Goal: Task Accomplishment & Management: Manage account settings

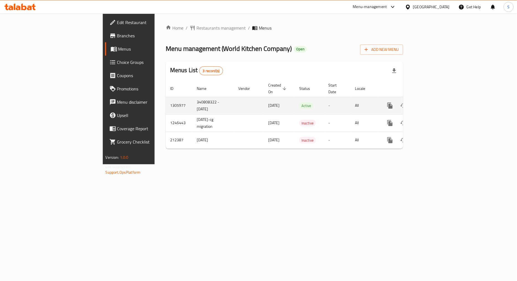
click at [433, 103] on icon "enhanced table" at bounding box center [429, 105] width 7 height 7
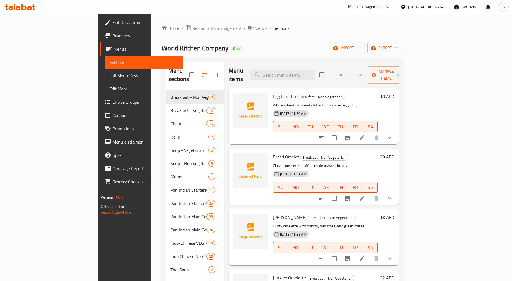
click at [192, 26] on span "Restaurants management" at bounding box center [216, 28] width 49 height 7
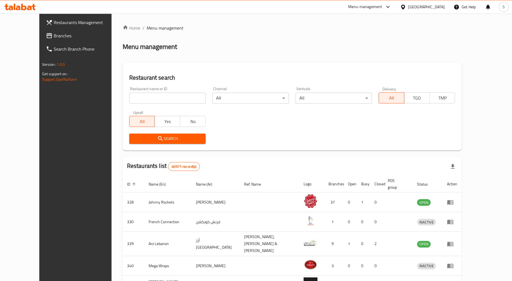
click at [141, 100] on input "search" at bounding box center [167, 98] width 76 height 11
paste input "774304"
type input "774304"
click button "Search" at bounding box center [167, 139] width 76 height 10
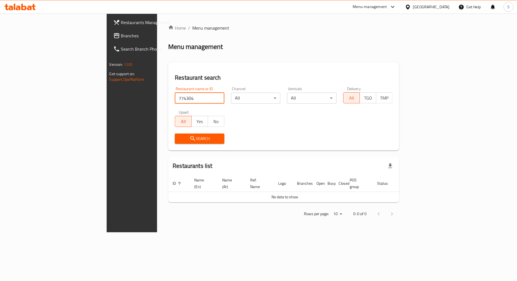
click at [121, 38] on span "Branches" at bounding box center [155, 35] width 68 height 7
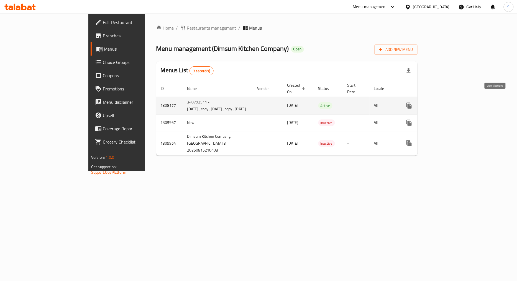
click at [452, 102] on icon "enhanced table" at bounding box center [448, 105] width 7 height 7
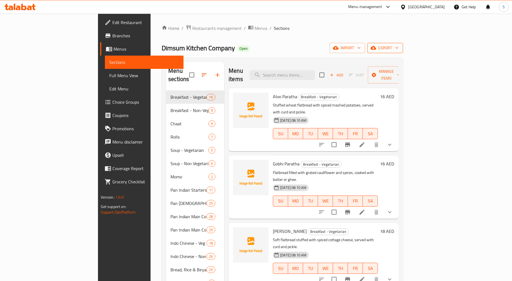
click at [399, 48] on span "export" at bounding box center [385, 48] width 27 height 7
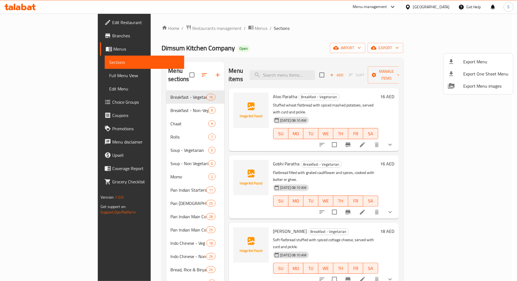
click at [477, 60] on span "Export Menu" at bounding box center [485, 61] width 45 height 7
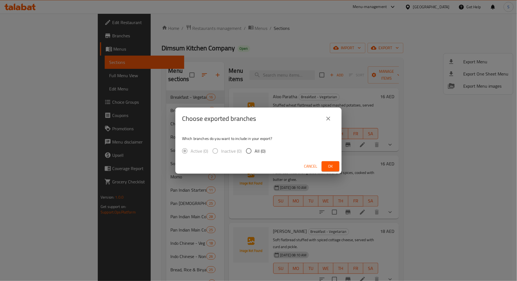
click at [253, 161] on div "Cancel Ok" at bounding box center [258, 166] width 166 height 15
click at [250, 154] on input "All (1)" at bounding box center [249, 151] width 12 height 12
radio input "true"
click at [325, 167] on button "Ok" at bounding box center [330, 166] width 18 height 10
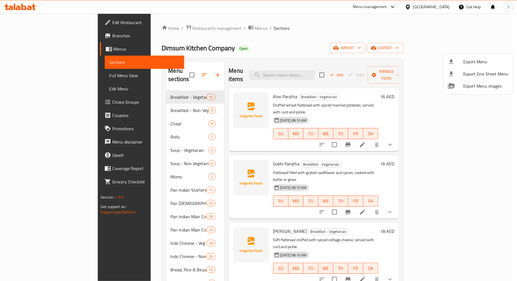
click at [19, 30] on div at bounding box center [258, 140] width 517 height 281
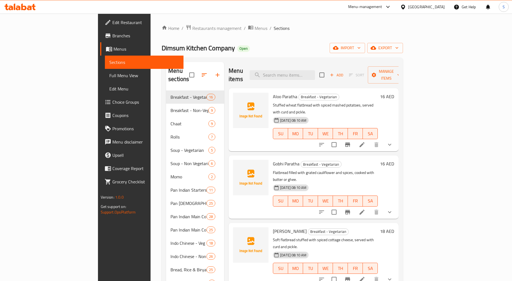
click at [112, 32] on span "Branches" at bounding box center [145, 35] width 67 height 7
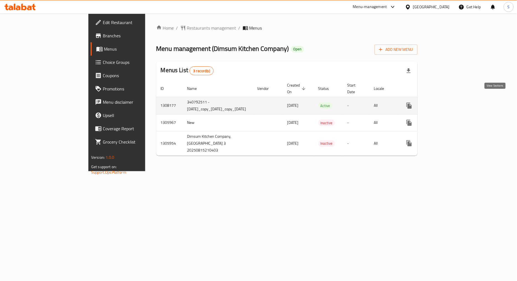
click at [452, 102] on icon "enhanced table" at bounding box center [448, 105] width 7 height 7
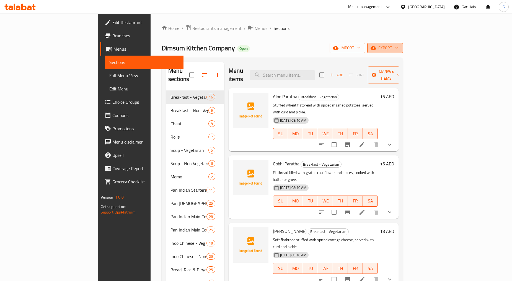
click at [399, 47] on span "export" at bounding box center [385, 48] width 27 height 7
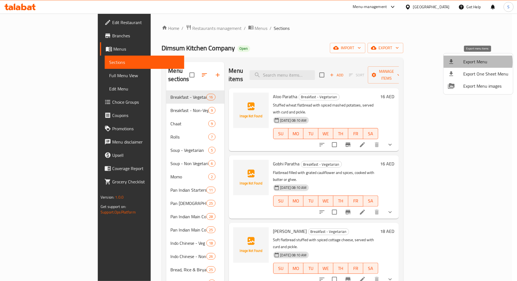
click at [474, 62] on span "Export Menu" at bounding box center [485, 61] width 45 height 7
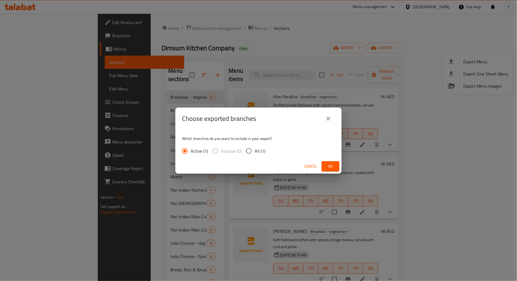
click at [258, 150] on span "All (1)" at bounding box center [259, 151] width 11 height 7
click at [254, 150] on input "All (1)" at bounding box center [249, 151] width 12 height 12
radio input "true"
click at [328, 170] on button "Ok" at bounding box center [330, 166] width 18 height 10
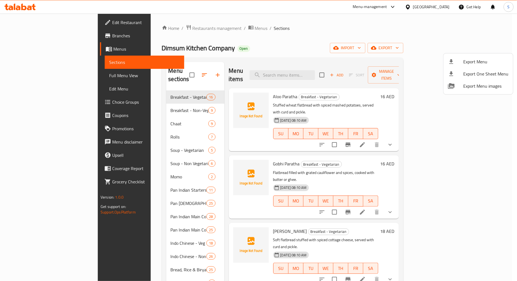
click at [267, 42] on div at bounding box center [258, 140] width 517 height 281
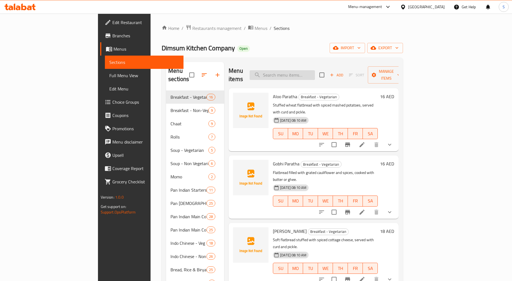
click at [306, 75] on input "search" at bounding box center [282, 75] width 65 height 10
paste input "boiled egg"
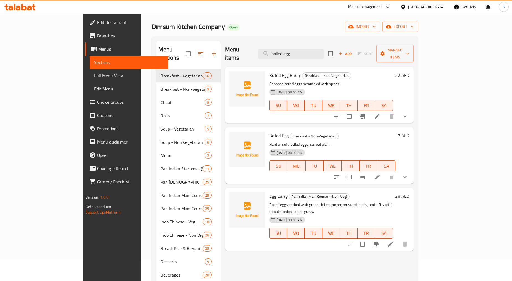
scroll to position [78, 0]
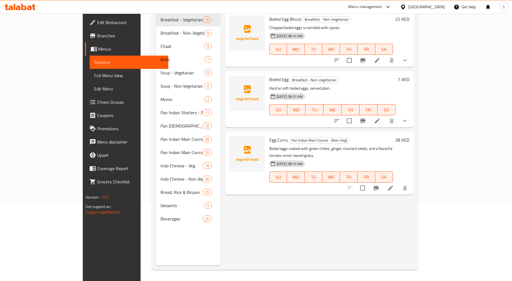
type input "boiled egg"
click at [407, 120] on icon "show more" at bounding box center [404, 121] width 3 height 2
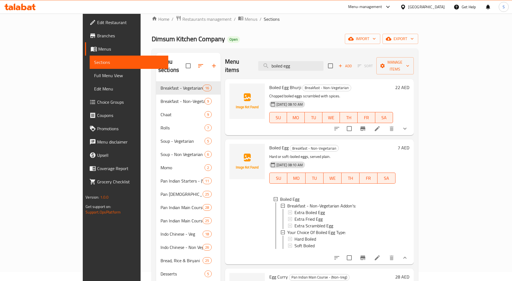
scroll to position [0, 0]
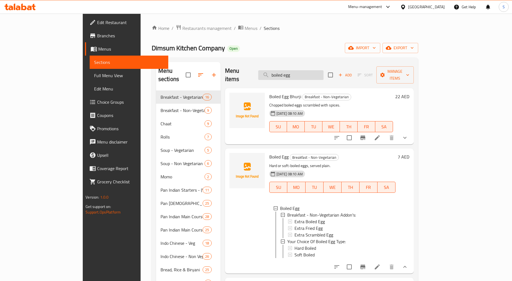
click at [314, 70] on input "boiled egg" at bounding box center [290, 75] width 65 height 10
click at [306, 71] on input "boiled egg" at bounding box center [290, 75] width 65 height 10
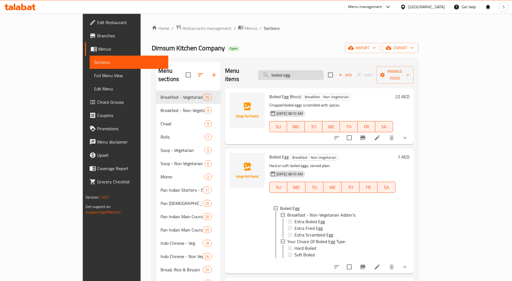
paste input "poached"
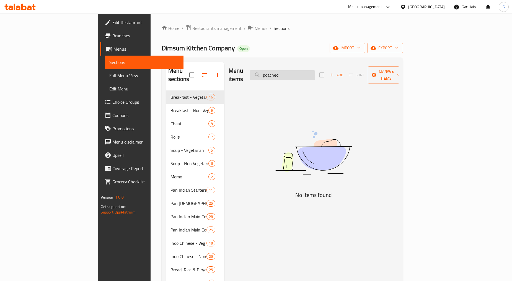
click at [312, 70] on input "poached" at bounding box center [282, 75] width 65 height 10
paste input "boiled egg"
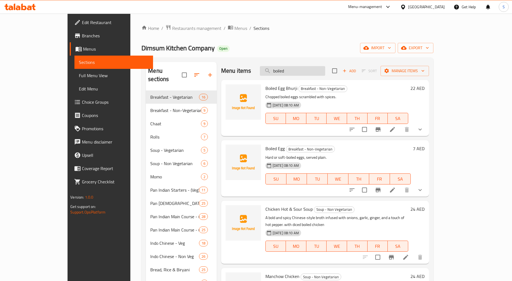
click at [307, 71] on input "boiled" at bounding box center [292, 71] width 65 height 10
paste input "poached"
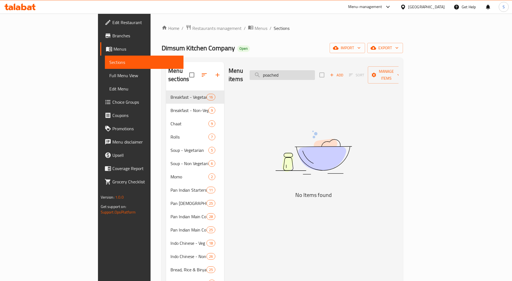
click at [315, 70] on input "poached" at bounding box center [282, 75] width 65 height 10
paste input "boiled"
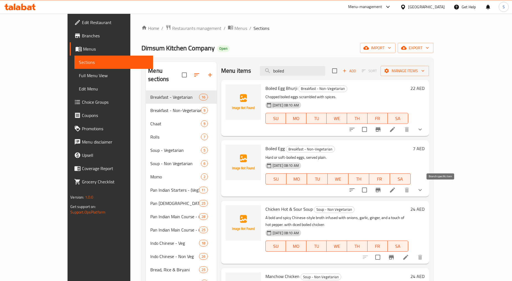
click at [385, 190] on button "Branch-specific-item" at bounding box center [377, 190] width 13 height 13
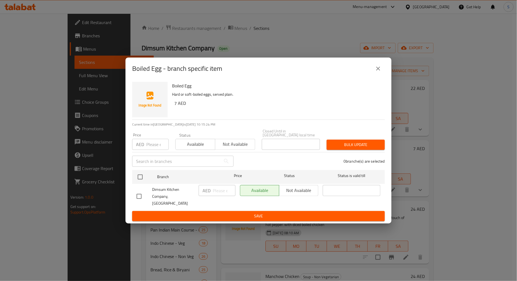
click at [380, 71] on icon "close" at bounding box center [378, 68] width 7 height 7
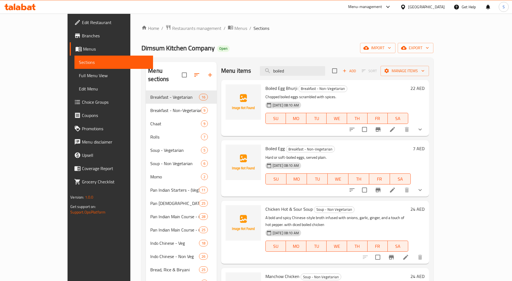
click at [424, 191] on icon "show more" at bounding box center [420, 190] width 7 height 7
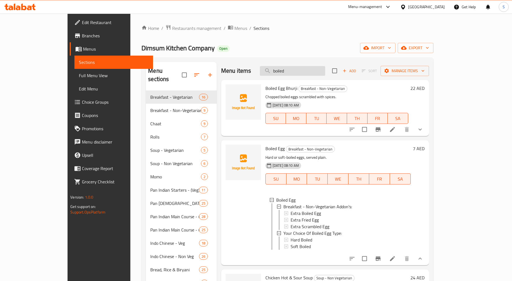
click at [314, 75] on input "boiled" at bounding box center [292, 71] width 65 height 10
paste input "Poached Egg"
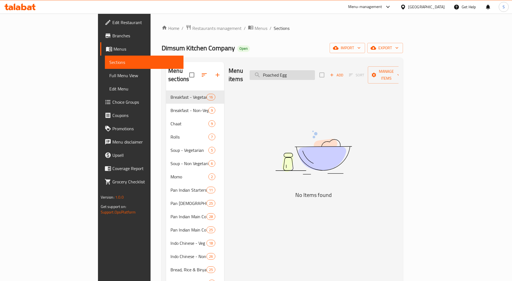
click at [304, 74] on input "Poached Egg" at bounding box center [282, 75] width 65 height 10
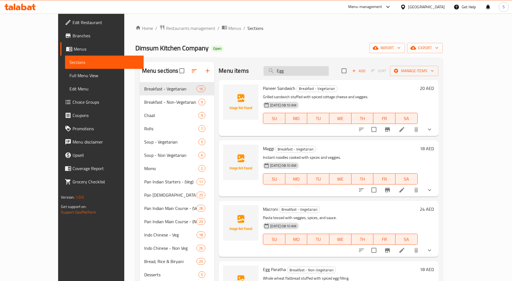
click at [305, 73] on input "Egg" at bounding box center [296, 71] width 65 height 10
paste input "Veg Kabab Roll"
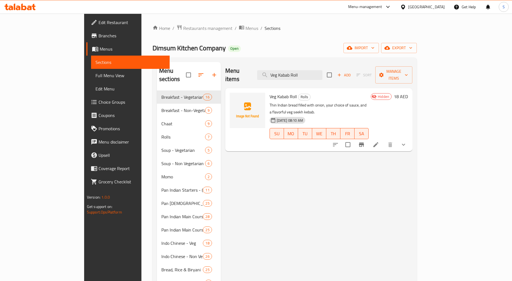
type input "Veg Kabab Roll"
click at [407, 141] on icon "show more" at bounding box center [403, 144] width 7 height 7
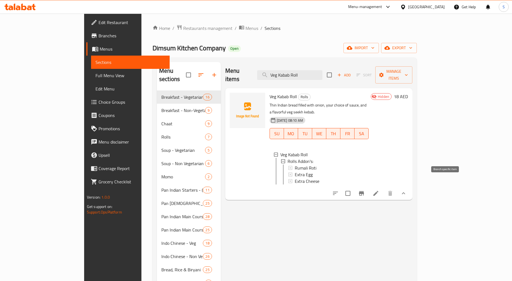
click at [365, 190] on icon "Branch-specific-item" at bounding box center [361, 193] width 7 height 7
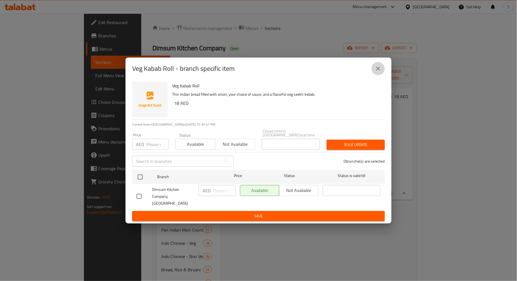
click at [376, 67] on icon "close" at bounding box center [378, 69] width 4 height 4
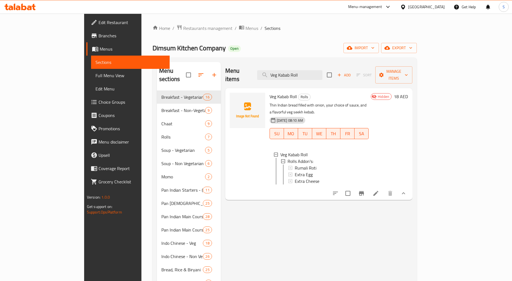
click at [311, 208] on div "Menu items Veg Kabab Roll Add Sort Manage items Veg Kabab Roll Rolls Thin India…" at bounding box center [317, 202] width 192 height 281
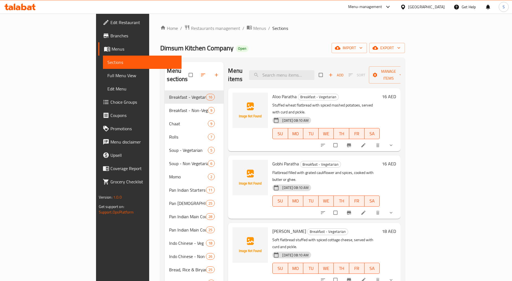
click at [98, 107] on link "Choice Groups" at bounding box center [139, 101] width 83 height 13
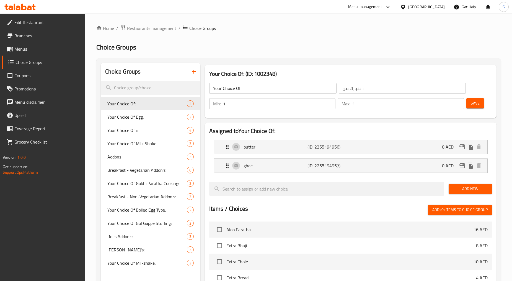
click at [194, 74] on icon "button" at bounding box center [193, 71] width 7 height 7
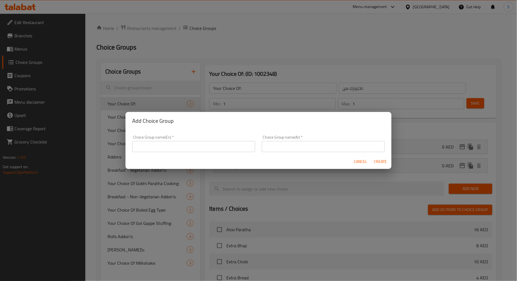
click at [223, 155] on div "Cancel Create" at bounding box center [258, 161] width 266 height 15
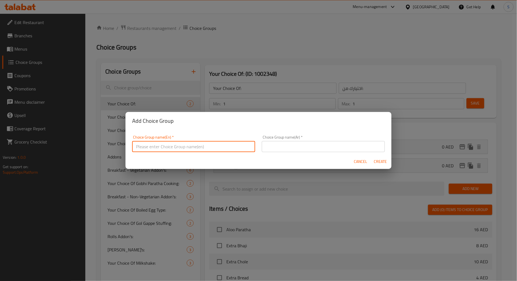
click at [219, 149] on input "text" at bounding box center [193, 146] width 123 height 11
paste input "your choice of sauce"
click at [219, 149] on input "your choice of sauce" at bounding box center [193, 146] width 123 height 11
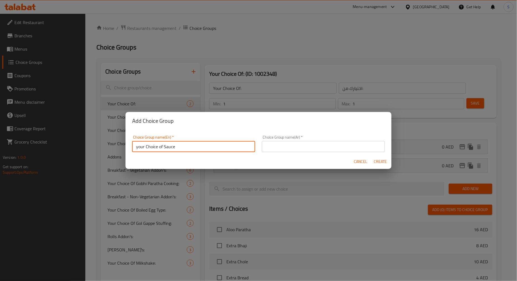
click at [140, 149] on input "your Choice of Sauce" at bounding box center [193, 146] width 123 height 11
click at [161, 146] on input "Your Choice of Sauce" at bounding box center [193, 146] width 123 height 11
click at [167, 148] on input "Your Choice Of Sauce" at bounding box center [193, 146] width 123 height 11
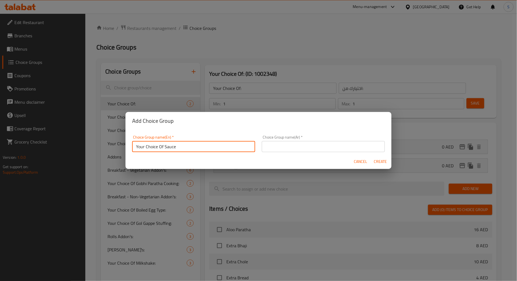
click at [167, 148] on input "Your Choice Of Sauce" at bounding box center [193, 146] width 123 height 11
click at [138, 149] on input "Your Choice Of Sauce" at bounding box center [193, 146] width 123 height 11
click at [138, 145] on input "Your Choice Of Sauce" at bounding box center [193, 146] width 123 height 11
click at [137, 145] on input "Your Choice Of Sauce" at bounding box center [193, 146] width 123 height 11
click at [137, 148] on input "Your Choice Of Sauce" at bounding box center [193, 146] width 123 height 11
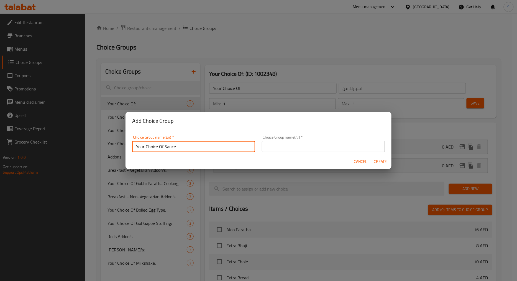
click at [137, 148] on input "Your Choice Of Sauce" at bounding box center [193, 146] width 123 height 11
type input "Your Choice Of Sauce"
click at [290, 153] on div "Choice Group name(Ar)   * Choice Group name(Ar) *" at bounding box center [323, 144] width 130 height 24
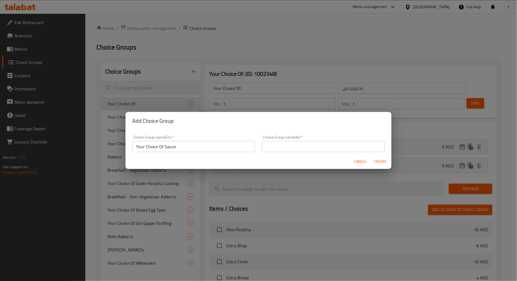
click at [289, 150] on input "text" at bounding box center [323, 146] width 123 height 11
paste input "اختيارك من الصلصة"
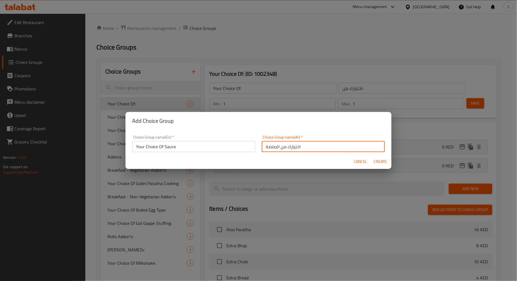
click at [274, 148] on input "اختيارك من الصلصة" at bounding box center [323, 146] width 123 height 11
type input "اختيارك من الصوص"
click at [379, 159] on span "Create" at bounding box center [379, 161] width 13 height 7
type input "Your Choice Of Sauce"
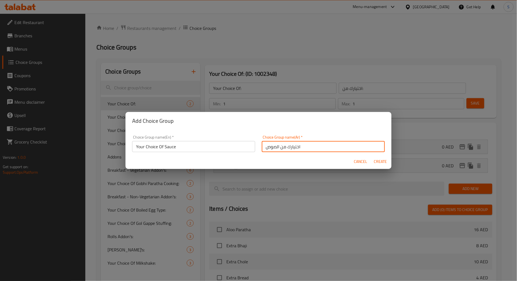
type input "اختيارك من الصوص"
type input "0"
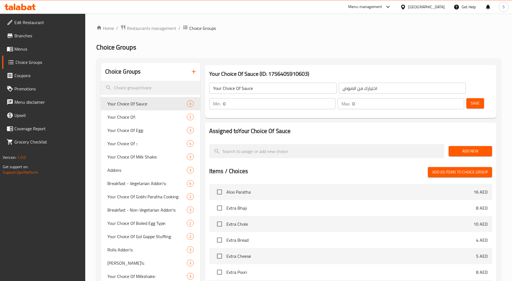
click at [231, 97] on div "Min: 0 ​" at bounding box center [272, 103] width 129 height 13
click at [237, 103] on input "0" at bounding box center [279, 103] width 113 height 11
type input "1"
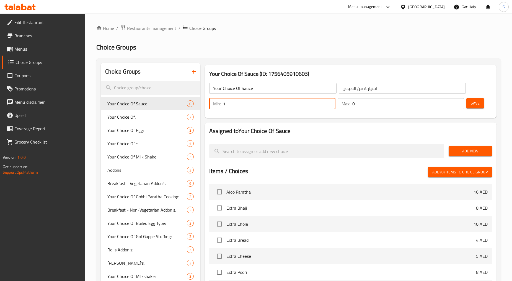
click at [374, 106] on input "0" at bounding box center [408, 103] width 112 height 11
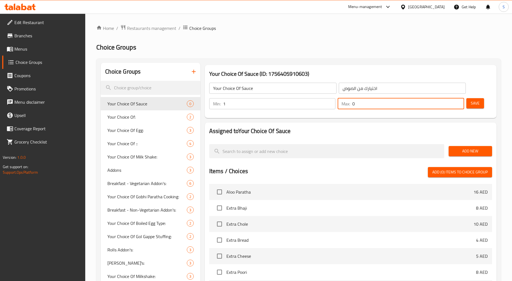
click at [374, 106] on input "0" at bounding box center [408, 103] width 112 height 11
type input "1"
click at [476, 155] on button "Add New" at bounding box center [470, 151] width 43 height 10
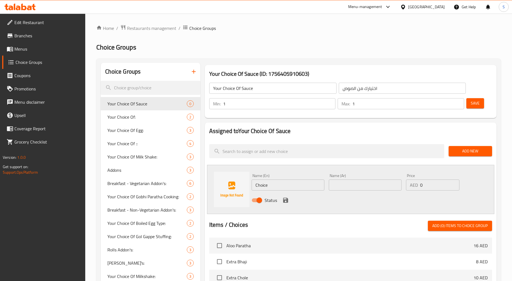
click at [280, 187] on input "Choice" at bounding box center [288, 185] width 73 height 11
paste input "Mint Sau"
type input "Mint Sauce"
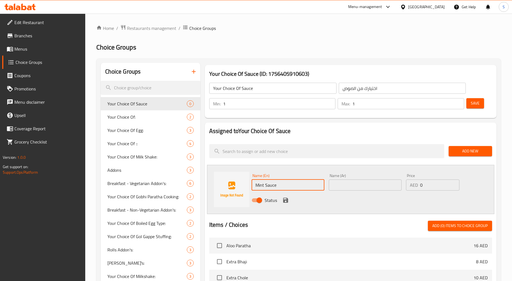
click at [349, 181] on input "text" at bounding box center [365, 185] width 73 height 11
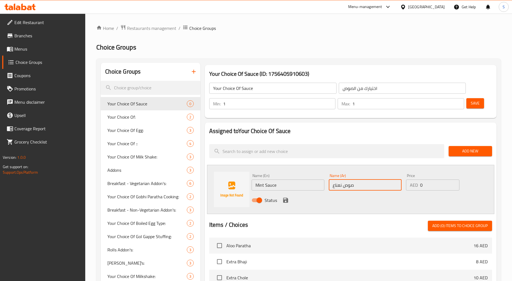
type input "صوص نعناع"
click at [288, 198] on icon "save" at bounding box center [285, 200] width 7 height 7
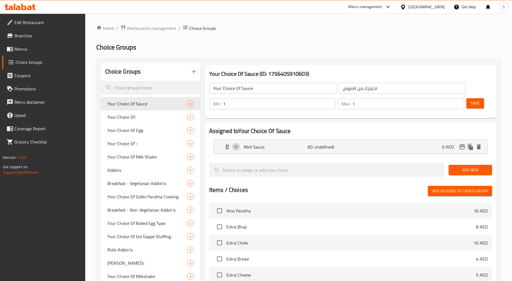
click at [468, 170] on span "Add New" at bounding box center [470, 170] width 35 height 7
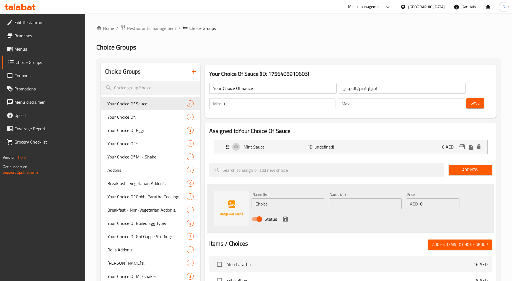
click at [304, 211] on div "Name (En) Choice Name (En)" at bounding box center [287, 200] width 77 height 21
click at [298, 203] on input "Choice" at bounding box center [288, 203] width 73 height 11
paste input "Sweet Chilli Sau"
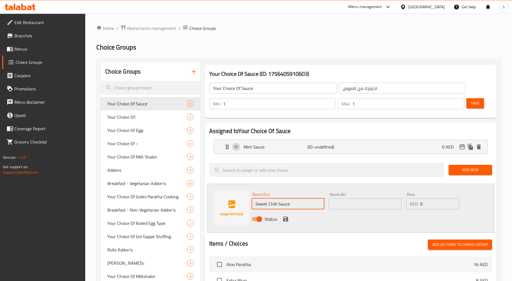
type input "Sweet Chilli Sauce"
click at [336, 207] on input "text" at bounding box center [365, 203] width 73 height 11
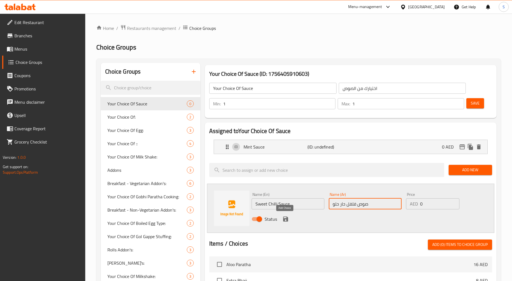
type input "صوص فلفل حار حلو"
click at [286, 222] on icon "save" at bounding box center [285, 219] width 7 height 7
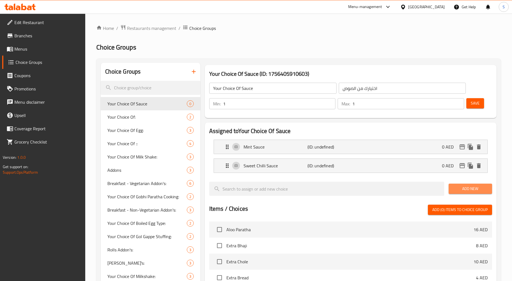
click at [483, 189] on span "Add New" at bounding box center [470, 188] width 35 height 7
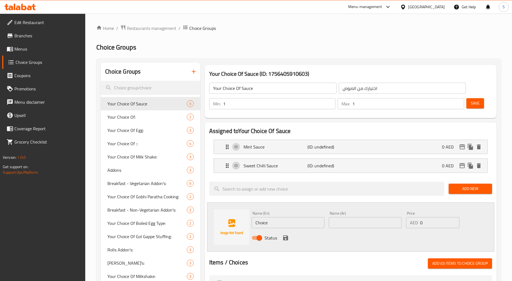
click at [285, 221] on input "Choice" at bounding box center [288, 222] width 73 height 11
paste input "Mayonnais"
type input "Mayonnaise"
click at [353, 226] on input "text" at bounding box center [365, 222] width 73 height 11
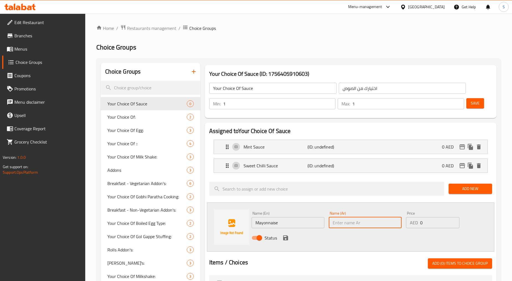
paste input "مايونيز"
type input "مايونيز"
click at [283, 238] on icon "save" at bounding box center [285, 238] width 7 height 7
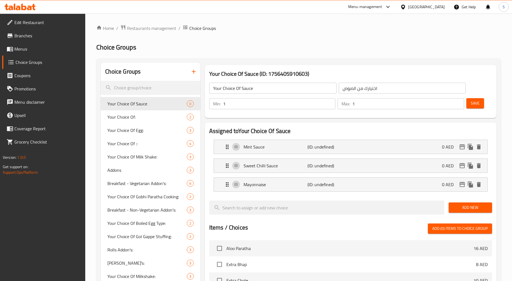
click at [483, 210] on span "Add New" at bounding box center [470, 207] width 35 height 7
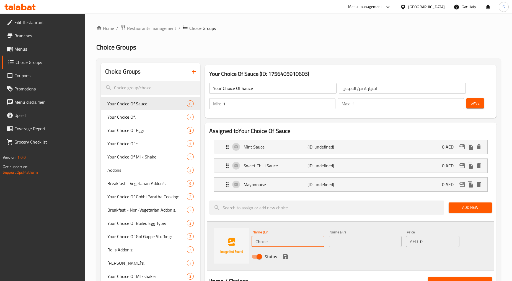
click at [299, 242] on input "Choice" at bounding box center [288, 241] width 73 height 11
paste input "[PERSON_NAME]"
type input "[PERSON_NAME]"
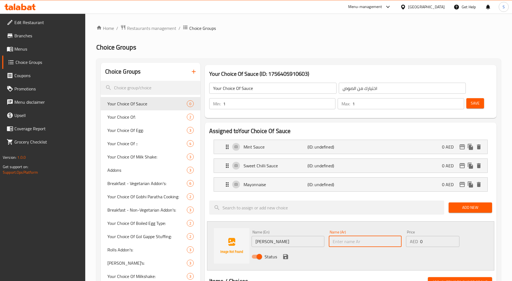
click at [364, 247] on input "text" at bounding box center [365, 241] width 73 height 11
type input "طماطم كاتشب"
click at [286, 258] on icon "save" at bounding box center [285, 256] width 5 height 5
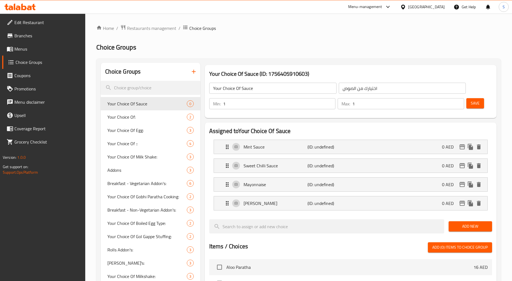
click at [478, 100] on span "Save" at bounding box center [475, 103] width 9 height 7
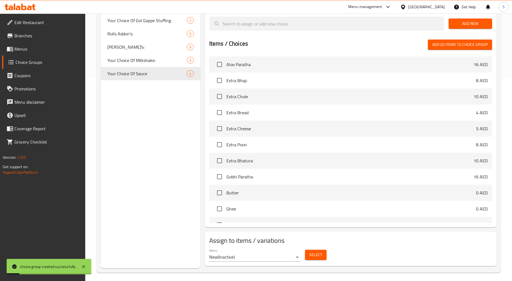
scroll to position [206, 0]
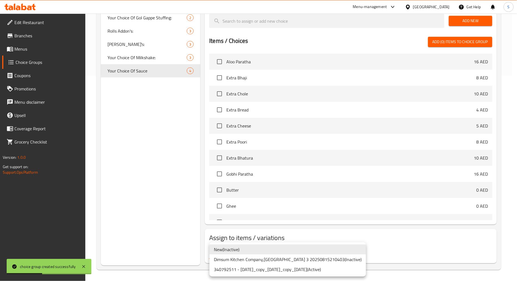
click at [280, 269] on li "340792511 - 16.8.2025_copy_27/08/2025_copy_27/08/2025 ( Active )" at bounding box center [287, 270] width 156 height 10
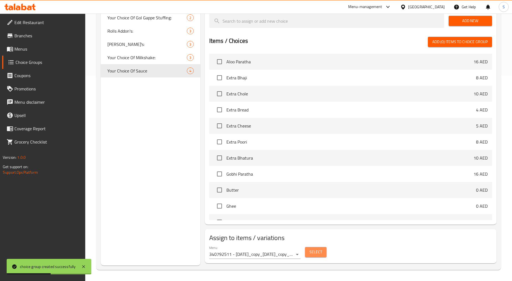
click at [316, 254] on span "Select" at bounding box center [315, 252] width 13 height 7
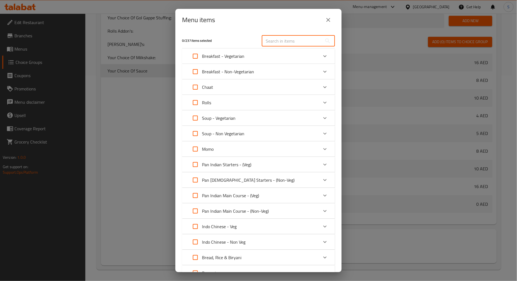
click at [281, 37] on input "text" at bounding box center [292, 40] width 60 height 11
paste input "Veg Kabab Roll"
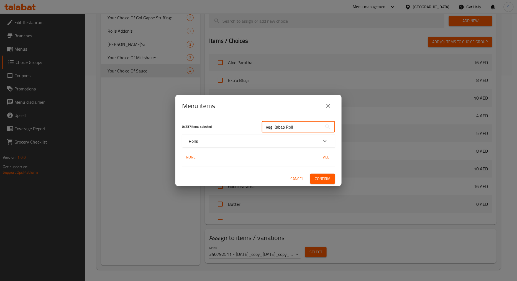
type input "Veg Kabab Roll"
click at [295, 143] on div "Rolls" at bounding box center [254, 141] width 130 height 7
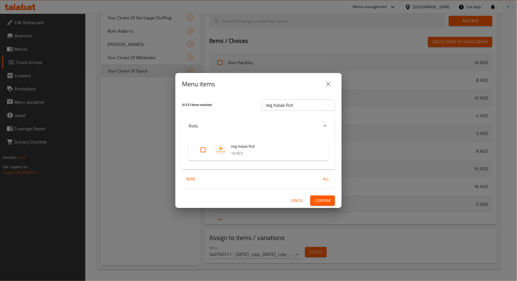
click at [195, 151] on li "Veg Kabab Roll 18 AED" at bounding box center [258, 149] width 126 height 19
click at [203, 151] on input "Expand" at bounding box center [202, 149] width 13 height 13
checkbox input "true"
click at [298, 104] on input "Veg Kabab Roll" at bounding box center [292, 105] width 60 height 11
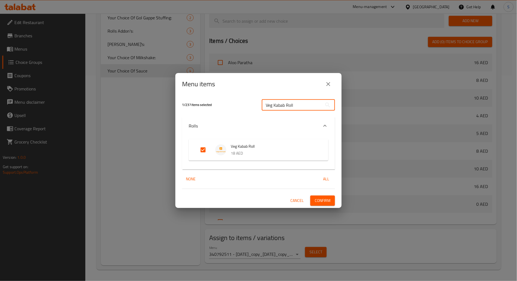
click at [298, 104] on input "Veg Kabab Roll" at bounding box center [292, 105] width 60 height 11
paste input "[PERSON_NAME]"
type input "Paneer Tikka Roll"
click at [203, 151] on input "Expand" at bounding box center [202, 149] width 13 height 13
checkbox input "true"
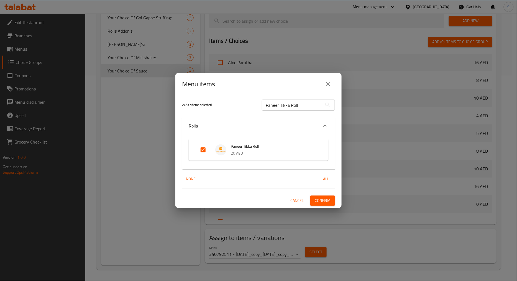
click at [275, 109] on input "Paneer Tikka Roll" at bounding box center [292, 105] width 60 height 11
paste input "Chicken"
type input "Chicken Tikka Roll"
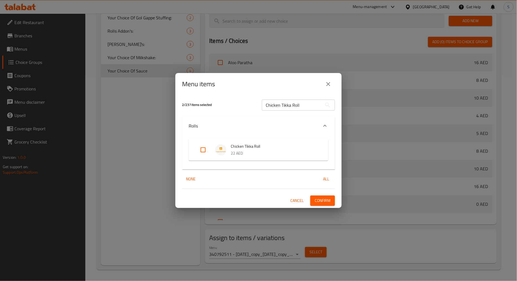
click at [200, 152] on input "Expand" at bounding box center [202, 149] width 13 height 13
checkbox input "true"
click at [293, 108] on input "Chicken Tikka Roll" at bounding box center [292, 105] width 60 height 11
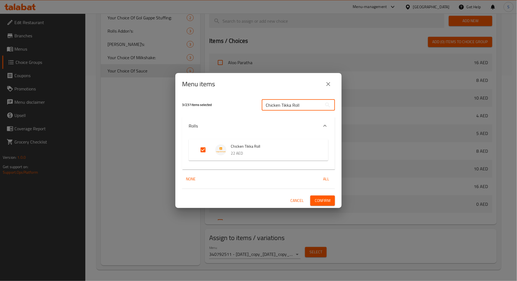
paste input "Malai"
type input "Chicken Malai Tikka Roll"
click at [204, 152] on input "Expand" at bounding box center [202, 149] width 13 height 13
checkbox input "true"
click at [292, 106] on input "Chicken Malai Tikka Roll" at bounding box center [292, 105] width 60 height 11
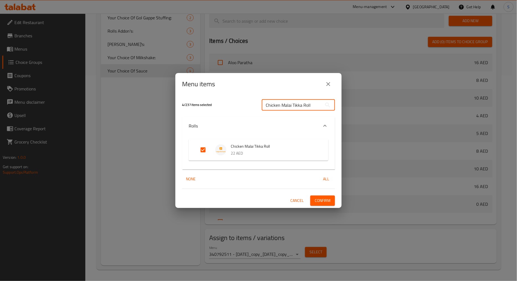
click at [292, 106] on input "Chicken Malai Tikka Roll" at bounding box center [292, 105] width 60 height 11
paste input "Seekh"
type input "Chicken Seekh Roll"
click at [205, 149] on input "Expand" at bounding box center [202, 149] width 13 height 13
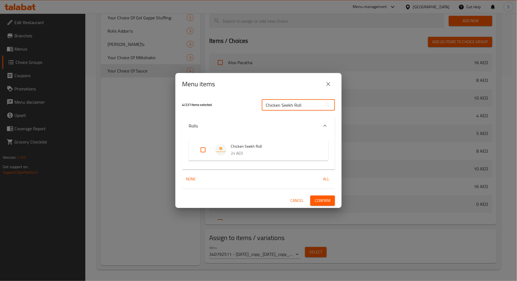
checkbox input "true"
click at [284, 98] on div "Chicken Seekh Roll ​" at bounding box center [298, 105] width 80 height 18
click at [283, 107] on input "Chicken Seekh Roll" at bounding box center [292, 105] width 60 height 11
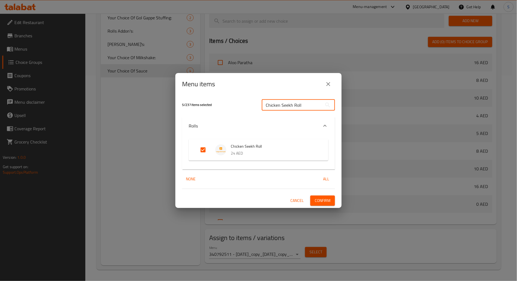
click at [283, 107] on input "Chicken Seekh Roll" at bounding box center [292, 105] width 60 height 11
paste input "Mutto"
type input "Mutton Seekh Roll"
click at [200, 149] on input "Expand" at bounding box center [202, 149] width 13 height 13
checkbox input "true"
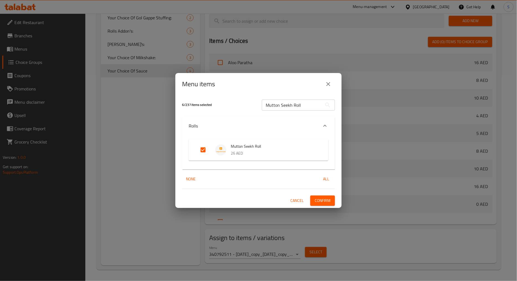
click at [321, 200] on span "Confirm" at bounding box center [322, 200] width 16 height 7
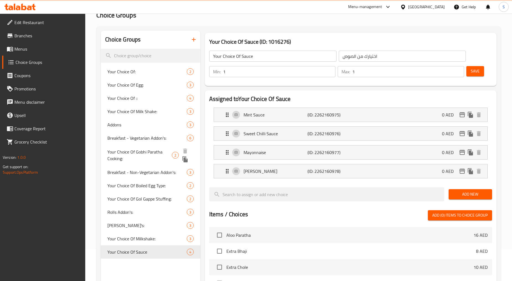
scroll to position [21, 0]
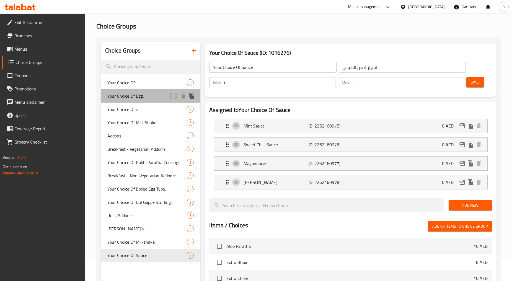
click at [137, 96] on span "Your Choice Of Egg:" at bounding box center [138, 96] width 63 height 7
type input "Your Choice Of Egg:"
type input "اختيارك من البيض:"
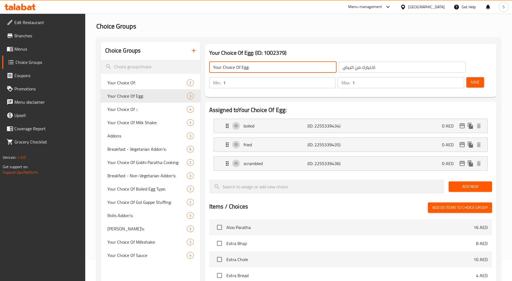
click at [237, 69] on input "Your Choice Of Egg:" at bounding box center [272, 67] width 127 height 11
click at [195, 48] on icon "button" at bounding box center [193, 50] width 7 height 7
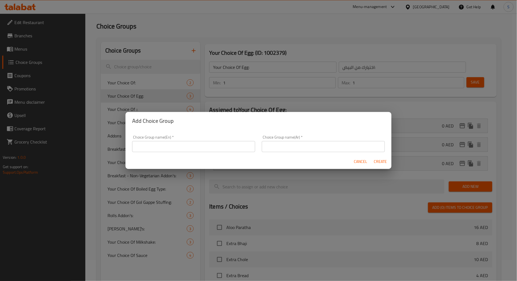
click at [159, 143] on input "text" at bounding box center [193, 146] width 123 height 11
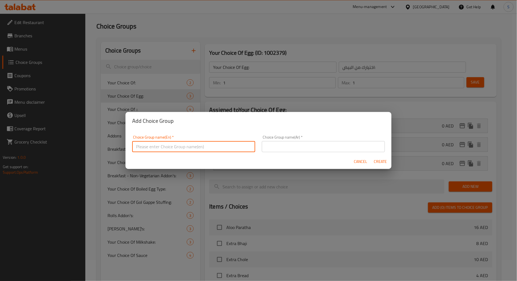
paste input "Your Choice Of Egg:"
click at [177, 152] on input "Your Choice Of Egg" at bounding box center [193, 146] width 123 height 11
type input "Your Choice Of Egg"
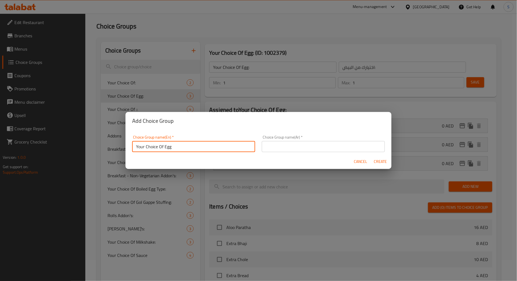
click at [326, 145] on input "text" at bounding box center [323, 146] width 123 height 11
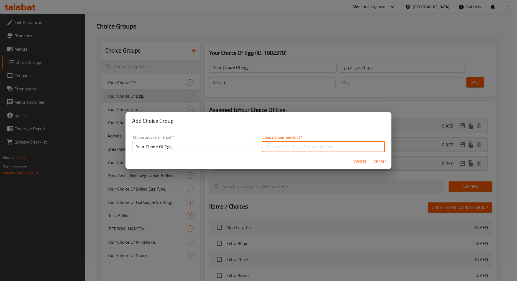
paste input "اختيارك من البيض"
type input "اختيارك من البيض"
click at [379, 161] on span "Create" at bounding box center [379, 161] width 13 height 7
type input "Your Choice Of Egg"
type input "اختيارك من البيض"
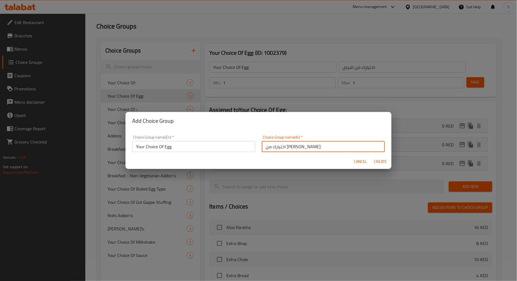
type input "0"
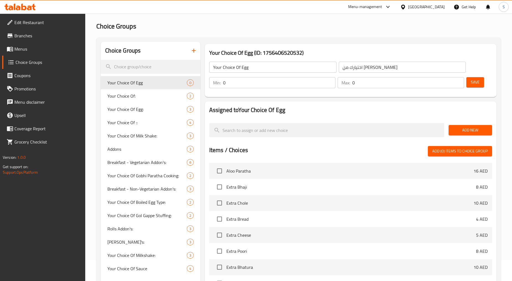
click at [247, 82] on input "0" at bounding box center [279, 82] width 113 height 11
type input "1"
click at [385, 87] on input "0" at bounding box center [408, 82] width 112 height 11
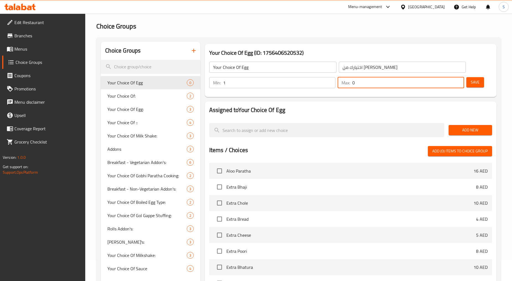
click at [385, 87] on input "0" at bounding box center [408, 82] width 112 height 11
type input "1"
click at [460, 123] on div "Add New" at bounding box center [470, 130] width 48 height 19
click at [460, 129] on span "Add New" at bounding box center [470, 130] width 35 height 7
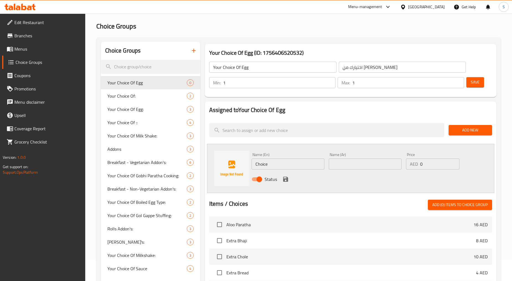
click at [280, 167] on input "Choice" at bounding box center [288, 164] width 73 height 11
paste input "Omelette Egg"
type input "Omelette Egg"
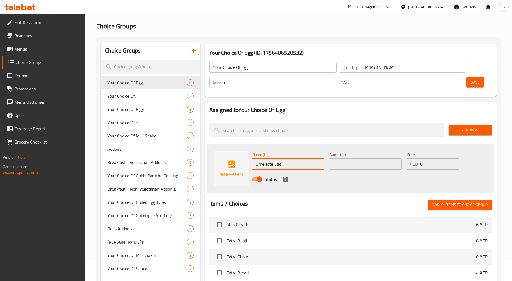
click at [349, 167] on input "text" at bounding box center [365, 164] width 73 height 11
paste input "أومليت"
type input "بيض أومليت"
click at [286, 176] on icon "save" at bounding box center [285, 179] width 7 height 7
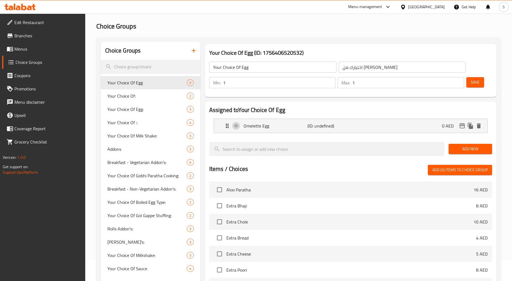
click at [467, 152] on span "Add New" at bounding box center [470, 149] width 35 height 7
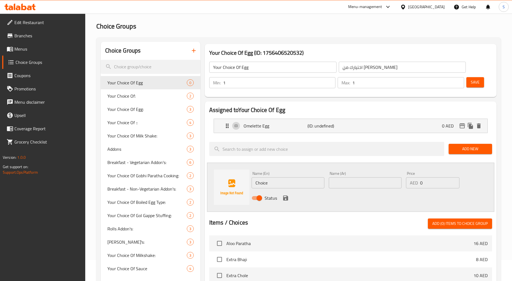
click at [283, 185] on input "Choice" at bounding box center [288, 182] width 73 height 11
paste input "Fried Egg"
type input "Fried Egg"
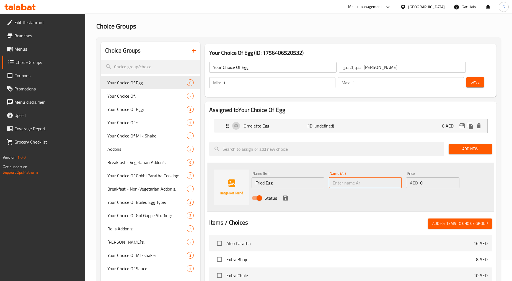
click at [381, 182] on input "text" at bounding box center [365, 182] width 73 height 11
click at [355, 128] on div "Omelette Egg (ID: undefined) 0 AED" at bounding box center [352, 126] width 257 height 14
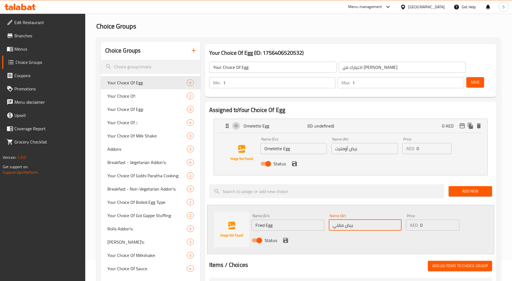
type input "بيض مقلي"
click at [289, 242] on div "Status" at bounding box center [365, 240] width 232 height 15
click at [286, 237] on icon "save" at bounding box center [285, 240] width 7 height 7
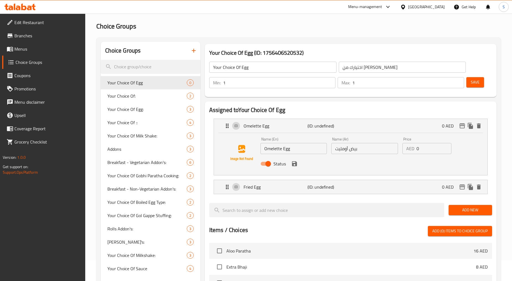
click at [477, 79] on span "Save" at bounding box center [475, 82] width 9 height 7
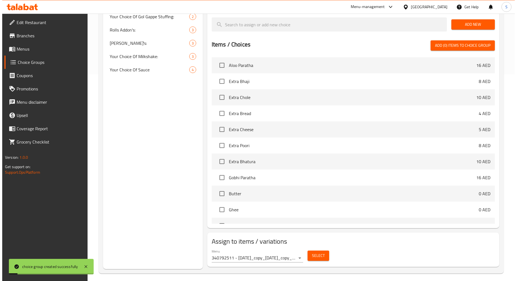
scroll to position [210, 0]
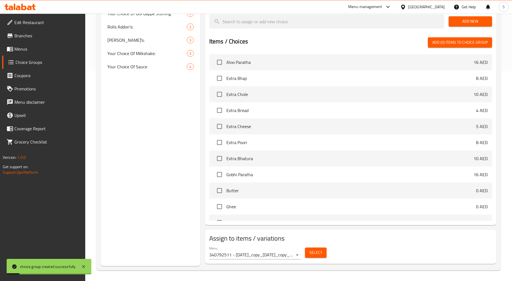
click at [295, 261] on div "Menu 340792511 - 16.8.2025_copy_27/08/2025_copy_27/08/2025 ( Active )" at bounding box center [255, 253] width 96 height 18
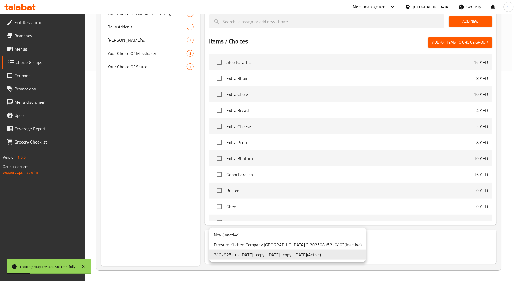
click at [287, 257] on li "340792511 - 16.8.2025_copy_27/08/2025_copy_27/08/2025 ( Active )" at bounding box center [287, 255] width 156 height 10
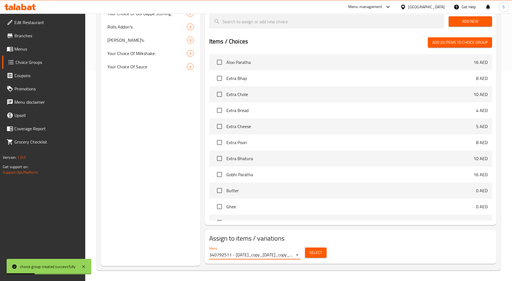
click at [319, 255] on span "Select" at bounding box center [315, 252] width 13 height 7
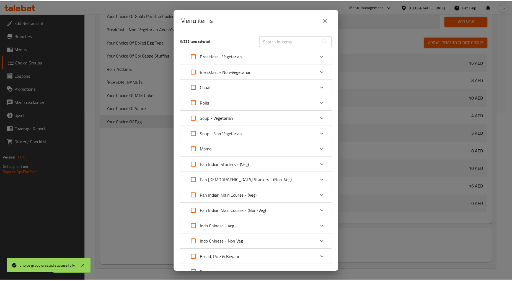
scroll to position [168, 0]
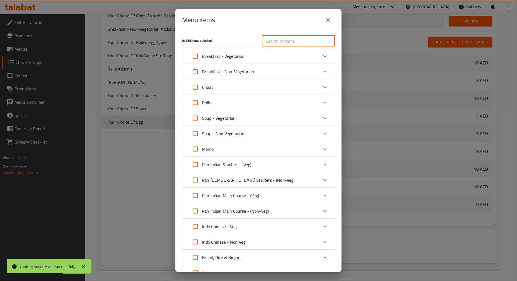
click at [307, 42] on input "text" at bounding box center [292, 40] width 60 height 11
paste input "Extra Egg"
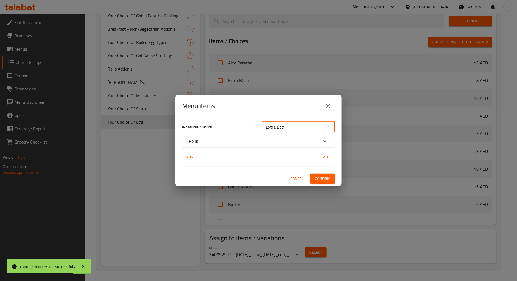
type input "Extra Egg"
click at [323, 144] on icon "Expand" at bounding box center [324, 141] width 7 height 7
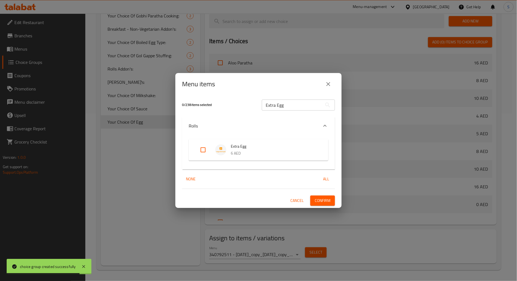
click at [200, 151] on input "Expand" at bounding box center [202, 149] width 13 height 13
checkbox input "true"
click at [327, 203] on span "Confirm" at bounding box center [322, 200] width 16 height 7
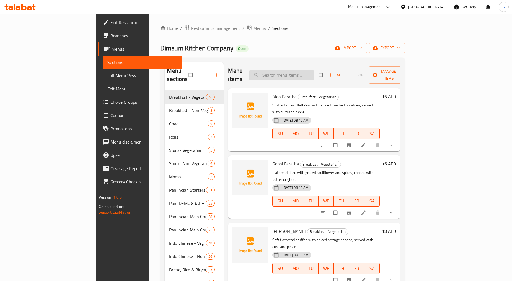
click at [309, 73] on input "search" at bounding box center [281, 75] width 65 height 10
paste input "Veg Kabab Roll"
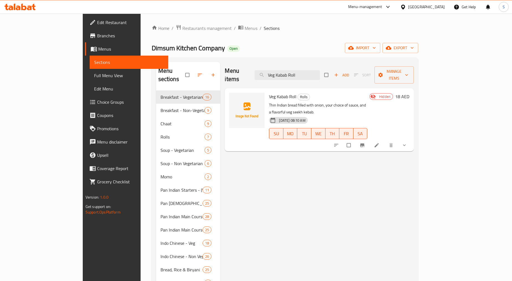
type input "Veg Kabab Roll"
click at [407, 143] on icon "show more" at bounding box center [405, 146] width 6 height 6
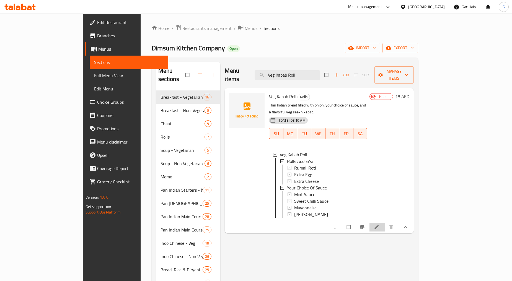
click at [385, 223] on li at bounding box center [378, 227] width 16 height 9
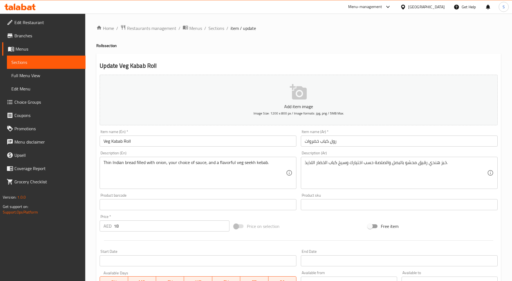
scroll to position [141, 0]
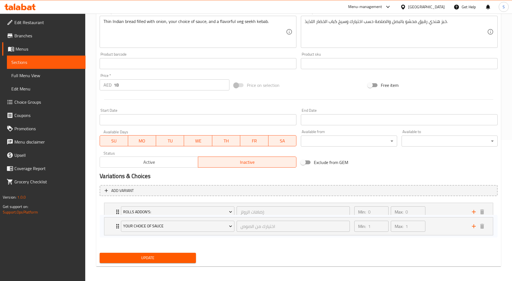
drag, startPoint x: 115, startPoint y: 232, endPoint x: 113, endPoint y: 208, distance: 23.8
click at [113, 208] on div "Rolls Addon's: إضافات الرولز: ​ Min: 0 ​ Max: 0 ​ Rumali Roti (ID: 2259782197) …" at bounding box center [299, 223] width 398 height 45
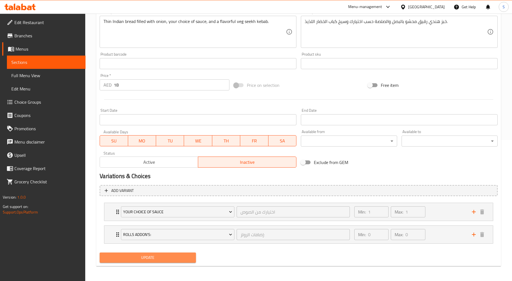
click at [129, 253] on button "Update" at bounding box center [148, 258] width 96 height 10
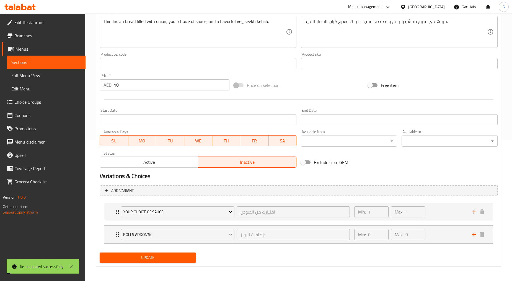
click at [153, 168] on button "Active" at bounding box center [149, 162] width 99 height 11
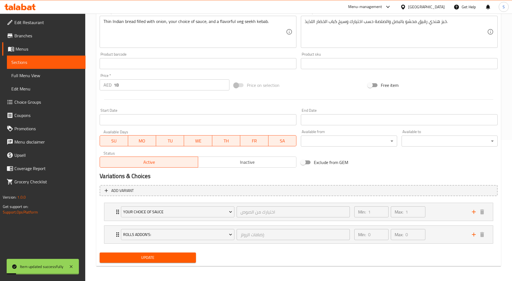
click at [157, 258] on span "Update" at bounding box center [147, 257] width 87 height 7
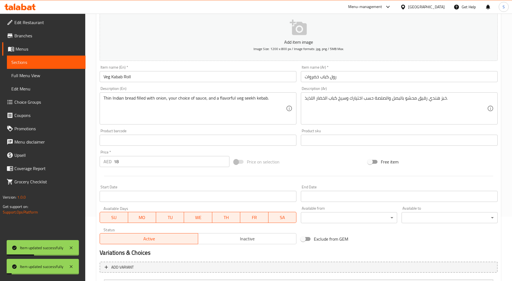
scroll to position [0, 0]
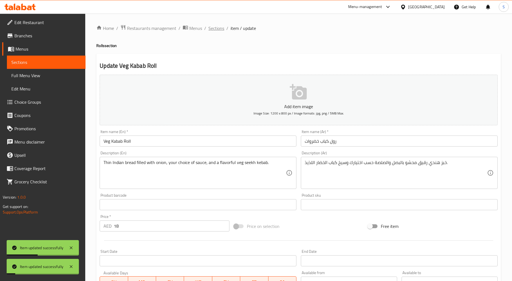
click at [211, 29] on span "Sections" at bounding box center [216, 28] width 16 height 7
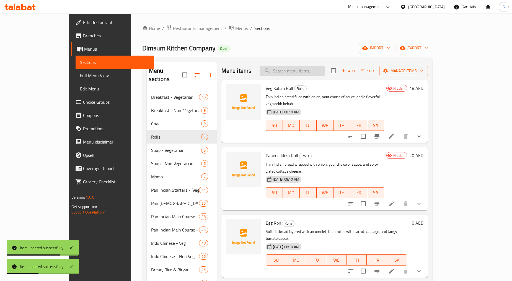
click at [320, 75] on input "search" at bounding box center [292, 71] width 65 height 10
paste input "Paneer Tikka Roll"
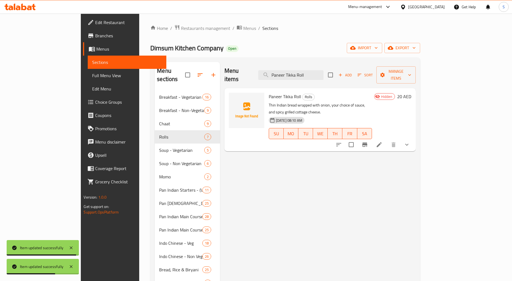
type input "Paneer Tikka Roll"
click at [410, 141] on icon "show more" at bounding box center [407, 144] width 7 height 7
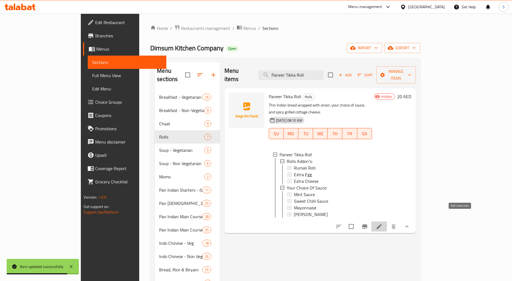
click at [383, 223] on icon at bounding box center [379, 226] width 7 height 7
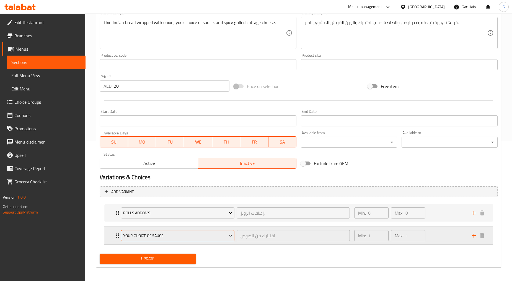
scroll to position [141, 0]
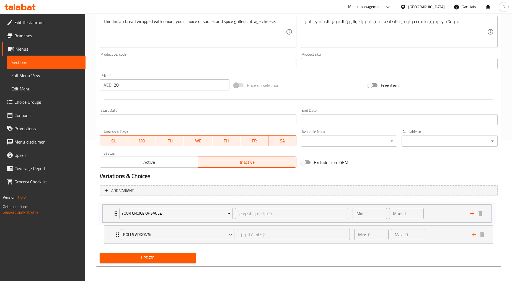
drag, startPoint x: 118, startPoint y: 237, endPoint x: 116, endPoint y: 209, distance: 28.1
click at [116, 209] on div "Rolls Addon's: إضافات الرولز: ​ Min: 0 ​ Max: 0 ​ Rumali Roti (ID: 2259782197) …" at bounding box center [299, 223] width 398 height 45
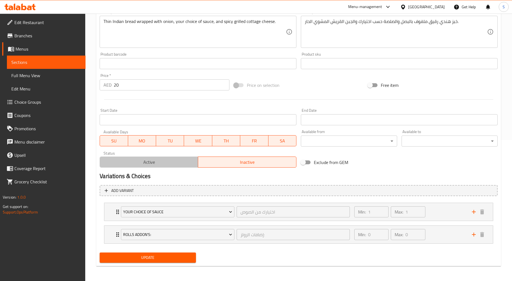
click at [143, 166] on span "Active" at bounding box center [149, 162] width 94 height 8
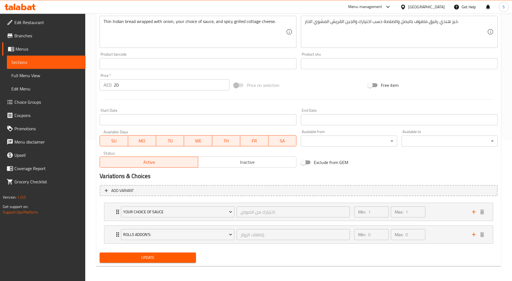
click at [167, 256] on span "Update" at bounding box center [147, 257] width 87 height 7
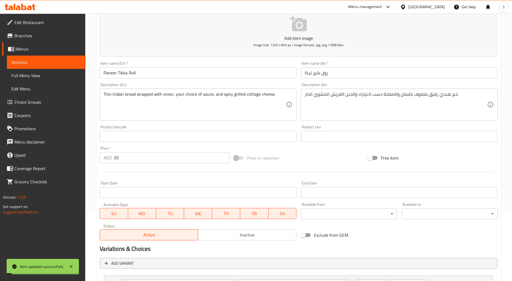
scroll to position [0, 0]
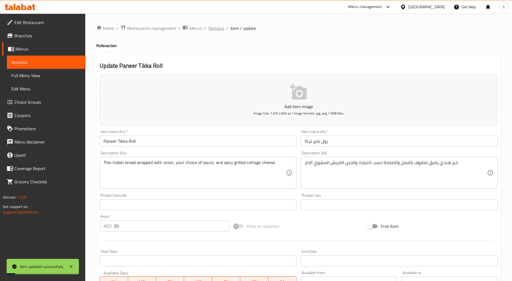
click at [211, 29] on span "Sections" at bounding box center [216, 28] width 16 height 7
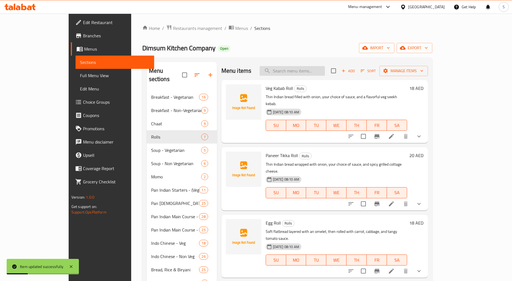
click at [310, 69] on input "search" at bounding box center [292, 71] width 65 height 10
paste input "Chicken Tikka Roll"
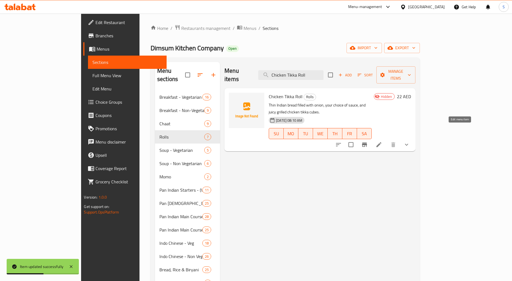
type input "Chicken Tikka Roll"
click at [381, 142] on icon at bounding box center [378, 144] width 5 height 5
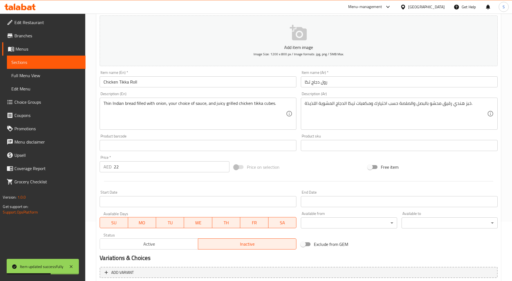
scroll to position [141, 0]
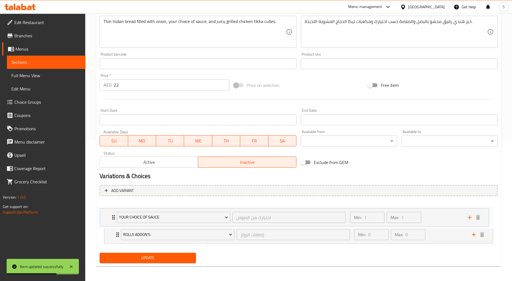
drag, startPoint x: 116, startPoint y: 236, endPoint x: 112, endPoint y: 213, distance: 23.6
click at [112, 213] on div "Rolls Addon's: إضافات الرولز: ​ Min: 0 ​ Max: 0 ​ Rumali Roti (ID: 2259782197) …" at bounding box center [299, 223] width 398 height 45
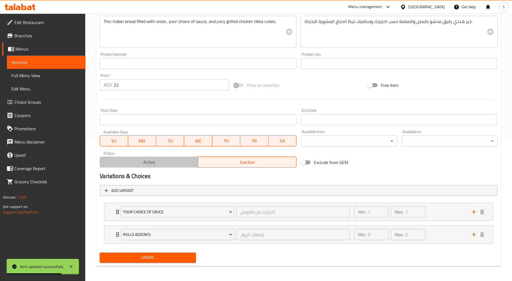
click at [144, 162] on span "Active" at bounding box center [149, 162] width 94 height 8
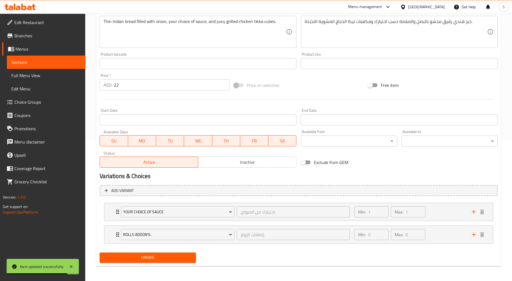
click at [137, 251] on div "Update" at bounding box center [147, 258] width 100 height 15
click at [140, 257] on span "Update" at bounding box center [147, 257] width 87 height 7
click at [166, 264] on div "Update" at bounding box center [147, 258] width 100 height 15
click at [168, 257] on span "Update" at bounding box center [147, 257] width 87 height 7
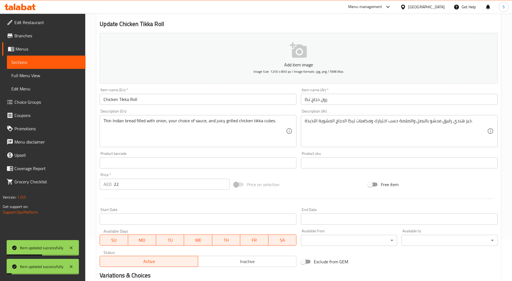
scroll to position [0, 0]
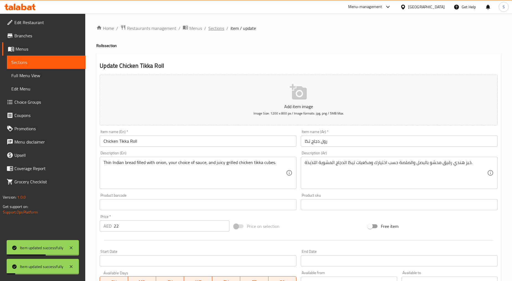
click at [218, 30] on span "Sections" at bounding box center [216, 28] width 16 height 7
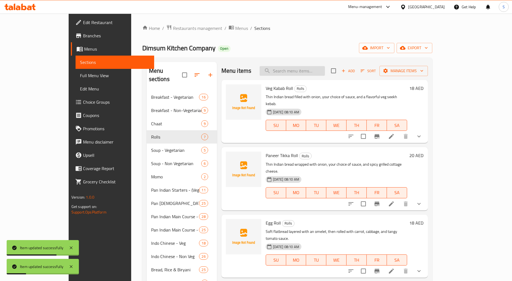
click at [321, 71] on input "search" at bounding box center [292, 71] width 65 height 10
paste input "Chicken Malai Tikka Roll"
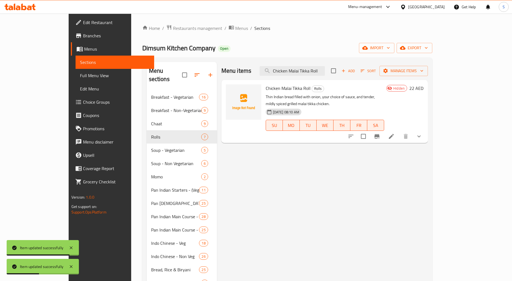
type input "Chicken Malai Tikka Roll"
click at [395, 133] on icon at bounding box center [391, 136] width 7 height 7
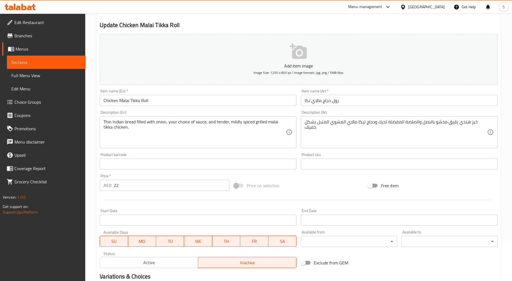
scroll to position [141, 0]
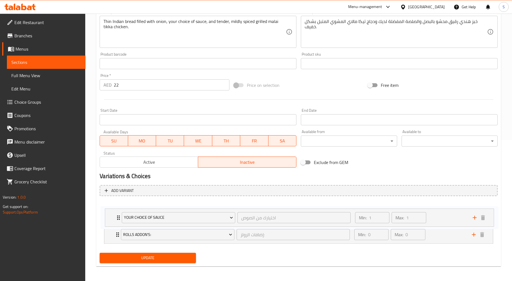
drag, startPoint x: 116, startPoint y: 236, endPoint x: 117, endPoint y: 211, distance: 24.7
click at [117, 211] on div "Rolls Addon's: إضافات الرولز: ​ Min: 0 ​ Max: 0 ​ Rumali Roti (ID: 2259782197) …" at bounding box center [299, 223] width 398 height 45
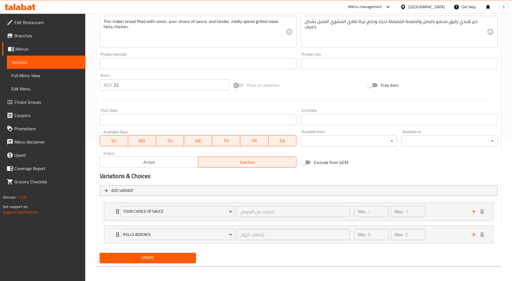
click at [147, 164] on span "Active" at bounding box center [149, 162] width 94 height 8
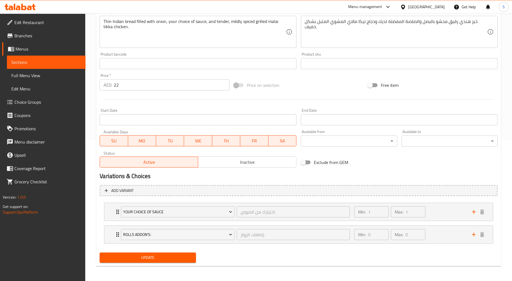
click at [168, 260] on span "Update" at bounding box center [147, 257] width 87 height 7
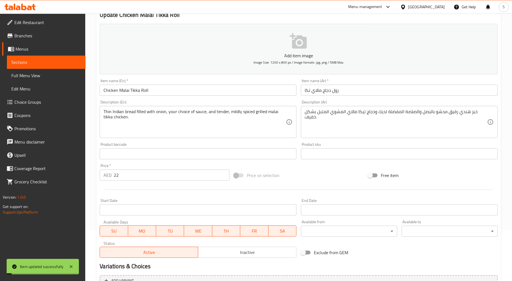
scroll to position [0, 0]
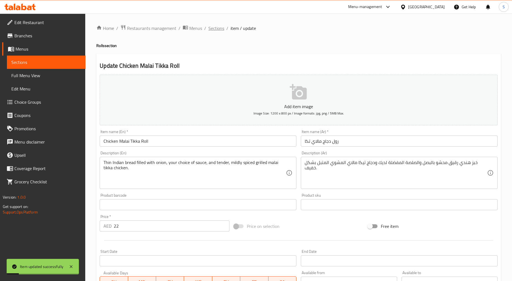
click at [211, 30] on span "Sections" at bounding box center [216, 28] width 16 height 7
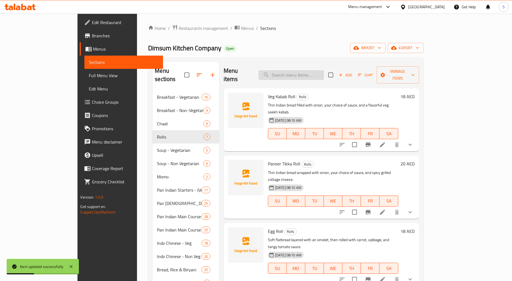
click at [314, 71] on input "search" at bounding box center [291, 75] width 65 height 10
paste input "Chicken Seekh Roll"
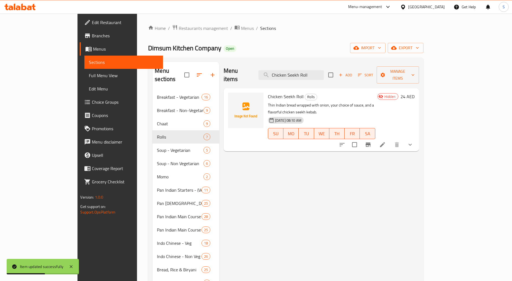
type input "Chicken Seekh Roll"
click at [390, 140] on li at bounding box center [383, 145] width 16 height 10
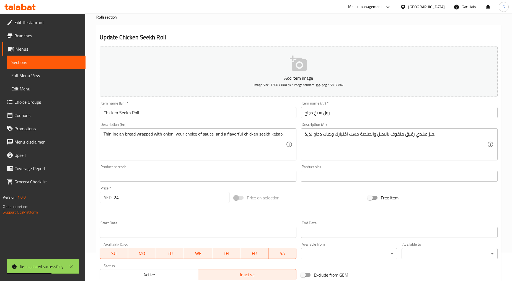
scroll to position [141, 0]
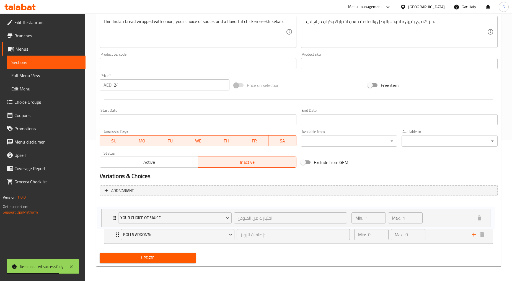
drag, startPoint x: 114, startPoint y: 233, endPoint x: 112, endPoint y: 211, distance: 22.0
click at [112, 211] on div "Rolls Addon's: إضافات الرولز: ​ Min: 0 ​ Max: 0 ​ Rumali Roti (ID: 2259782197) …" at bounding box center [299, 223] width 398 height 45
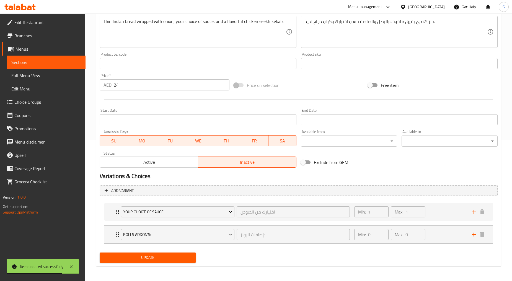
click at [134, 258] on span "Update" at bounding box center [147, 257] width 87 height 7
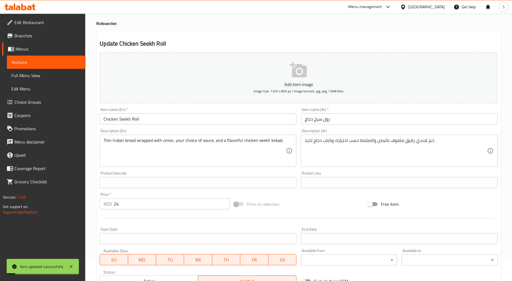
scroll to position [0, 0]
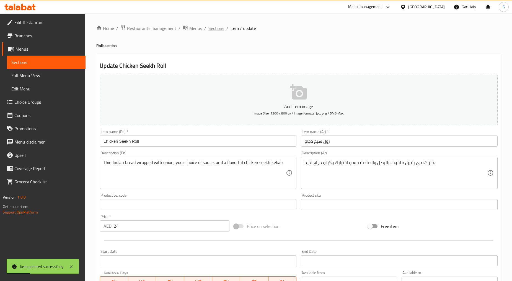
click at [215, 26] on span "Sections" at bounding box center [216, 28] width 16 height 7
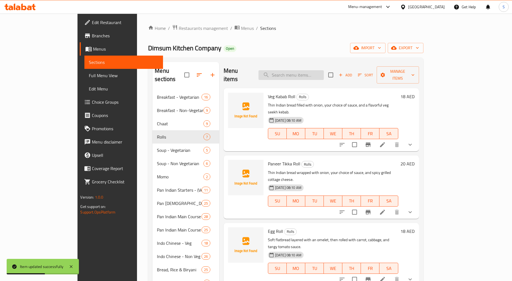
click at [313, 73] on input "search" at bounding box center [291, 75] width 65 height 10
paste input "Mutton Seekh Roll"
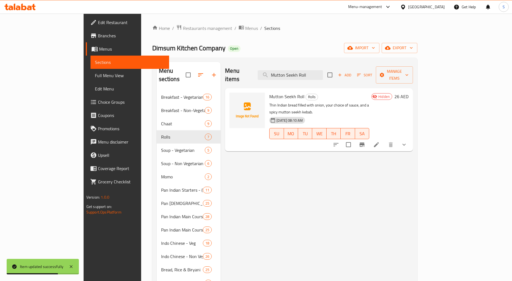
type input "Mutton Seekh Roll"
click at [379, 142] on icon at bounding box center [376, 144] width 5 height 5
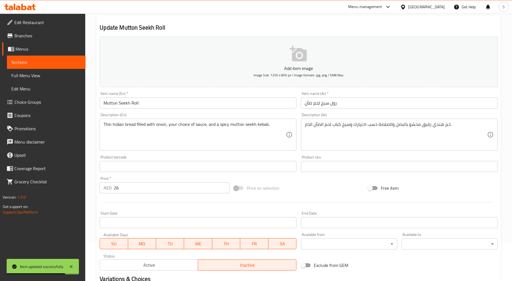
scroll to position [141, 0]
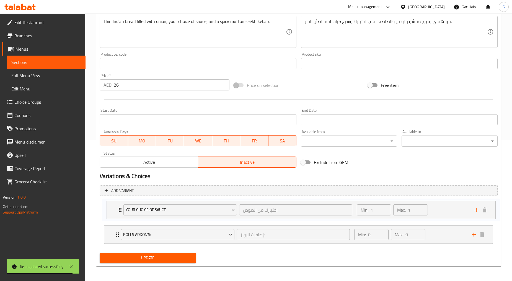
drag, startPoint x: 110, startPoint y: 237, endPoint x: 113, endPoint y: 206, distance: 31.5
click at [113, 206] on div "Rolls Addon's: إضافات الرولز: ​ Min: 0 ​ Max: 0 ​ Rumali Roti (ID: 2259782197) …" at bounding box center [299, 223] width 398 height 45
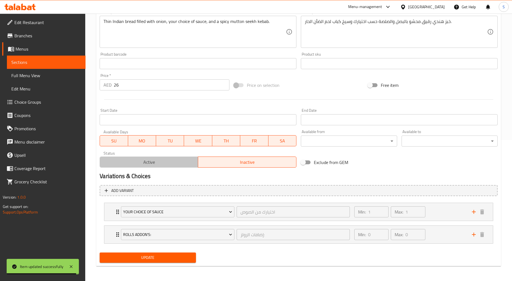
click at [139, 167] on button "Active" at bounding box center [149, 162] width 99 height 11
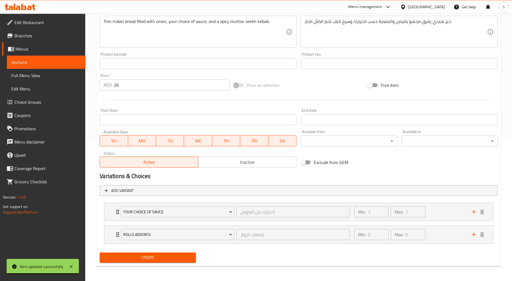
click at [153, 255] on span "Update" at bounding box center [147, 257] width 87 height 7
click at [153, 256] on span "Update" at bounding box center [147, 257] width 87 height 7
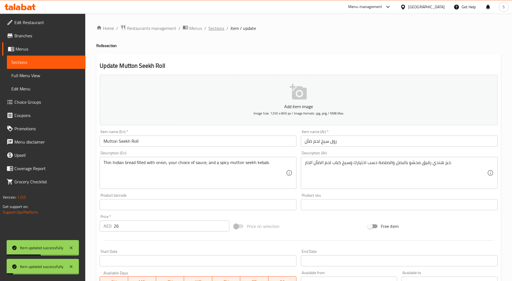
click at [221, 26] on span "Sections" at bounding box center [216, 28] width 16 height 7
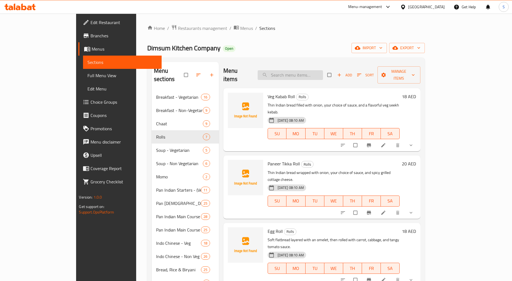
click at [310, 73] on input "search" at bounding box center [290, 75] width 65 height 10
paste input "Veg Kabab Roll"
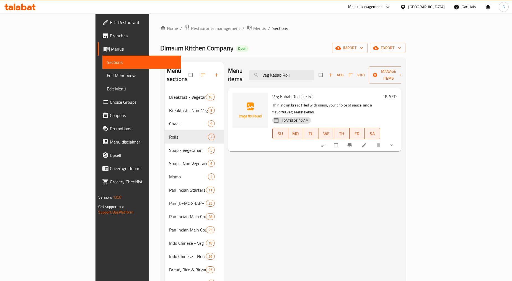
click at [399, 139] on button "show more" at bounding box center [392, 145] width 13 height 12
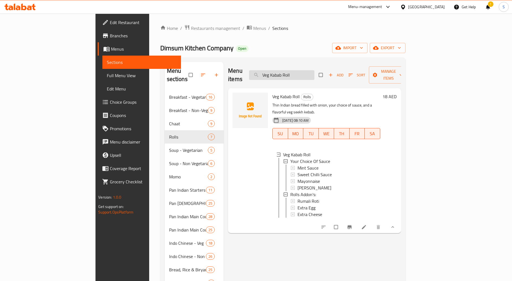
click at [314, 70] on input "Veg Kabab Roll" at bounding box center [281, 75] width 65 height 10
paste input "[PERSON_NAME]"
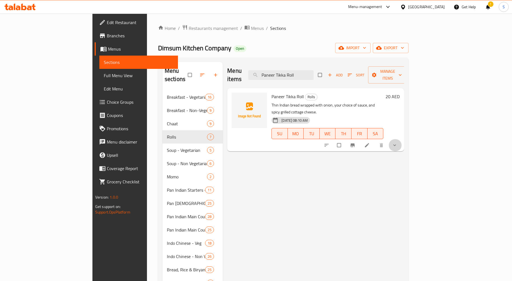
click at [402, 139] on button "show more" at bounding box center [395, 145] width 13 height 12
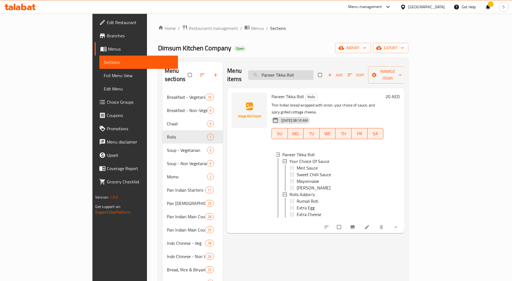
click at [310, 74] on input "Paneer Tikka Roll" at bounding box center [280, 75] width 65 height 10
paste input "Chicken"
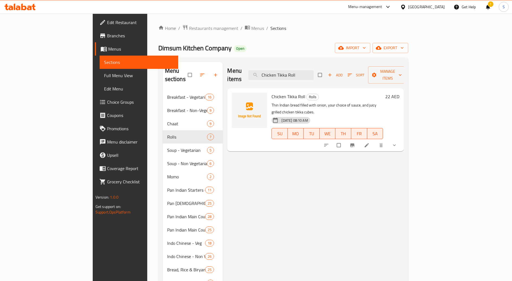
click at [397, 143] on icon "show more" at bounding box center [395, 146] width 6 height 6
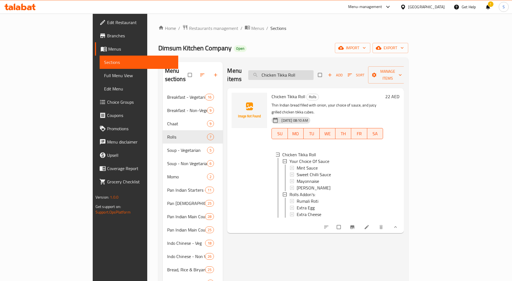
click at [314, 72] on input "Chicken Tikka Roll" at bounding box center [280, 75] width 65 height 10
paste input "Malai"
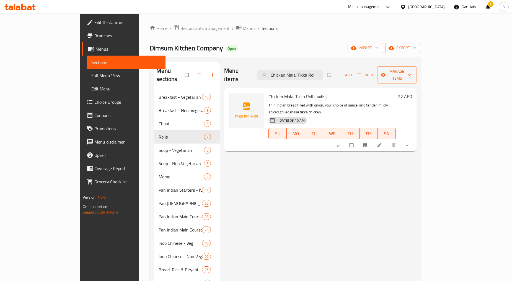
click at [414, 139] on button "show more" at bounding box center [407, 145] width 13 height 12
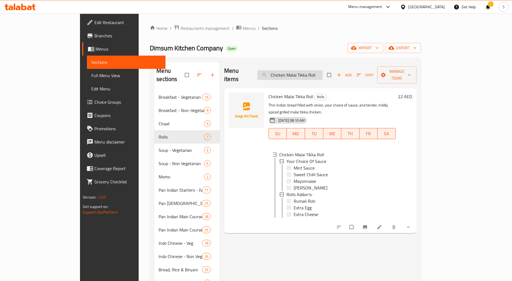
click at [316, 73] on input "Chicken Malai Tikka Roll" at bounding box center [289, 75] width 65 height 10
paste input "Seekh"
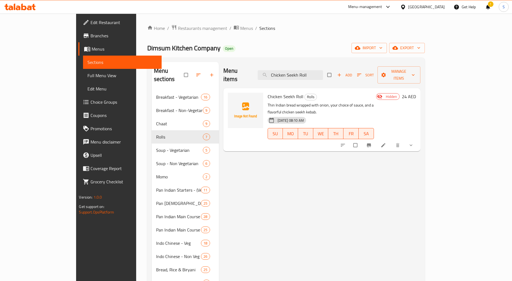
type input "Chicken Seekh Roll"
click at [418, 139] on button "show more" at bounding box center [411, 145] width 13 height 12
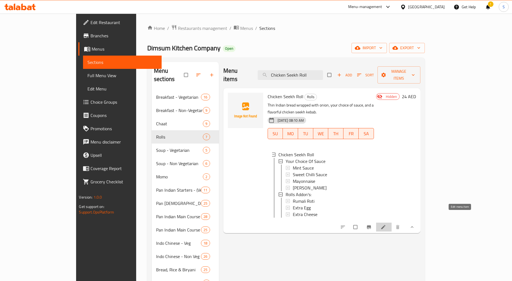
click at [385, 225] on icon at bounding box center [383, 227] width 4 height 4
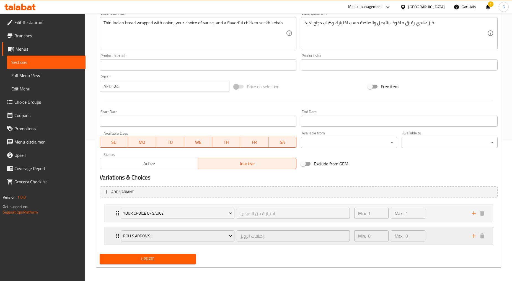
scroll to position [141, 0]
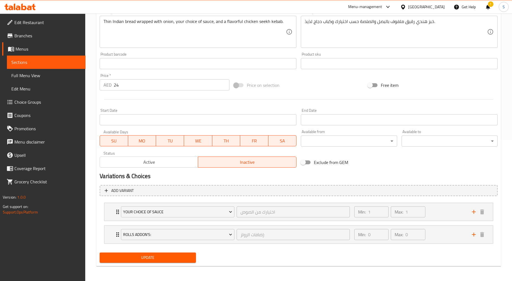
click at [148, 163] on span "Active" at bounding box center [149, 162] width 94 height 8
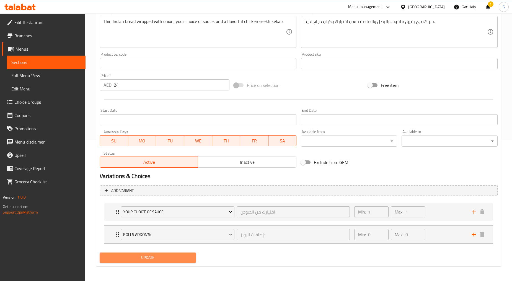
click at [163, 256] on span "Update" at bounding box center [147, 257] width 87 height 7
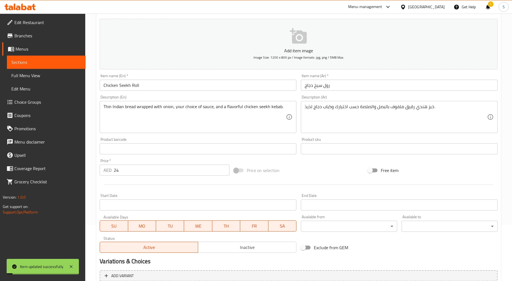
scroll to position [0, 0]
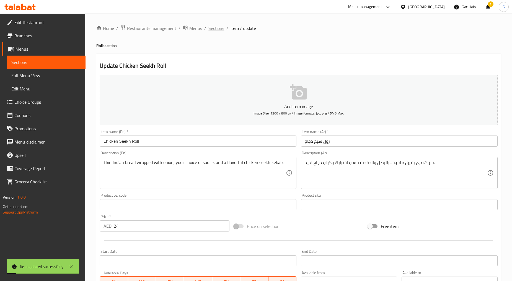
click at [216, 29] on span "Sections" at bounding box center [216, 28] width 16 height 7
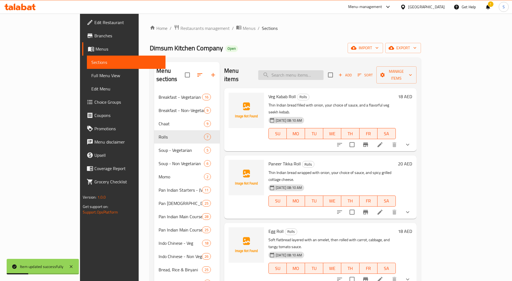
click at [311, 70] on input "search" at bounding box center [290, 75] width 65 height 10
paste input "Chicken Seekh Roll"
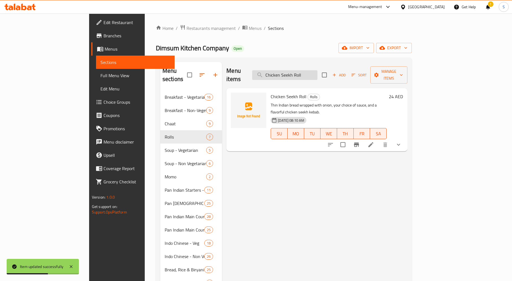
click at [311, 70] on input "Chicken Seekh Roll" at bounding box center [284, 75] width 65 height 10
paste input "Mutto"
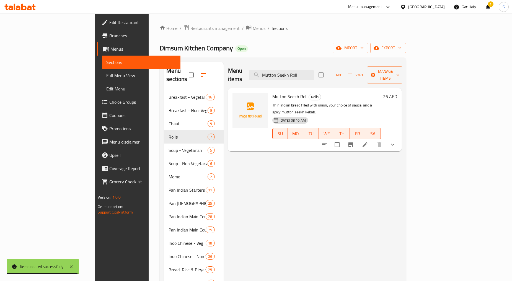
click at [317, 77] on div "Menu items Mutton Seekh Roll Add Sort Manage items" at bounding box center [315, 75] width 174 height 26
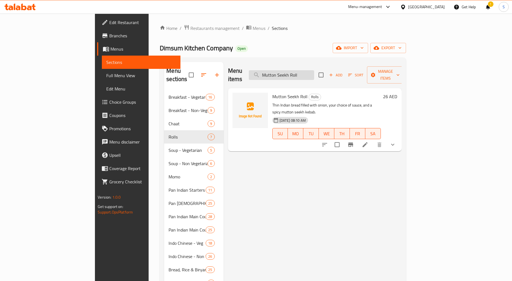
click at [314, 72] on input "Mutton Seekh Roll" at bounding box center [281, 75] width 65 height 10
paste input "Extra Egg"
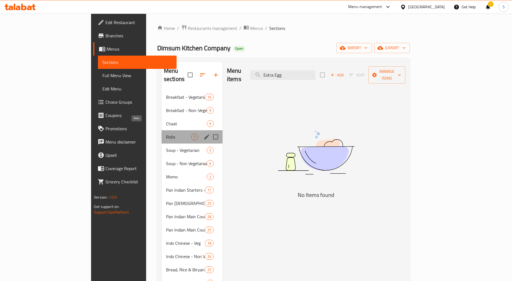
click at [166, 134] on span "Rolls" at bounding box center [178, 137] width 25 height 7
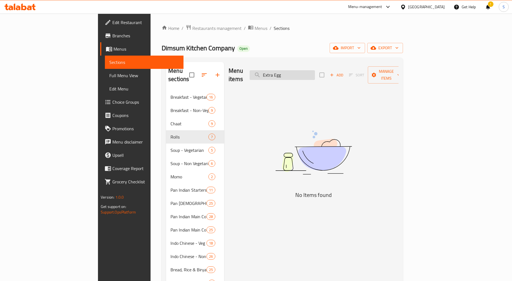
click at [314, 70] on input "Extra Egg" at bounding box center [282, 75] width 65 height 10
type input "Extra"
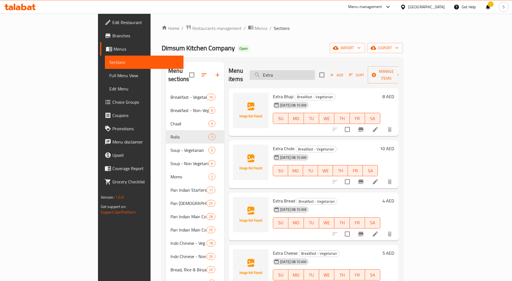
click at [315, 71] on input "Extra" at bounding box center [282, 75] width 65 height 10
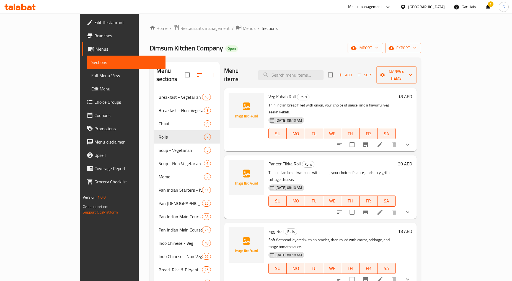
click at [411, 141] on icon "show more" at bounding box center [407, 144] width 7 height 7
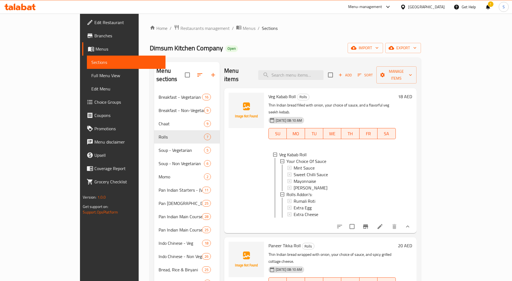
scroll to position [61, 0]
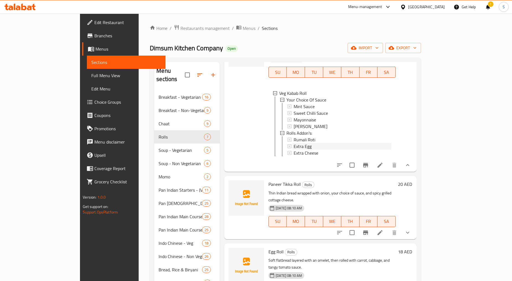
click at [305, 143] on div "Extra Egg" at bounding box center [343, 146] width 98 height 7
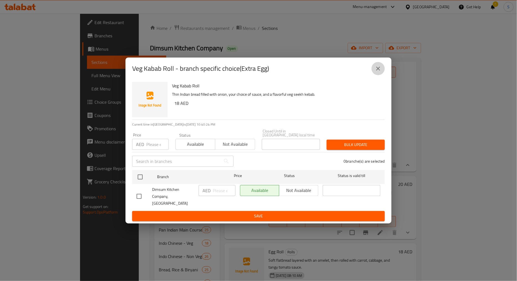
click at [376, 66] on icon "close" at bounding box center [378, 68] width 7 height 7
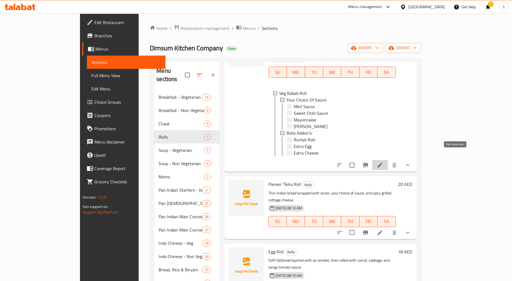
click at [383, 162] on icon at bounding box center [380, 165] width 7 height 7
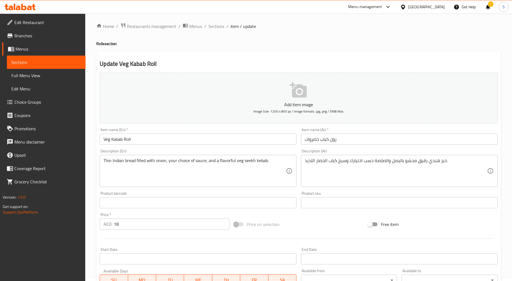
scroll to position [141, 0]
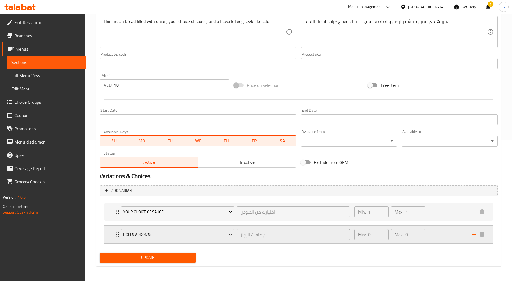
click at [112, 229] on div "Rolls Addon's: إضافات الرولز: ​ Min: 0 ​ Max: 0 ​" at bounding box center [298, 235] width 389 height 18
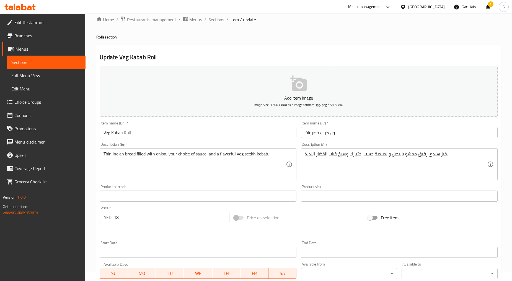
scroll to position [0, 0]
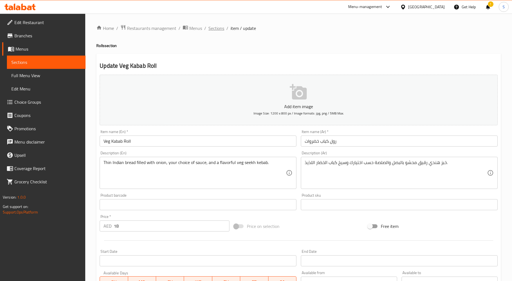
click at [210, 26] on span "Sections" at bounding box center [216, 28] width 16 height 7
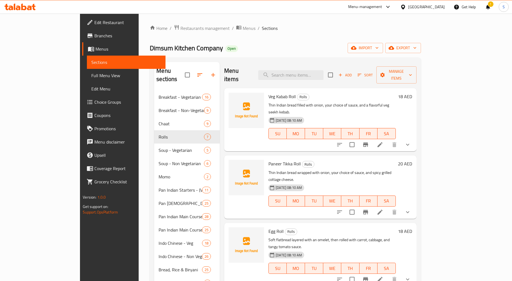
scroll to position [31, 0]
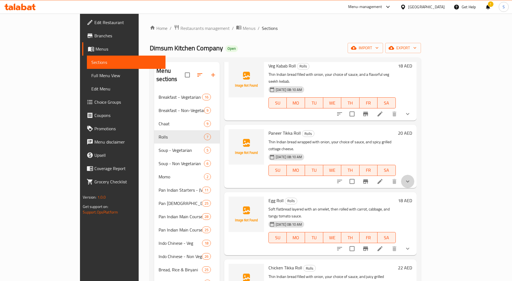
click at [411, 178] on icon "show more" at bounding box center [407, 181] width 7 height 7
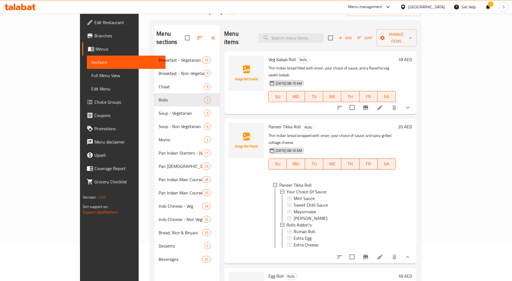
scroll to position [0, 0]
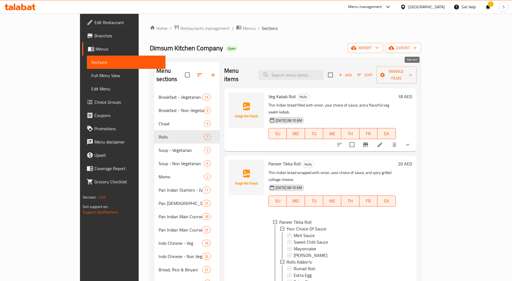
click at [354, 73] on button "Add" at bounding box center [345, 75] width 18 height 9
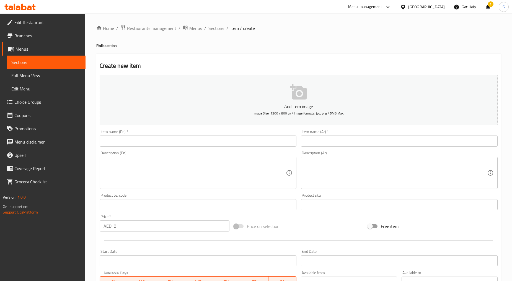
click at [192, 138] on input "text" at bounding box center [198, 141] width 197 height 11
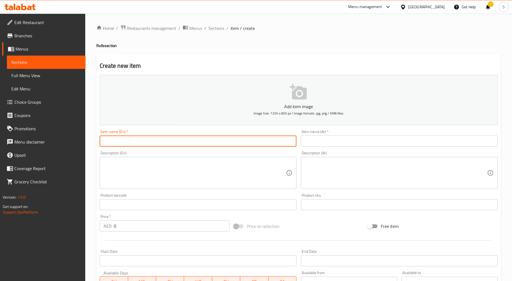
paste input "Extra Egg"
click at [106, 140] on input "Extra Egg" at bounding box center [198, 141] width 197 height 11
type input "Extra Egg"
click at [353, 141] on input "text" at bounding box center [399, 141] width 197 height 11
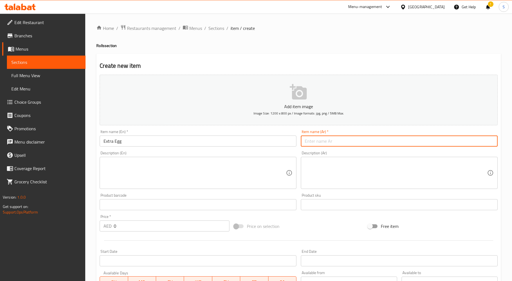
paste input "إكسترا"
type input "إكسترا بيض"
click at [125, 226] on input "0" at bounding box center [172, 226] width 116 height 11
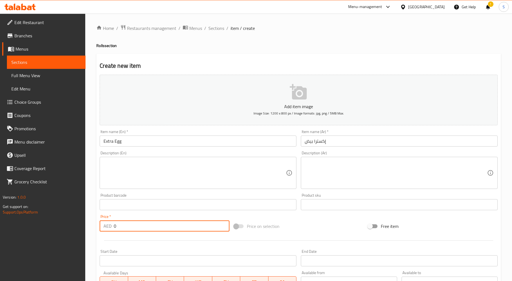
click at [125, 226] on input "0" at bounding box center [172, 226] width 116 height 11
click at [125, 227] on input "0" at bounding box center [172, 226] width 116 height 11
type input "6"
click at [146, 247] on div at bounding box center [298, 241] width 402 height 14
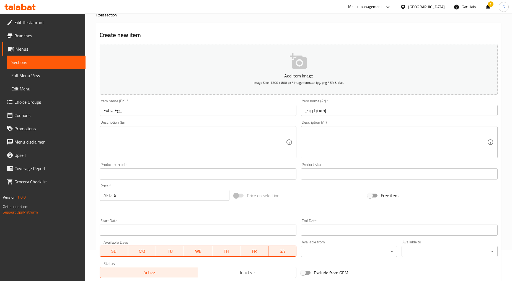
scroll to position [109, 0]
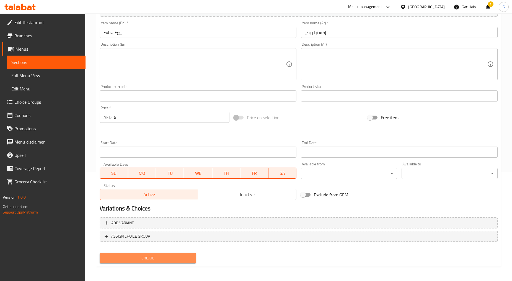
click at [143, 258] on span "Create" at bounding box center [147, 258] width 87 height 7
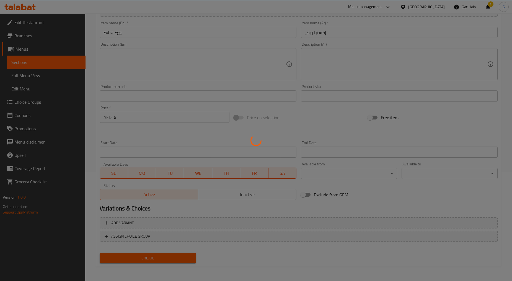
type input "0"
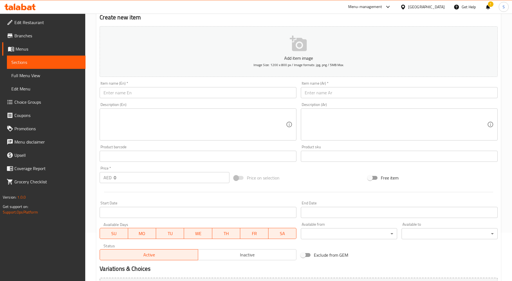
scroll to position [0, 0]
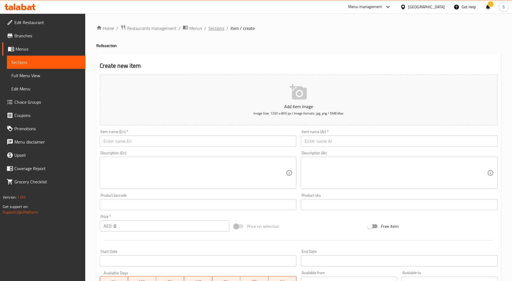
click at [213, 25] on span "Sections" at bounding box center [216, 28] width 16 height 7
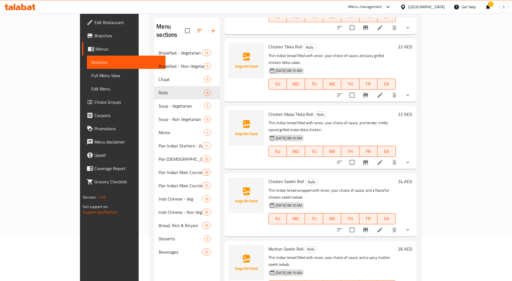
scroll to position [78, 0]
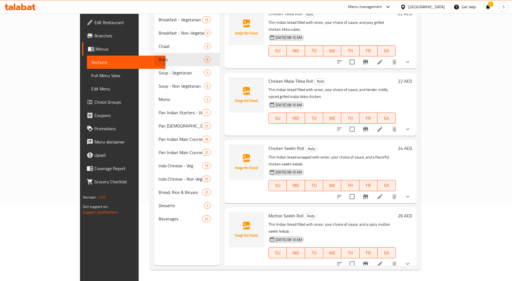
click at [269, 279] on span "Extra Egg" at bounding box center [278, 283] width 18 height 8
copy h6 "Extra Egg"
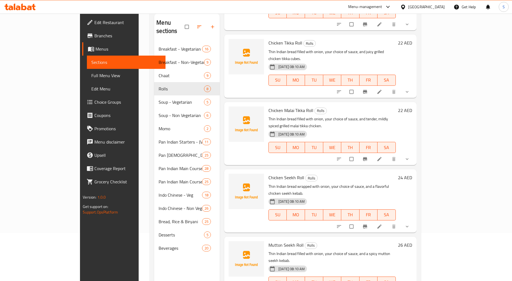
scroll to position [78, 0]
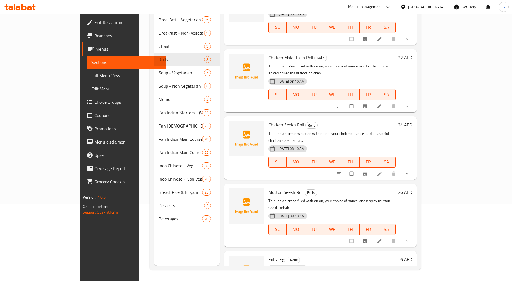
scroll to position [162, 0]
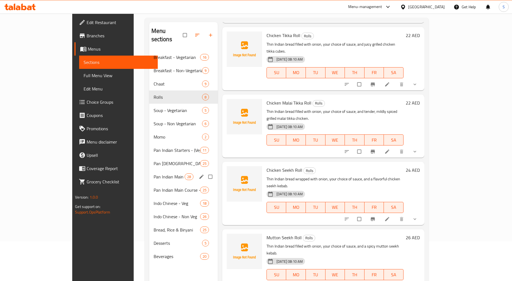
scroll to position [0, 0]
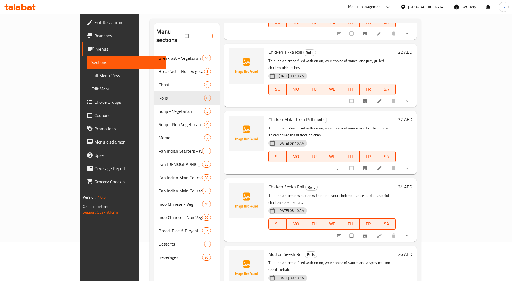
scroll to position [78, 0]
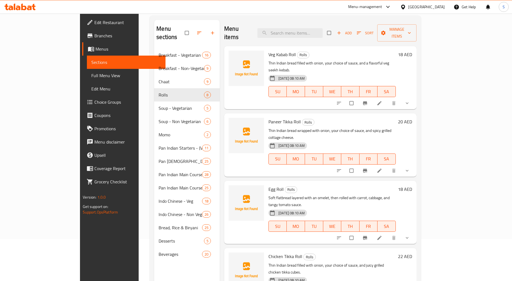
scroll to position [0, 0]
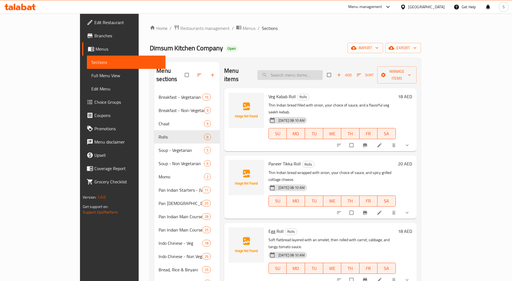
click at [323, 73] on input "search" at bounding box center [289, 75] width 65 height 10
paste input "Veg Kabab"
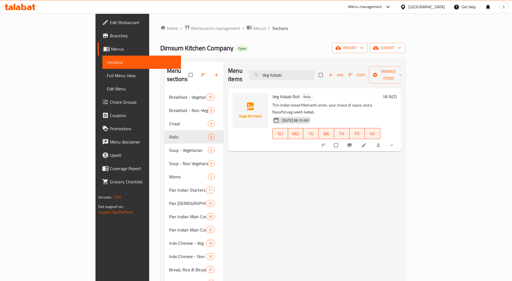
click at [399, 139] on div at bounding box center [357, 145] width 81 height 12
click at [393, 144] on icon "show more" at bounding box center [391, 145] width 3 height 2
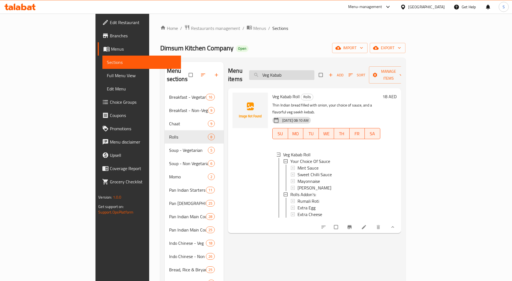
click at [314, 70] on input "Veg Kabab" at bounding box center [281, 75] width 65 height 10
paste input "[PERSON_NAME]"
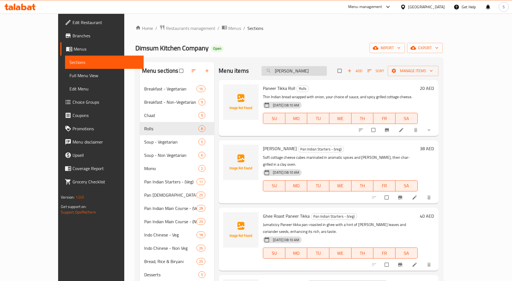
click at [309, 70] on input "[PERSON_NAME]" at bounding box center [294, 71] width 65 height 10
paste input "Veg Kabab Roll"
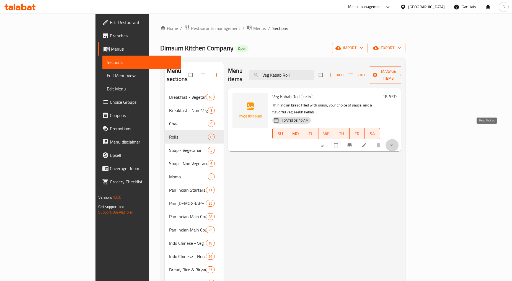
click at [394, 143] on icon "show more" at bounding box center [392, 146] width 6 height 6
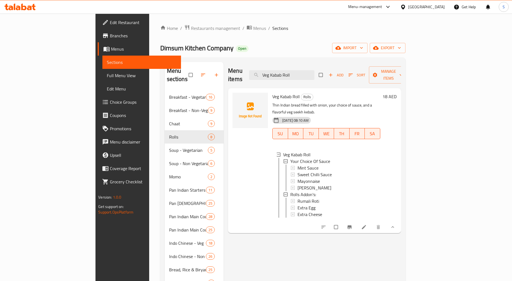
click at [315, 76] on div "Menu items Veg Kabab Roll Add Sort Manage items" at bounding box center [314, 75] width 173 height 26
click at [314, 75] on input "Veg Kabab Roll" at bounding box center [281, 75] width 65 height 10
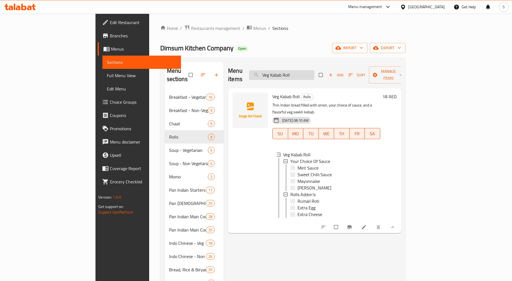
paste input "[PERSON_NAME]"
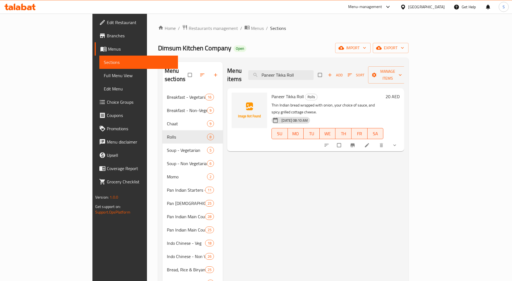
click at [399, 143] on span "show more" at bounding box center [395, 146] width 7 height 6
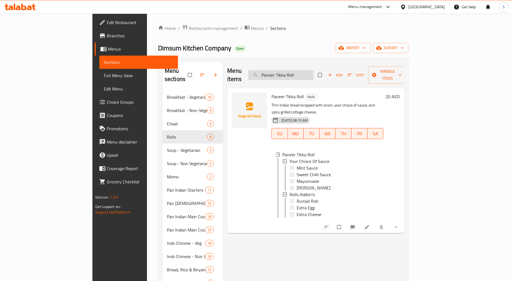
click at [307, 70] on input "Paneer Tikka Roll" at bounding box center [280, 75] width 65 height 10
paste input "Chicken"
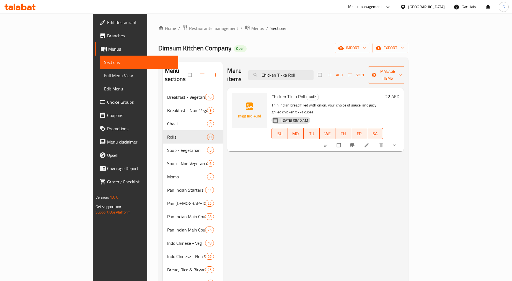
click at [397, 143] on icon "show more" at bounding box center [395, 146] width 6 height 6
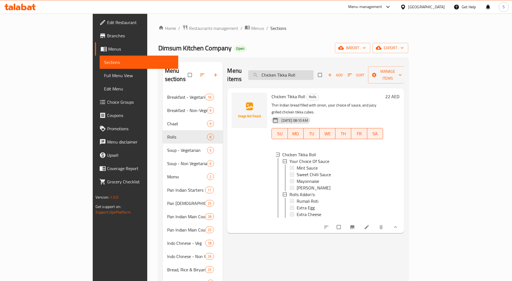
click at [314, 74] on input "Chicken Tikka Roll" at bounding box center [280, 75] width 65 height 10
paste input "Malai"
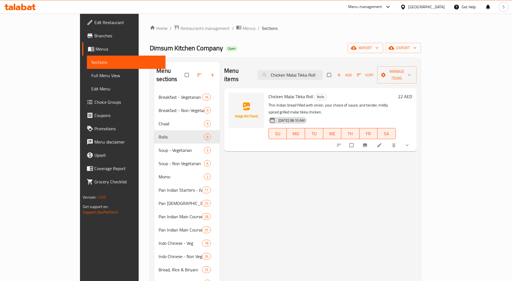
click at [414, 139] on button "show more" at bounding box center [407, 145] width 13 height 12
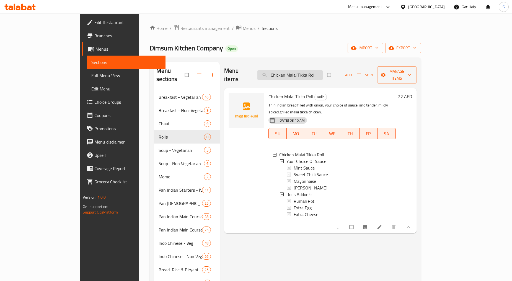
click at [321, 71] on input "Chicken Malai Tikka Roll" at bounding box center [289, 75] width 65 height 10
paste input "Seekh"
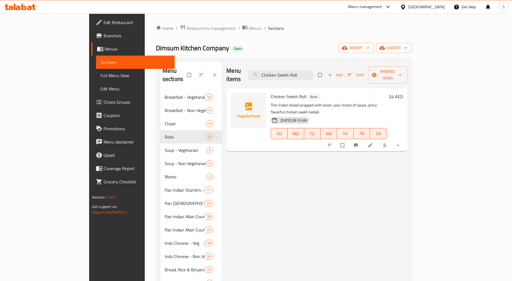
click at [405, 139] on button "show more" at bounding box center [398, 145] width 13 height 12
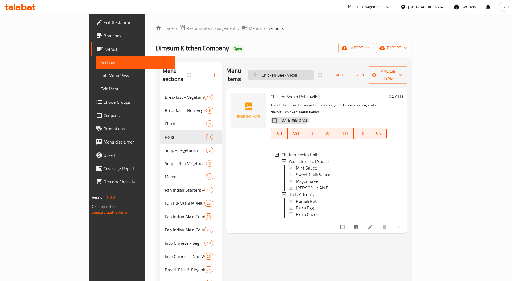
click at [314, 71] on input "Chicken Seekh Roll" at bounding box center [280, 75] width 65 height 10
paste input "Mutto"
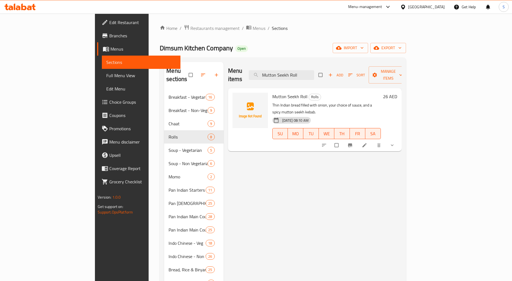
type input "Mutton Seekh Roll"
click at [402, 138] on div "Menu items Mutton Seekh Roll Add Sort Manage items Mutton Seekh Roll Rolls Thin…" at bounding box center [313, 202] width 178 height 281
click at [395, 143] on icon "show more" at bounding box center [392, 146] width 6 height 6
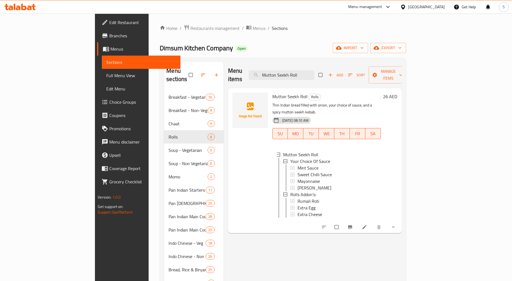
drag, startPoint x: 388, startPoint y: 236, endPoint x: 442, endPoint y: 162, distance: 91.0
click at [388, 236] on div "Menu items Mutton Seekh Roll Add Sort Manage items Mutton Seekh Roll Rolls Thin…" at bounding box center [313, 202] width 178 height 281
click at [402, 51] on span "export" at bounding box center [388, 48] width 27 height 7
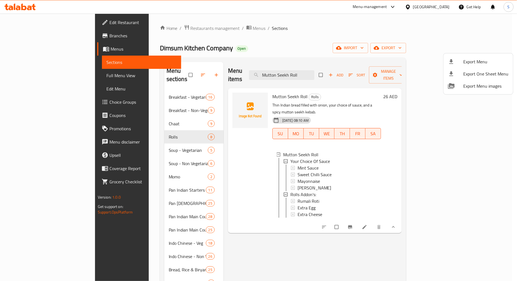
click at [474, 61] on span "Export Menu" at bounding box center [485, 61] width 45 height 7
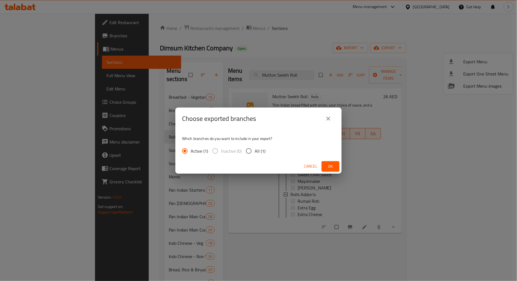
click at [257, 149] on span "All (1)" at bounding box center [259, 151] width 11 height 7
click at [254, 149] on input "All (1)" at bounding box center [249, 151] width 12 height 12
radio input "true"
click at [326, 167] on span "Ok" at bounding box center [330, 166] width 9 height 7
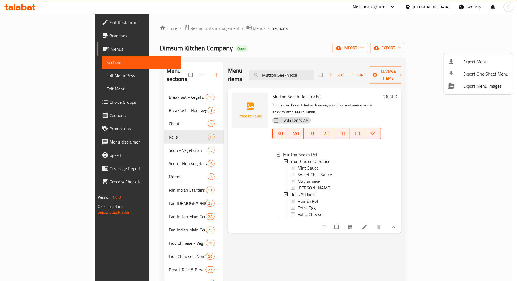
click at [270, 45] on div at bounding box center [258, 140] width 517 height 281
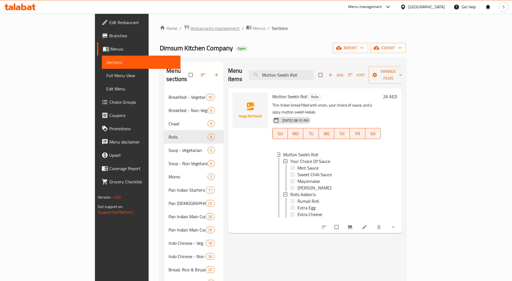
click at [190, 27] on span "Restaurants management" at bounding box center [214, 28] width 49 height 7
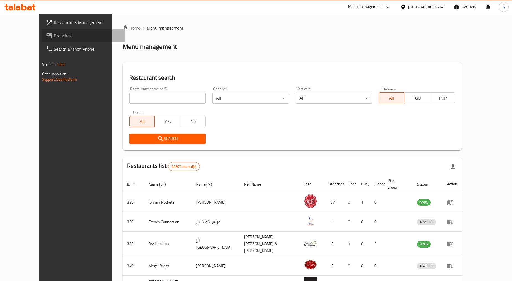
click at [54, 33] on span "Branches" at bounding box center [87, 35] width 67 height 7
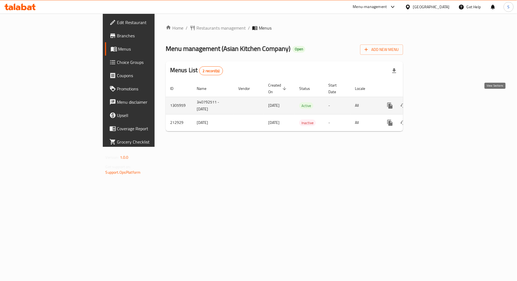
click at [433, 102] on icon "enhanced table" at bounding box center [429, 105] width 7 height 7
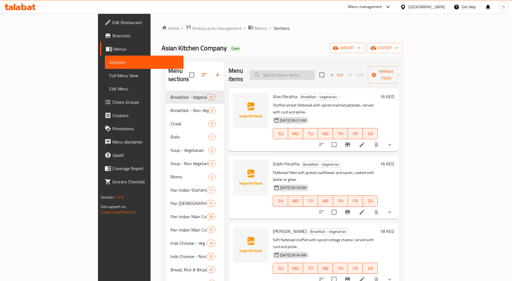
click at [292, 70] on input "search" at bounding box center [282, 75] width 65 height 10
paste input "Veg Kabab Roll"
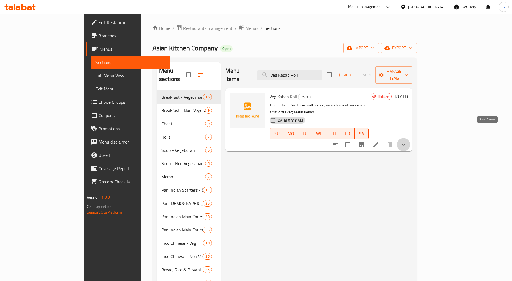
click at [405, 144] on icon "show more" at bounding box center [403, 145] width 3 height 2
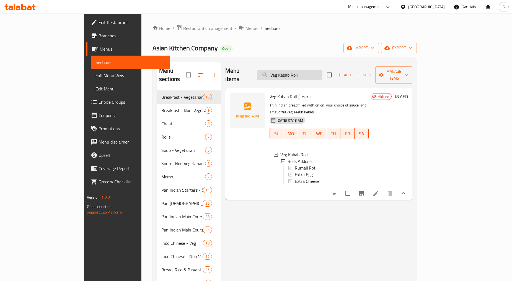
click at [321, 70] on input "Veg Kabab Roll" at bounding box center [289, 75] width 65 height 10
paste input "boiled egg"
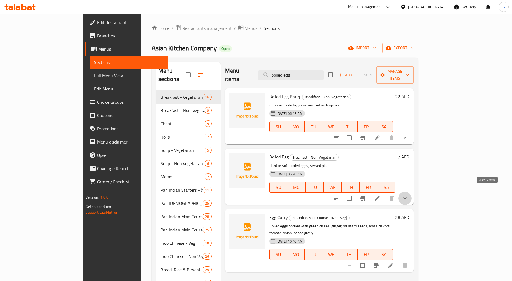
click at [407, 197] on icon "show more" at bounding box center [404, 198] width 3 height 2
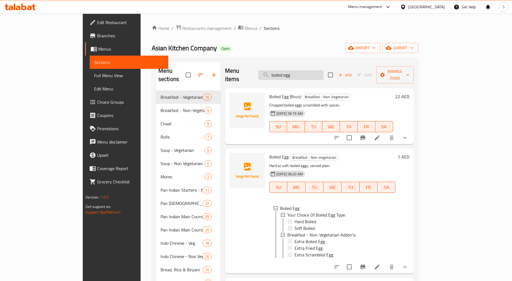
click at [310, 70] on input "boiled egg" at bounding box center [290, 75] width 65 height 10
paste input "Poached"
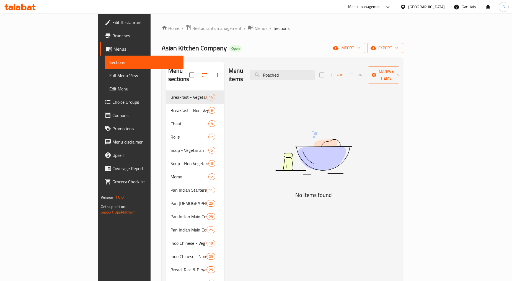
type input "Poached"
click at [307, 73] on input "Poached" at bounding box center [282, 75] width 65 height 10
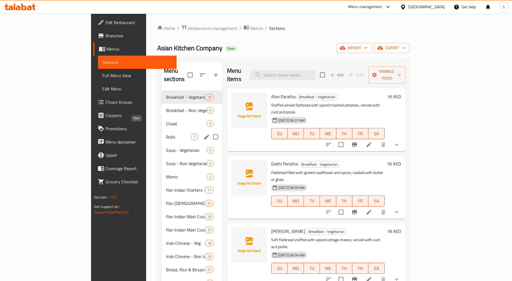
click at [166, 134] on span "Rolls" at bounding box center [178, 137] width 25 height 7
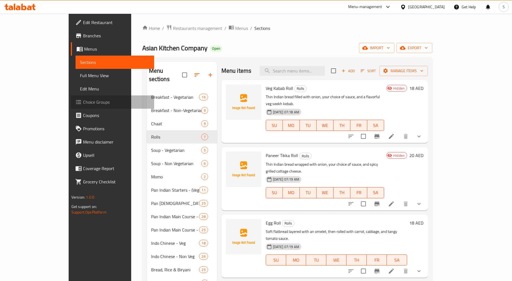
click at [83, 105] on span "Choice Groups" at bounding box center [116, 102] width 67 height 7
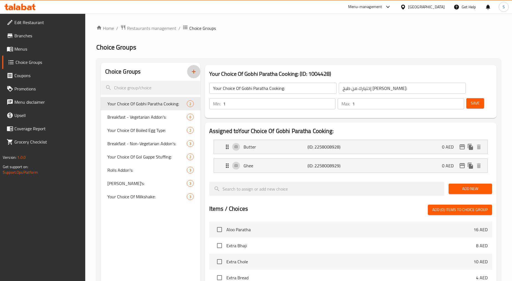
click at [192, 73] on icon "button" at bounding box center [193, 71] width 7 height 7
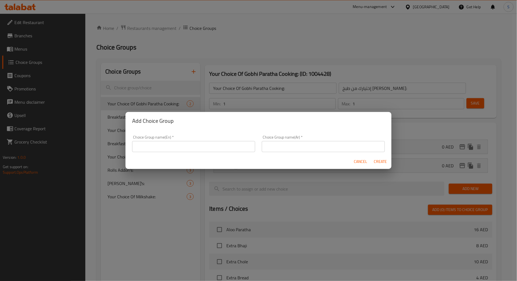
click at [195, 143] on input "text" at bounding box center [193, 146] width 123 height 11
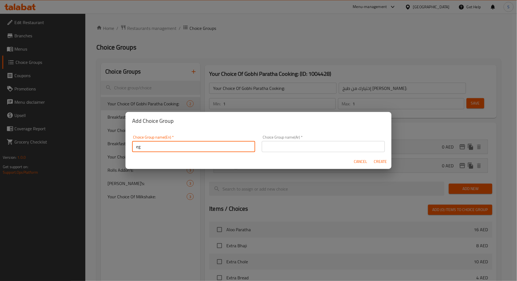
type input "e"
click at [185, 145] on input "text" at bounding box center [193, 146] width 123 height 11
click at [172, 145] on input "Your Choice Of Chicken" at bounding box center [193, 146] width 123 height 11
type input "Your Choice Of Egg"
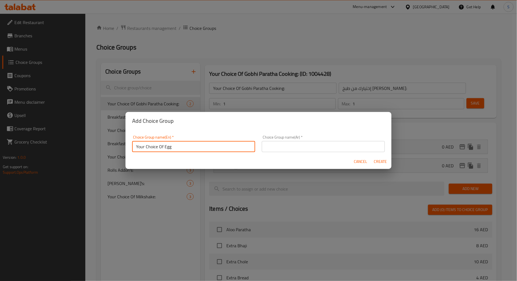
click at [286, 151] on input "text" at bounding box center [323, 146] width 123 height 11
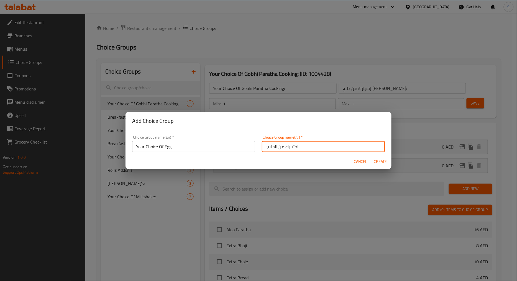
click at [271, 145] on input "اختيارك من الحليب" at bounding box center [323, 146] width 123 height 11
click at [264, 146] on input "اختيارك من الحليب" at bounding box center [323, 146] width 123 height 11
click at [268, 147] on input "اختيارك من الحليب" at bounding box center [323, 146] width 123 height 11
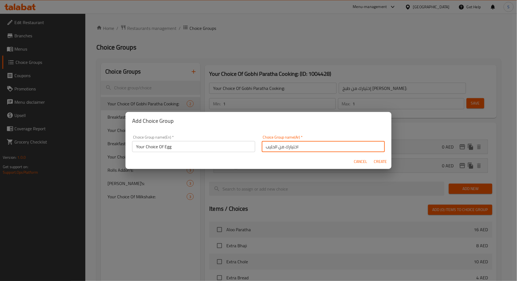
click at [268, 147] on input "اختيارك من الحليب" at bounding box center [323, 146] width 123 height 11
type input "اختيارك من البيض"
click at [376, 164] on span "Create" at bounding box center [379, 161] width 13 height 7
type input "Your Choice Of Egg"
type input "اختيارك من البيض"
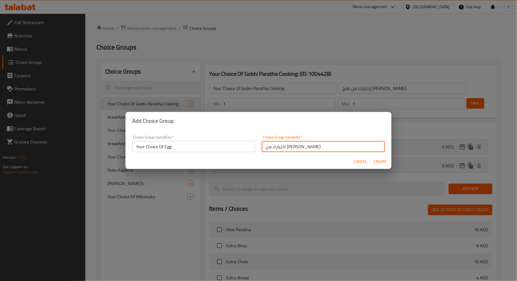
type input "0"
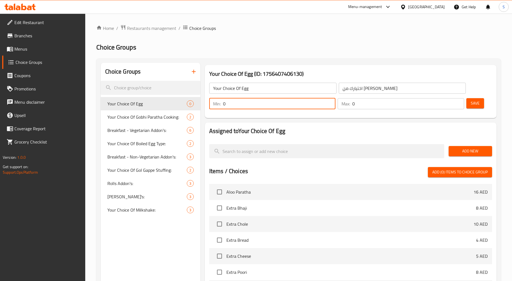
click at [248, 100] on input "0" at bounding box center [279, 103] width 113 height 11
type input "1"
click at [380, 105] on input "0" at bounding box center [408, 103] width 112 height 11
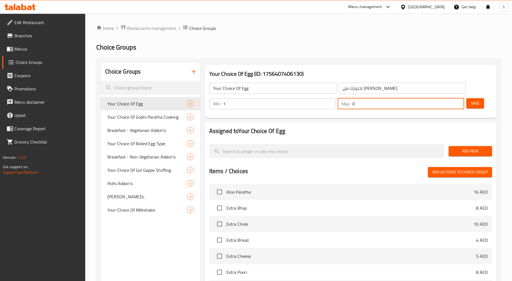
click at [380, 105] on input "0" at bounding box center [408, 103] width 112 height 11
click at [373, 103] on input "0" at bounding box center [408, 103] width 112 height 11
type input "1"
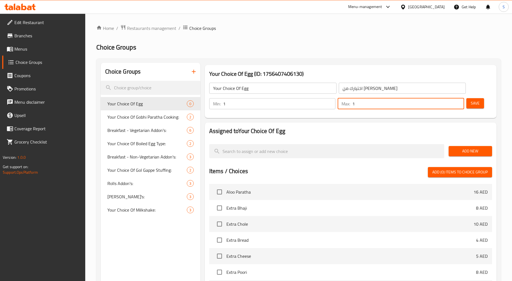
click at [484, 148] on span "Add New" at bounding box center [470, 151] width 35 height 7
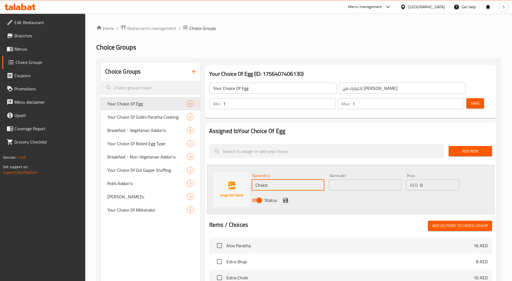
click at [269, 182] on input "Choice" at bounding box center [288, 185] width 73 height 11
paste input "Omelette Egg"
type input "Omelette Egg"
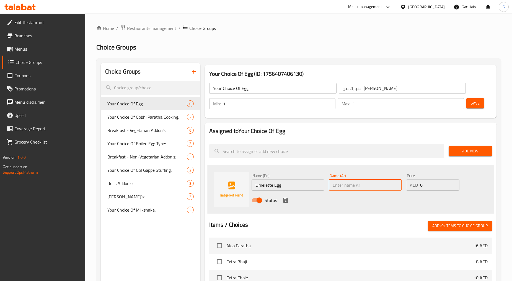
click at [350, 184] on input "text" at bounding box center [365, 185] width 73 height 11
type input "بيض اومليت"
click at [286, 200] on icon "save" at bounding box center [285, 200] width 5 height 5
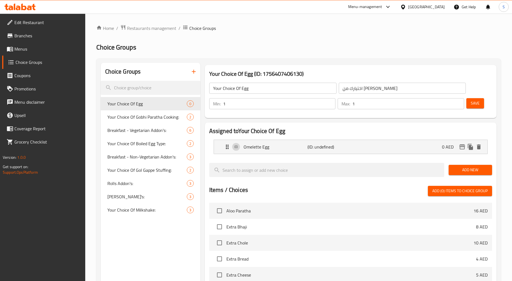
click at [472, 172] on span "Add New" at bounding box center [470, 170] width 35 height 7
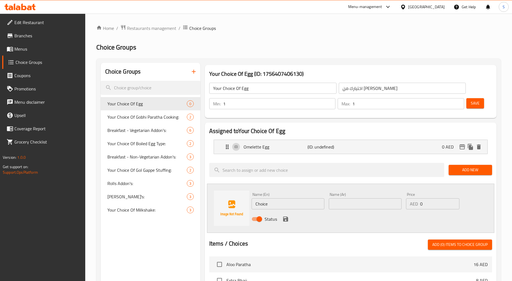
click at [265, 198] on div "Name (En) Choice Name (En)" at bounding box center [288, 201] width 73 height 17
click at [272, 204] on input "Choice" at bounding box center [288, 203] width 73 height 11
paste input "Fried Egg"
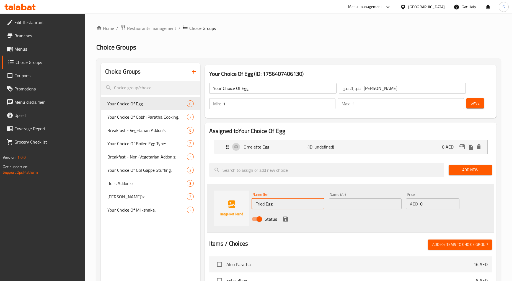
type input "Fried Egg"
click at [345, 209] on input "text" at bounding box center [365, 203] width 73 height 11
type input "بيض مقلى"
click at [284, 222] on icon "save" at bounding box center [285, 219] width 7 height 7
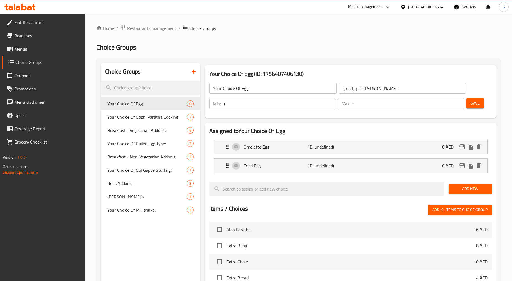
click at [472, 105] on span "Save" at bounding box center [475, 103] width 9 height 7
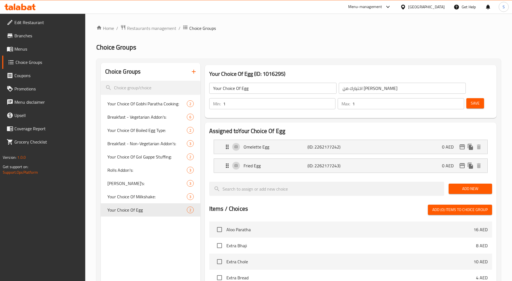
click at [330, 54] on div "Home / Restaurants management / Choice Groups Choice Groups Choice Groups Your …" at bounding box center [298, 232] width 405 height 414
click at [193, 73] on icon "button" at bounding box center [193, 71] width 7 height 7
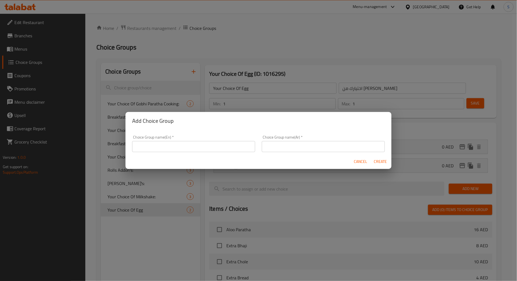
click at [173, 143] on input "text" at bounding box center [193, 146] width 123 height 11
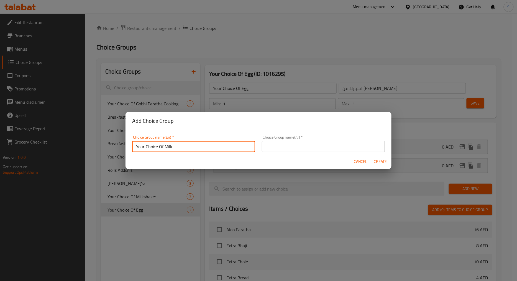
click at [174, 147] on input "Your Choice Of Milk" at bounding box center [193, 146] width 123 height 11
click at [168, 147] on input "Your Choice Of Milk" at bounding box center [193, 146] width 123 height 11
type input "Your Choice Of Sauce"
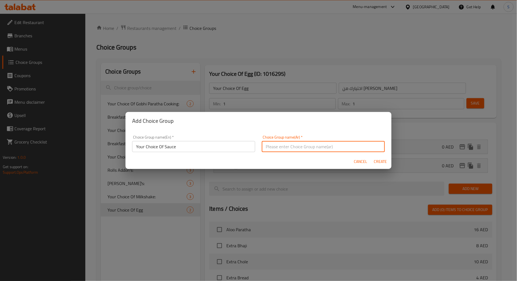
click at [285, 148] on input "text" at bounding box center [323, 146] width 123 height 11
click at [269, 145] on input "اختيارك من الحليب" at bounding box center [323, 146] width 123 height 11
click at [270, 150] on input "اختيارك من الحليب" at bounding box center [323, 146] width 123 height 11
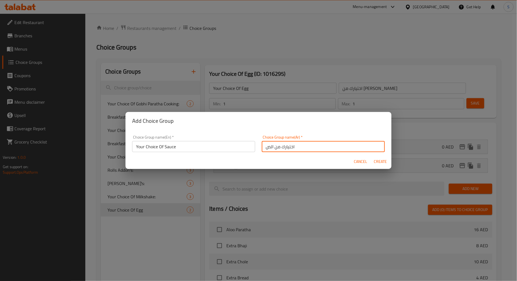
type input "اختيارك من الصوص"
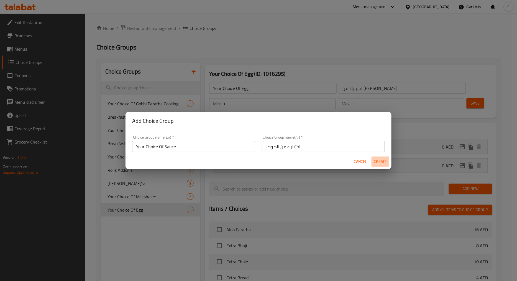
click at [382, 159] on span "Create" at bounding box center [379, 161] width 13 height 7
type input "Your Choice Of Sauce"
type input "اختيارك من الصوص"
type input "0"
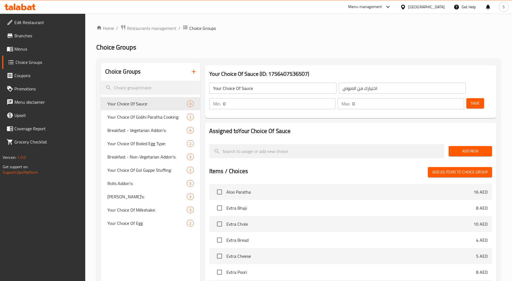
click at [278, 105] on input "0" at bounding box center [279, 103] width 113 height 11
type input "1"
click at [413, 110] on div "Max: 0 ​" at bounding box center [401, 103] width 129 height 13
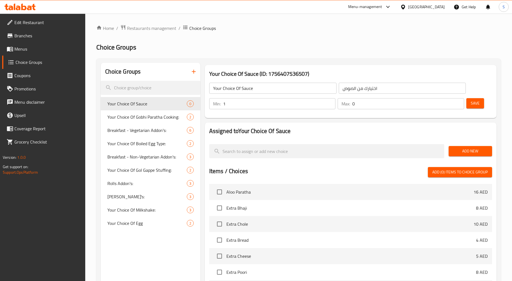
click at [411, 107] on input "0" at bounding box center [408, 103] width 112 height 11
type input "1"
click at [472, 154] on span "Add New" at bounding box center [470, 151] width 35 height 7
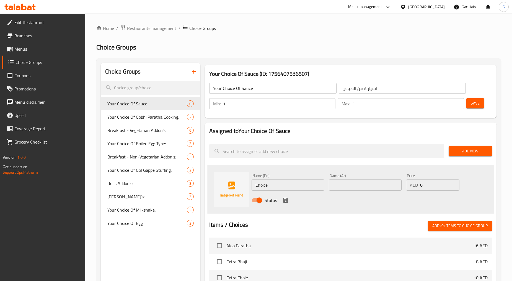
click at [295, 189] on input "Choice" at bounding box center [288, 185] width 73 height 11
paste input "Mint Sau"
type input "Mint Sauce"
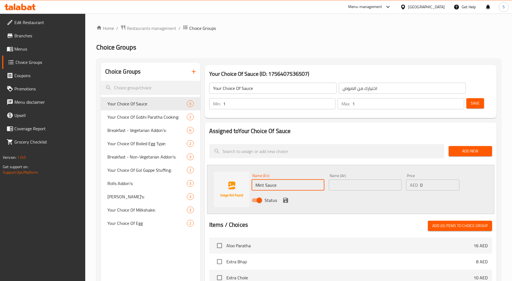
click at [356, 184] on input "text" at bounding box center [365, 185] width 73 height 11
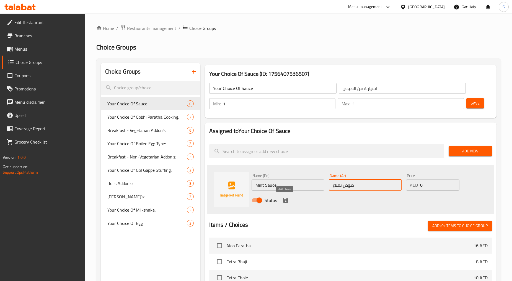
type input "صوص نعناع"
click at [285, 201] on icon "save" at bounding box center [285, 200] width 7 height 7
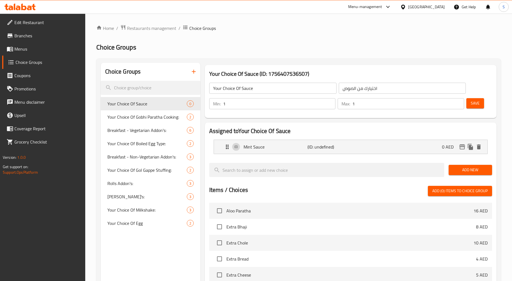
click at [475, 176] on div "Add New" at bounding box center [470, 170] width 48 height 19
click at [475, 169] on span "Add New" at bounding box center [470, 170] width 35 height 7
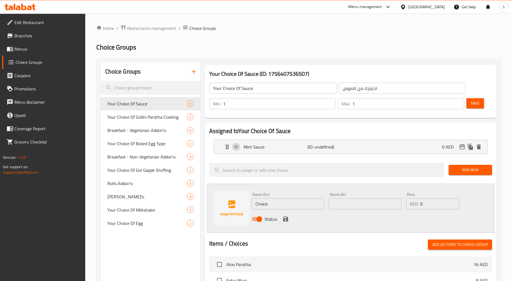
click at [320, 203] on input "Choice" at bounding box center [288, 203] width 73 height 11
paste input "Sweet Chilli Sau"
type input "Sweet Chilli Sauce"
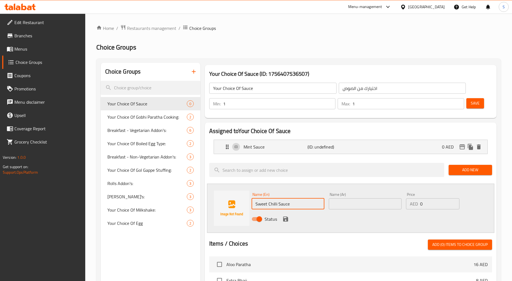
click at [365, 206] on input "text" at bounding box center [365, 203] width 73 height 11
type input "صوص فلفل حار حلو"
click at [283, 219] on icon "save" at bounding box center [285, 219] width 7 height 7
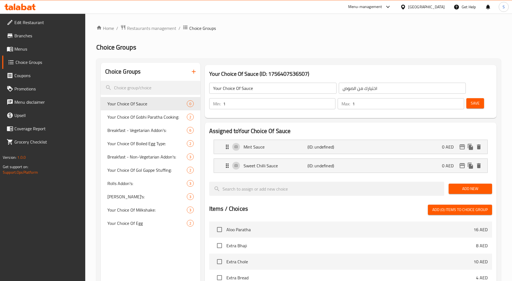
click at [473, 191] on span "Add New" at bounding box center [470, 188] width 35 height 7
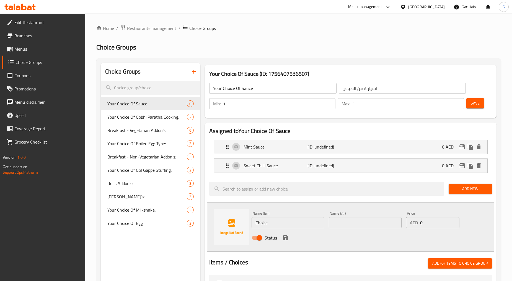
click at [291, 229] on div "Name (En) Choice Name (En)" at bounding box center [287, 219] width 77 height 21
click at [290, 227] on input "Choice" at bounding box center [288, 222] width 73 height 11
paste input "Mayonnais"
type input "Mayonnaise"
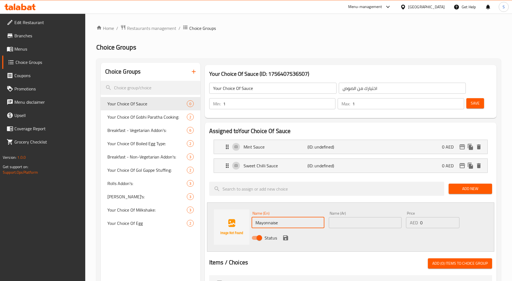
click at [338, 224] on input "text" at bounding box center [365, 222] width 73 height 11
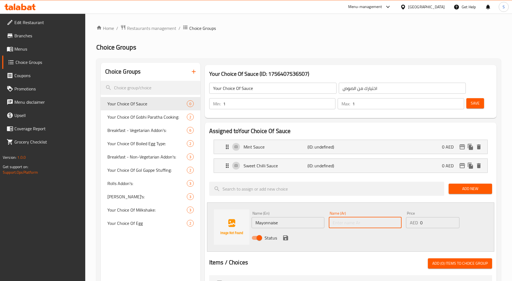
paste input "مايونيز"
type input "مايونيز"
click at [286, 237] on icon "save" at bounding box center [285, 238] width 5 height 5
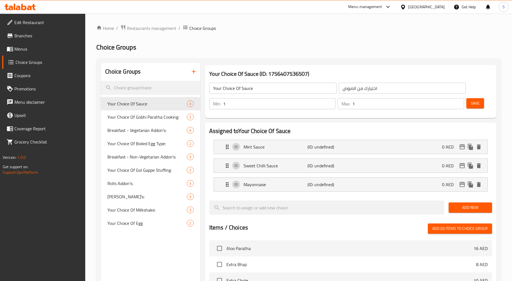
click at [467, 210] on span "Add New" at bounding box center [470, 207] width 35 height 7
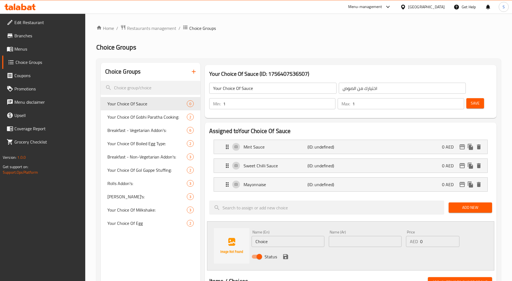
click at [301, 240] on input "Choice" at bounding box center [288, 241] width 73 height 11
paste input "Tomato Ketchup"
type input "Tomato Ketchup"
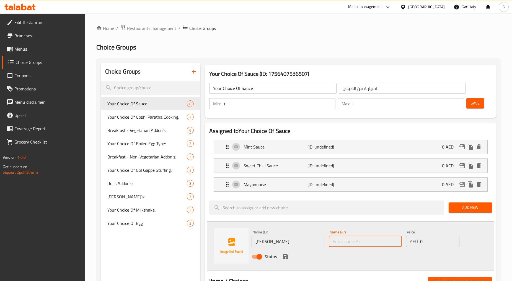
click at [359, 244] on input "text" at bounding box center [365, 241] width 73 height 11
type input "طماطم كاتشب"
click at [286, 254] on icon "save" at bounding box center [285, 257] width 7 height 7
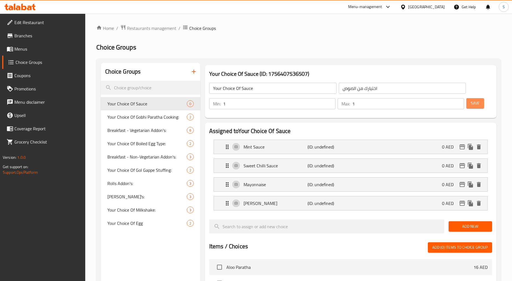
click at [478, 105] on span "Save" at bounding box center [475, 103] width 9 height 7
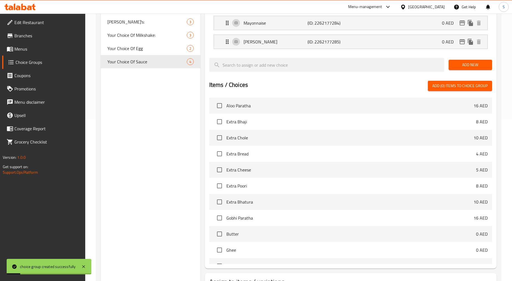
scroll to position [206, 0]
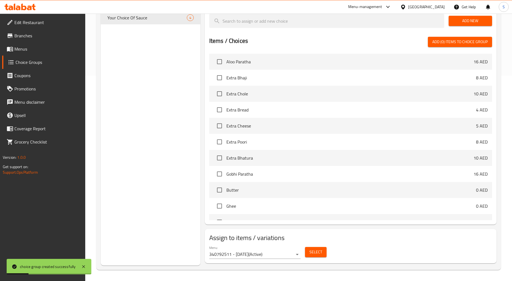
click at [314, 252] on span "Select" at bounding box center [315, 252] width 13 height 7
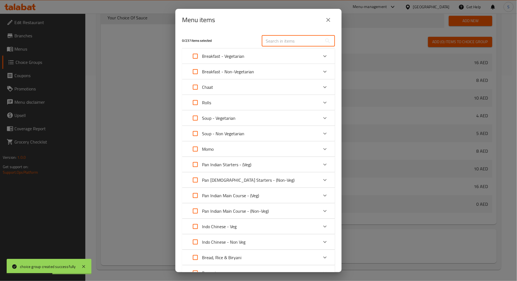
click at [294, 42] on input "text" at bounding box center [292, 40] width 60 height 11
paste input "Veg Kabab Roll"
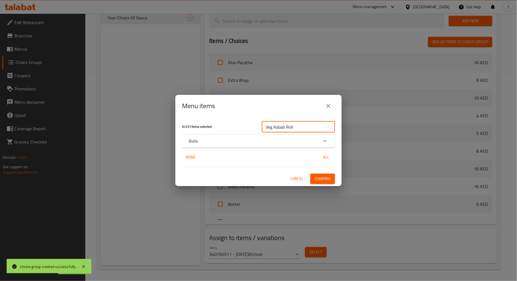
type input "Veg Kabab Roll"
click at [296, 148] on div "Rolls" at bounding box center [258, 141] width 153 height 13
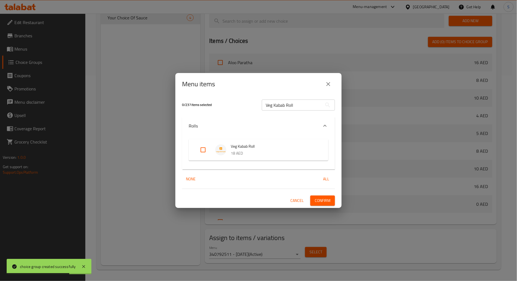
click at [203, 150] on input "Expand" at bounding box center [202, 149] width 13 height 13
checkbox input "true"
click at [324, 202] on span "Confirm" at bounding box center [322, 200] width 16 height 7
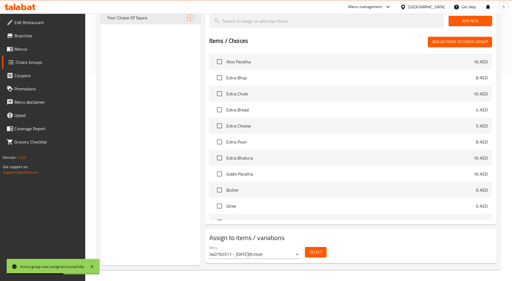
click at [312, 251] on span "Select" at bounding box center [315, 252] width 13 height 7
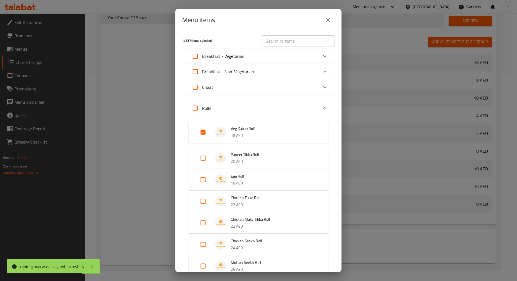
click at [286, 43] on input "text" at bounding box center [292, 40] width 60 height 11
paste input "Paneer Tikka Roll"
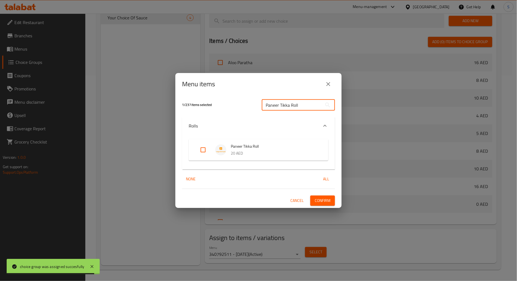
type input "Paneer Tikka Roll"
click at [200, 151] on input "Expand" at bounding box center [202, 149] width 13 height 13
checkbox input "true"
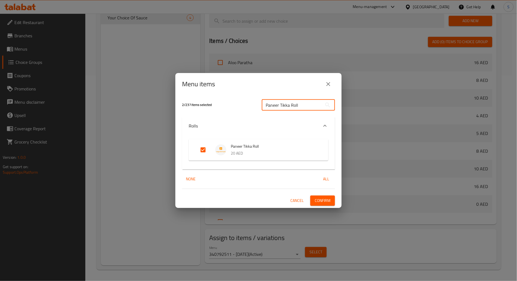
click at [306, 100] on input "Paneer Tikka Roll" at bounding box center [292, 105] width 60 height 11
paste input "Chicken"
type input "Chicken Tikka Roll"
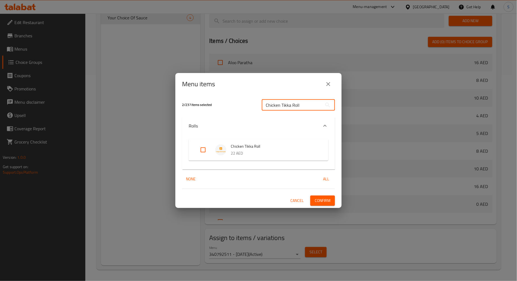
click at [203, 150] on input "Expand" at bounding box center [202, 149] width 13 height 13
checkbox input "true"
click at [276, 110] on input "Chicken Tikka Roll" at bounding box center [292, 105] width 60 height 11
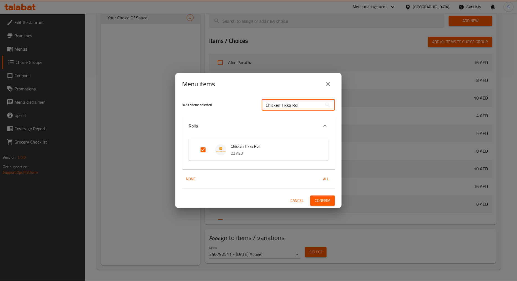
paste input "Malai"
type input "Chicken Malai Tikka Roll"
click at [204, 149] on input "Expand" at bounding box center [202, 149] width 13 height 13
checkbox input "true"
click at [283, 106] on input "Chicken Malai Tikka Roll" at bounding box center [292, 105] width 60 height 11
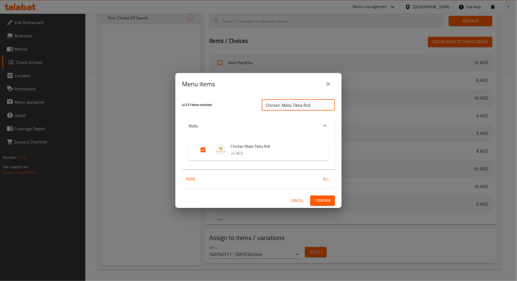
click at [283, 106] on input "Chicken Malai Tikka Roll" at bounding box center [292, 105] width 60 height 11
paste input "Seekh"
type input "Chicken Seekh Roll"
click at [202, 152] on input "Expand" at bounding box center [202, 149] width 13 height 13
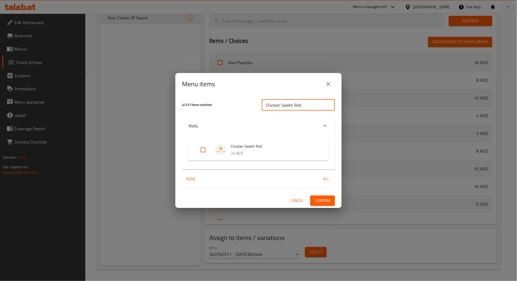
checkbox input "true"
click at [285, 99] on div "Chicken Seekh Roll ​" at bounding box center [298, 105] width 80 height 18
click at [290, 107] on input "Chicken Seekh Roll" at bounding box center [292, 105] width 60 height 11
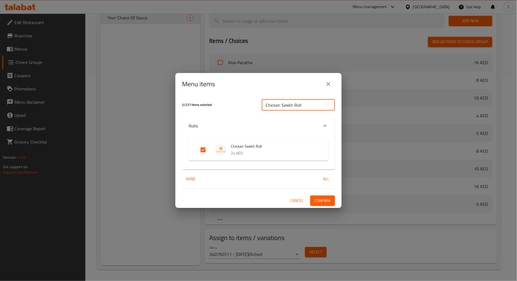
paste input "Mutto"
type input "Mutton Seekh Roll"
click at [204, 150] on input "Expand" at bounding box center [202, 149] width 13 height 13
checkbox input "true"
click at [331, 202] on button "Confirm" at bounding box center [322, 201] width 25 height 10
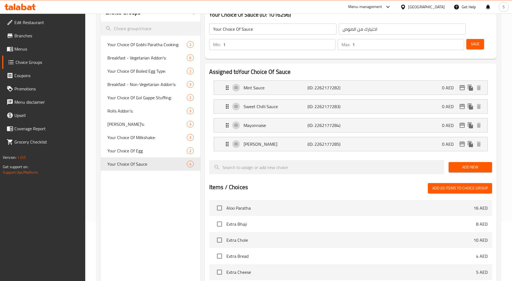
scroll to position [52, 0]
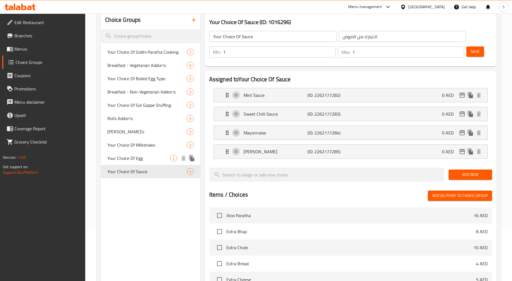
click at [143, 160] on span "Your Choice Of Egg" at bounding box center [138, 158] width 63 height 7
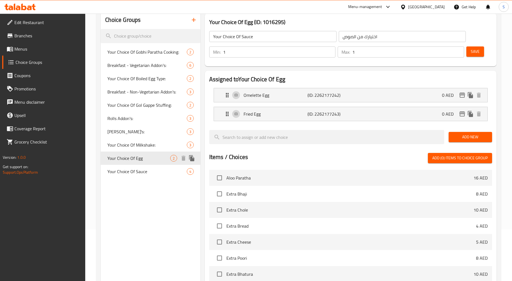
type input "Your Choice Of Egg"
type input "اختيارك من البيض"
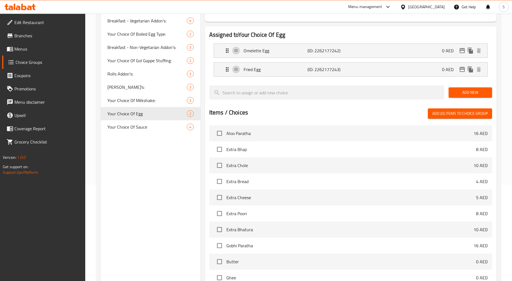
scroll to position [168, 0]
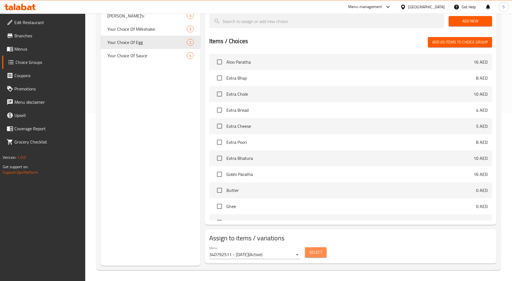
click at [320, 256] on span "Select" at bounding box center [315, 252] width 13 height 7
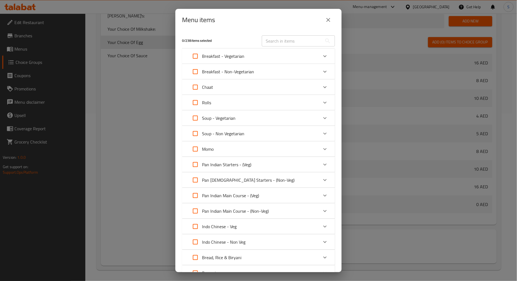
click at [284, 35] on input "text" at bounding box center [292, 40] width 60 height 11
paste input "Extra Egg"
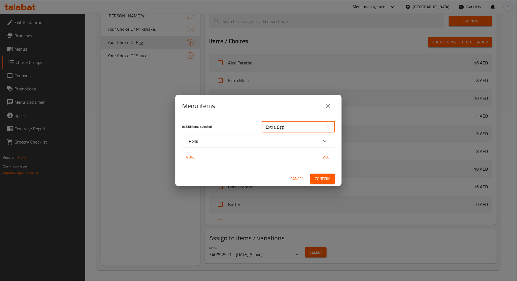
type input "Extra Egg"
click at [319, 140] on div "Expand" at bounding box center [324, 141] width 13 height 13
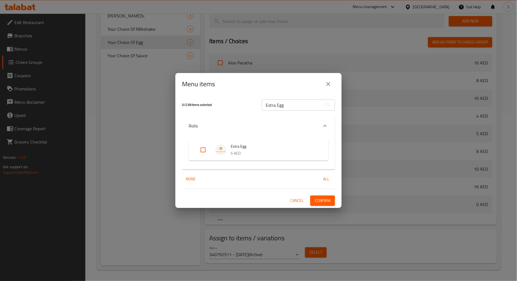
drag, startPoint x: 200, startPoint y: 151, endPoint x: 236, endPoint y: 183, distance: 48.1
click at [200, 153] on input "Expand" at bounding box center [202, 149] width 13 height 13
checkbox input "true"
click at [328, 199] on span "Confirm" at bounding box center [322, 200] width 16 height 7
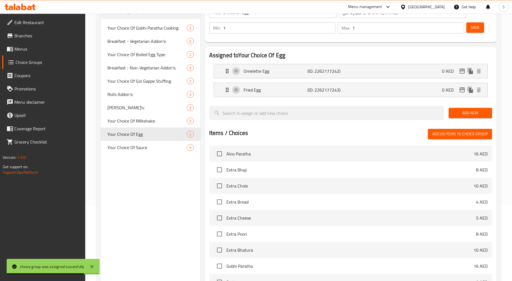
scroll to position [45, 0]
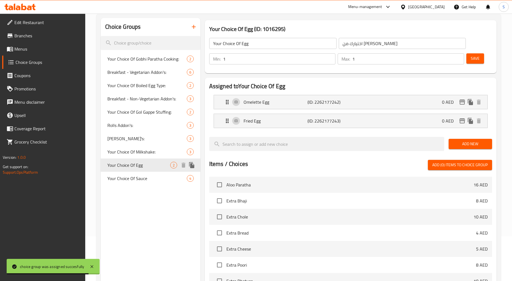
click at [143, 175] on span "Your Choice Of Sauce" at bounding box center [146, 178] width 79 height 7
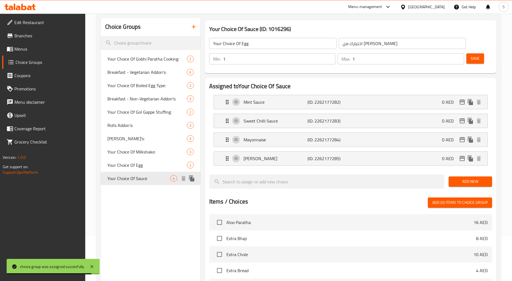
type input "Your Choice Of Sauce"
type input "اختيارك من الصوص"
click at [280, 29] on h3 "Your Choice Of Sauce (ID: 1016296)" at bounding box center [350, 29] width 283 height 9
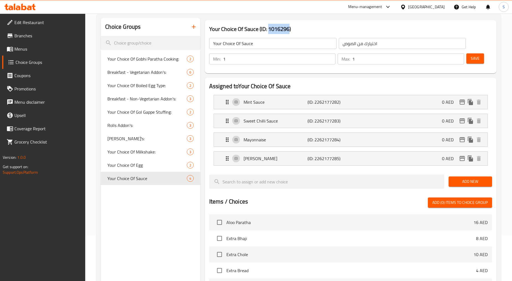
copy h3 "1016296"
click at [136, 167] on span "Your Choice Of Egg" at bounding box center [138, 165] width 63 height 7
type input "Your Choice Of Egg"
type input "اختيارك من البيض"
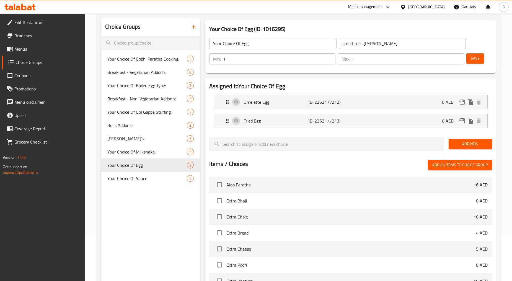
click at [278, 26] on h3 "Your Choice Of Egg (ID: 1016295)" at bounding box center [350, 29] width 283 height 9
copy h3 "1016295"
click at [141, 182] on div "Your Choice Of Sauce 4" at bounding box center [150, 178] width 99 height 13
type input "Your Choice Of Sauce"
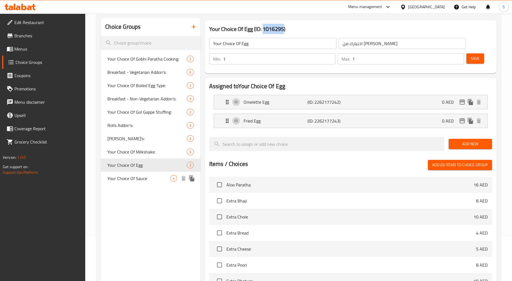
type input "اختيارك من الصوص"
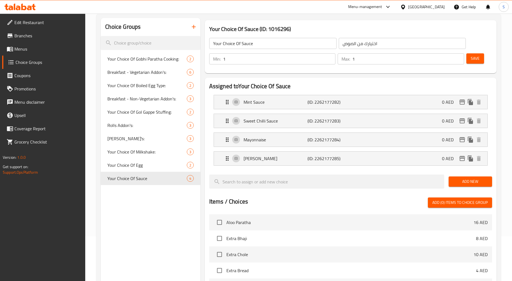
click at [278, 28] on h3 "Your Choice Of Sauce (ID: 1016296)" at bounding box center [350, 29] width 283 height 9
copy h3 "1016296"
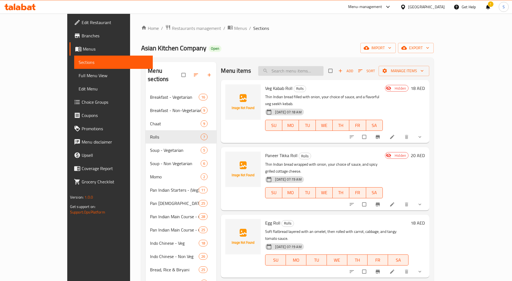
click at [300, 75] on input "search" at bounding box center [290, 71] width 65 height 10
type input "egg"
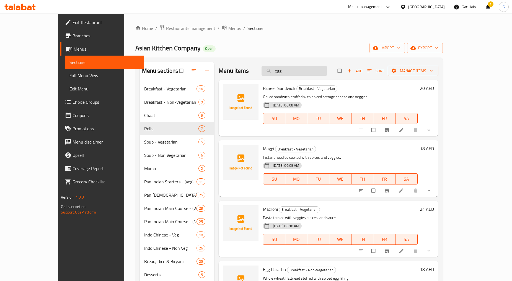
click at [310, 67] on input "egg" at bounding box center [294, 71] width 65 height 10
click at [311, 67] on input "egg" at bounding box center [294, 71] width 65 height 10
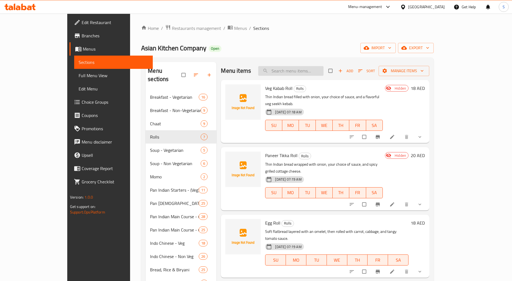
click at [323, 67] on input "search" at bounding box center [290, 71] width 65 height 10
paste input "Veg Kabab Roll"
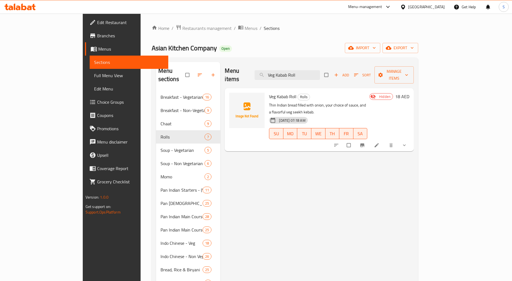
type input "Veg Kabab Roll"
click at [385, 141] on li at bounding box center [378, 145] width 16 height 9
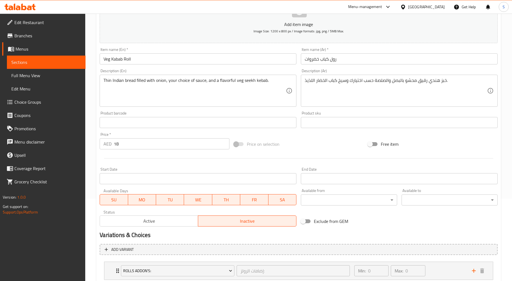
scroll to position [141, 0]
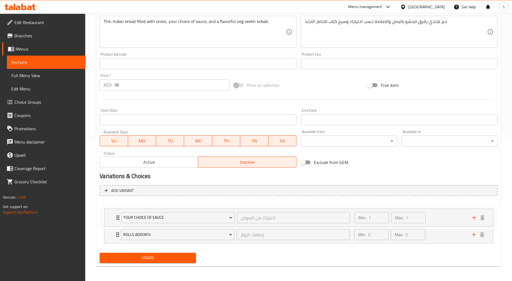
drag, startPoint x: 109, startPoint y: 236, endPoint x: 110, endPoint y: 214, distance: 21.6
click at [110, 214] on div "Rolls Addon's: إضافات الرولز: ​ Min: 0 ​ Max: 0 ​ Rumali Roti (ID: 2258100959) …" at bounding box center [299, 223] width 398 height 45
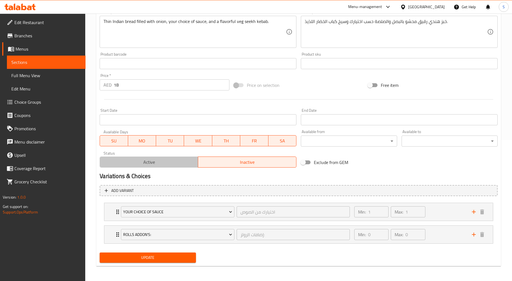
click at [162, 163] on span "Active" at bounding box center [149, 162] width 94 height 8
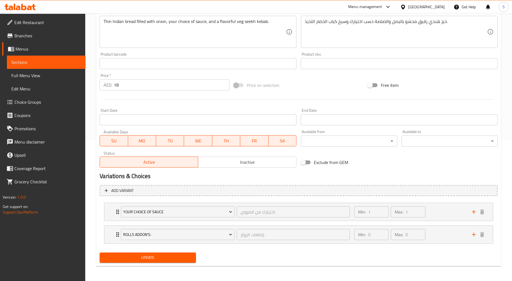
click at [146, 257] on span "Update" at bounding box center [147, 257] width 87 height 7
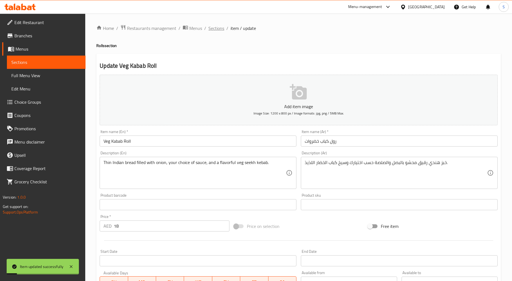
click at [210, 32] on span "Sections" at bounding box center [216, 28] width 16 height 7
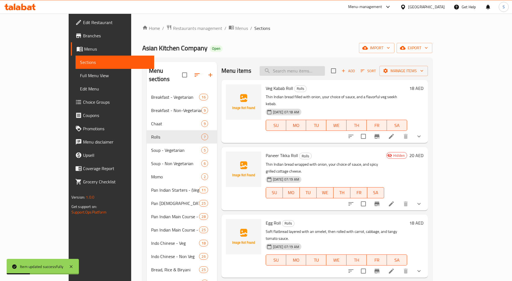
click at [325, 71] on input "search" at bounding box center [292, 71] width 65 height 10
paste input "Paneer Tikka Roll"
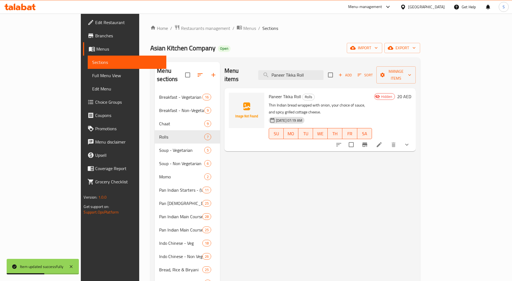
type input "Paneer Tikka Roll"
click at [383, 141] on icon at bounding box center [379, 144] width 7 height 7
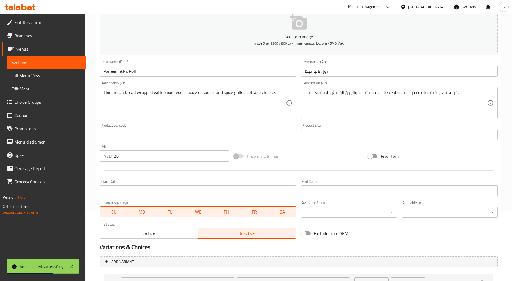
scroll to position [141, 0]
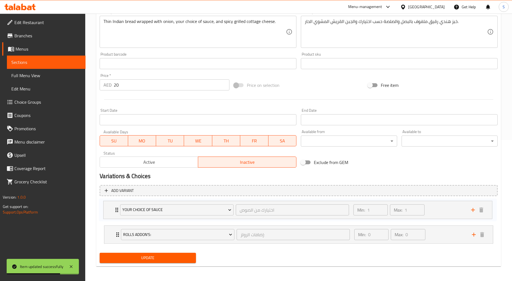
drag, startPoint x: 112, startPoint y: 233, endPoint x: 111, endPoint y: 205, distance: 27.7
click at [111, 205] on div "Rolls Addon's: إضافات الرولز: ​ Min: 0 ​ Max: 0 ​ Rumali Roti (ID: 2258100959) …" at bounding box center [299, 223] width 398 height 45
click at [140, 162] on span "Active" at bounding box center [149, 162] width 94 height 8
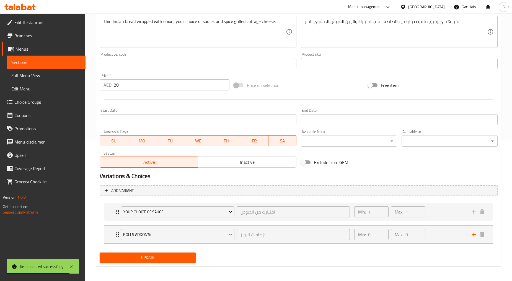
click at [151, 258] on span "Update" at bounding box center [147, 257] width 87 height 7
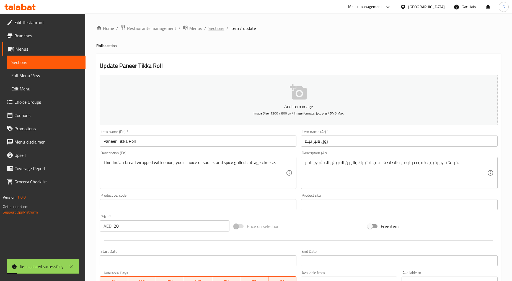
click at [213, 29] on span "Sections" at bounding box center [216, 28] width 16 height 7
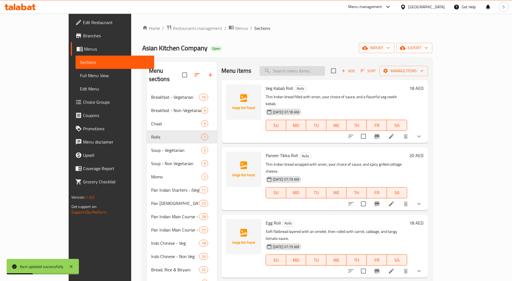
click at [314, 75] on input "search" at bounding box center [292, 71] width 65 height 10
paste input "Chicken Tikka Roll"
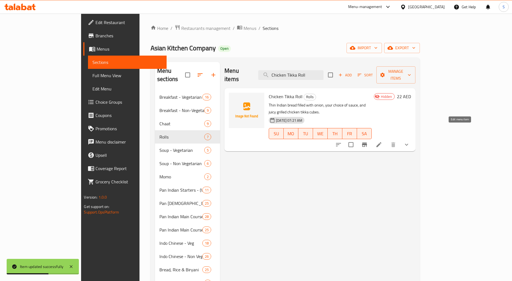
type input "Chicken Tikka Roll"
click at [382, 141] on icon at bounding box center [379, 144] width 7 height 7
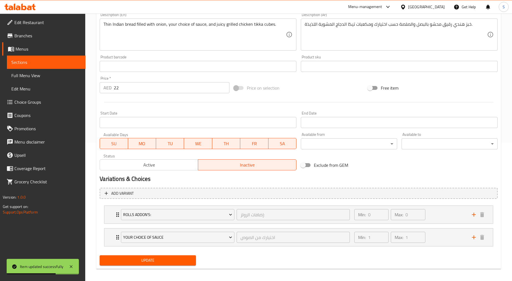
scroll to position [141, 0]
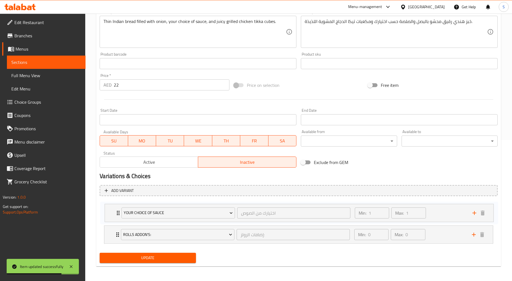
drag, startPoint x: 112, startPoint y: 217, endPoint x: 112, endPoint y: 210, distance: 7.2
click at [112, 210] on div "Rolls Addon's: إضافات الرولز: ​ Min: 0 ​ Max: 0 ​ Rumali Roti (ID: 2258100959) …" at bounding box center [299, 223] width 398 height 45
click at [140, 257] on span "Update" at bounding box center [147, 257] width 87 height 7
click at [158, 162] on span "Active" at bounding box center [149, 162] width 94 height 8
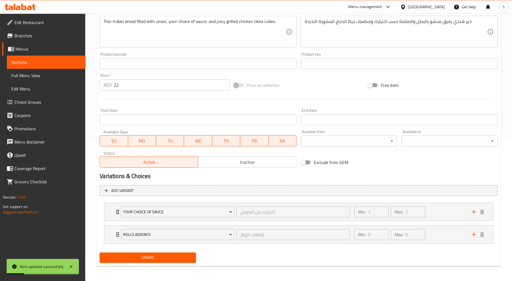
click at [172, 261] on button "Update" at bounding box center [148, 258] width 96 height 10
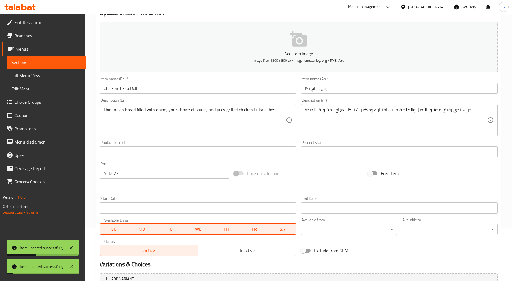
scroll to position [0, 0]
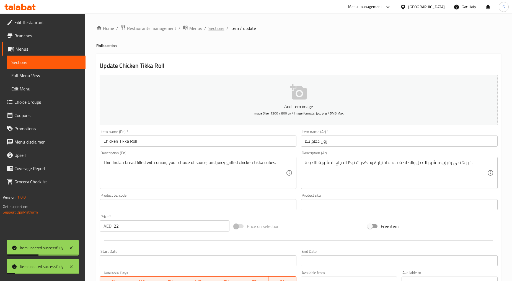
click at [212, 30] on span "Sections" at bounding box center [216, 28] width 16 height 7
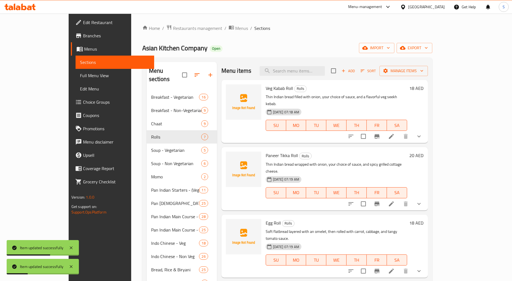
click at [316, 78] on div "Menu items Add Sort Manage items" at bounding box center [324, 71] width 206 height 18
click at [315, 76] on input "search" at bounding box center [292, 71] width 65 height 10
paste input "Chicken Malai Tikka Roll"
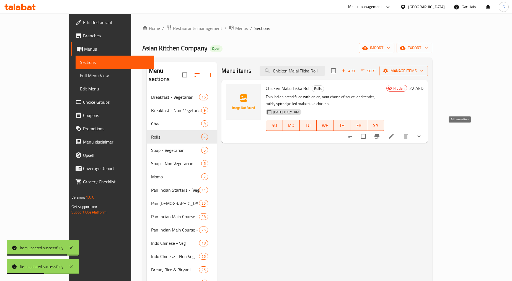
type input "Chicken Malai Tikka Roll"
click at [395, 133] on icon at bounding box center [391, 136] width 7 height 7
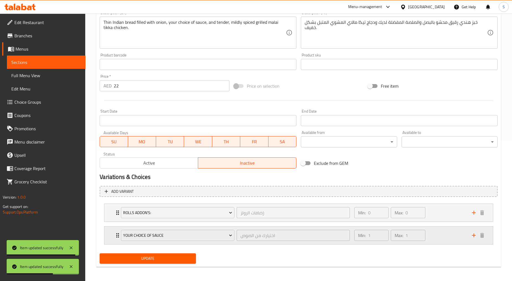
scroll to position [141, 0]
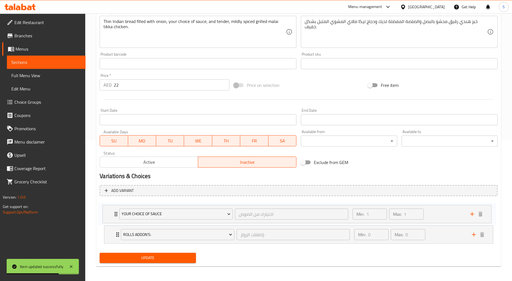
drag, startPoint x: 117, startPoint y: 235, endPoint x: 115, endPoint y: 211, distance: 24.2
click at [115, 211] on div "Rolls Addon's: إضافات الرولز: ​ Min: 0 ​ Max: 0 ​ Rumali Roti (ID: 2258100959) …" at bounding box center [299, 223] width 398 height 45
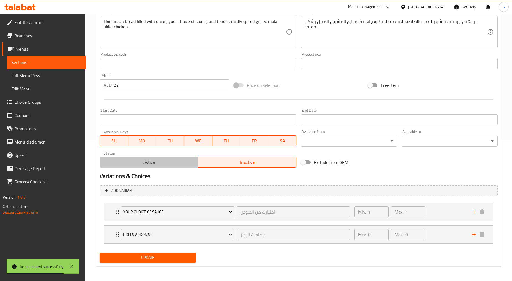
click at [156, 163] on span "Active" at bounding box center [149, 162] width 94 height 8
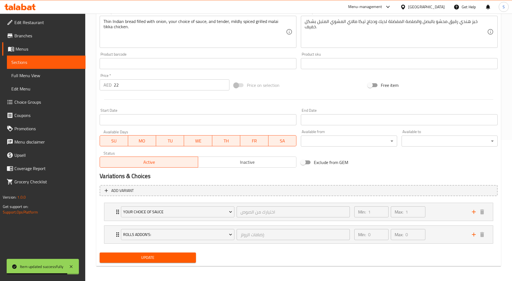
click at [146, 256] on span "Update" at bounding box center [147, 257] width 87 height 7
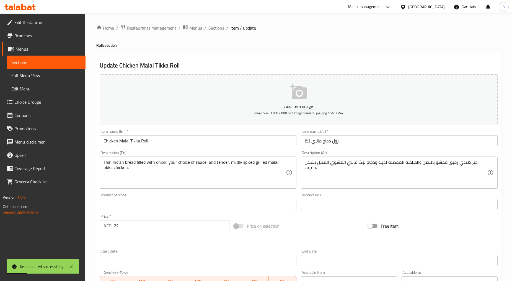
scroll to position [0, 0]
click at [217, 29] on span "Sections" at bounding box center [216, 28] width 16 height 7
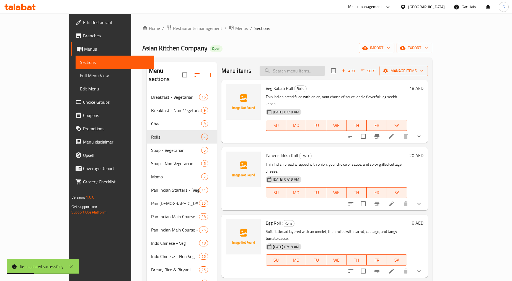
click at [325, 71] on input "search" at bounding box center [292, 71] width 65 height 10
paste input "Chicken Seekh Roll"
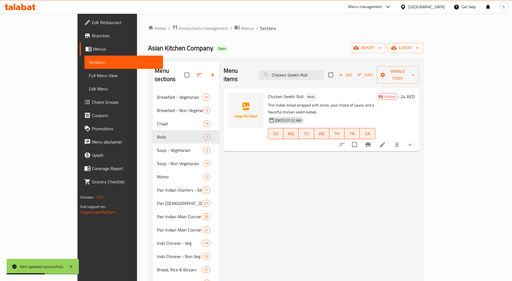
type input "Chicken Seekh Roll"
click at [386, 141] on icon at bounding box center [382, 144] width 7 height 7
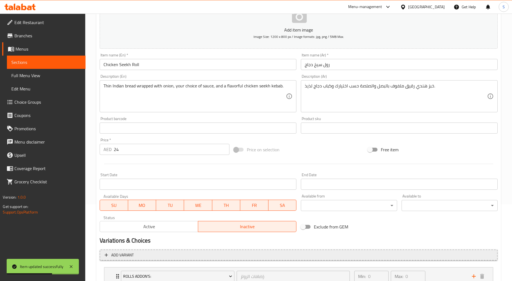
scroll to position [141, 0]
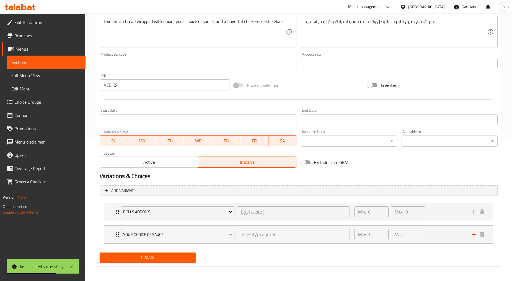
click at [148, 154] on div "Active Inactive" at bounding box center [198, 159] width 197 height 17
click at [151, 161] on span "Active" at bounding box center [149, 162] width 94 height 8
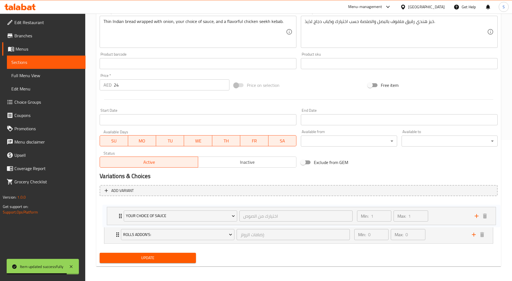
drag, startPoint x: 117, startPoint y: 233, endPoint x: 120, endPoint y: 211, distance: 22.3
click at [120, 211] on div "Rolls Addon's: إضافات الرولز: ​ Min: 0 ​ Max: 0 ​ Rumali Roti (ID: 2258100959) …" at bounding box center [299, 223] width 398 height 45
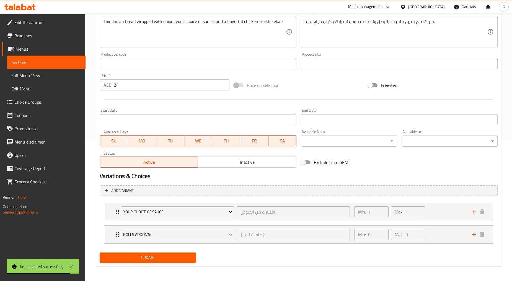
click at [138, 259] on span "Update" at bounding box center [147, 257] width 87 height 7
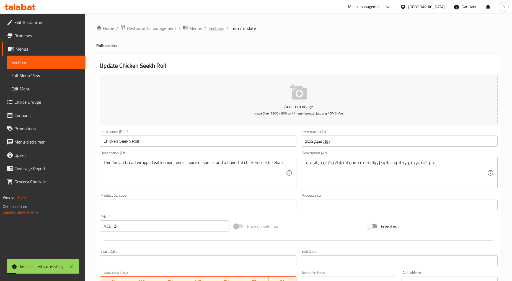
click at [215, 29] on span "Sections" at bounding box center [216, 28] width 16 height 7
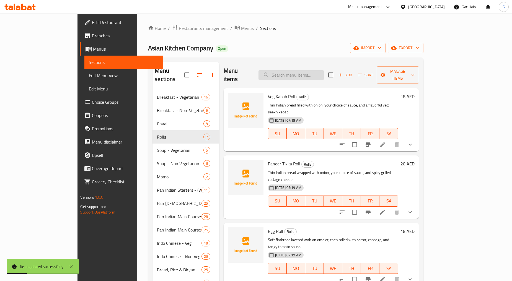
click at [305, 73] on input "search" at bounding box center [291, 75] width 65 height 10
paste input "Mutton Seekh Roll"
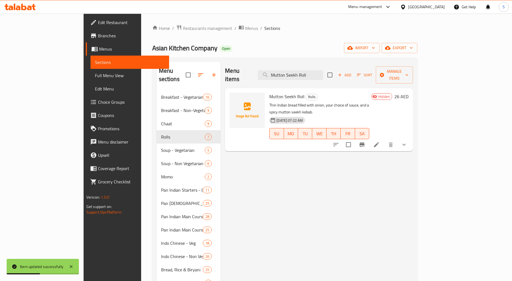
type input "Mutton Seekh Roll"
click at [384, 140] on li at bounding box center [377, 145] width 16 height 10
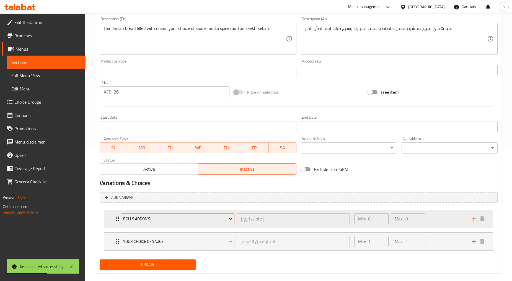
scroll to position [141, 0]
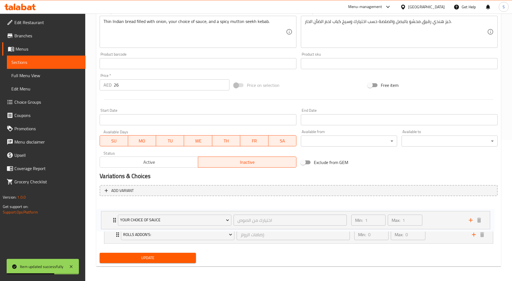
drag, startPoint x: 117, startPoint y: 242, endPoint x: 112, endPoint y: 220, distance: 23.5
click at [113, 223] on div "Rolls Addon's: إضافات الرولز: ​ Min: 0 ​ Max: 0 ​ Rumali Roti (ID: 2258100959) …" at bounding box center [299, 223] width 398 height 45
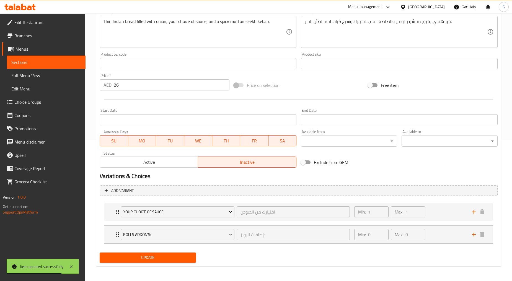
click at [137, 164] on span "Active" at bounding box center [149, 162] width 94 height 8
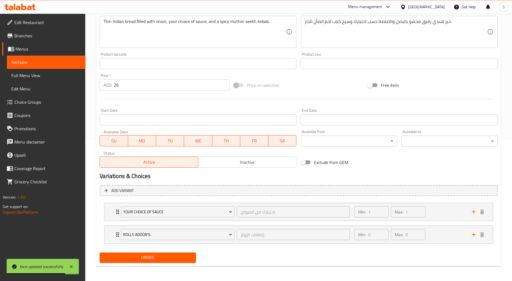
click at [151, 261] on button "Update" at bounding box center [148, 258] width 96 height 10
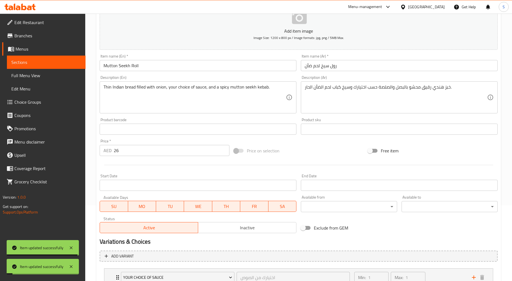
scroll to position [0, 0]
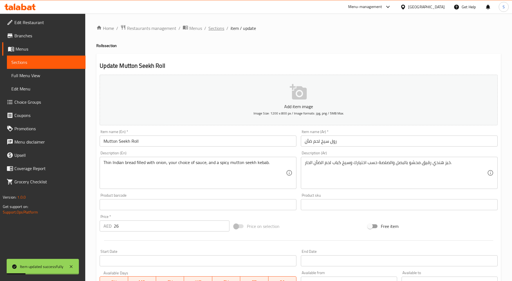
click at [215, 30] on span "Sections" at bounding box center [216, 28] width 16 height 7
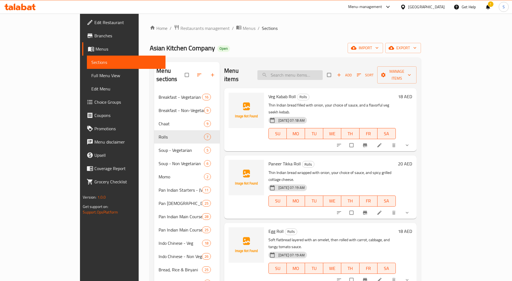
click at [311, 70] on input "search" at bounding box center [289, 75] width 65 height 10
paste input "Veg Kabab Roll"
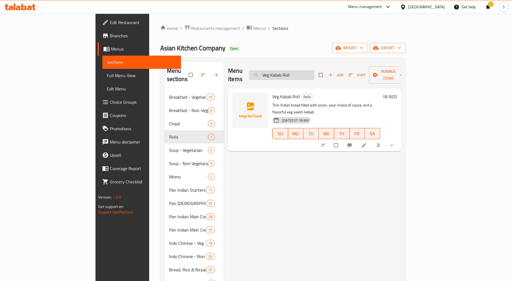
click at [311, 70] on input "Veg Kabab Roll" at bounding box center [281, 75] width 65 height 10
click at [394, 143] on icon "show more" at bounding box center [392, 146] width 6 height 6
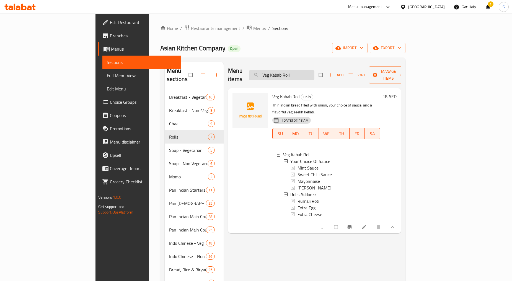
click at [314, 73] on input "Veg Kabab Roll" at bounding box center [281, 75] width 65 height 10
paste input "[PERSON_NAME]"
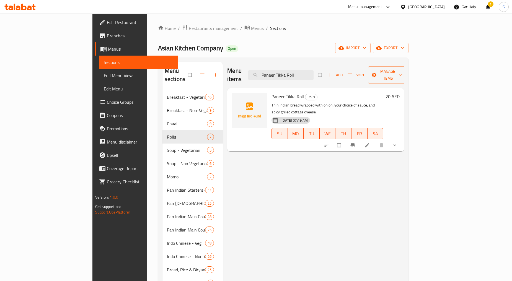
click at [397, 143] on icon "show more" at bounding box center [395, 146] width 6 height 6
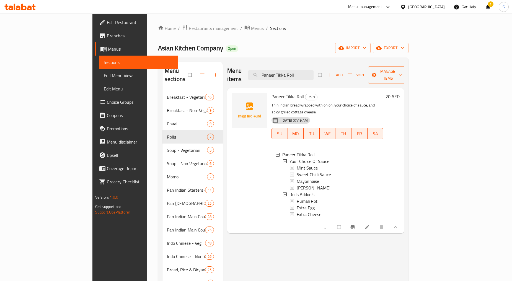
click at [322, 76] on div "Menu items Paneer Tikka Roll Add Sort Manage items" at bounding box center [315, 75] width 177 height 26
click at [314, 71] on input "Paneer Tikka Roll" at bounding box center [280, 75] width 65 height 10
paste input "Chicken"
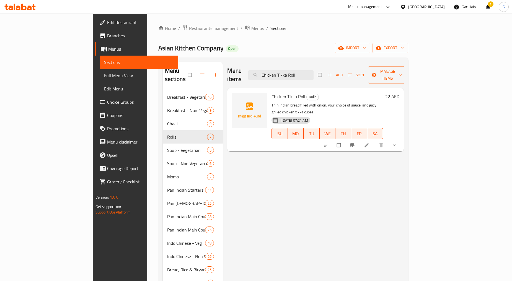
click at [402, 139] on button "show more" at bounding box center [394, 145] width 13 height 12
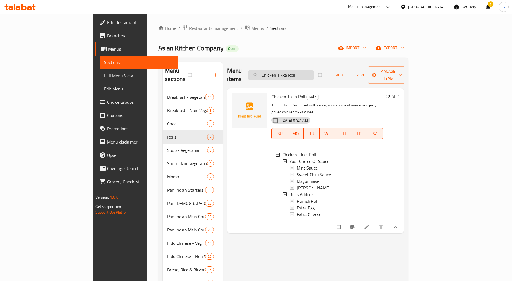
click at [308, 70] on input "Chicken Tikka Roll" at bounding box center [280, 75] width 65 height 10
paste input "Malai"
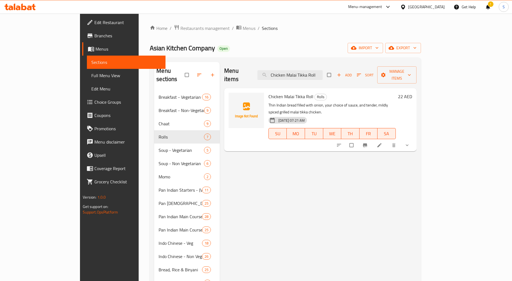
click at [410, 143] on icon "show more" at bounding box center [407, 146] width 6 height 6
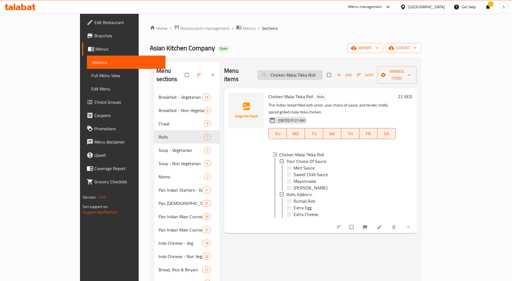
click at [323, 74] on input "Chicken Malai Tikka Roll" at bounding box center [289, 75] width 65 height 10
paste input "Seekh"
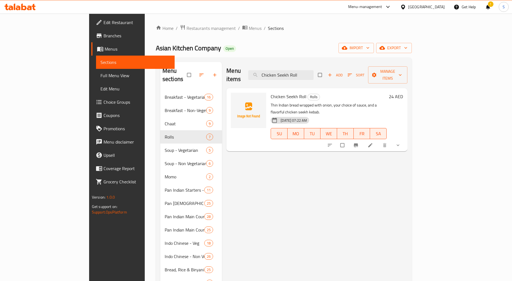
click at [405, 139] on div at bounding box center [364, 145] width 81 height 12
click at [405, 139] on button "show more" at bounding box center [398, 145] width 13 height 12
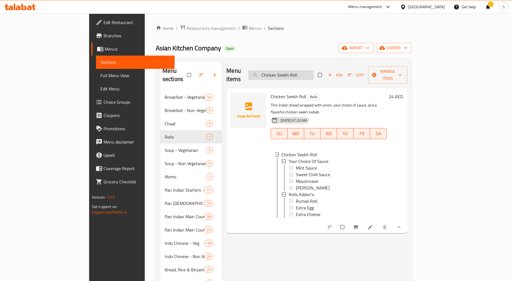
click at [314, 71] on input "Chicken Seekh Roll" at bounding box center [280, 75] width 65 height 10
paste input "Mutto"
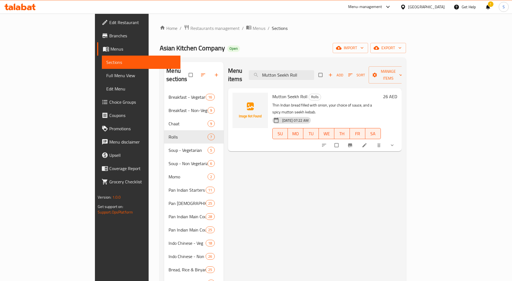
type input "Mutton Seekh Roll"
click at [395, 143] on icon "show more" at bounding box center [392, 146] width 6 height 6
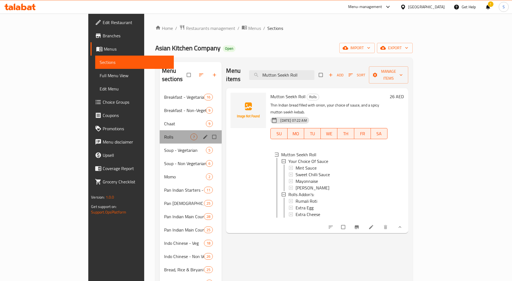
click at [160, 134] on div "Rolls 7" at bounding box center [191, 136] width 62 height 13
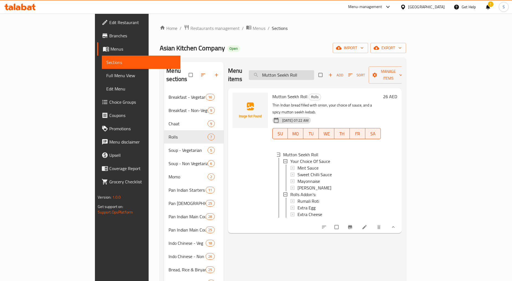
click at [314, 71] on input "Mutton Seekh Roll" at bounding box center [281, 75] width 65 height 10
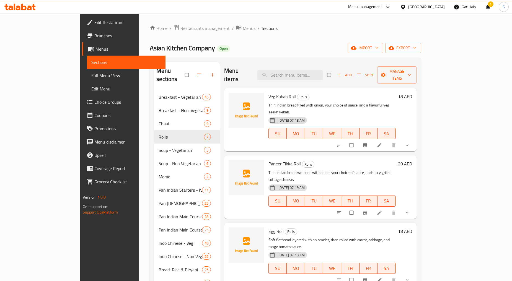
click at [342, 73] on icon "button" at bounding box center [339, 75] width 6 height 6
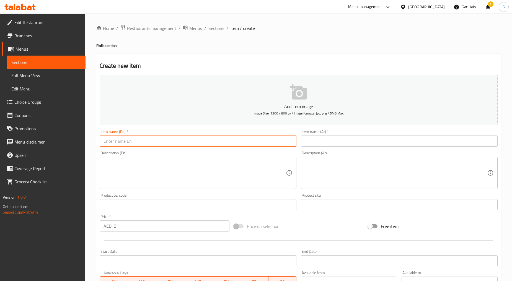
click at [203, 140] on input "text" at bounding box center [198, 141] width 197 height 11
paste input "Extra Egg"
type input "Extra Egg"
click at [348, 142] on input "text" at bounding box center [399, 141] width 197 height 11
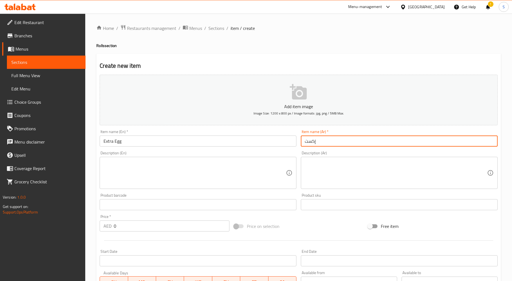
type input "إكسترا بيض"
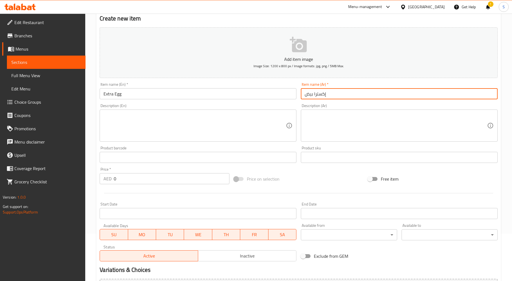
scroll to position [92, 0]
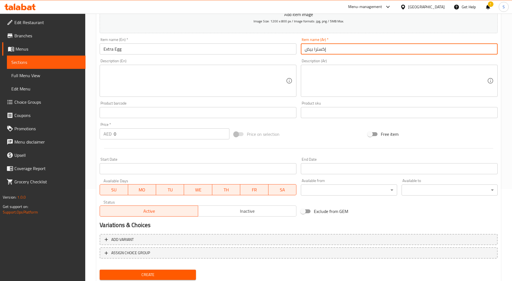
click at [134, 134] on input "0" at bounding box center [172, 133] width 116 height 11
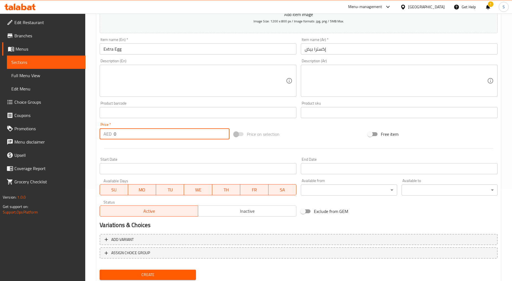
click at [134, 134] on input "0" at bounding box center [172, 133] width 116 height 11
type input "6"
click at [134, 275] on span "Create" at bounding box center [147, 275] width 87 height 7
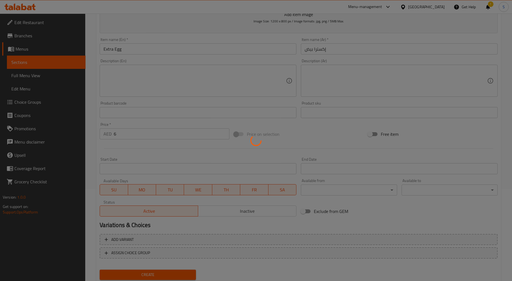
type input "0"
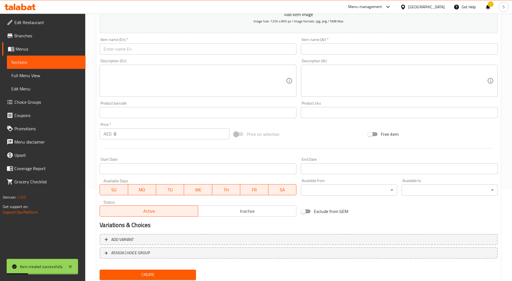
scroll to position [0, 0]
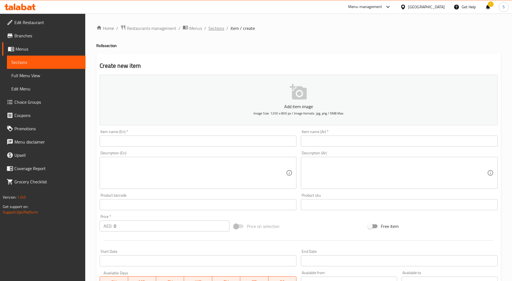
click at [219, 30] on span "Sections" at bounding box center [216, 28] width 16 height 7
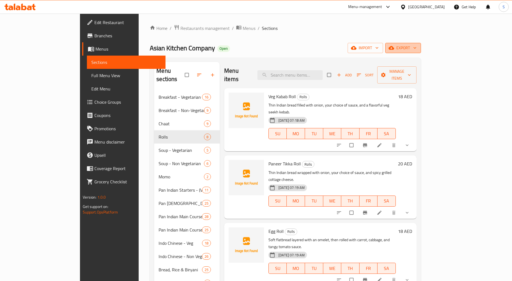
click at [417, 47] on span "export" at bounding box center [403, 48] width 27 height 7
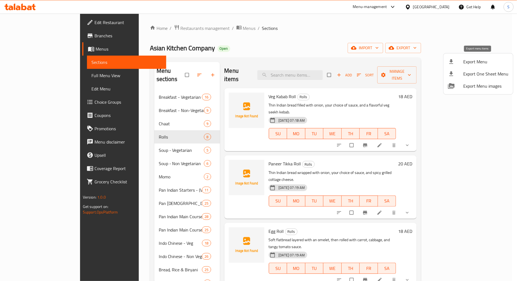
click at [469, 62] on span "Export Menu" at bounding box center [485, 61] width 45 height 7
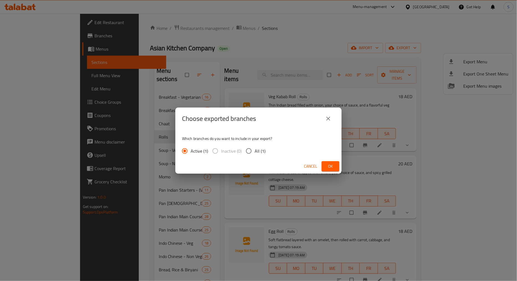
click at [250, 149] on input "All (1)" at bounding box center [249, 151] width 12 height 12
radio input "true"
click at [332, 166] on span "Ok" at bounding box center [330, 166] width 9 height 7
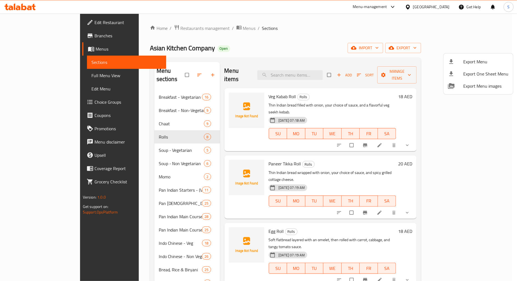
click at [264, 38] on div at bounding box center [258, 140] width 517 height 281
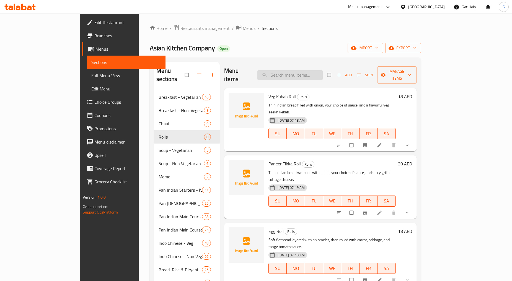
click at [304, 75] on input "search" at bounding box center [289, 75] width 65 height 10
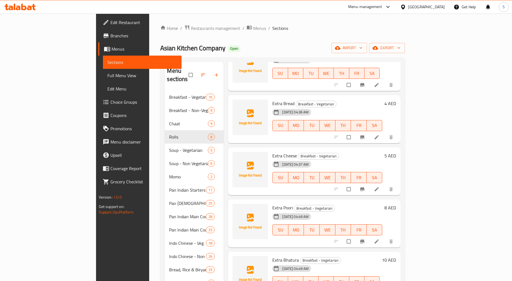
scroll to position [78, 0]
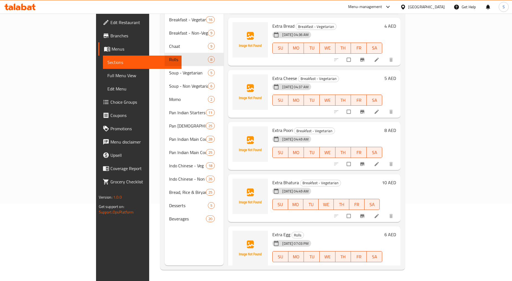
type input "extr"
click at [394, 266] on icon "show more" at bounding box center [391, 269] width 6 height 6
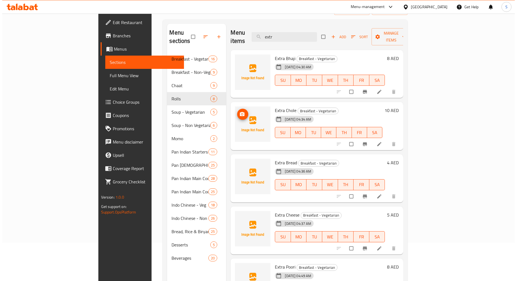
scroll to position [0, 0]
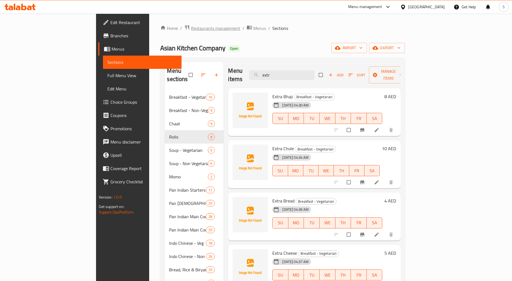
click at [191, 28] on span "Restaurants management" at bounding box center [215, 28] width 49 height 7
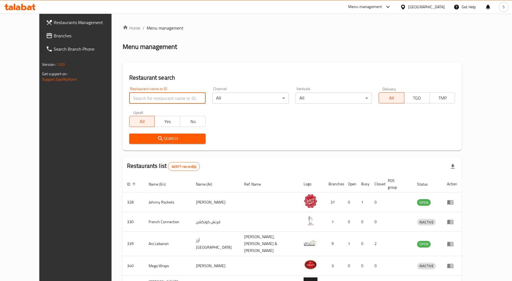
click at [143, 100] on input "search" at bounding box center [167, 98] width 76 height 11
paste input "694673"
type input "694673"
click button "Search" at bounding box center [167, 139] width 76 height 10
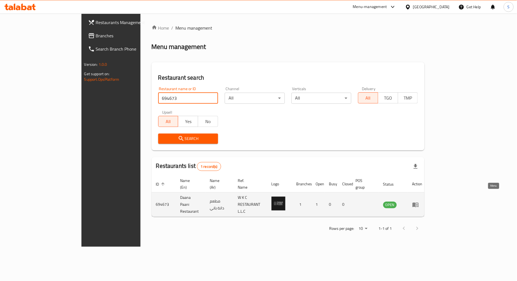
click at [417, 204] on icon "enhanced table" at bounding box center [416, 205] width 2 height 2
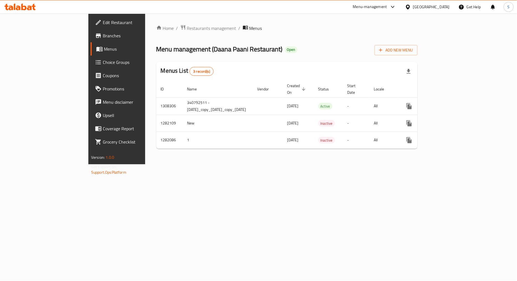
click at [103, 38] on span "Branches" at bounding box center [137, 35] width 68 height 7
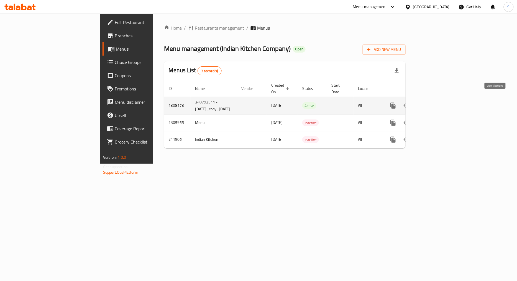
click at [436, 102] on icon "enhanced table" at bounding box center [432, 105] width 7 height 7
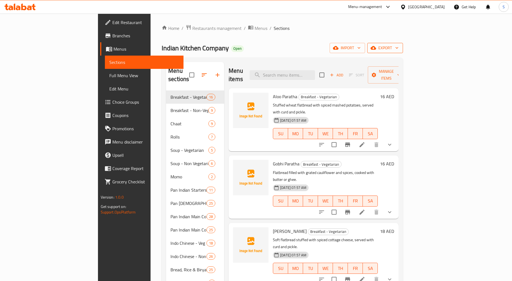
click at [399, 46] on span "export" at bounding box center [385, 48] width 27 height 7
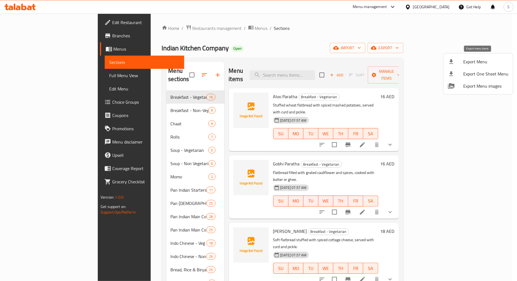
click at [477, 58] on span "Export Menu" at bounding box center [485, 61] width 45 height 7
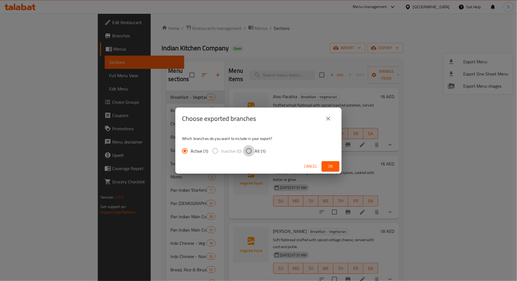
click at [254, 151] on input "All (1)" at bounding box center [249, 151] width 12 height 12
radio input "true"
click at [324, 166] on button "Ok" at bounding box center [330, 166] width 18 height 10
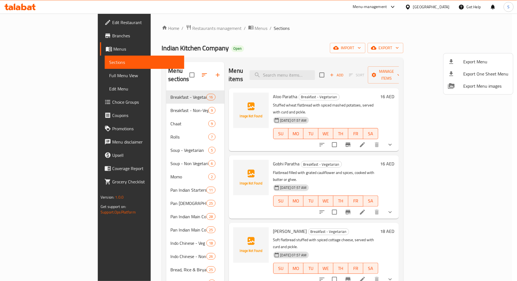
click at [297, 43] on div at bounding box center [258, 140] width 517 height 281
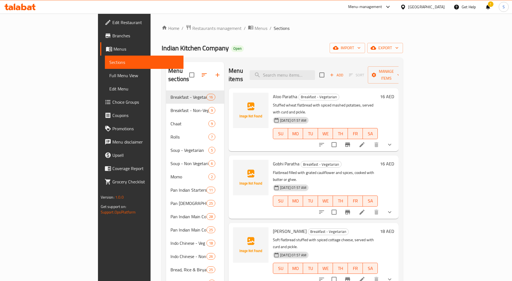
click at [488, 10] on div "!" at bounding box center [488, 6] width 6 height 13
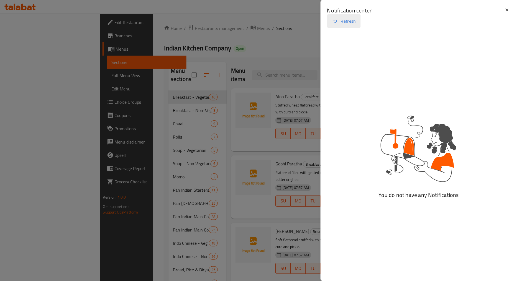
click at [347, 21] on button "Refresh" at bounding box center [343, 20] width 33 height 13
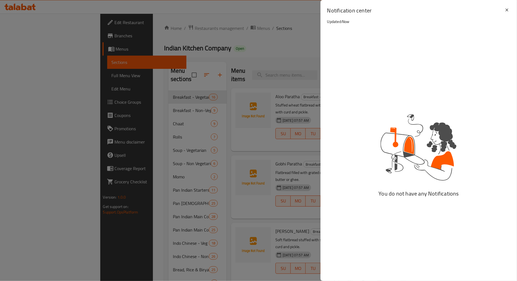
click at [285, 46] on div at bounding box center [258, 140] width 517 height 281
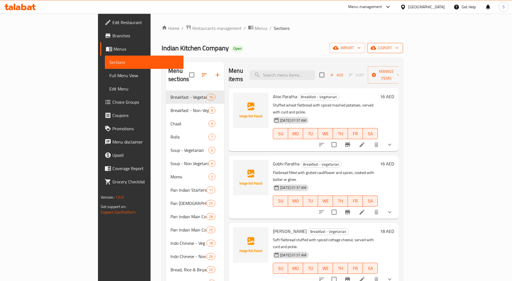
click at [399, 47] on span "export" at bounding box center [385, 48] width 27 height 7
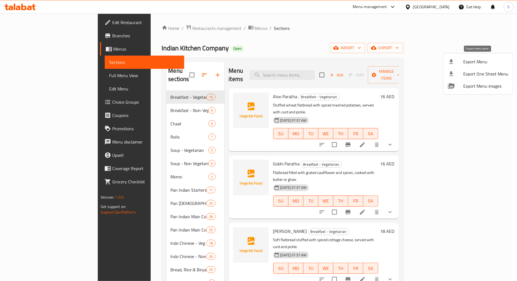
click at [478, 60] on span "Export Menu" at bounding box center [485, 61] width 45 height 7
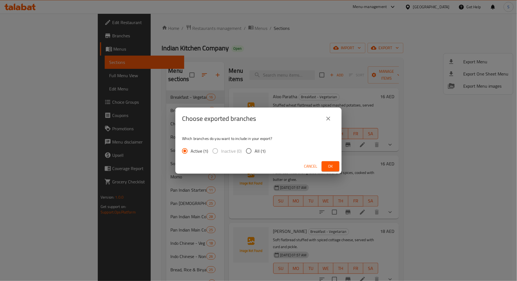
click at [260, 154] on span "All (1)" at bounding box center [259, 151] width 11 height 7
click at [254, 154] on input "All (1)" at bounding box center [249, 151] width 12 height 12
radio input "true"
click at [331, 164] on span "Ok" at bounding box center [330, 166] width 9 height 7
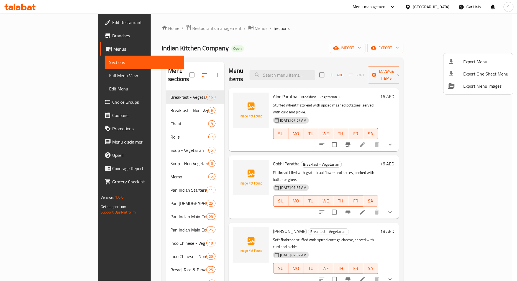
click at [257, 45] on div at bounding box center [258, 140] width 517 height 281
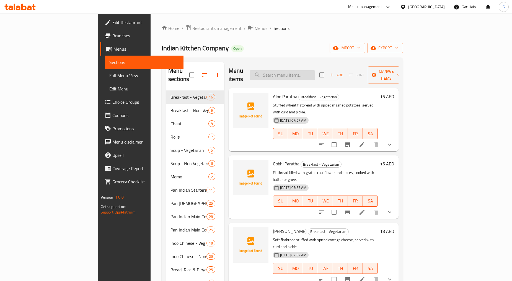
click at [309, 70] on input "search" at bounding box center [282, 75] width 65 height 10
paste input "Boiled"
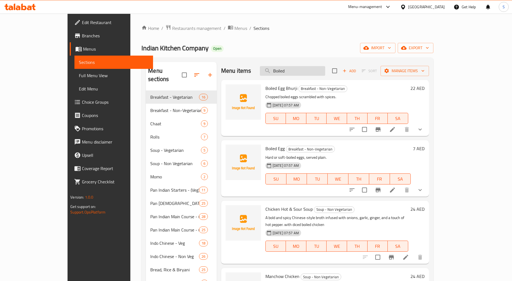
click at [302, 74] on input "Boiled" at bounding box center [292, 71] width 65 height 10
paste input "Poached"
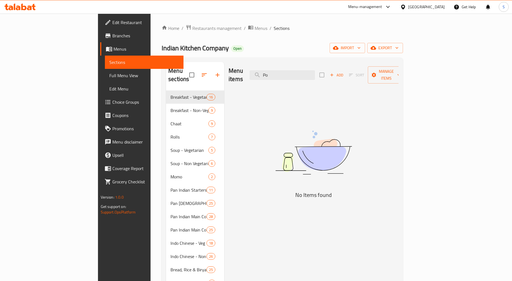
type input "P"
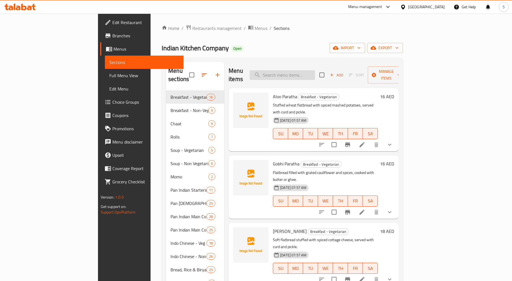
click at [315, 70] on input "search" at bounding box center [282, 75] width 65 height 10
paste input "Veg Kabab Roll"
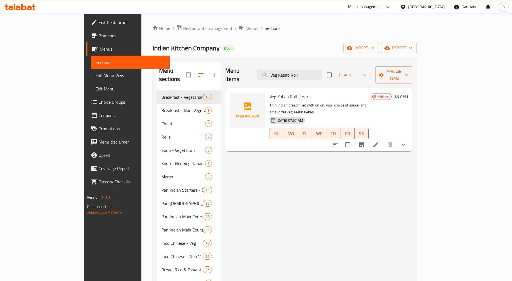
type input "Veg Kabab Roll"
click at [407, 141] on icon "show more" at bounding box center [403, 144] width 7 height 7
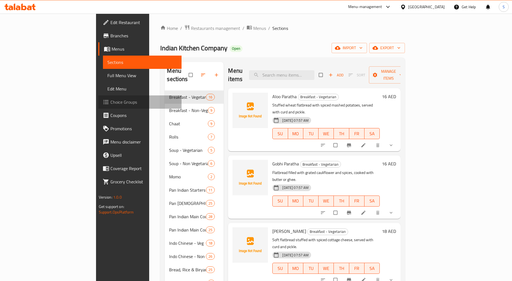
click at [110, 101] on span "Choice Groups" at bounding box center [143, 102] width 67 height 7
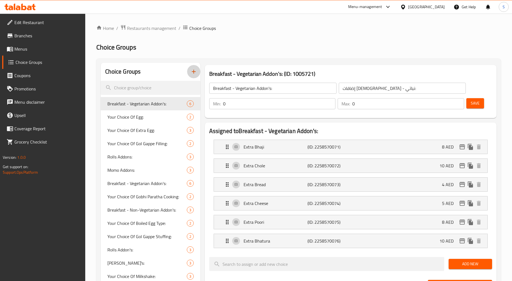
click at [193, 72] on icon "button" at bounding box center [193, 71] width 7 height 7
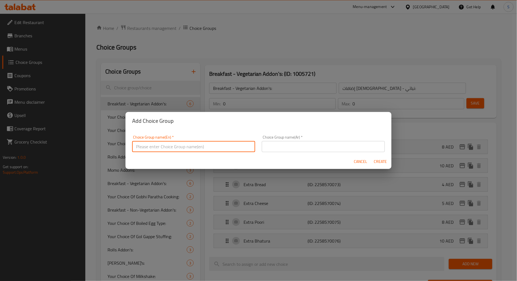
click at [186, 147] on input "text" at bounding box center [193, 146] width 123 height 11
click at [166, 147] on input "Your Choice Of Milk" at bounding box center [193, 146] width 123 height 11
type input "Your Choice Of Sauce"
click at [288, 151] on input "text" at bounding box center [323, 146] width 123 height 11
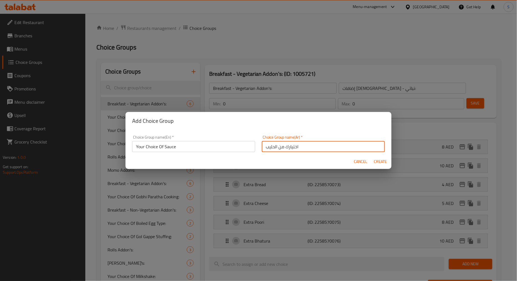
click at [266, 147] on input "اختيارك من الحليب" at bounding box center [323, 146] width 123 height 11
click at [269, 148] on input "اختيارك من الحليب" at bounding box center [323, 146] width 123 height 11
type input "اختيارك من الصوص"
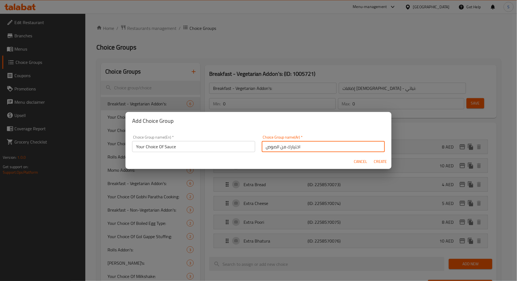
click at [384, 167] on div "Cancel Create" at bounding box center [258, 161] width 266 height 15
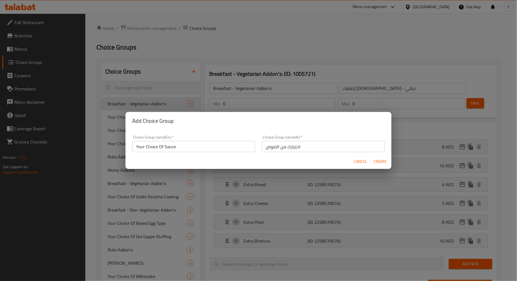
click at [383, 164] on span "Create" at bounding box center [379, 161] width 13 height 7
type input "Your Choice Of Sauce"
type input "اختيارك من الصوص"
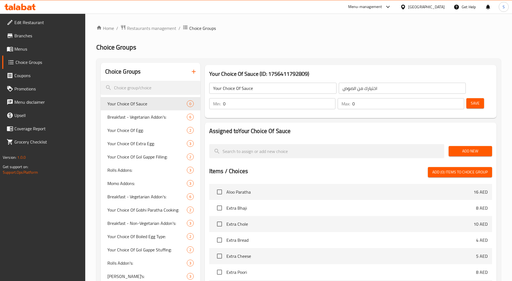
click at [247, 104] on input "0" at bounding box center [279, 103] width 113 height 11
type input "1"
click at [373, 104] on input "0" at bounding box center [408, 103] width 112 height 11
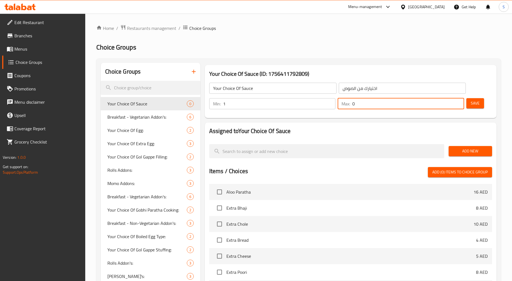
click at [373, 104] on input "0" at bounding box center [408, 103] width 112 height 11
type input "1"
click at [466, 149] on span "Add New" at bounding box center [470, 151] width 35 height 7
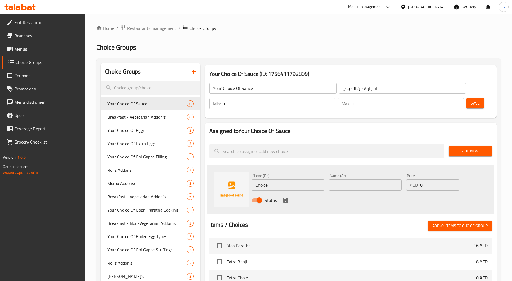
click at [289, 184] on input "Choice" at bounding box center [288, 185] width 73 height 11
paste input "Mint Sau"
type input "Mint Sauce"
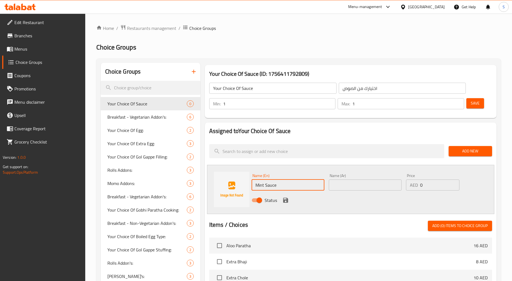
click at [351, 189] on input "text" at bounding box center [365, 185] width 73 height 11
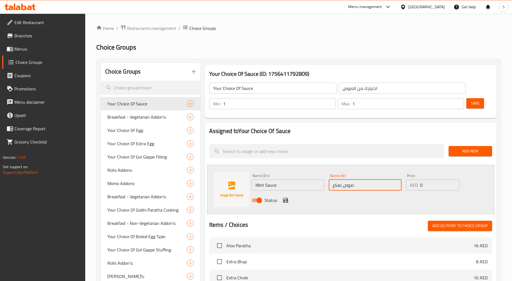
type input "صوص نعناع"
click at [285, 202] on icon "save" at bounding box center [285, 200] width 5 height 5
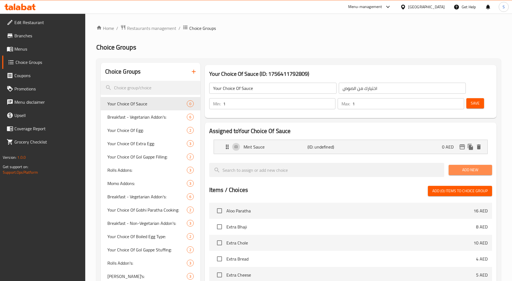
click at [482, 169] on span "Add New" at bounding box center [470, 170] width 35 height 7
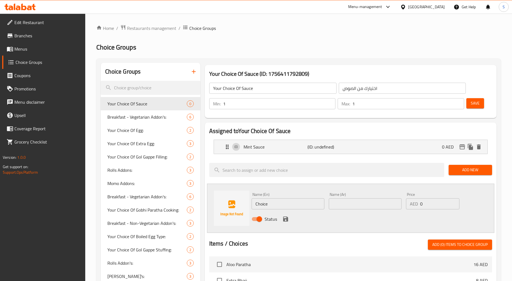
click at [289, 205] on input "Choice" at bounding box center [288, 203] width 73 height 11
paste input "Sweet Chilli Sau"
type input "Sweet Chilli Sauce"
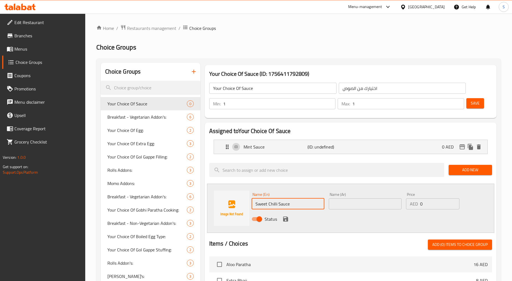
click at [359, 201] on input "text" at bounding box center [365, 203] width 73 height 11
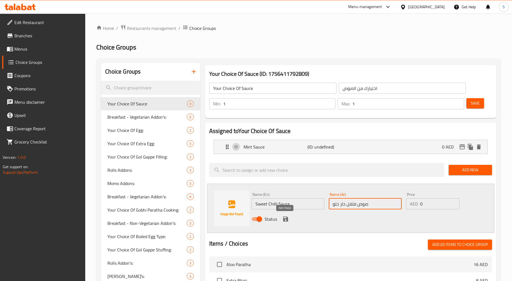
type input "صوص فلفل حار حلو"
click at [287, 219] on icon "save" at bounding box center [285, 219] width 5 height 5
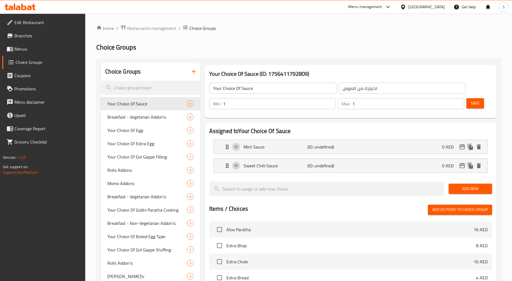
click at [457, 186] on span "Add New" at bounding box center [470, 188] width 35 height 7
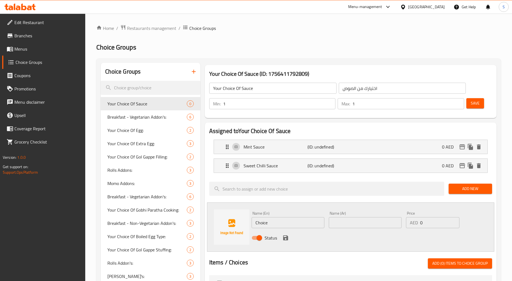
click at [277, 225] on input "Choice" at bounding box center [288, 222] width 73 height 11
paste input "Mayonnais"
type input "Mayonnaise"
click at [357, 223] on input "text" at bounding box center [365, 222] width 73 height 11
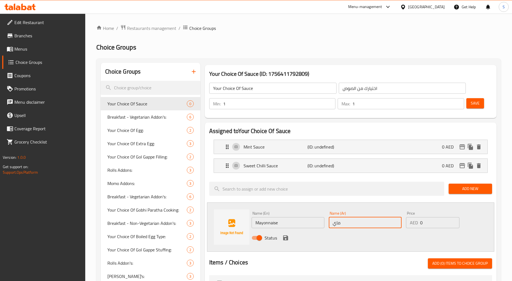
type input "مايونيز"
click at [290, 240] on div "Status" at bounding box center [365, 238] width 232 height 15
click at [287, 240] on icon "save" at bounding box center [285, 238] width 5 height 5
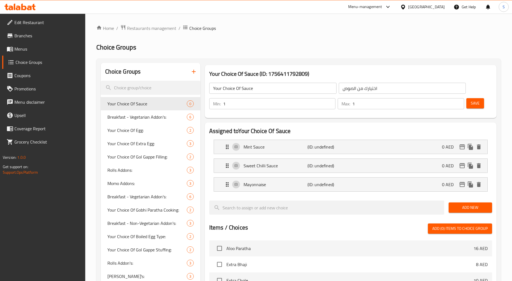
click at [468, 208] on span "Add New" at bounding box center [470, 207] width 35 height 7
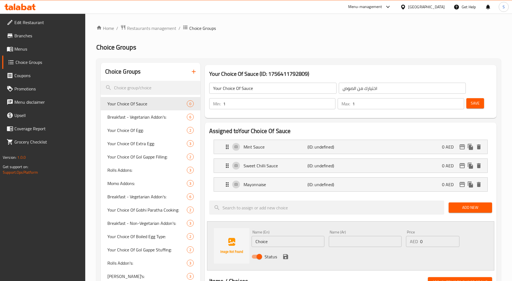
click at [292, 251] on div "Status" at bounding box center [365, 256] width 232 height 15
click at [290, 245] on input "Choice" at bounding box center [288, 241] width 73 height 11
paste input "[PERSON_NAME]"
type input "[PERSON_NAME]"
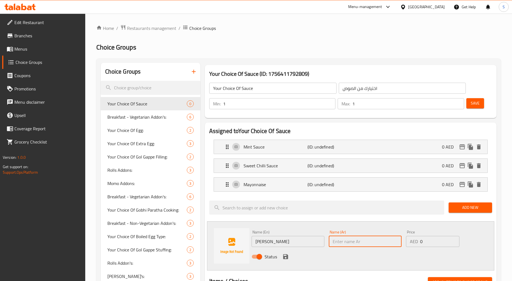
click at [354, 246] on input "text" at bounding box center [365, 241] width 73 height 11
type input "طماطم كاتشب"
click at [286, 256] on icon "save" at bounding box center [285, 257] width 7 height 7
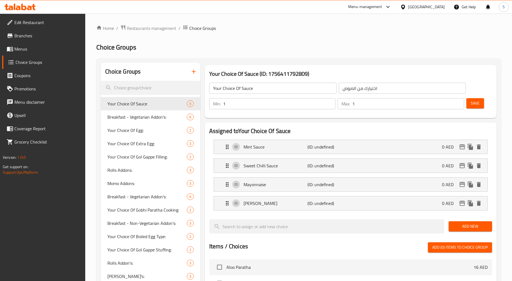
click at [470, 97] on div "Save" at bounding box center [477, 103] width 24 height 13
click at [471, 100] on span "Save" at bounding box center [475, 103] width 9 height 7
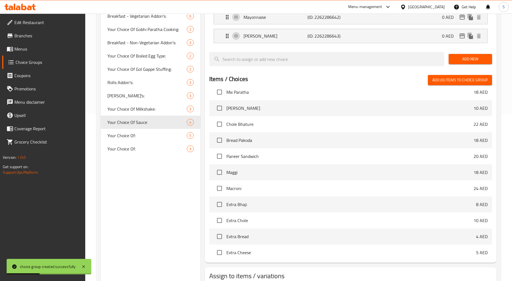
scroll to position [206, 0]
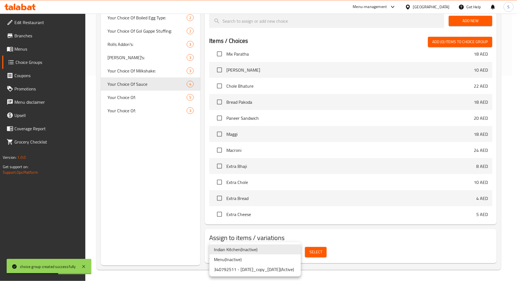
click at [247, 267] on li "340792511 - 16.8.2025_copy_27/08/2025 ( Active )" at bounding box center [254, 270] width 91 height 10
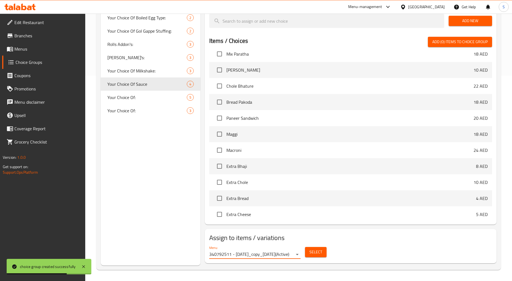
click at [323, 255] on button "Select" at bounding box center [316, 252] width 22 height 10
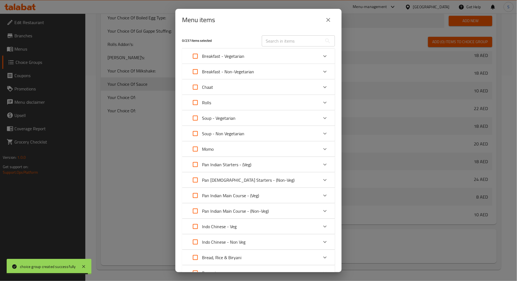
click at [278, 40] on input "text" at bounding box center [292, 40] width 60 height 11
paste input "Veg Kabab Roll"
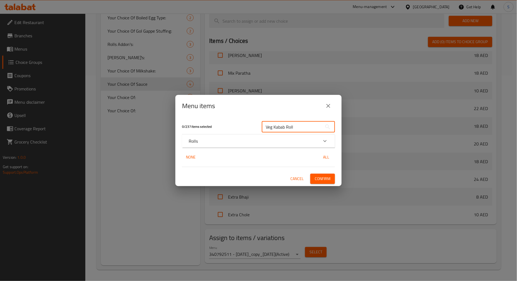
type input "Veg Kabab Roll"
click at [208, 139] on div "Rolls" at bounding box center [254, 141] width 130 height 7
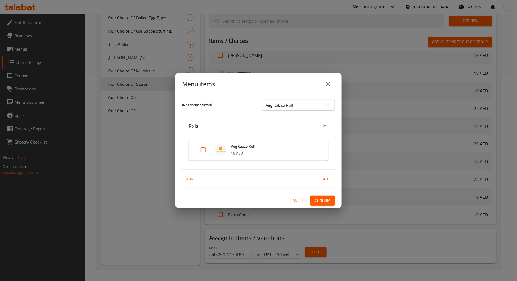
click at [198, 154] on input "Expand" at bounding box center [202, 149] width 13 height 13
checkbox input "true"
click at [297, 110] on input "Veg Kabab Roll" at bounding box center [292, 105] width 60 height 11
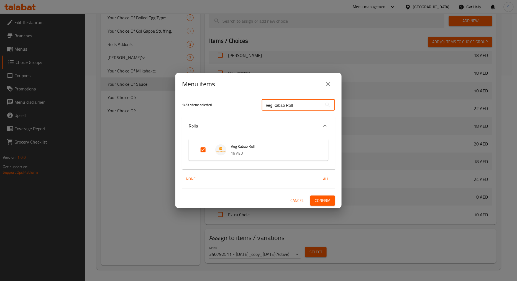
paste input "Paneer Tikka"
type input "Paneer Tikka Roll"
click at [204, 150] on input "Expand" at bounding box center [202, 149] width 13 height 13
checkbox input "true"
click at [290, 97] on div "Paneer Tikka Roll ​" at bounding box center [298, 105] width 80 height 18
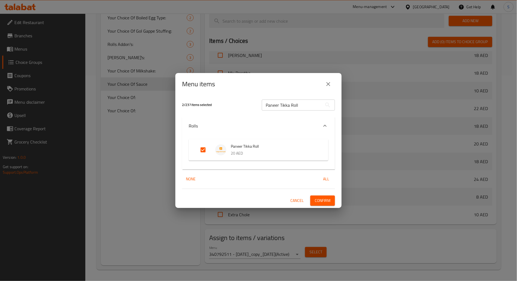
click at [291, 104] on input "Paneer Tikka Roll" at bounding box center [292, 105] width 60 height 11
paste input "Chicken"
type input "Chicken Tikka Roll"
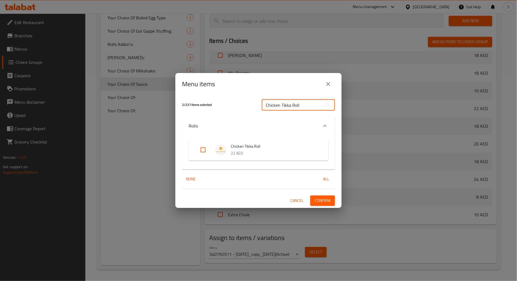
click at [200, 149] on input "Expand" at bounding box center [202, 149] width 13 height 13
checkbox input "true"
click at [300, 108] on input "Chicken Tikka Roll" at bounding box center [292, 105] width 60 height 11
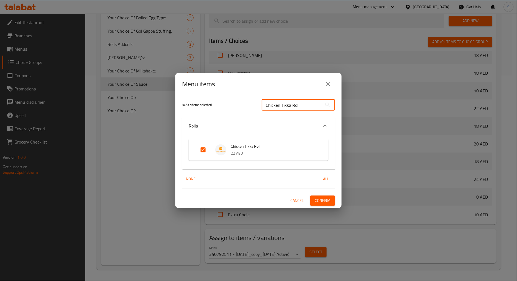
paste input "Malai"
type input "Chicken Malai Tikka Roll"
click at [198, 151] on input "Expand" at bounding box center [202, 149] width 13 height 13
checkbox input "true"
click at [302, 103] on input "Chicken Malai Tikka Roll" at bounding box center [292, 105] width 60 height 11
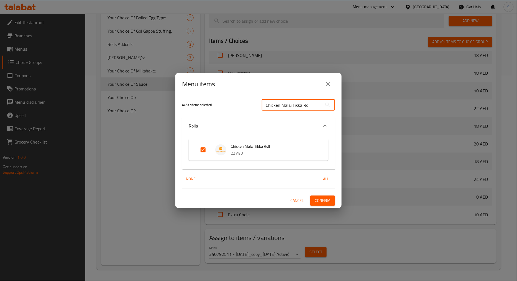
click at [302, 103] on input "Chicken Malai Tikka Roll" at bounding box center [292, 105] width 60 height 11
paste input "Seekh"
type input "Chicken Seekh Roll"
click at [200, 150] on input "Expand" at bounding box center [202, 149] width 13 height 13
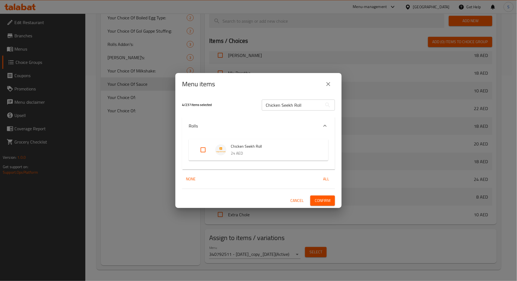
checkbox input "true"
click at [280, 108] on input "Chicken Seekh Roll" at bounding box center [292, 105] width 60 height 11
paste input "Mutto"
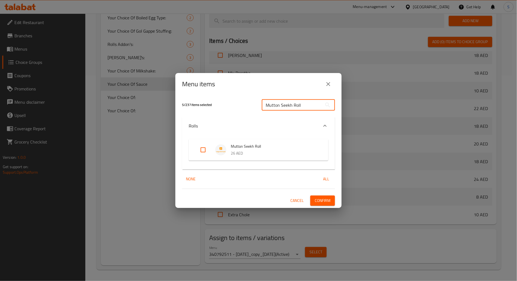
type input "Mutton Seekh Roll"
click at [204, 148] on input "Expand" at bounding box center [202, 149] width 13 height 13
checkbox input "true"
click at [329, 203] on span "Confirm" at bounding box center [322, 200] width 16 height 7
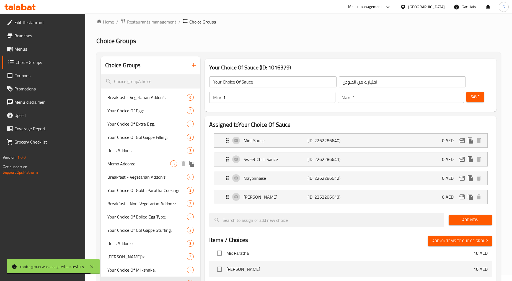
scroll to position [0, 0]
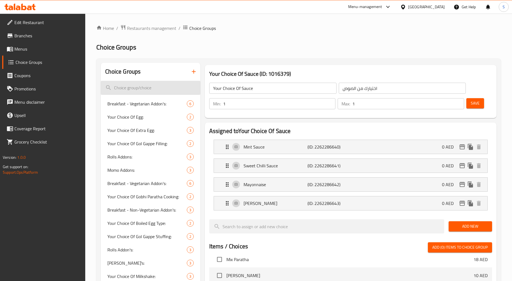
click at [141, 83] on input "search" at bounding box center [150, 88] width 99 height 14
click at [191, 74] on icon "button" at bounding box center [193, 71] width 7 height 7
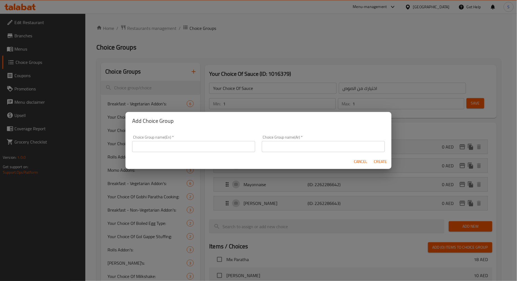
click at [223, 148] on input "text" at bounding box center [193, 146] width 123 height 11
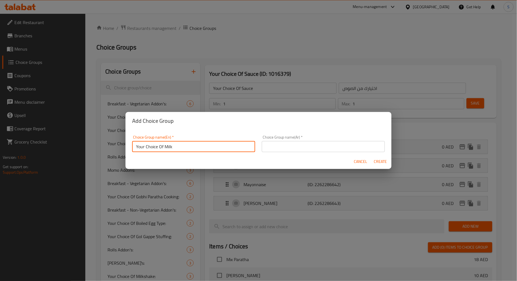
click at [165, 146] on input "Your Choice Of Milk" at bounding box center [193, 146] width 123 height 11
type input "Your Choice Of Egg"
click at [316, 146] on input "text" at bounding box center [323, 146] width 123 height 11
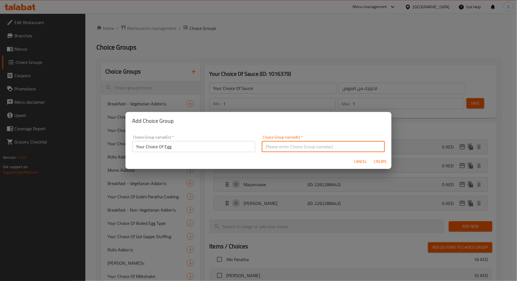
click at [269, 146] on input "text" at bounding box center [323, 146] width 123 height 11
click at [270, 147] on input "اختيارك من الحليب" at bounding box center [323, 146] width 123 height 11
click at [270, 148] on input "اختيارك من الحليب" at bounding box center [323, 146] width 123 height 11
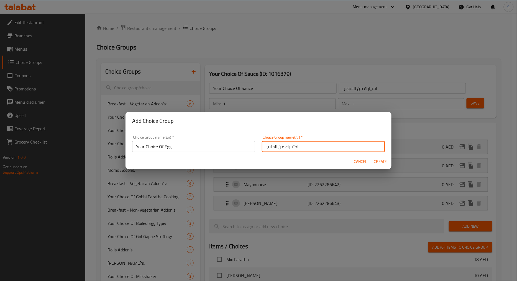
click at [267, 148] on input "اختيارك من الحليب" at bounding box center [323, 146] width 123 height 11
type input "اختيارك من البيض"
click at [380, 163] on span "Create" at bounding box center [379, 161] width 13 height 7
type input "Your Choice Of Egg"
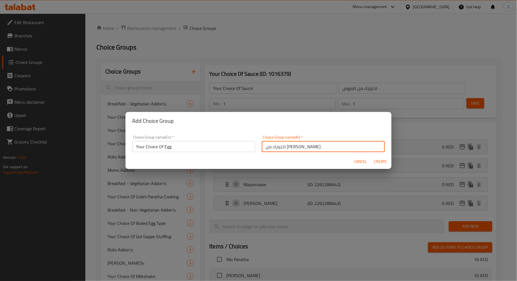
type input "اختيارك من البيض"
type input "0"
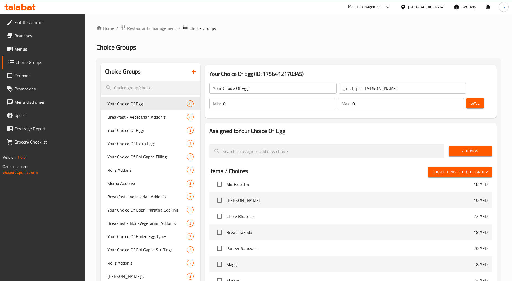
click at [230, 103] on input "0" at bounding box center [279, 103] width 113 height 11
type input "1"
click at [362, 102] on input "0" at bounding box center [408, 103] width 112 height 11
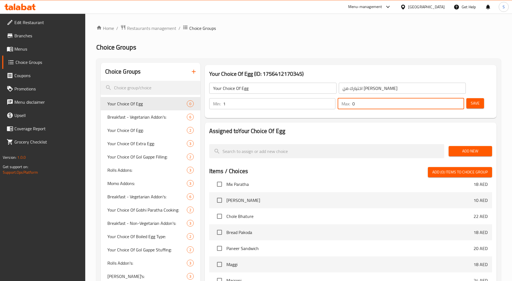
click at [362, 102] on input "0" at bounding box center [408, 103] width 112 height 11
type input "1"
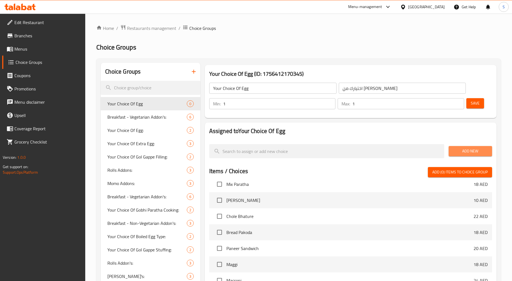
click at [457, 153] on span "Add New" at bounding box center [470, 151] width 35 height 7
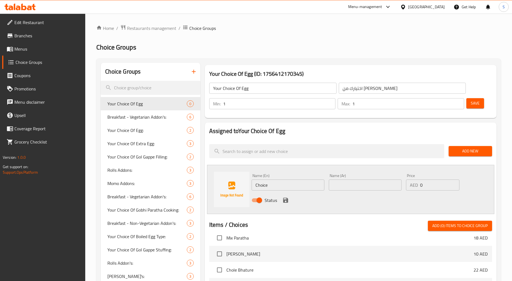
click at [279, 185] on input "Choice" at bounding box center [288, 185] width 73 height 11
paste input "Omelette Egg"
type input "Omelette Egg"
click at [357, 186] on input "text" at bounding box center [365, 185] width 73 height 11
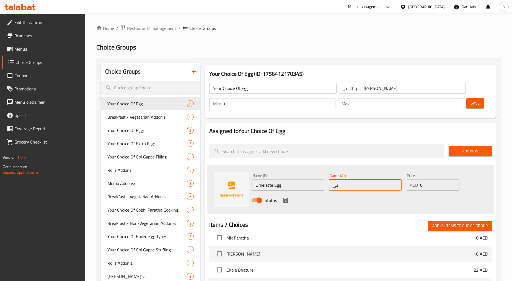
type input "بيض اومليت"
click at [286, 204] on button "save" at bounding box center [286, 200] width 8 height 8
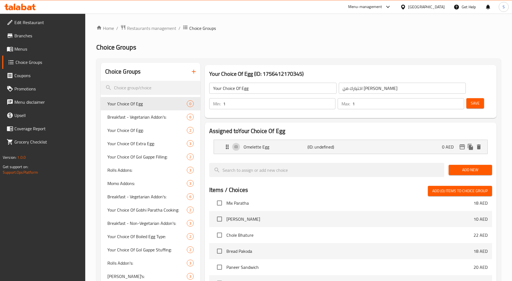
click at [479, 169] on span "Add New" at bounding box center [470, 170] width 35 height 7
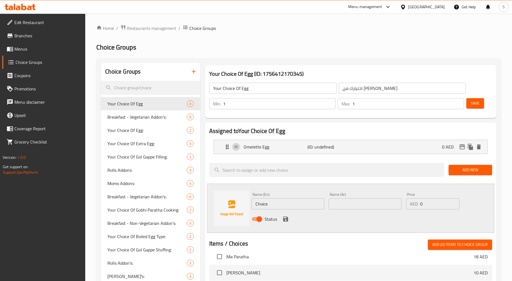
click at [285, 208] on input "Choice" at bounding box center [288, 203] width 73 height 11
paste input "Fried Egg"
type input "Fried Egg"
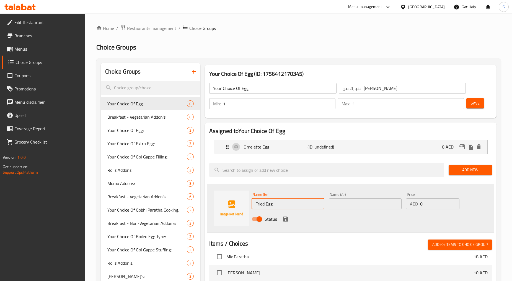
click at [363, 209] on input "text" at bounding box center [365, 203] width 73 height 11
type input "بيض مقلى"
click at [284, 215] on div "Status" at bounding box center [365, 219] width 232 height 15
click at [286, 217] on icon "save" at bounding box center [285, 219] width 5 height 5
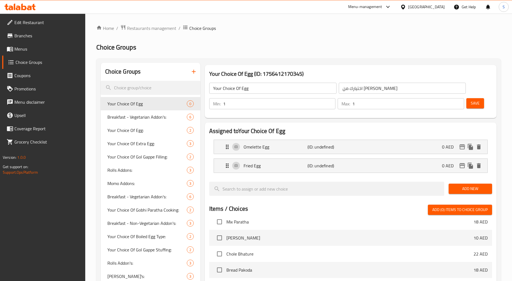
click at [478, 103] on span "Save" at bounding box center [475, 103] width 9 height 7
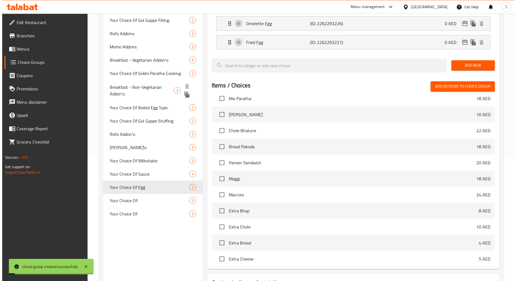
scroll to position [168, 0]
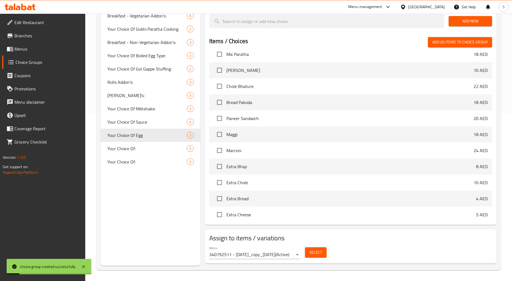
click at [312, 250] on span "Select" at bounding box center [315, 252] width 13 height 7
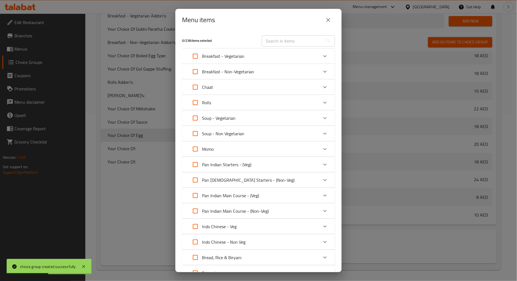
click at [246, 103] on div "Rolls" at bounding box center [254, 102] width 130 height 13
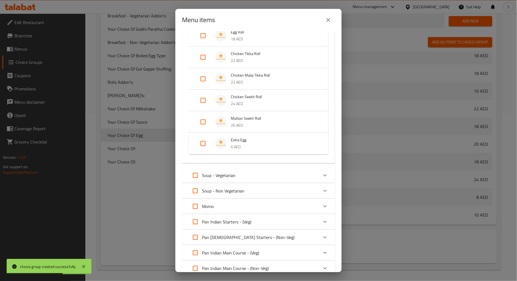
scroll to position [136, 0]
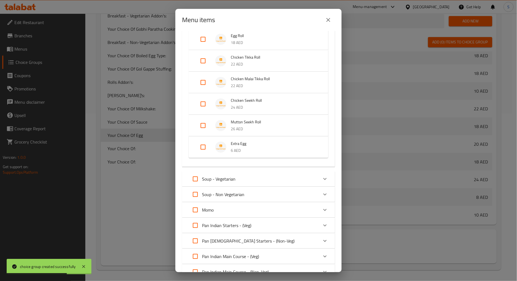
click at [199, 150] on input "Expand" at bounding box center [202, 147] width 13 height 13
checkbox input "true"
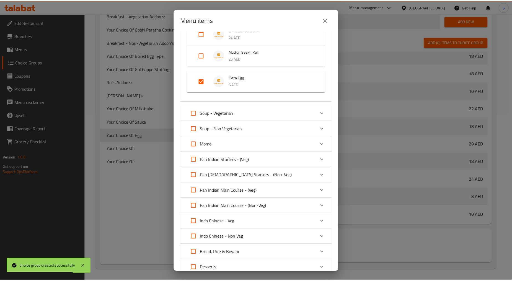
scroll to position [264, 0]
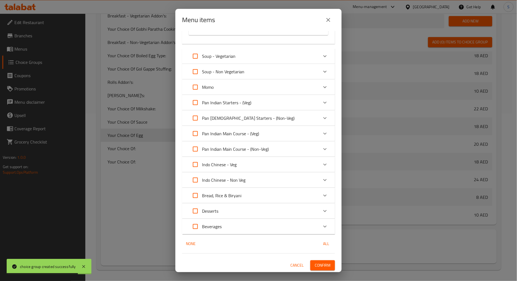
click at [314, 264] on span "Confirm" at bounding box center [322, 265] width 16 height 7
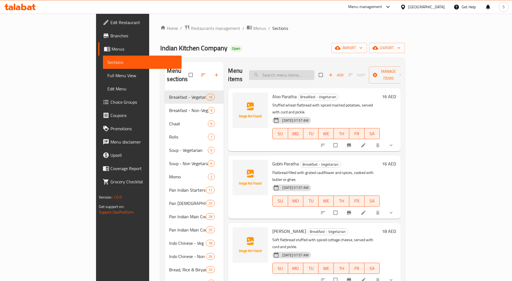
click at [302, 71] on input "search" at bounding box center [281, 75] width 65 height 10
paste input "Veg Kabab Roll"
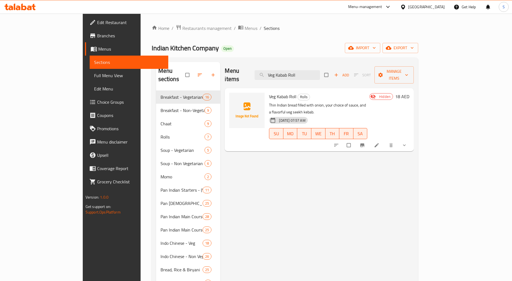
type input "Veg Kabab Roll"
click at [380, 143] on icon at bounding box center [377, 146] width 6 height 6
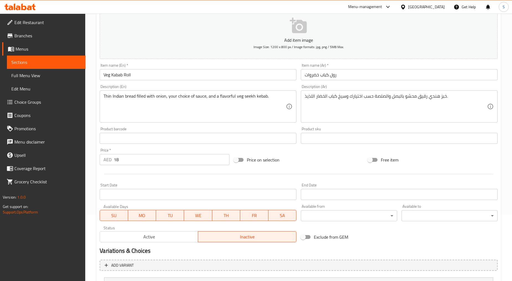
scroll to position [141, 0]
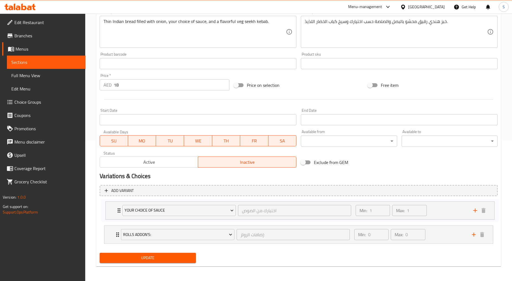
drag, startPoint x: 114, startPoint y: 237, endPoint x: 116, endPoint y: 209, distance: 27.7
click at [116, 209] on div "Rolls Addon's: إضافات الرولز: ​ Min: 0 ​ Max: 0 ​ Rumali Roti (ID: 2259759182) …" at bounding box center [299, 223] width 398 height 45
click at [158, 166] on span "Active" at bounding box center [149, 162] width 94 height 8
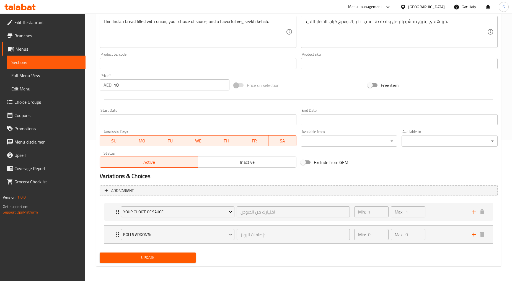
click at [151, 249] on div "Add variant Your Choice Of Sauce اختيارك من الصوص ​ Min: 1 ​ Max: 1 ​ Mint Sauc…" at bounding box center [298, 217] width 402 height 68
click at [154, 257] on span "Update" at bounding box center [147, 257] width 87 height 7
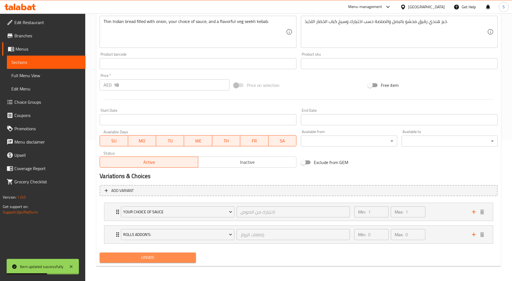
click at [154, 257] on span "Update" at bounding box center [147, 257] width 87 height 7
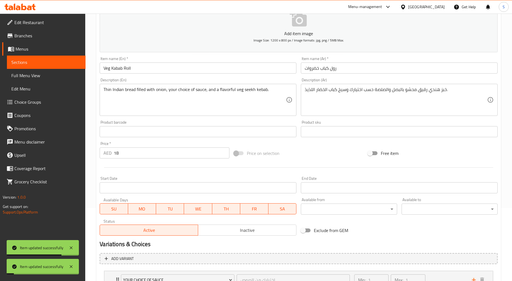
scroll to position [0, 0]
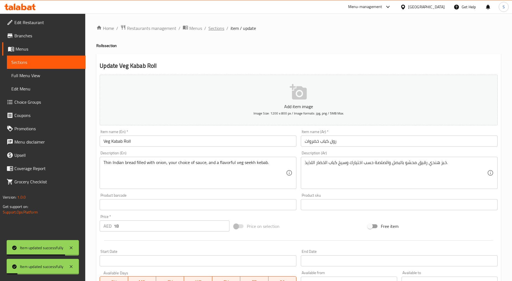
click at [222, 29] on span "Sections" at bounding box center [216, 28] width 16 height 7
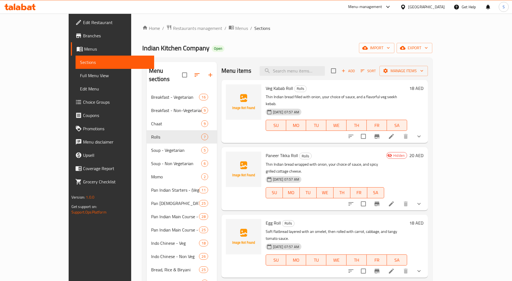
click at [317, 78] on div "Menu items Add Sort Manage items" at bounding box center [324, 71] width 206 height 18
click at [317, 72] on input "search" at bounding box center [292, 71] width 65 height 10
paste input "Paneer Tikka Roll"
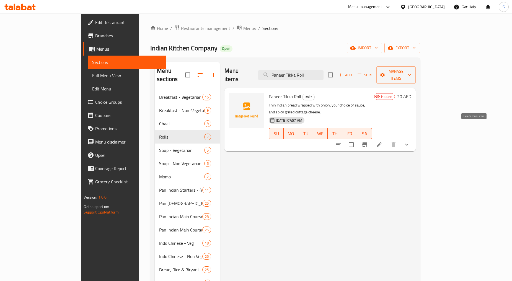
type input "Paneer Tikka Roll"
click at [383, 141] on icon at bounding box center [379, 144] width 7 height 7
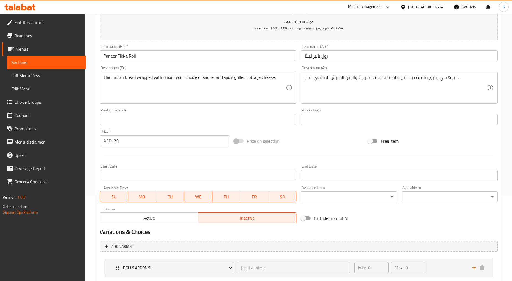
scroll to position [141, 0]
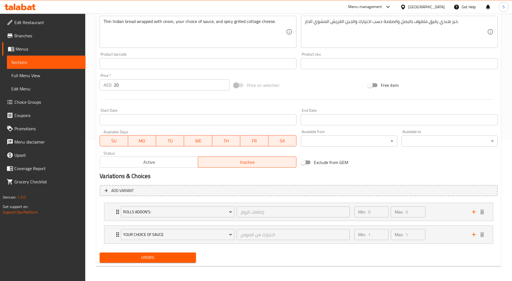
click at [150, 172] on h2 "Variations & Choices" at bounding box center [299, 176] width 398 height 8
click at [151, 166] on span "Active" at bounding box center [149, 162] width 94 height 8
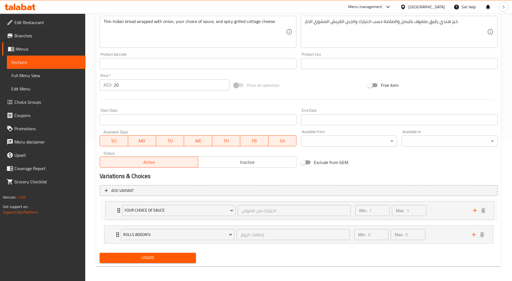
drag, startPoint x: 117, startPoint y: 236, endPoint x: 118, endPoint y: 210, distance: 25.5
click at [118, 210] on div "Rolls Addon's: إضافات الرولز: ​ Min: 0 ​ Max: 0 ​ Rumali Roti (ID: 2259759182) …" at bounding box center [299, 223] width 398 height 45
click at [132, 256] on span "Update" at bounding box center [147, 257] width 87 height 7
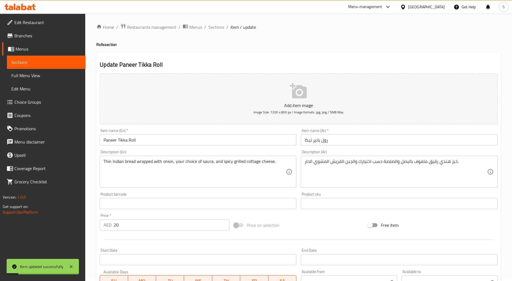
scroll to position [0, 0]
click at [219, 27] on span "Sections" at bounding box center [216, 28] width 16 height 7
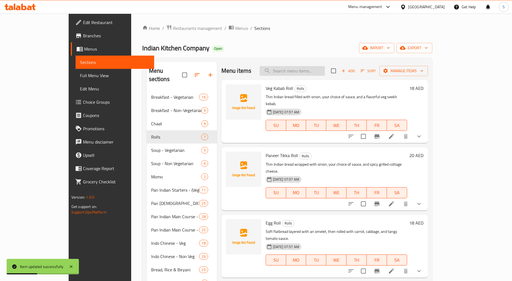
click at [309, 70] on input "search" at bounding box center [292, 71] width 65 height 10
paste input "Chicken Tikka Roll"
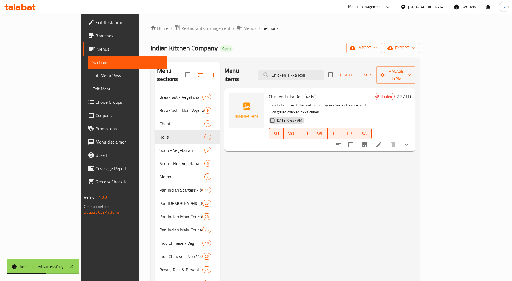
type input "Chicken Tikka Roll"
click at [387, 140] on li at bounding box center [379, 145] width 16 height 10
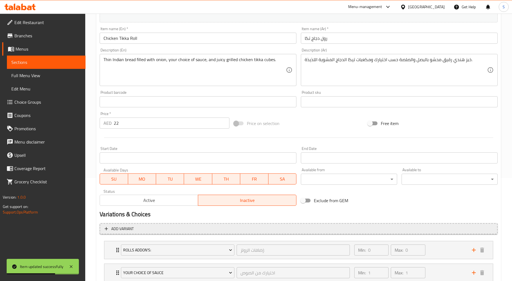
scroll to position [141, 0]
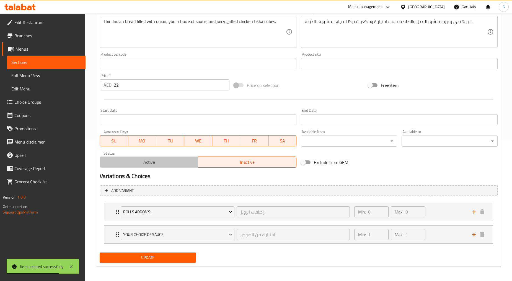
click at [145, 165] on span "Active" at bounding box center [149, 162] width 94 height 8
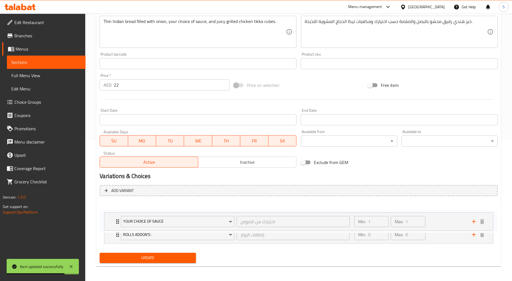
drag, startPoint x: 117, startPoint y: 227, endPoint x: 116, endPoint y: 210, distance: 17.4
click at [116, 210] on div "Rolls Addon's: إضافات الرولز: ​ Min: 0 ​ Max: 0 ​ Rumali Roti (ID: 2259759182) …" at bounding box center [299, 223] width 398 height 45
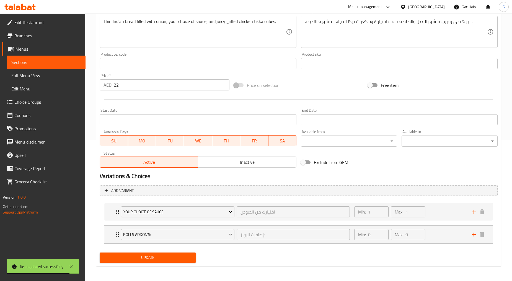
click at [128, 254] on span "Update" at bounding box center [147, 257] width 87 height 7
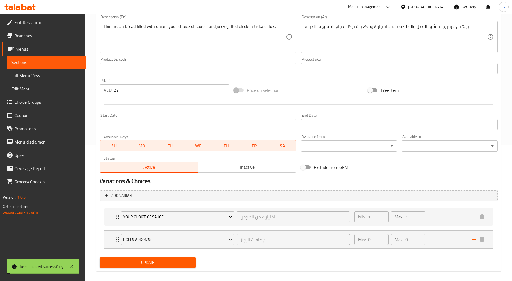
scroll to position [0, 0]
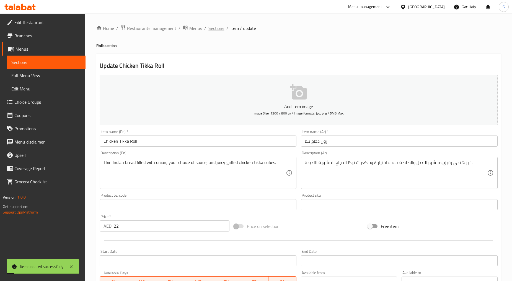
click at [212, 27] on span "Sections" at bounding box center [216, 28] width 16 height 7
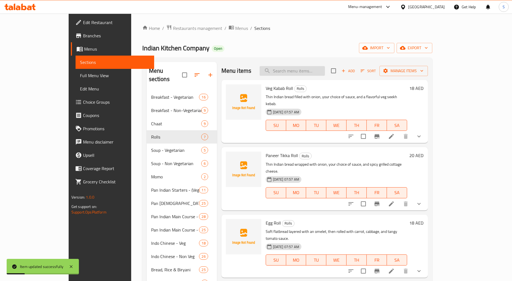
click at [312, 76] on input "search" at bounding box center [292, 71] width 65 height 10
paste input "Chicken Malai Tikka Roll"
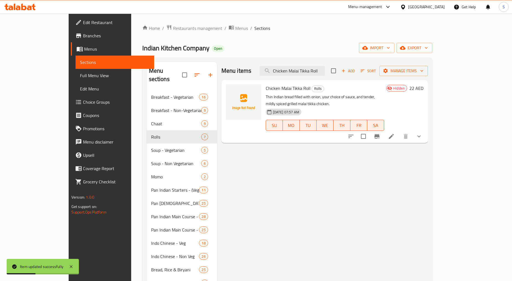
type input "Chicken Malai Tikka Roll"
click at [399, 131] on li at bounding box center [392, 136] width 16 height 10
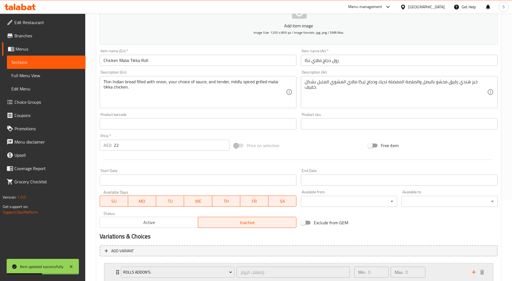
scroll to position [141, 0]
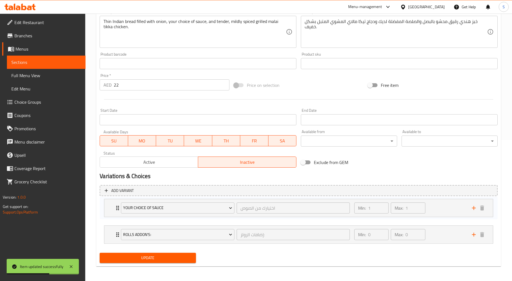
drag, startPoint x: 115, startPoint y: 233, endPoint x: 114, endPoint y: 204, distance: 29.3
click at [114, 204] on div "Rolls Addon's: إضافات الرولز: ​ Min: 0 ​ Max: 0 ​ Rumali Roti (ID: 2259759182) …" at bounding box center [299, 223] width 398 height 45
click at [138, 165] on span "Active" at bounding box center [149, 162] width 94 height 8
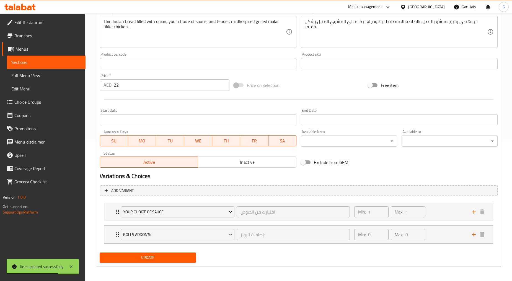
click at [149, 257] on span "Update" at bounding box center [147, 257] width 87 height 7
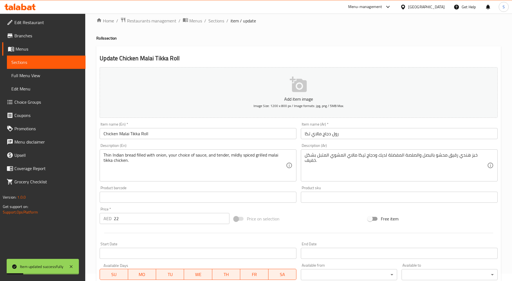
scroll to position [0, 0]
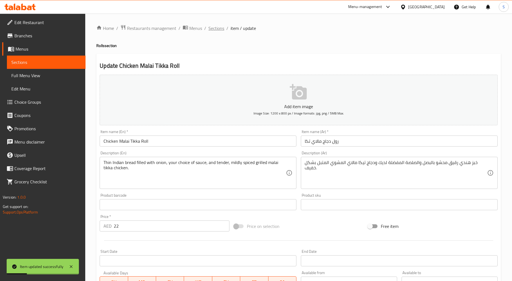
click at [212, 30] on span "Sections" at bounding box center [216, 28] width 16 height 7
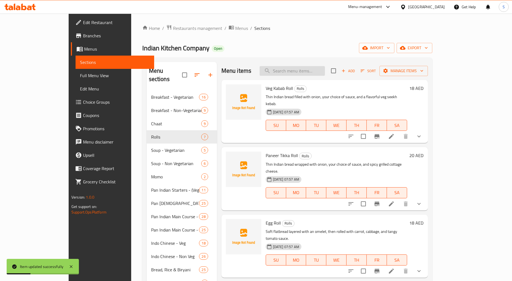
click at [297, 74] on input "search" at bounding box center [292, 71] width 65 height 10
paste input "Chicken Seekh Roll"
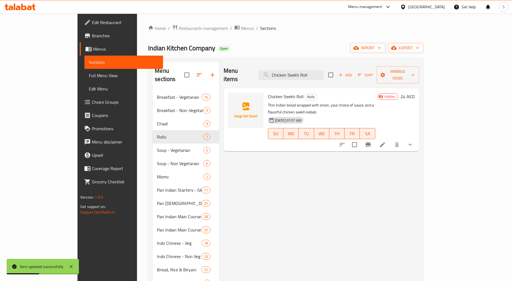
type input "Chicken Seekh Roll"
click at [390, 140] on li at bounding box center [383, 145] width 16 height 10
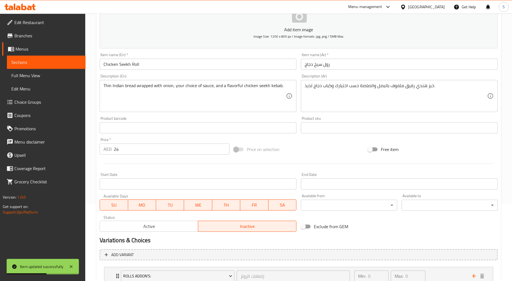
scroll to position [141, 0]
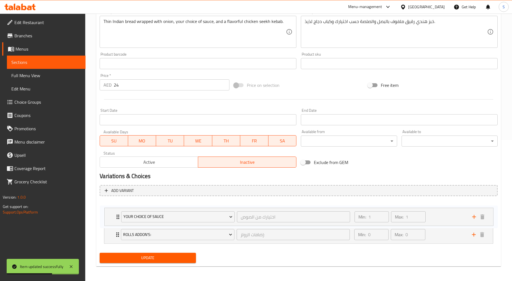
drag, startPoint x: 115, startPoint y: 235, endPoint x: 116, endPoint y: 208, distance: 26.6
click at [116, 208] on div "Rolls Addon's: إضافات الرولز: ​ Min: 0 ​ Max: 0 ​ Rumali Roti (ID: 2259759182) …" at bounding box center [299, 223] width 398 height 45
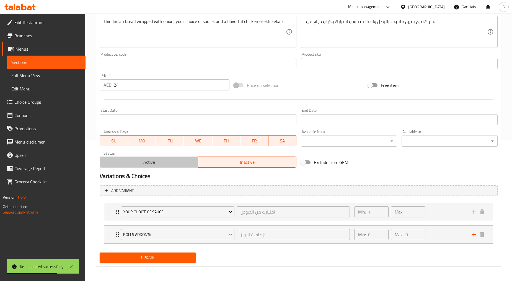
click at [142, 167] on button "Active" at bounding box center [149, 162] width 99 height 11
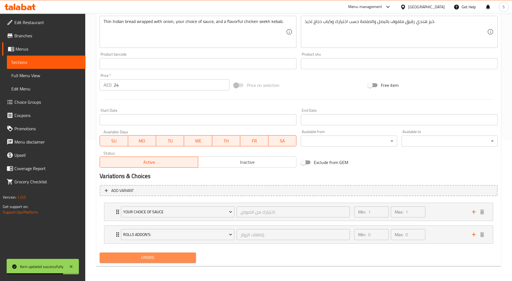
click at [161, 258] on span "Update" at bounding box center [147, 257] width 87 height 7
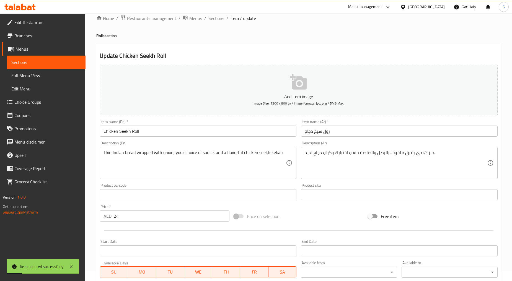
scroll to position [0, 0]
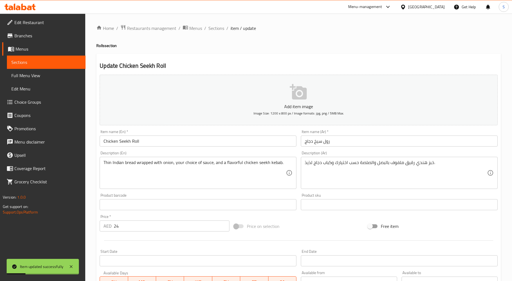
drag, startPoint x: 220, startPoint y: 28, endPoint x: 229, endPoint y: 35, distance: 11.3
click at [220, 28] on span "Sections" at bounding box center [216, 28] width 16 height 7
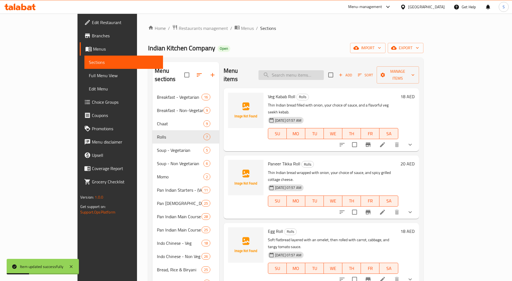
click at [315, 70] on input "search" at bounding box center [291, 75] width 65 height 10
paste input "Mutton Seekh Roll"
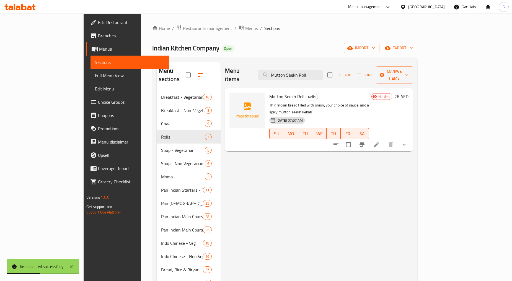
type input "Mutton Seekh Roll"
click at [384, 140] on li at bounding box center [377, 145] width 16 height 10
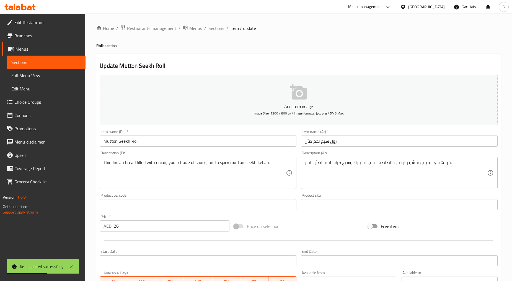
scroll to position [141, 0]
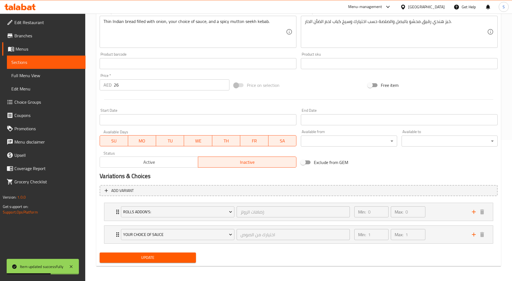
click at [143, 163] on span "Active" at bounding box center [149, 162] width 94 height 8
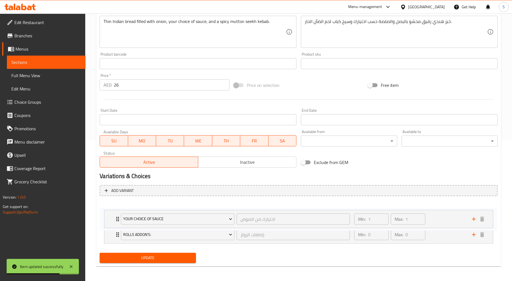
drag, startPoint x: 111, startPoint y: 233, endPoint x: 112, endPoint y: 211, distance: 21.6
click at [112, 211] on div "Rolls Addon's: إضافات الرولز: ​ Min: 0 ​ Max: 0 ​ Rumali Roti (ID: 2259759182) …" at bounding box center [299, 223] width 398 height 45
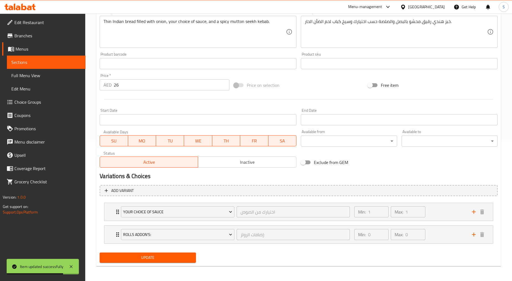
click at [128, 261] on button "Update" at bounding box center [148, 258] width 96 height 10
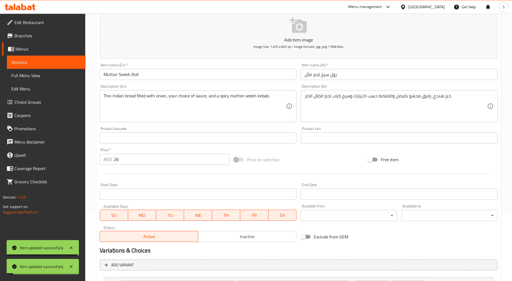
scroll to position [0, 0]
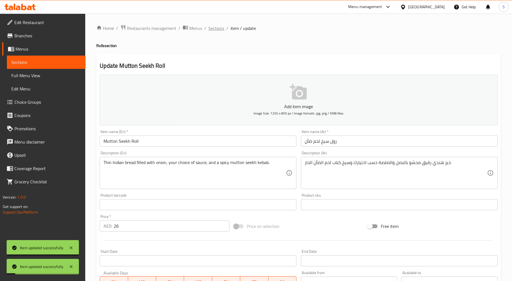
click at [219, 27] on span "Sections" at bounding box center [216, 28] width 16 height 7
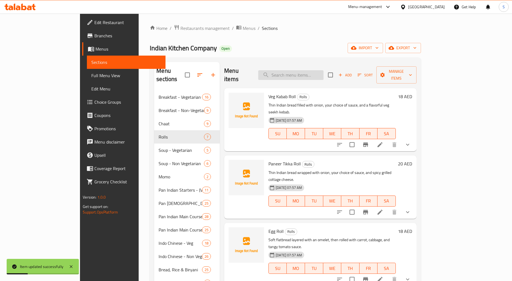
click at [313, 71] on input "search" at bounding box center [290, 75] width 65 height 10
paste input "Veg Kabab Roll"
type input "Veg Kabab Roll"
click at [323, 74] on input "search" at bounding box center [289, 75] width 65 height 10
paste input "Veg Kabab Roll"
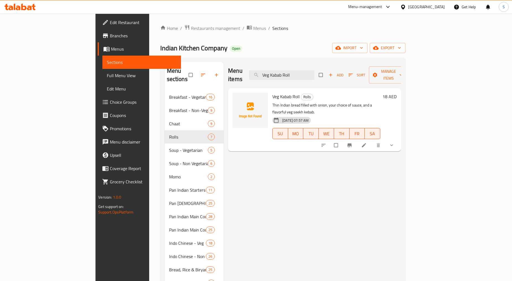
click at [399, 139] on button "show more" at bounding box center [392, 145] width 13 height 12
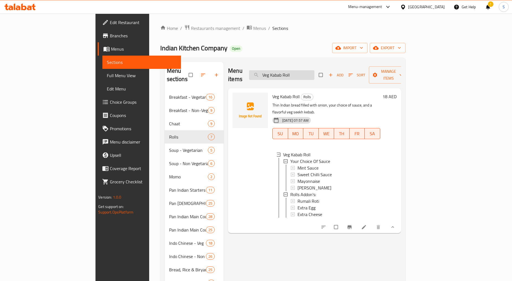
click at [314, 70] on input "Veg Kabab Roll" at bounding box center [281, 75] width 65 height 10
paste input "[PERSON_NAME]"
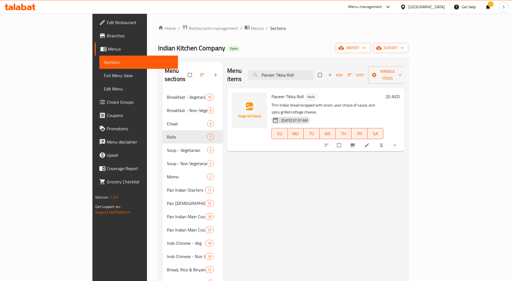
click at [397, 143] on icon "show more" at bounding box center [395, 146] width 6 height 6
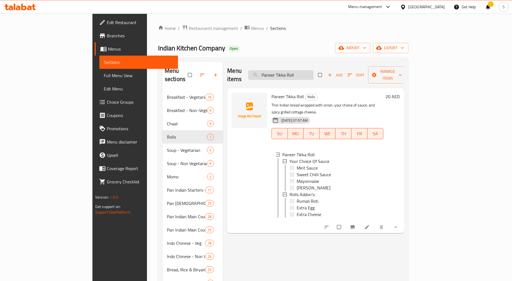
click at [314, 74] on input "Paneer Tikka Roll" at bounding box center [280, 75] width 65 height 10
paste input "Chicken"
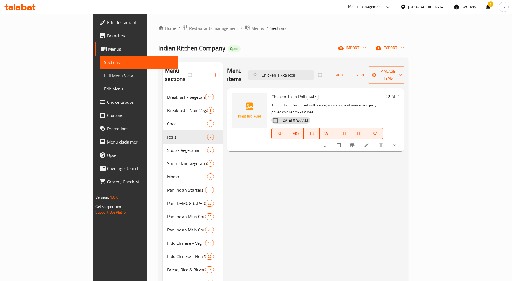
click at [402, 139] on button "show more" at bounding box center [394, 145] width 13 height 12
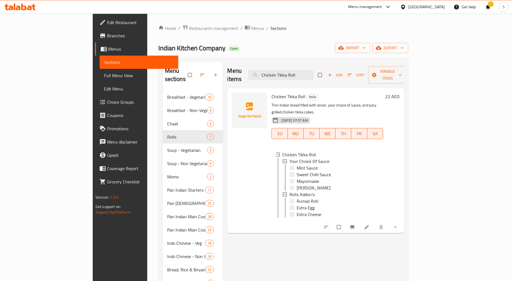
click at [319, 77] on div "Menu items Chicken Tikka Roll Add Sort Manage items" at bounding box center [315, 75] width 177 height 26
click at [314, 75] on input "Chicken Tikka Roll" at bounding box center [280, 75] width 65 height 10
paste input "Malai"
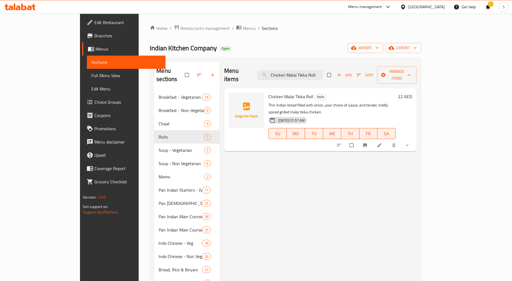
click at [414, 139] on button "show more" at bounding box center [407, 145] width 13 height 12
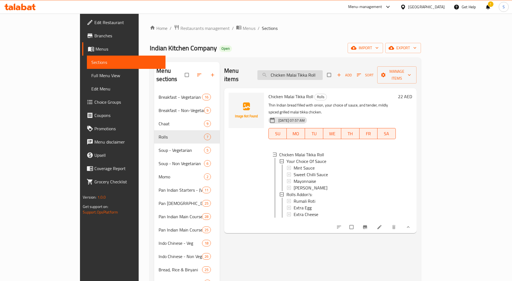
click at [319, 75] on input "Chicken Malai Tikka Roll" at bounding box center [289, 75] width 65 height 10
paste input "Seekh"
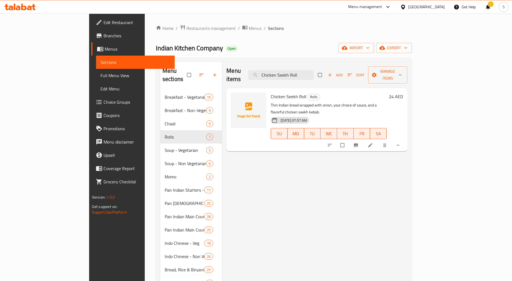
click at [407, 129] on div "Chicken Seekh Roll Rolls Thin Indian bread wrapped with onion, your choice of s…" at bounding box center [316, 119] width 181 height 63
click at [401, 143] on icon "show more" at bounding box center [398, 146] width 6 height 6
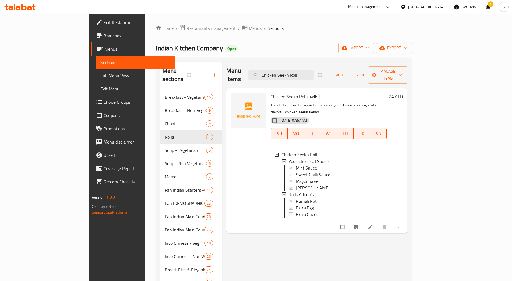
click at [339, 78] on div "Menu items Chicken Seekh Roll Add Sort Manage items" at bounding box center [316, 75] width 181 height 26
click at [314, 72] on input "Chicken Seekh Roll" at bounding box center [280, 75] width 65 height 10
paste input "Mutto"
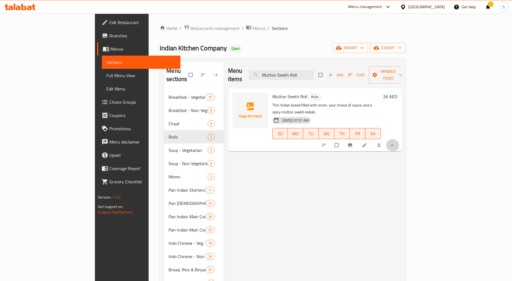
click at [395, 143] on icon "show more" at bounding box center [392, 146] width 6 height 6
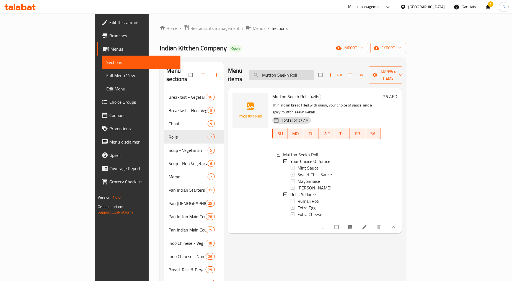
click at [308, 70] on input "Mutton Seekh Roll" at bounding box center [281, 75] width 65 height 10
paste input "Extra Egg"
type input "Extra Egg"
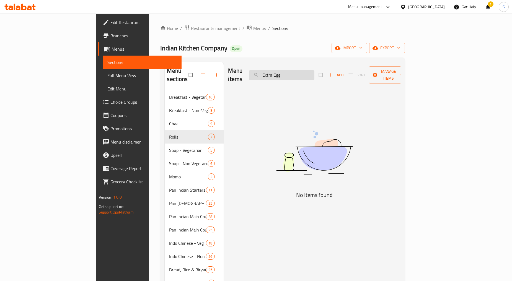
click at [314, 70] on input "Extra Egg" at bounding box center [281, 75] width 65 height 10
click at [344, 72] on span "Add" at bounding box center [336, 75] width 15 height 6
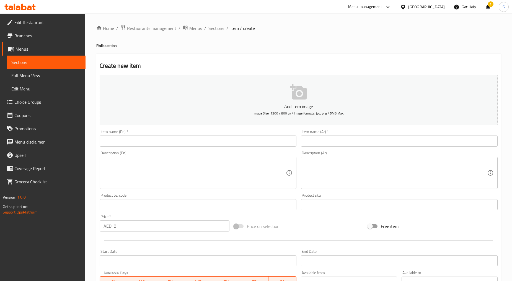
click at [195, 140] on input "text" at bounding box center [198, 141] width 197 height 11
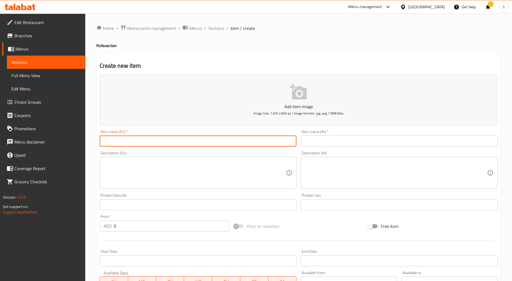
paste input "Extra Egg"
type input "Extra Egg"
click at [361, 141] on input "text" at bounding box center [399, 141] width 197 height 11
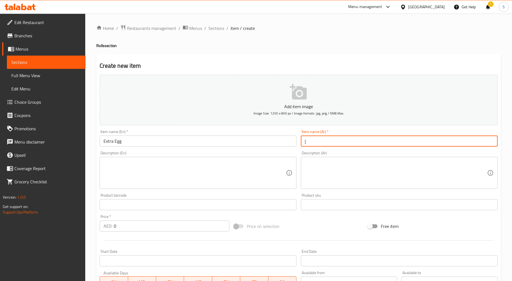
type input "إكسترا بيض"
click at [184, 227] on input "0" at bounding box center [172, 226] width 116 height 11
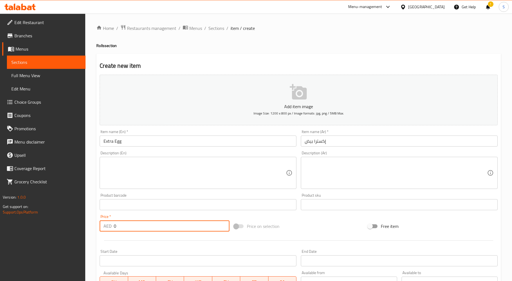
click at [184, 227] on input "0" at bounding box center [172, 226] width 116 height 11
type input "6"
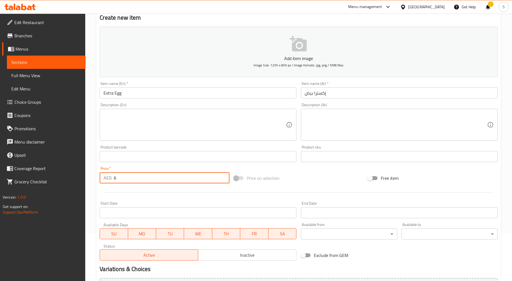
scroll to position [109, 0]
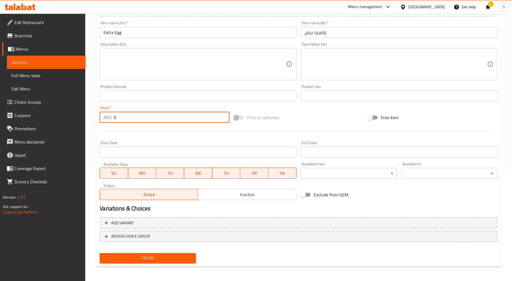
click at [167, 260] on span "Create" at bounding box center [147, 258] width 87 height 7
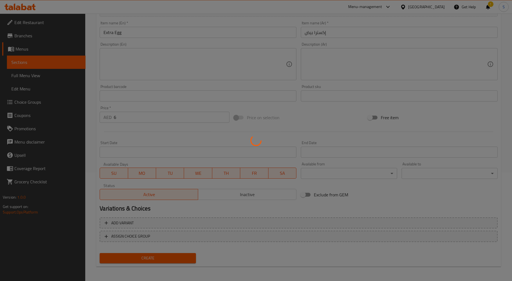
type input "0"
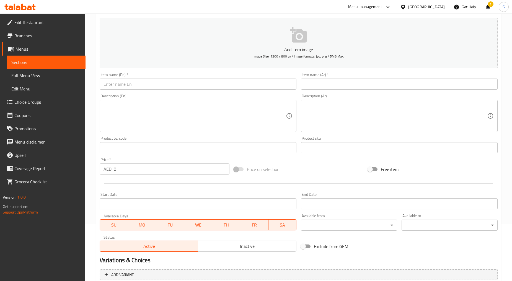
scroll to position [0, 0]
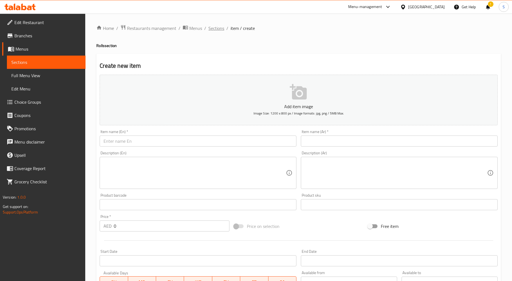
click at [216, 28] on span "Sections" at bounding box center [216, 28] width 16 height 7
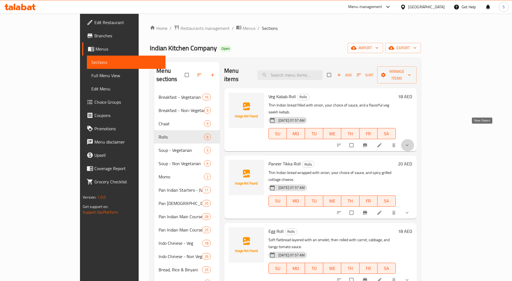
click at [410, 143] on icon "show more" at bounding box center [407, 146] width 6 height 6
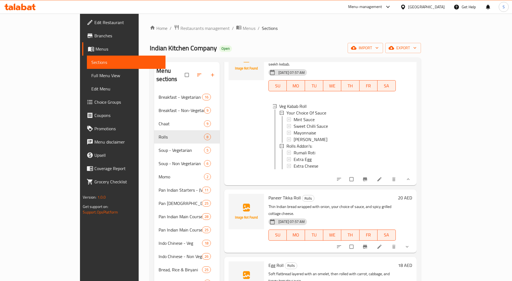
scroll to position [123, 0]
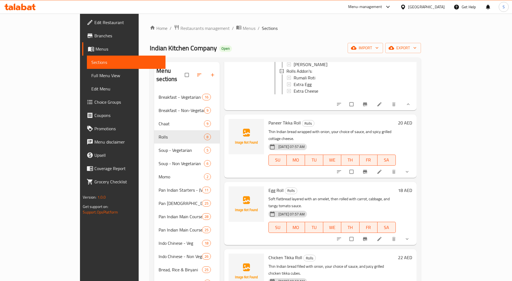
click at [414, 166] on button "show more" at bounding box center [407, 172] width 13 height 12
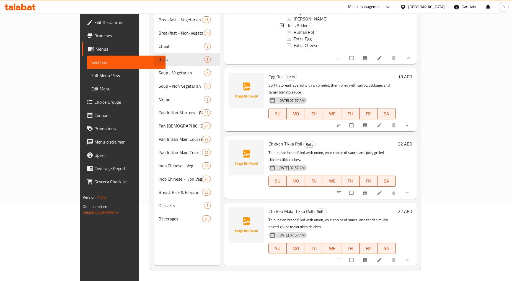
scroll to position [246, 0]
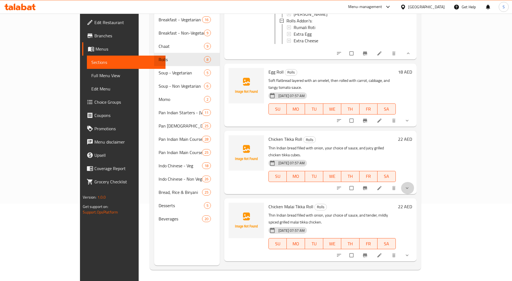
click at [410, 185] on icon "show more" at bounding box center [407, 188] width 6 height 6
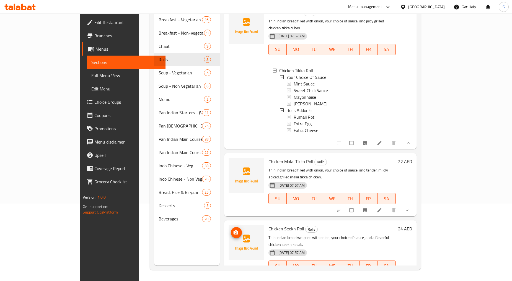
scroll to position [400, 0]
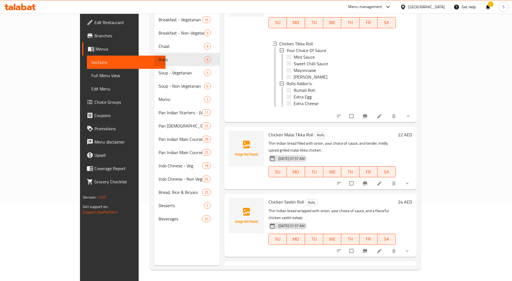
click at [414, 148] on div "Chicken Malai Tikka Roll Rolls Thin Indian bread filled with onion, your choice…" at bounding box center [340, 158] width 148 height 59
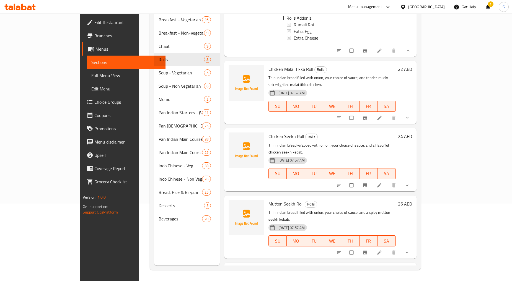
scroll to position [467, 0]
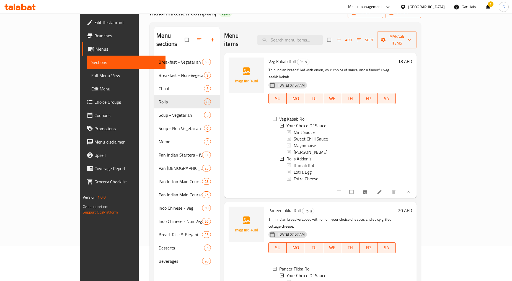
scroll to position [0, 0]
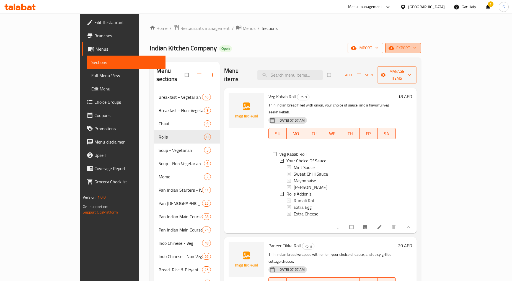
click at [417, 48] on span "export" at bounding box center [403, 48] width 27 height 7
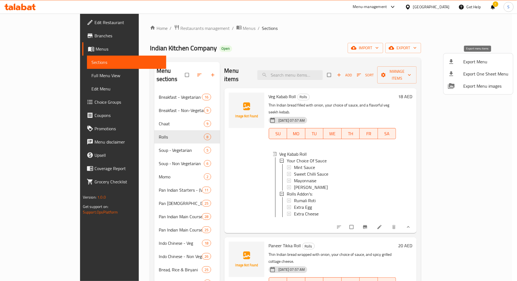
click at [482, 61] on span "Export Menu" at bounding box center [485, 61] width 45 height 7
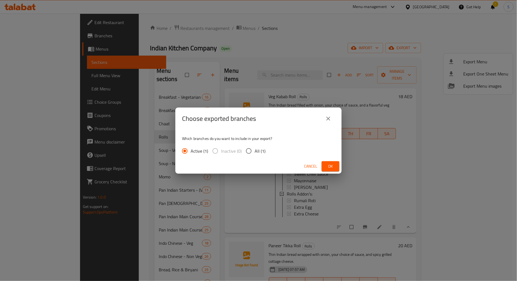
click at [254, 154] on input "All (1)" at bounding box center [249, 151] width 12 height 12
radio input "true"
click at [332, 166] on span "Ok" at bounding box center [330, 166] width 9 height 7
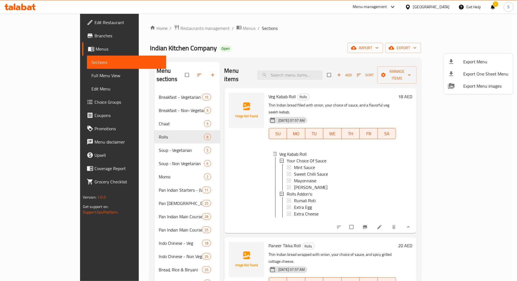
click at [435, 220] on div at bounding box center [258, 140] width 517 height 281
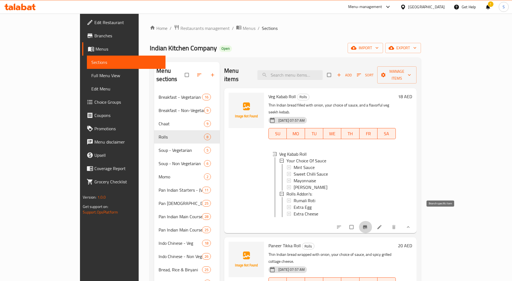
click at [372, 221] on button "Branch-specific-item" at bounding box center [365, 227] width 13 height 12
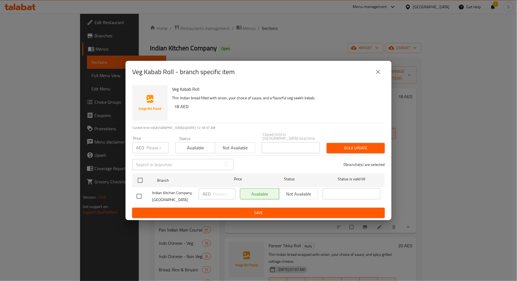
click at [378, 72] on icon "close" at bounding box center [378, 72] width 4 height 4
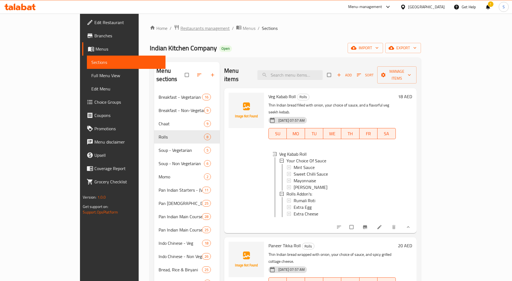
click at [180, 29] on span "Restaurants management" at bounding box center [204, 28] width 49 height 7
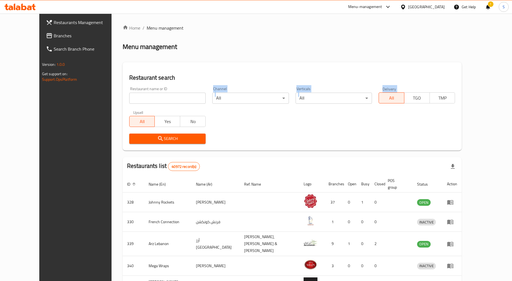
click at [129, 108] on div "Restaurant name or ID Restaurant name or ID Channel All ​ Verticals All ​ Deliv…" at bounding box center [292, 116] width 333 height 64
click at [129, 106] on div "Restaurant name or ID Restaurant name or ID" at bounding box center [167, 96] width 83 height 24
click at [130, 100] on input "search" at bounding box center [167, 98] width 76 height 11
paste input "623958"
type input "623958"
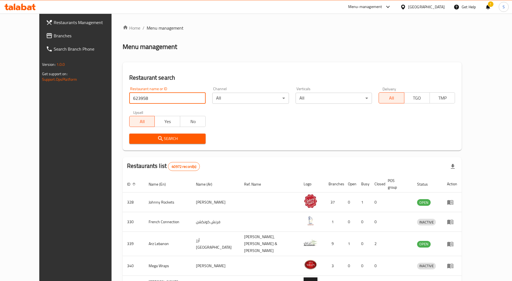
click button "Search" at bounding box center [167, 139] width 76 height 10
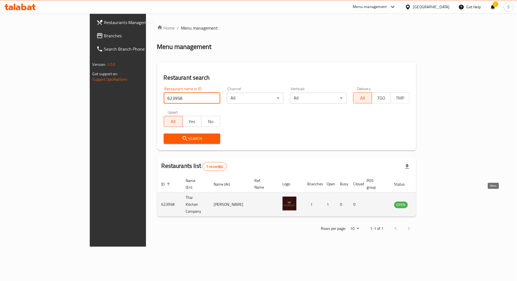
click at [430, 202] on icon "enhanced table" at bounding box center [426, 205] width 7 height 7
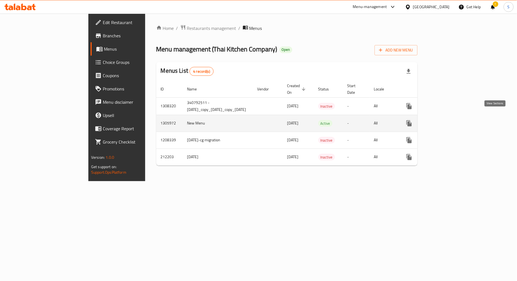
click at [452, 120] on icon "enhanced table" at bounding box center [448, 123] width 7 height 7
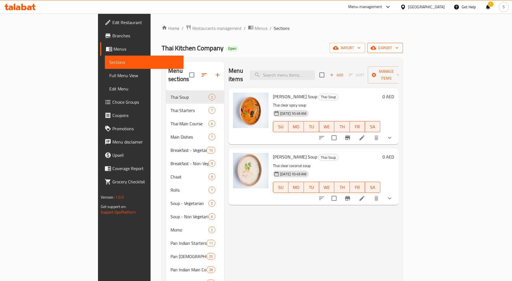
click at [399, 46] on span "export" at bounding box center [385, 48] width 27 height 7
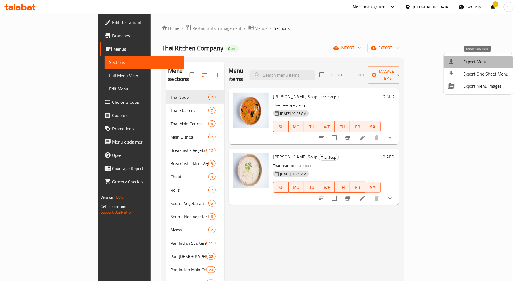
click at [477, 65] on span "Export Menu" at bounding box center [485, 61] width 45 height 7
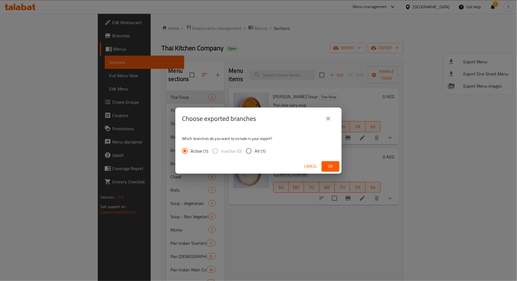
click at [255, 149] on span "All (1)" at bounding box center [259, 151] width 11 height 7
click at [254, 149] on input "All (1)" at bounding box center [249, 151] width 12 height 12
radio input "true"
click at [326, 165] on span "Ok" at bounding box center [330, 166] width 9 height 7
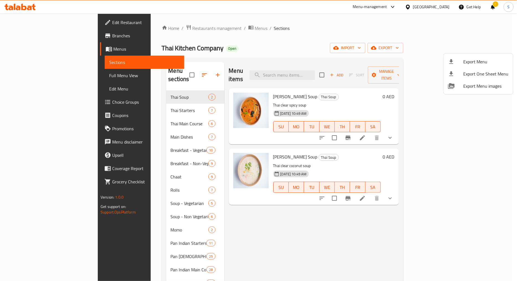
click at [272, 40] on div at bounding box center [258, 140] width 517 height 281
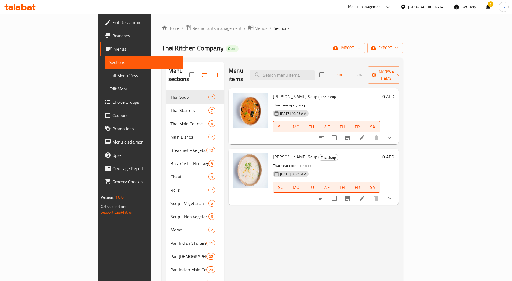
click at [112, 102] on span "Choice Groups" at bounding box center [145, 102] width 67 height 7
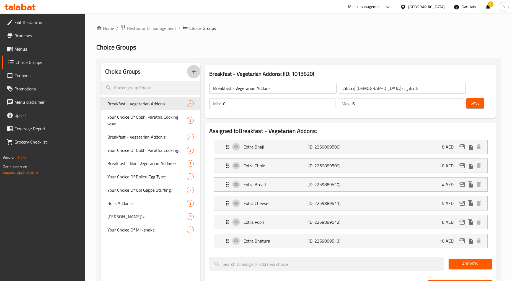
click at [192, 71] on icon "button" at bounding box center [193, 71] width 7 height 7
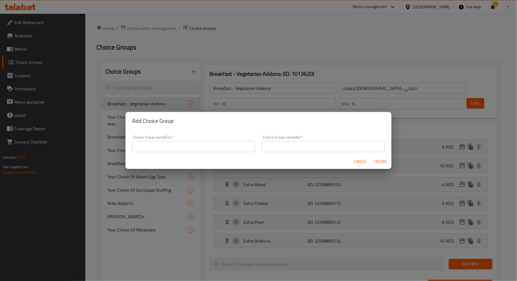
click at [189, 137] on div "Choice Group name(En)   * Choice Group name(En) *" at bounding box center [193, 143] width 123 height 17
click at [190, 149] on input "text" at bounding box center [193, 146] width 123 height 11
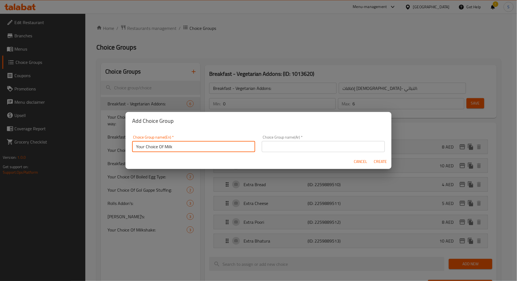
click at [163, 146] on input "Your Choice Of Milk" at bounding box center [193, 146] width 123 height 11
click at [168, 145] on input "Your Choice Of Milk" at bounding box center [193, 146] width 123 height 11
type input "Your Choice Of Sauce"
click at [294, 145] on input "text" at bounding box center [323, 146] width 123 height 11
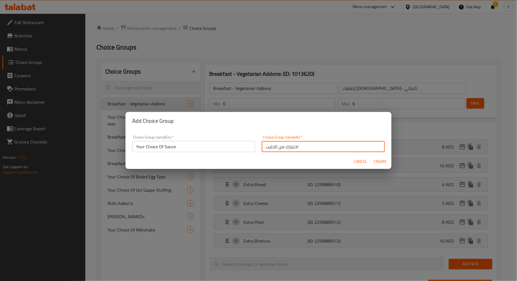
click at [270, 146] on input "اختيارك من الحليب" at bounding box center [323, 146] width 123 height 11
type input "اختيارك من الصوص"
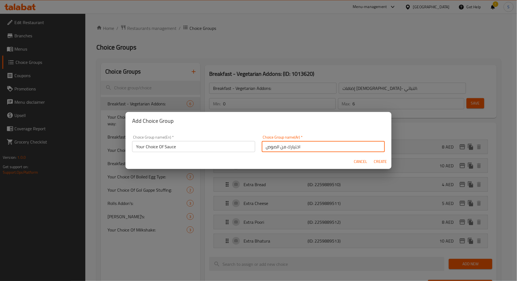
click at [376, 162] on span "Create" at bounding box center [379, 161] width 13 height 7
type input "Your Choice Of Sauce"
type input "اختيارك من الصوص"
type input "0"
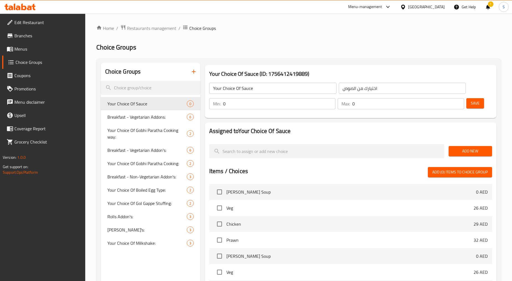
click at [258, 109] on div "Min: 0 ​" at bounding box center [272, 103] width 129 height 13
click at [258, 110] on div "Min: 0 ​" at bounding box center [272, 103] width 129 height 13
click at [257, 107] on input "0" at bounding box center [279, 103] width 113 height 11
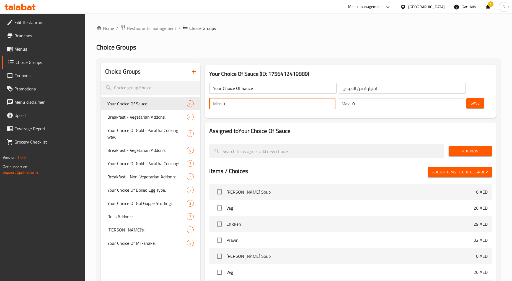
type input "1"
click at [385, 103] on input "0" at bounding box center [408, 103] width 112 height 11
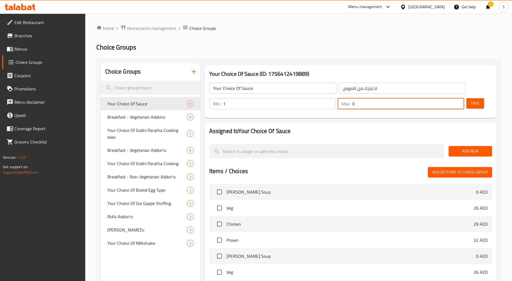
click at [385, 103] on input "0" at bounding box center [408, 103] width 112 height 11
type input "1"
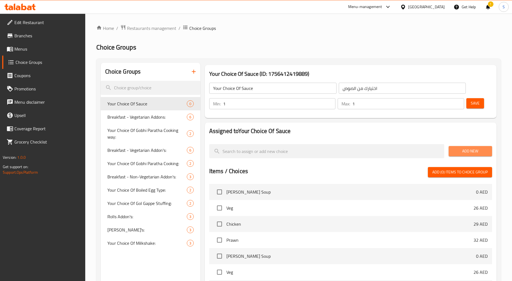
click at [475, 156] on button "Add New" at bounding box center [470, 151] width 43 height 10
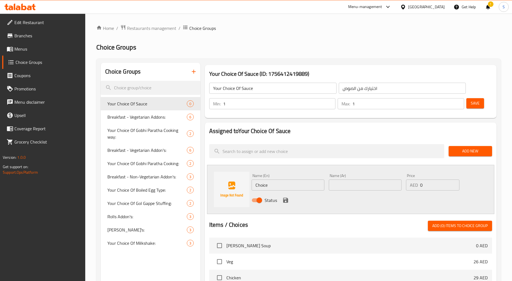
click at [273, 189] on input "Choice" at bounding box center [288, 185] width 73 height 11
paste input "Mint Sau"
click at [274, 189] on input "Mint Sauce" at bounding box center [288, 185] width 73 height 11
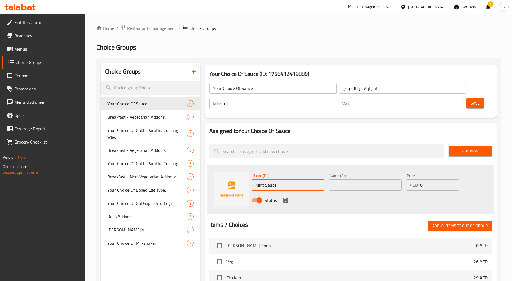
type input "Mint Sauce"
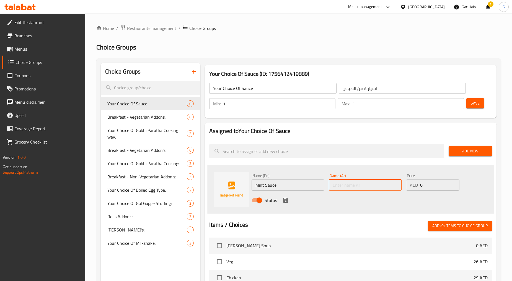
click at [365, 186] on input "text" at bounding box center [365, 185] width 73 height 11
type input "صوص نعناع"
click at [288, 203] on icon "save" at bounding box center [285, 200] width 7 height 7
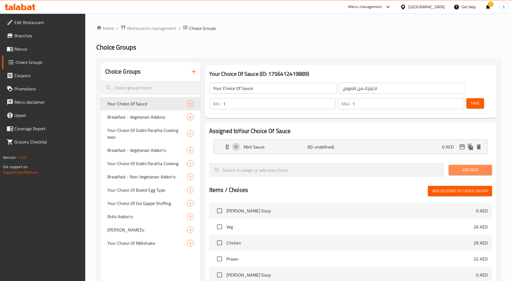
click at [478, 169] on span "Add New" at bounding box center [470, 170] width 35 height 7
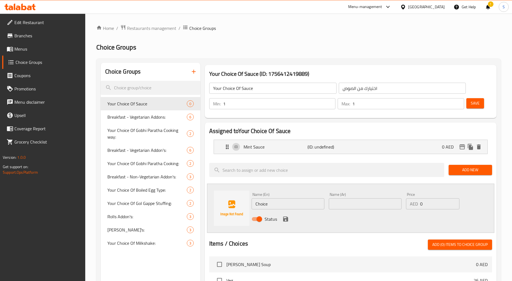
click at [292, 204] on input "Choice" at bounding box center [288, 203] width 73 height 11
paste input "Sweet Chilli Sau"
type input "Sweet Chilli Sauce"
click at [358, 211] on div "Name (Ar) Name (Ar)" at bounding box center [365, 200] width 77 height 21
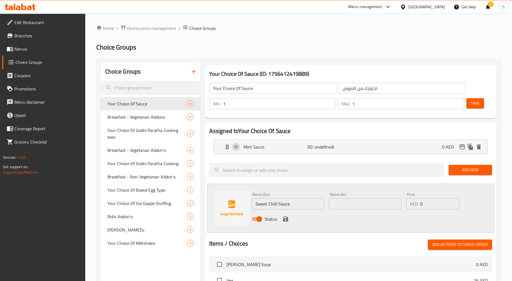
click at [358, 207] on input "text" at bounding box center [365, 203] width 73 height 11
type input "صوص فلفل حار حلو"
click at [289, 219] on button "save" at bounding box center [286, 219] width 8 height 8
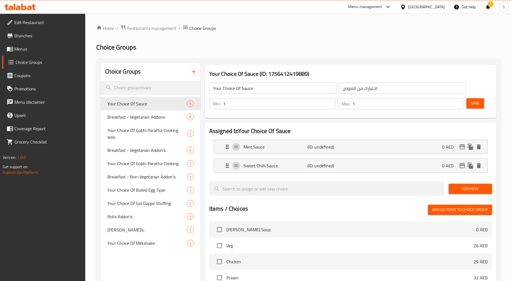
click at [464, 194] on button "Add New" at bounding box center [470, 189] width 43 height 10
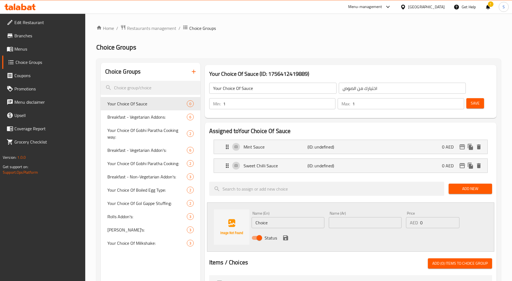
click at [273, 215] on div "Name (En) Choice Name (En)" at bounding box center [288, 219] width 73 height 17
click at [278, 222] on input "Choice" at bounding box center [288, 222] width 73 height 11
paste input "Mayonnais"
type input "Mayonnaise"
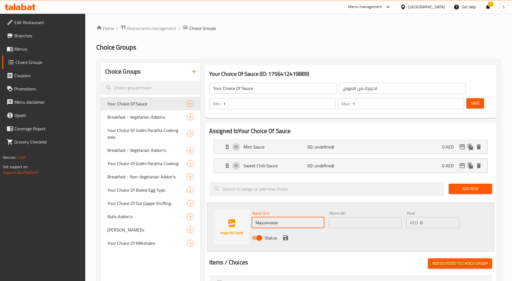
click at [351, 223] on input "text" at bounding box center [365, 222] width 73 height 11
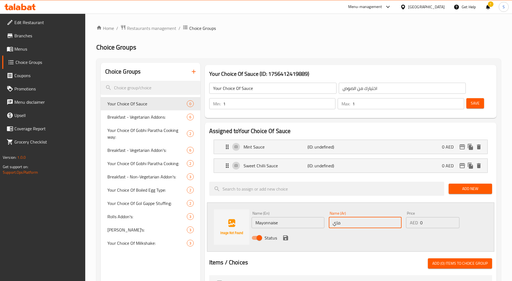
type input "مايونيز"
click at [283, 237] on icon "save" at bounding box center [285, 238] width 7 height 7
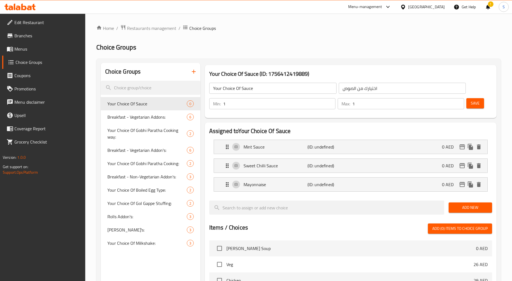
click at [458, 208] on span "Add New" at bounding box center [470, 207] width 35 height 7
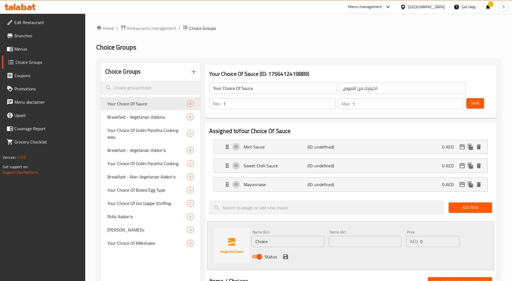
click at [280, 242] on input "Choice" at bounding box center [288, 241] width 73 height 11
paste input "[PERSON_NAME]"
type input "[PERSON_NAME]"
click at [349, 246] on input "text" at bounding box center [365, 241] width 73 height 11
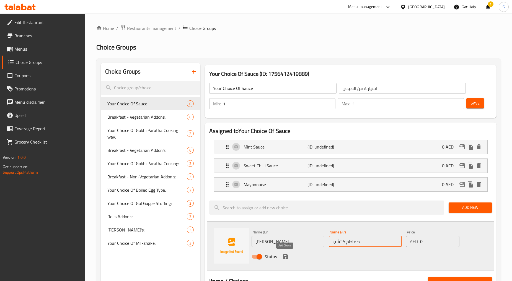
type input "طماطم كاتشب"
click at [287, 255] on icon "save" at bounding box center [285, 256] width 5 height 5
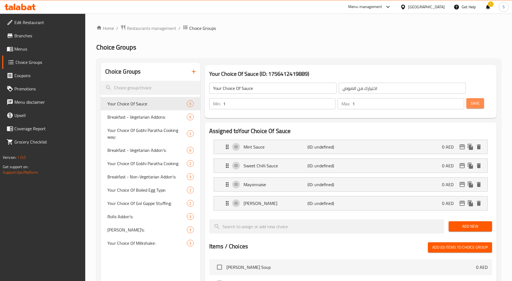
click at [477, 103] on span "Save" at bounding box center [475, 103] width 9 height 7
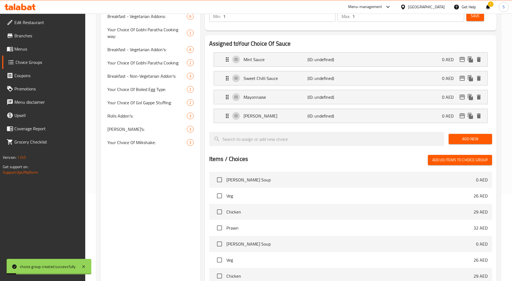
scroll to position [206, 0]
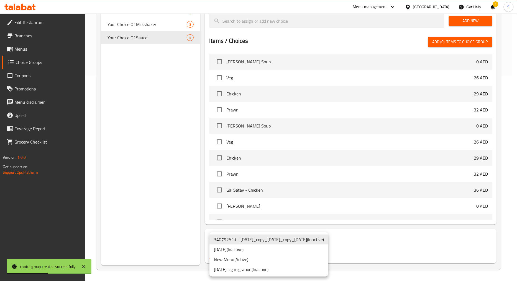
click at [233, 259] on li "New Menu ( Active )" at bounding box center [268, 260] width 119 height 10
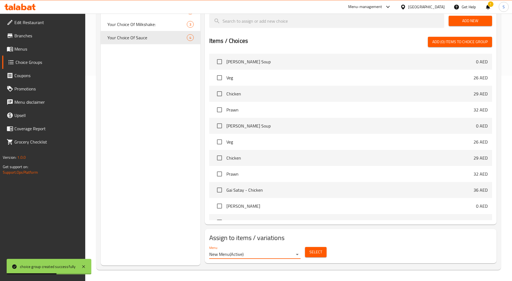
click at [309, 256] on button "Select" at bounding box center [316, 252] width 22 height 10
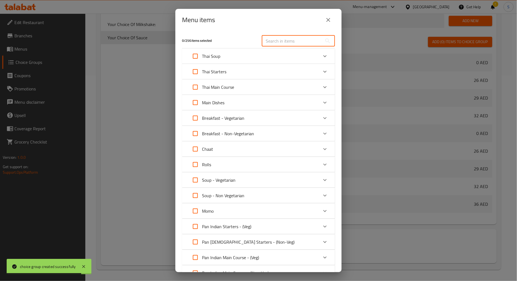
click at [274, 37] on input "text" at bounding box center [292, 40] width 60 height 11
paste input "Veg Kabab Roll"
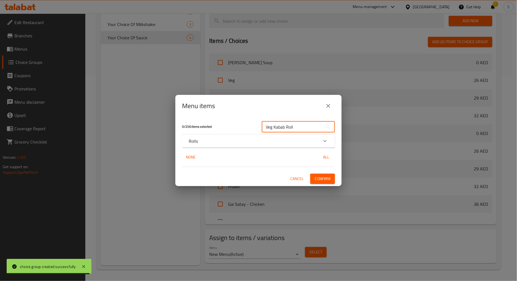
type input "Veg Kabab Roll"
click at [206, 143] on div "Rolls" at bounding box center [254, 141] width 130 height 7
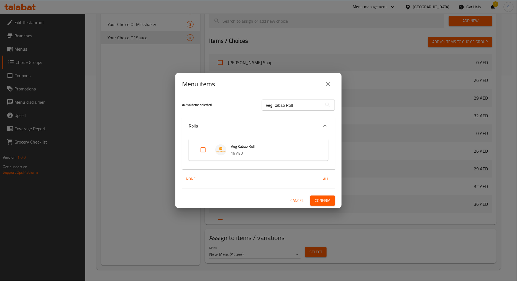
click at [202, 153] on input "Expand" at bounding box center [202, 149] width 13 height 13
checkbox input "true"
click at [270, 103] on input "Veg Kabab Roll" at bounding box center [292, 105] width 60 height 11
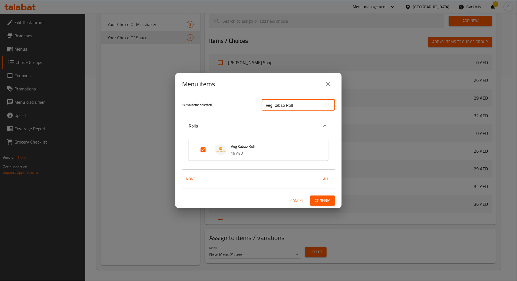
paste input "Paneer Tikka"
type input "Paneer Tikka Roll"
click at [201, 152] on input "Expand" at bounding box center [202, 149] width 13 height 13
checkbox input "true"
click at [280, 104] on input "Paneer Tikka Roll" at bounding box center [292, 105] width 60 height 11
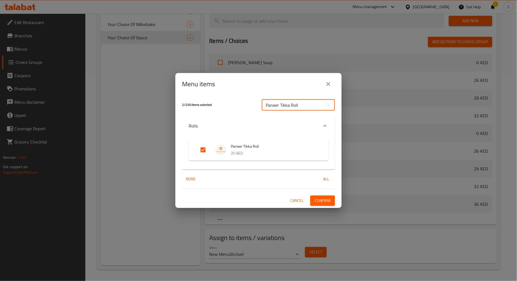
click at [280, 104] on input "Paneer Tikka Roll" at bounding box center [292, 105] width 60 height 11
paste input "Chicken"
type input "Chicken Tikka Roll"
click at [199, 154] on input "Expand" at bounding box center [202, 149] width 13 height 13
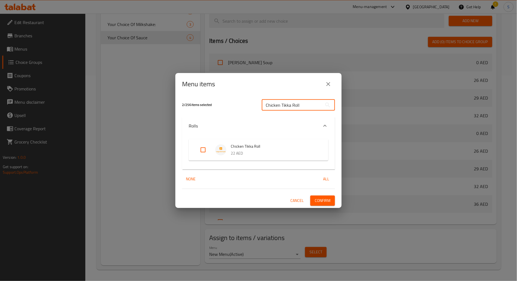
checkbox input "true"
click at [286, 106] on input "Chicken Tikka Roll" at bounding box center [292, 105] width 60 height 11
paste input "Malai"
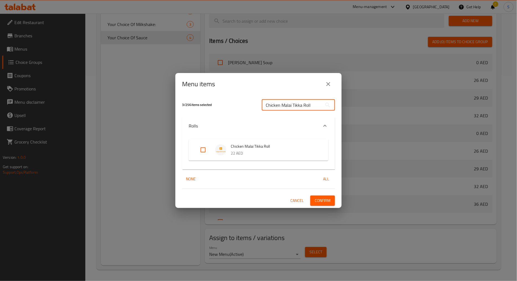
type input "Chicken Malai Tikka Roll"
click at [198, 151] on input "Expand" at bounding box center [202, 149] width 13 height 13
checkbox input "true"
click at [301, 104] on input "Chicken Malai Tikka Roll" at bounding box center [292, 105] width 60 height 11
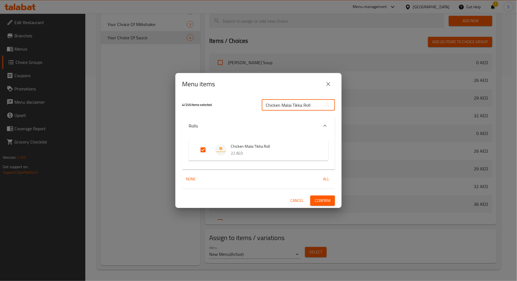
click at [301, 104] on input "Chicken Malai Tikka Roll" at bounding box center [292, 105] width 60 height 11
paste input "Seekh"
type input "Chicken Seekh Roll"
click at [204, 150] on input "Expand" at bounding box center [202, 149] width 13 height 13
checkbox input "true"
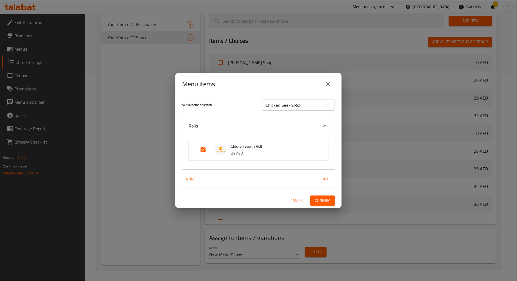
click at [281, 106] on input "Chicken Seekh Roll" at bounding box center [292, 105] width 60 height 11
paste input "Mutto"
type input "Mutton Seekh Roll"
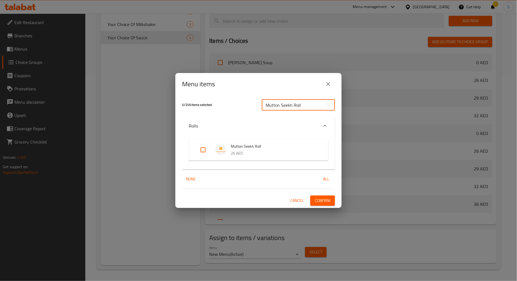
click at [201, 151] on input "Expand" at bounding box center [202, 149] width 13 height 13
checkbox input "true"
click at [332, 202] on button "Confirm" at bounding box center [322, 201] width 25 height 10
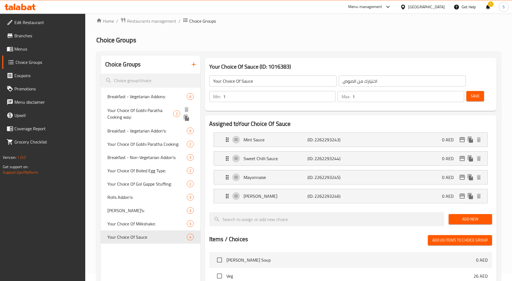
scroll to position [0, 0]
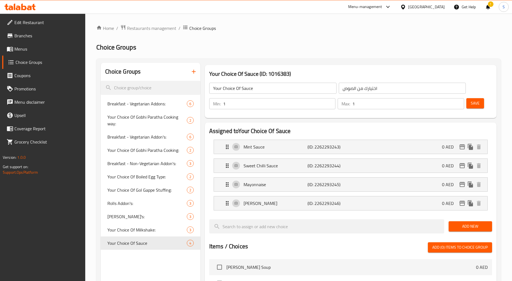
click at [195, 76] on button "button" at bounding box center [193, 71] width 13 height 13
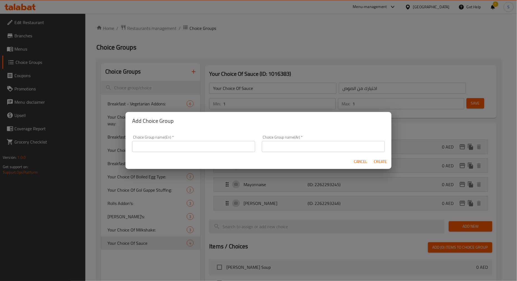
click at [228, 139] on div "Choice Group name(En)   * Choice Group name(En) *" at bounding box center [193, 143] width 123 height 17
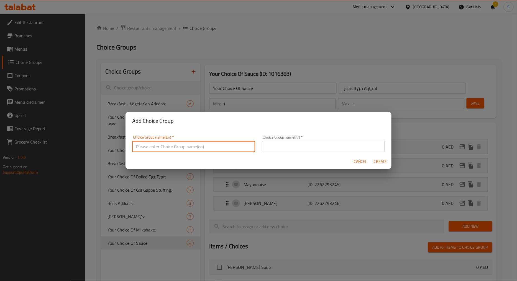
click at [231, 150] on input "text" at bounding box center [193, 146] width 123 height 11
type input "Your Choice Of Egg"
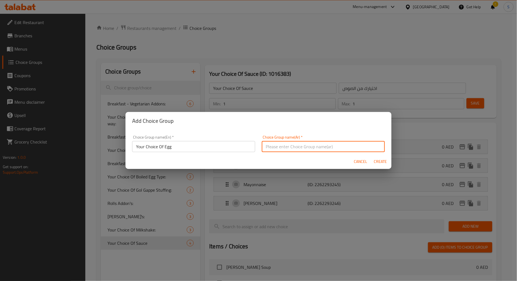
click at [280, 148] on input "text" at bounding box center [323, 146] width 123 height 11
type input "اختيارك من البيض"
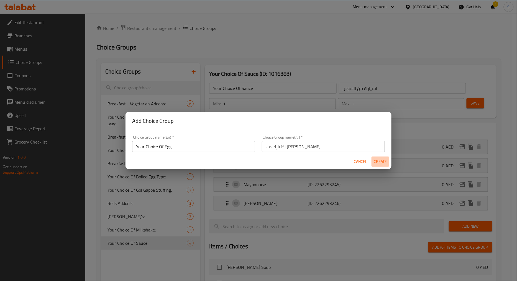
click at [380, 165] on span "Create" at bounding box center [379, 161] width 13 height 7
type input "Your Choice Of Egg"
type input "اختيارك من البيض"
type input "0"
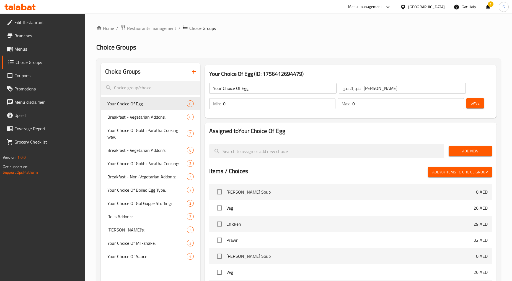
click at [248, 108] on input "0" at bounding box center [279, 103] width 113 height 11
type input "1"
click at [379, 104] on input "0" at bounding box center [408, 103] width 112 height 11
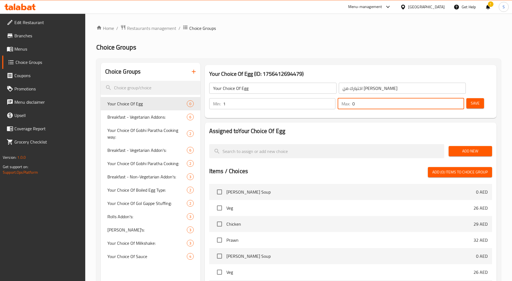
click at [379, 104] on input "0" at bounding box center [408, 103] width 112 height 11
type input "1"
click at [454, 147] on button "Add New" at bounding box center [470, 151] width 43 height 10
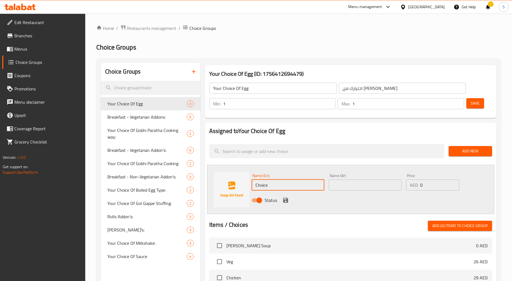
click at [290, 184] on input "Choice" at bounding box center [288, 185] width 73 height 11
paste input "Omelette Egg"
type input "Omelette Egg"
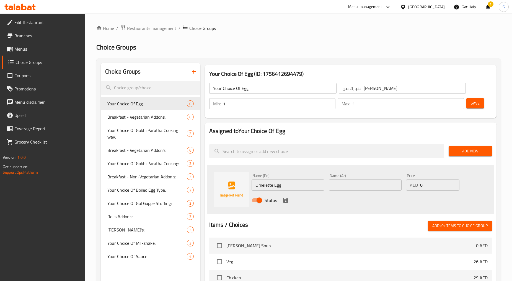
click at [350, 190] on div "Name (Ar) Name (Ar)" at bounding box center [365, 182] width 77 height 21
click at [350, 190] on input "text" at bounding box center [365, 185] width 73 height 11
type input "بيض اومليت"
click at [291, 199] on div "Status" at bounding box center [365, 200] width 232 height 15
click at [289, 199] on div "Status" at bounding box center [365, 200] width 232 height 15
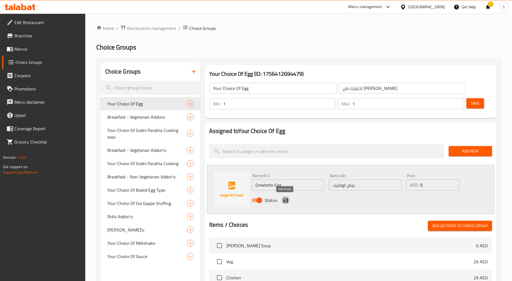
click at [286, 199] on icon "save" at bounding box center [285, 200] width 5 height 5
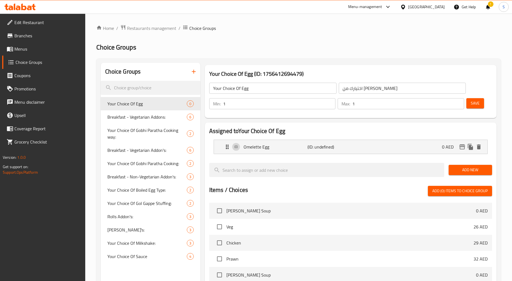
click at [456, 170] on span "Add New" at bounding box center [470, 170] width 35 height 7
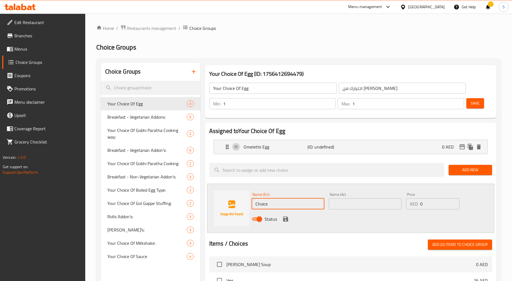
click at [297, 203] on input "Choice" at bounding box center [288, 203] width 73 height 11
paste input "Fried Egg"
type input "Fried Egg"
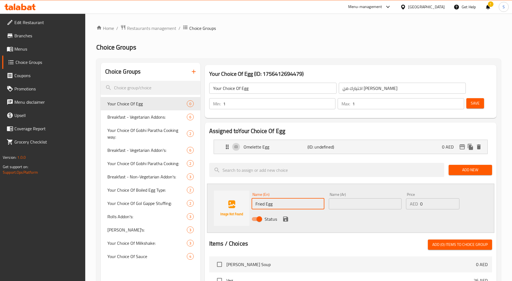
click at [369, 206] on input "text" at bounding box center [365, 203] width 73 height 11
type input "بيض مقلى"
click at [286, 215] on button "save" at bounding box center [286, 219] width 8 height 8
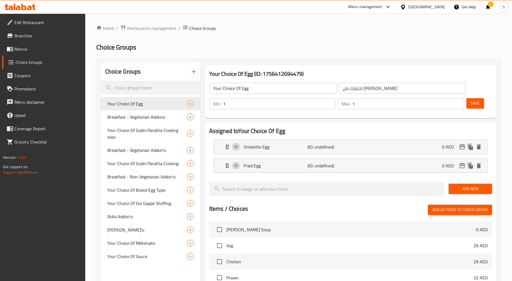
click at [472, 104] on span "Save" at bounding box center [475, 103] width 9 height 7
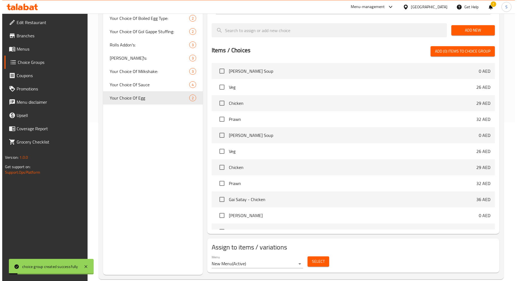
scroll to position [168, 0]
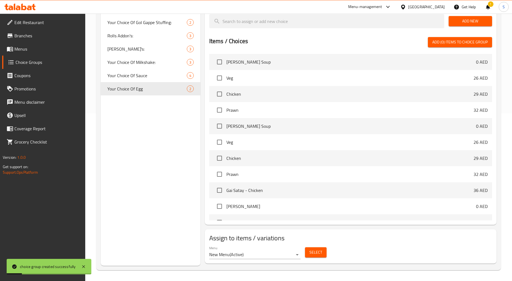
click at [316, 252] on span "Select" at bounding box center [315, 252] width 13 height 7
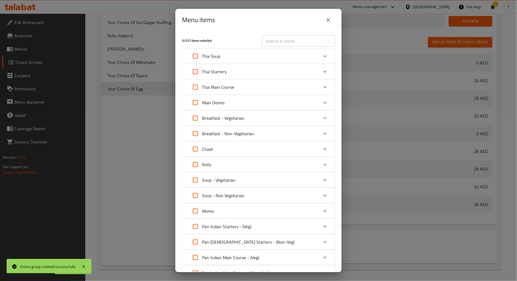
click at [303, 167] on div "Rolls" at bounding box center [254, 164] width 130 height 13
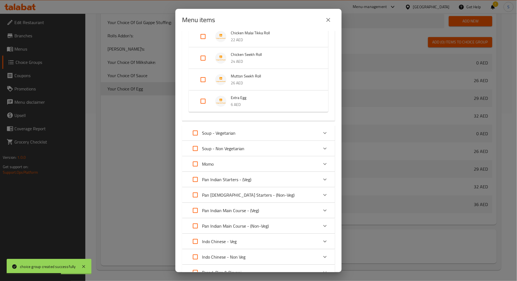
scroll to position [246, 0]
click at [205, 95] on input "Expand" at bounding box center [202, 99] width 13 height 13
checkbox input "true"
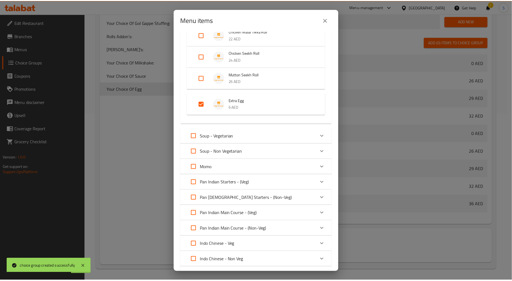
scroll to position [326, 0]
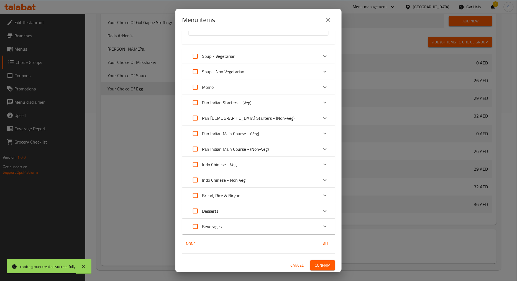
click at [327, 266] on button "Confirm" at bounding box center [322, 265] width 25 height 10
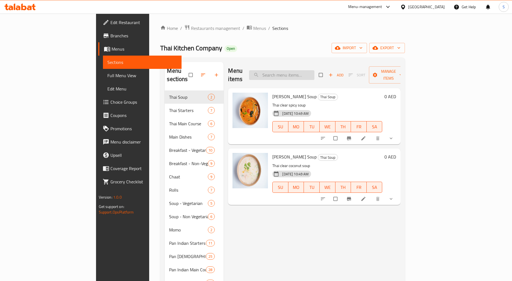
click at [298, 70] on input "search" at bounding box center [281, 75] width 65 height 10
paste input "Poached"
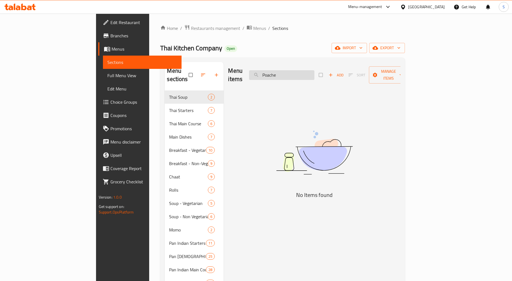
click at [305, 70] on input "Poache" at bounding box center [281, 75] width 65 height 10
paste input "Boiled"
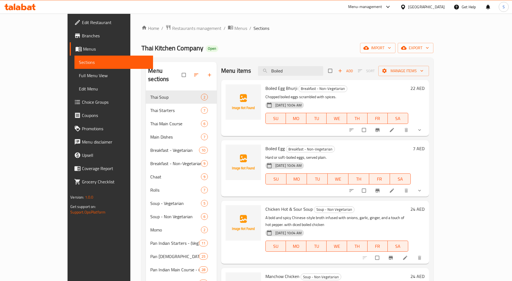
type input "Boiled"
click at [82, 39] on span "Branches" at bounding box center [115, 35] width 67 height 7
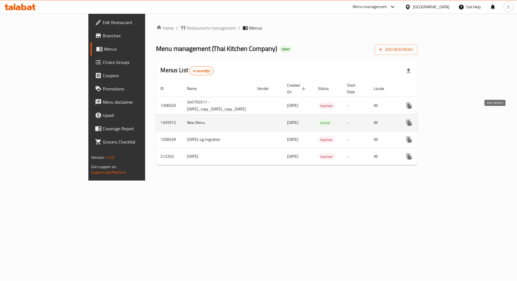
click at [452, 120] on icon "enhanced table" at bounding box center [448, 123] width 7 height 7
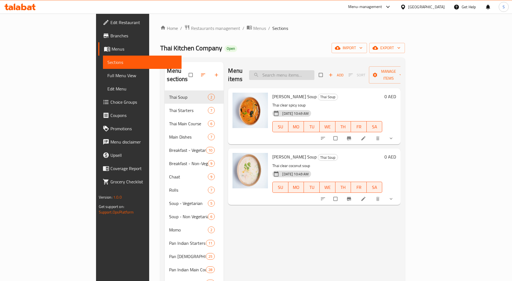
click at [314, 74] on input "search" at bounding box center [281, 75] width 65 height 10
paste input "Veg Kabab Roll"
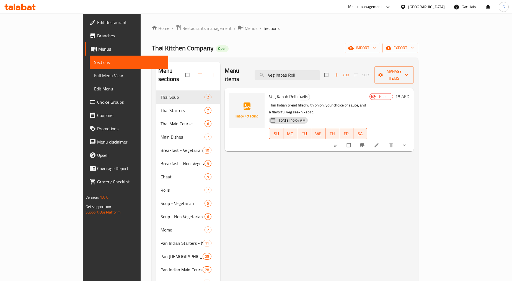
type input "Veg Kabab Roll"
click at [380, 143] on icon at bounding box center [377, 146] width 6 height 6
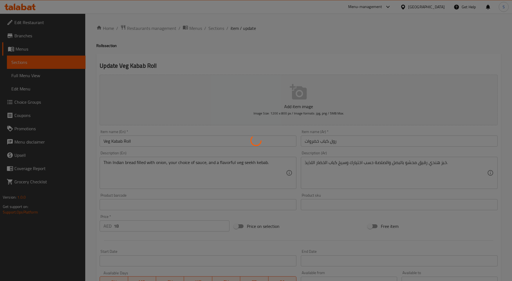
type input "إضافات الرولز:"
type input "0"
type input "اختيارك من الصوص"
type input "1"
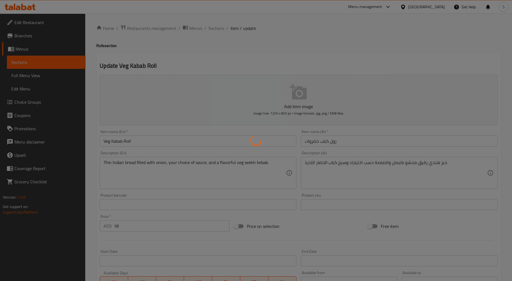
type input "1"
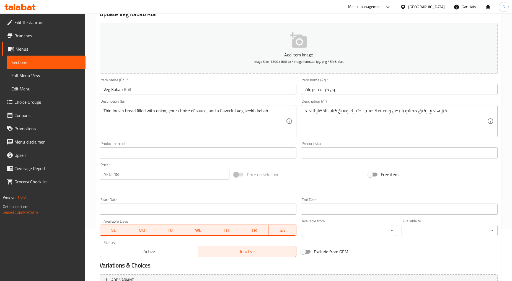
scroll to position [141, 0]
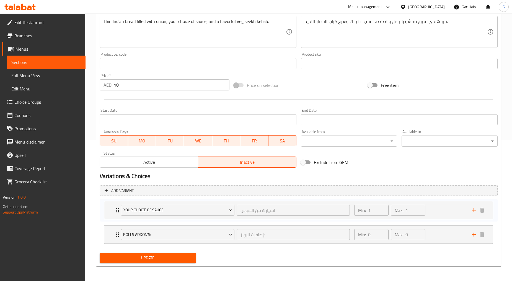
drag, startPoint x: 113, startPoint y: 235, endPoint x: 113, endPoint y: 208, distance: 27.1
click at [113, 208] on div "Rolls Addon's: إضافات الرولز: ​ Min: 0 ​ Max: 0 ​ Rumali Roti (ID: 2259903410) …" at bounding box center [299, 223] width 398 height 45
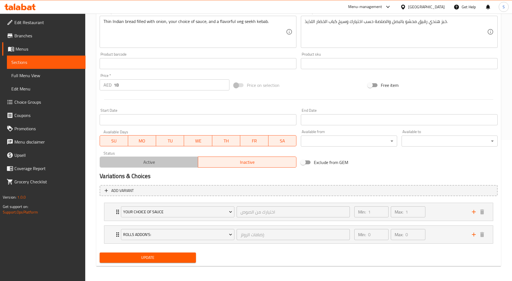
click at [141, 163] on span "Active" at bounding box center [149, 162] width 94 height 8
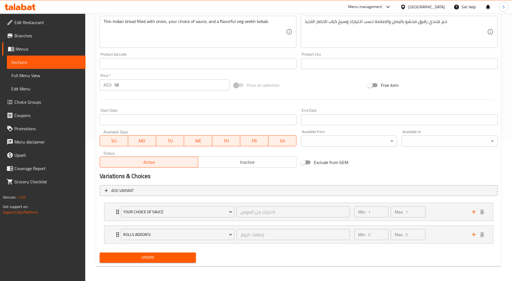
click at [139, 256] on span "Update" at bounding box center [147, 257] width 87 height 7
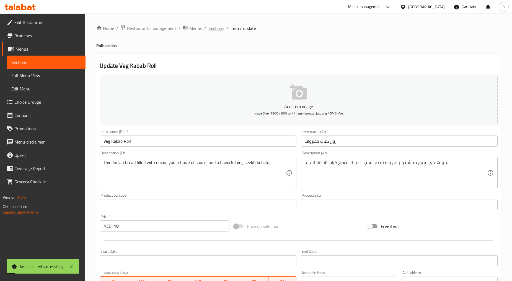
click at [215, 30] on span "Sections" at bounding box center [216, 28] width 16 height 7
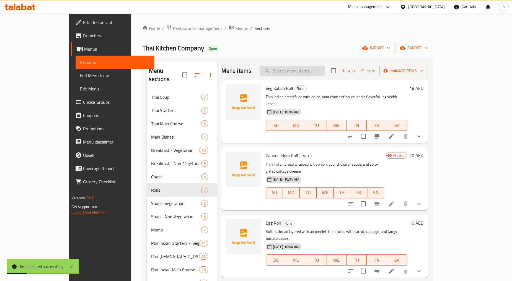
click at [302, 75] on input "search" at bounding box center [292, 71] width 65 height 10
paste input "Paneer Tikka Roll"
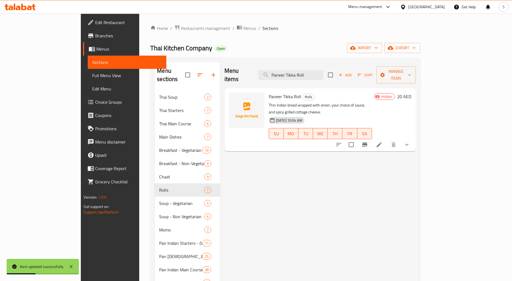
type input "Paneer Tikka Roll"
click at [383, 141] on icon at bounding box center [379, 144] width 7 height 7
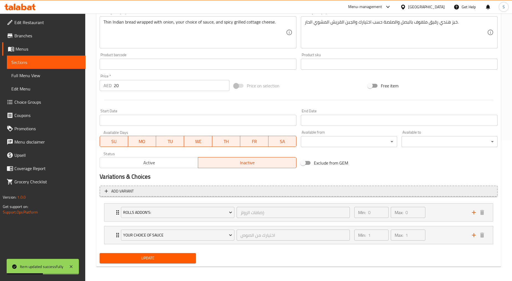
scroll to position [141, 0]
click at [150, 154] on div "Active Inactive" at bounding box center [198, 159] width 197 height 17
click at [149, 159] on span "Active" at bounding box center [149, 162] width 94 height 8
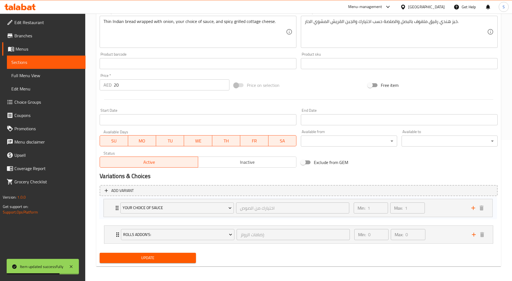
drag, startPoint x: 115, startPoint y: 239, endPoint x: 114, endPoint y: 209, distance: 29.6
click at [114, 209] on div "Rolls Addon's: إضافات الرولز: ​ Min: 0 ​ Max: 0 ​ Rumali Roti (ID: 2259903410) …" at bounding box center [299, 223] width 398 height 45
click at [129, 255] on span "Update" at bounding box center [147, 257] width 87 height 7
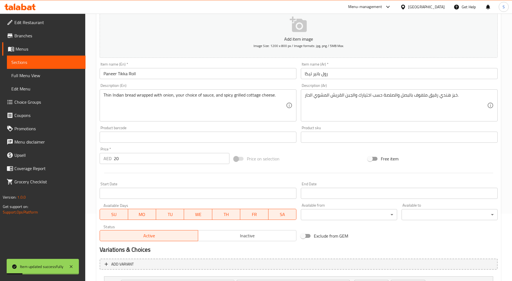
scroll to position [0, 0]
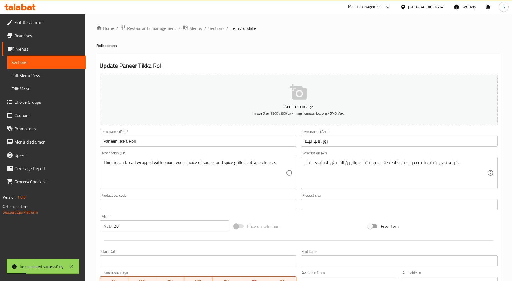
click at [219, 31] on span "Sections" at bounding box center [216, 28] width 16 height 7
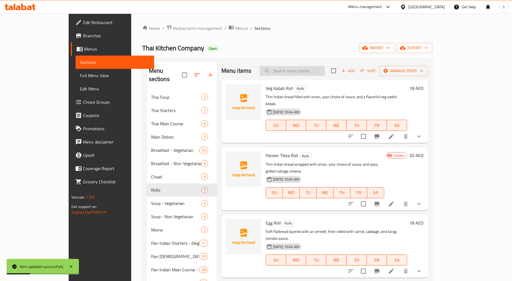
click at [306, 68] on input "search" at bounding box center [292, 71] width 65 height 10
paste input "Chicken Tikka Roll"
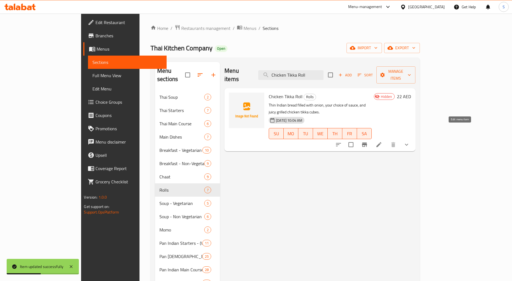
type input "Chicken Tikka Roll"
click at [387, 140] on li at bounding box center [379, 145] width 16 height 10
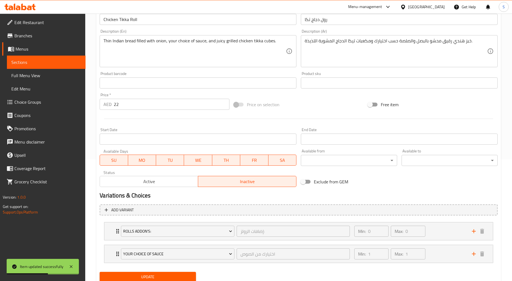
scroll to position [123, 0]
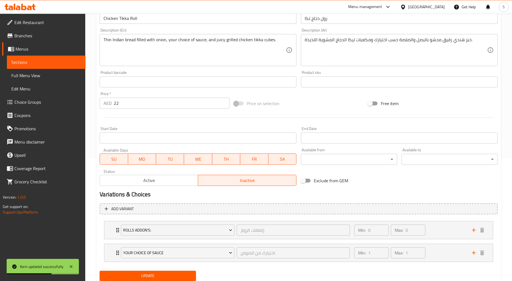
click at [136, 184] on span "Active" at bounding box center [149, 181] width 94 height 8
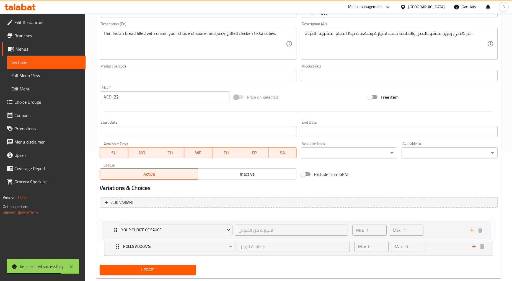
drag, startPoint x: 114, startPoint y: 259, endPoint x: 112, endPoint y: 233, distance: 25.6
click at [112, 233] on div "Rolls Addon's: إضافات الرولز: ​ Min: 0 ​ Max: 0 ​ Rumali Roti (ID: 2259903410) …" at bounding box center [299, 235] width 398 height 45
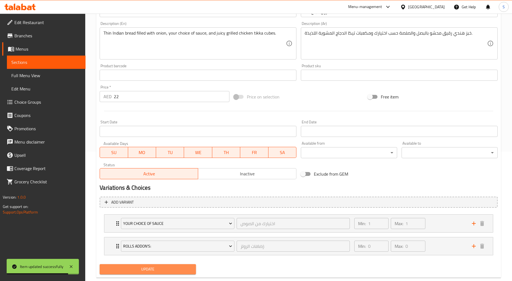
click at [126, 266] on span "Update" at bounding box center [147, 269] width 87 height 7
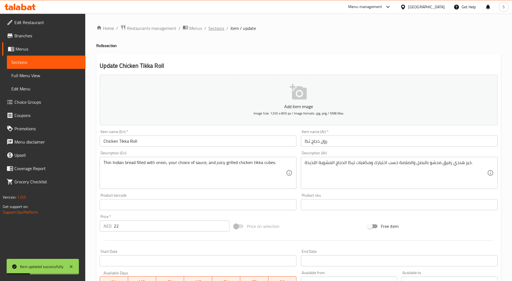
click at [219, 28] on span "Sections" at bounding box center [216, 28] width 16 height 7
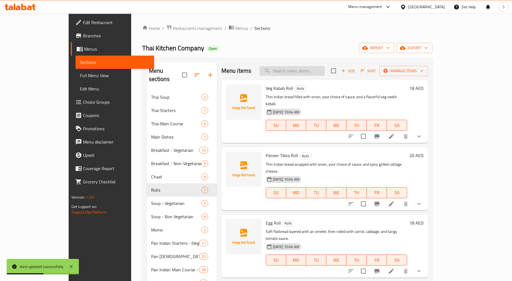
click at [308, 72] on input "search" at bounding box center [292, 71] width 65 height 10
paste input "Chicken Malai Tikka Roll"
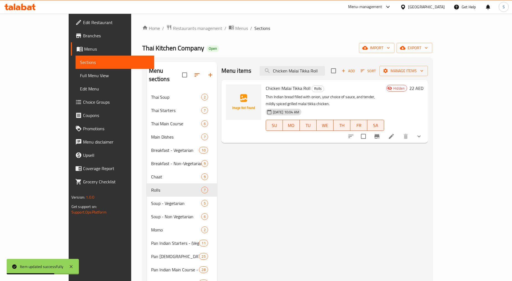
type input "Chicken Malai Tikka Roll"
click at [399, 131] on li at bounding box center [392, 136] width 16 height 10
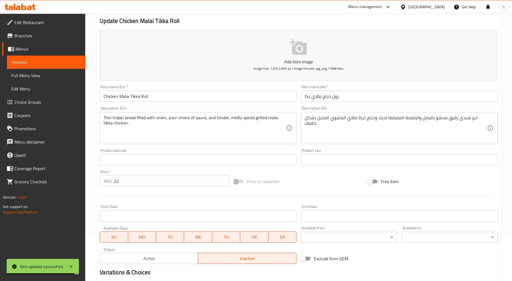
scroll to position [123, 0]
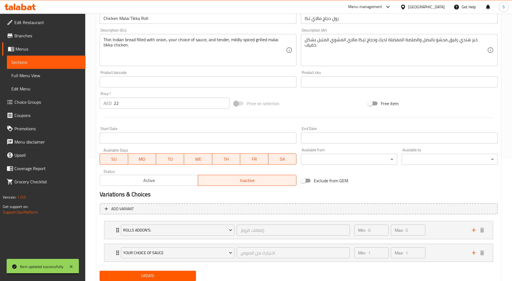
click at [125, 182] on span "Active" at bounding box center [149, 181] width 94 height 8
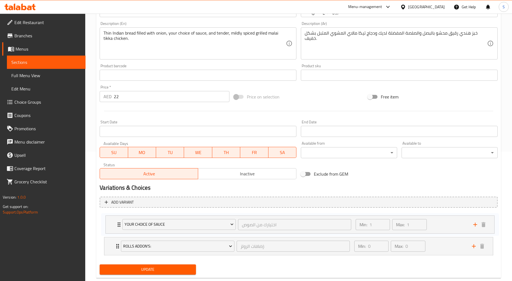
drag, startPoint x: 112, startPoint y: 261, endPoint x: 113, endPoint y: 231, distance: 29.7
click at [113, 231] on div "Rolls Addon's: إضافات الرولز: ​ Min: 0 ​ Max: 0 ​ Rumali Roti (ID: 2259903410) …" at bounding box center [299, 234] width 398 height 45
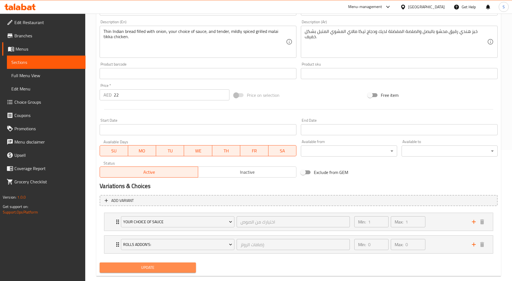
click at [150, 269] on span "Update" at bounding box center [147, 267] width 87 height 7
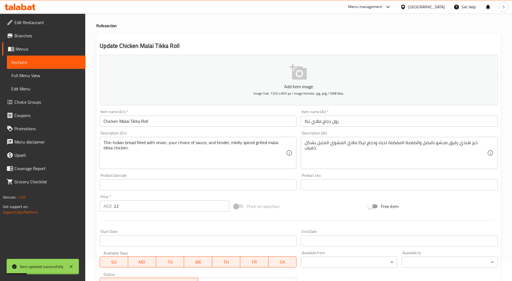
scroll to position [0, 0]
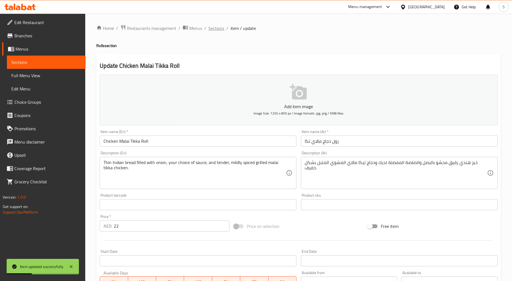
click at [212, 26] on span "Sections" at bounding box center [216, 28] width 16 height 7
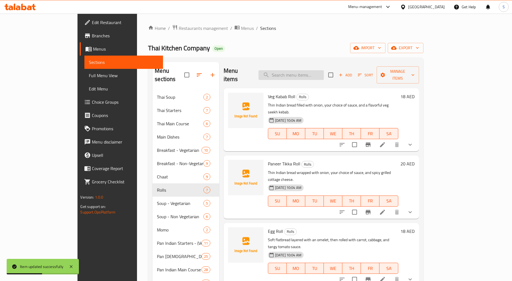
click at [307, 70] on input "search" at bounding box center [291, 75] width 65 height 10
paste input "Chicken Seekh Roll"
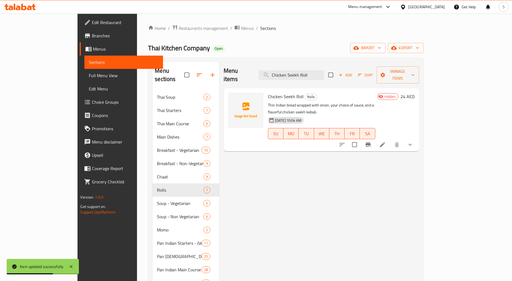
type input "Chicken Seekh Roll"
click at [386, 141] on icon at bounding box center [382, 144] width 7 height 7
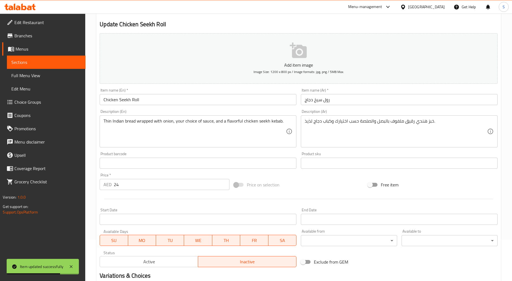
scroll to position [123, 0]
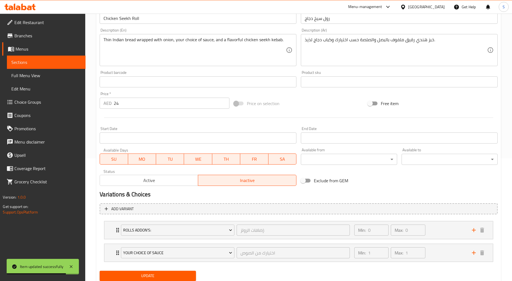
click at [154, 185] on button "Active" at bounding box center [149, 180] width 99 height 11
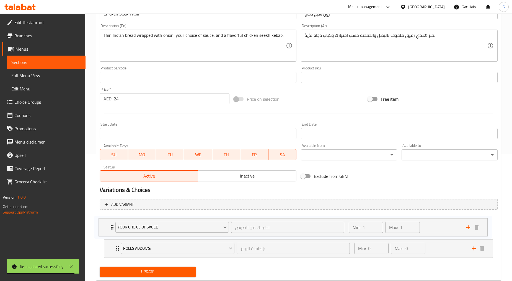
drag, startPoint x: 118, startPoint y: 253, endPoint x: 112, endPoint y: 226, distance: 27.9
click at [112, 226] on div "Rolls Addon's: إضافات الرولز: ​ Min: 0 ​ Max: 0 ​ Rumali Roti (ID: 2259903410) …" at bounding box center [299, 237] width 398 height 45
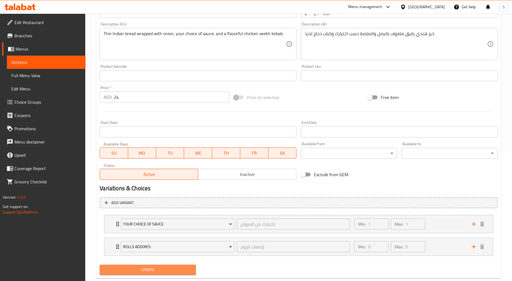
click at [153, 268] on span "Update" at bounding box center [147, 270] width 87 height 7
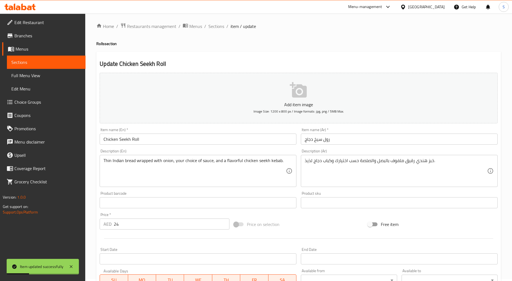
scroll to position [0, 0]
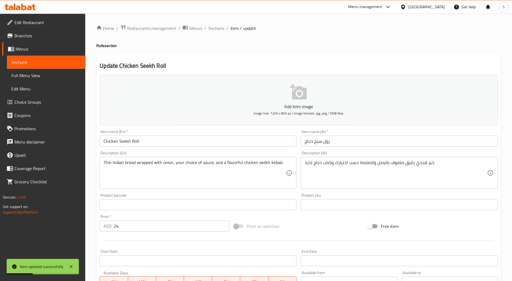
click at [221, 23] on div "Home / Restaurants management / Menus / Sections / item / update Rolls section …" at bounding box center [298, 218] width 427 height 409
click at [217, 28] on span "Sections" at bounding box center [216, 28] width 16 height 7
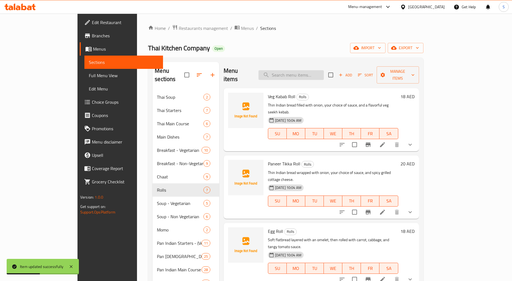
click at [311, 70] on input "search" at bounding box center [291, 75] width 65 height 10
paste input "Mutton Seekh Roll"
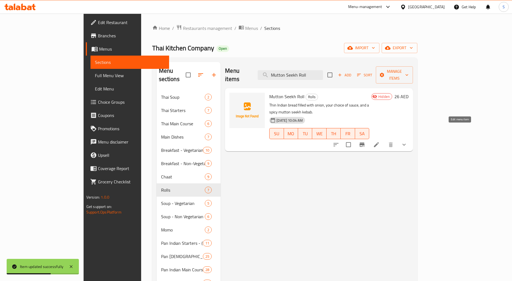
type input "Mutton Seekh Roll"
click at [380, 141] on icon at bounding box center [376, 144] width 7 height 7
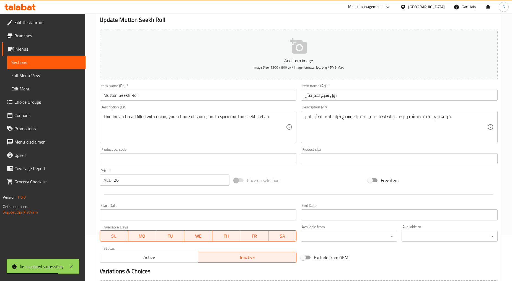
scroll to position [123, 0]
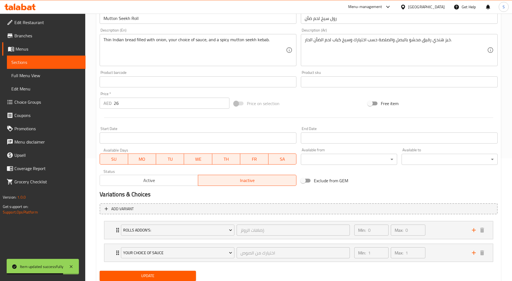
click at [151, 182] on span "Active" at bounding box center [149, 181] width 94 height 8
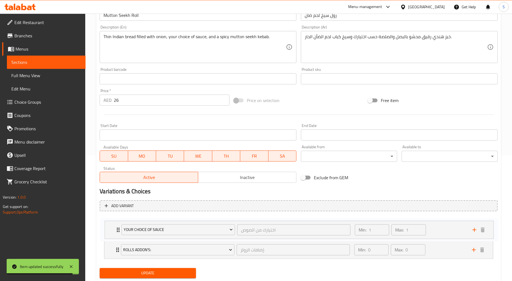
drag, startPoint x: 119, startPoint y: 251, endPoint x: 120, endPoint y: 226, distance: 24.6
click at [120, 226] on div "Rolls Addon's: إضافات الرولز: ​ Min: 0 ​ Max: 0 ​ Rumali Roti (ID: 2259903410) …" at bounding box center [299, 238] width 398 height 45
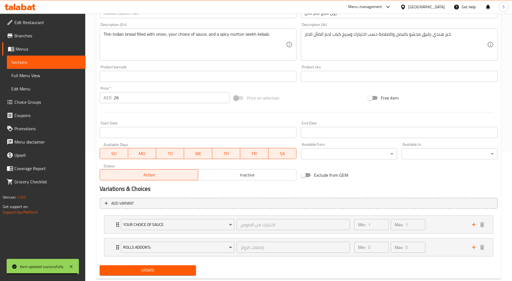
click at [153, 272] on span "Update" at bounding box center [147, 270] width 87 height 7
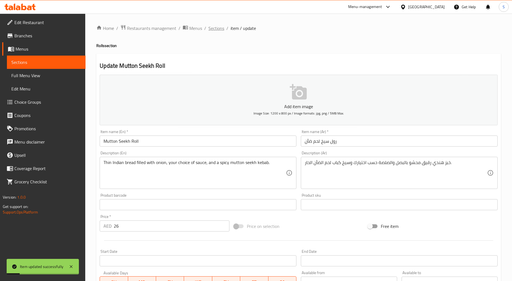
click at [216, 29] on span "Sections" at bounding box center [216, 28] width 16 height 7
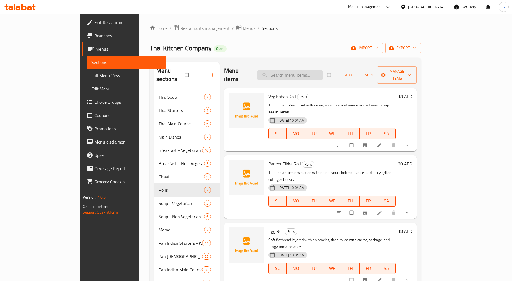
click at [319, 75] on input "search" at bounding box center [289, 75] width 65 height 10
paste input "Veg Kabab Roll"
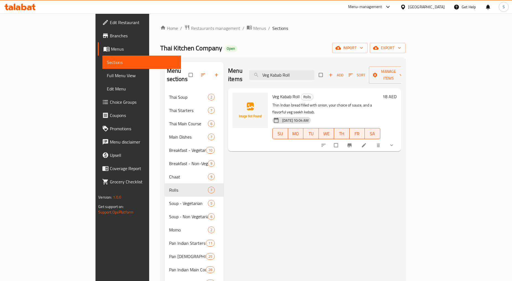
click at [399, 139] on button "show more" at bounding box center [392, 145] width 13 height 12
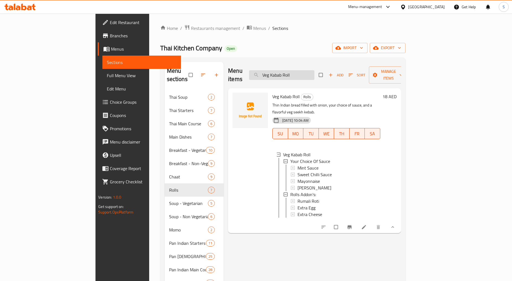
click at [314, 71] on input "Veg Kabab Roll" at bounding box center [281, 75] width 65 height 10
paste input "[PERSON_NAME]"
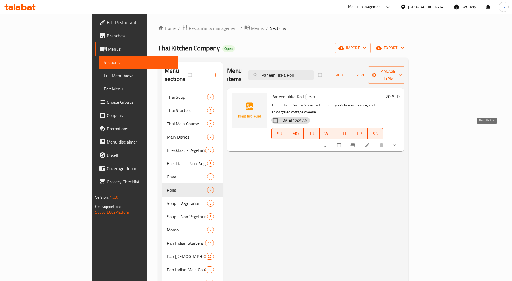
click at [397, 143] on icon "show more" at bounding box center [395, 146] width 6 height 6
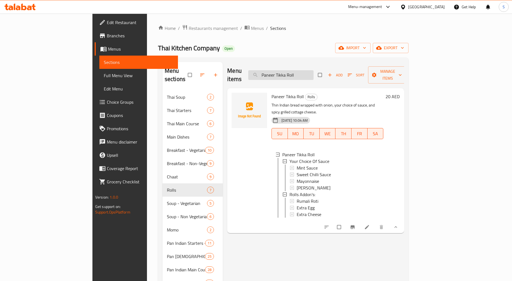
click at [314, 71] on input "Paneer Tikka Roll" at bounding box center [280, 75] width 65 height 10
paste input "Chicken"
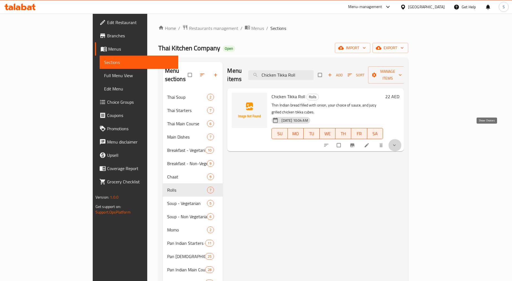
click at [397, 143] on icon "show more" at bounding box center [395, 146] width 6 height 6
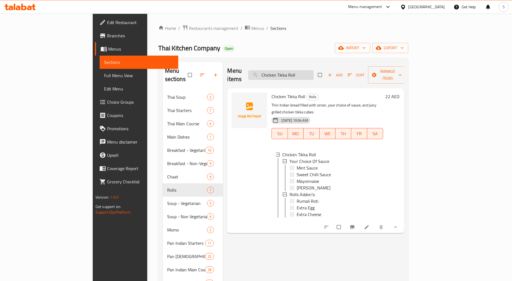
click at [314, 73] on input "Chicken Tikka Roll" at bounding box center [280, 75] width 65 height 10
paste input "Malai"
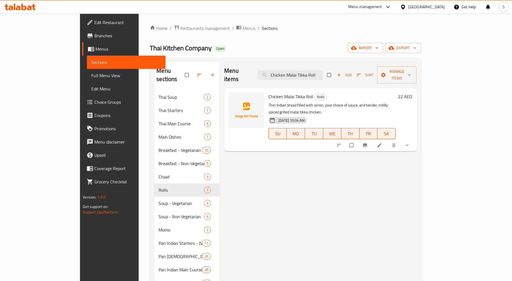
click at [414, 139] on div at bounding box center [373, 145] width 81 height 12
click at [414, 139] on button "show more" at bounding box center [407, 145] width 13 height 12
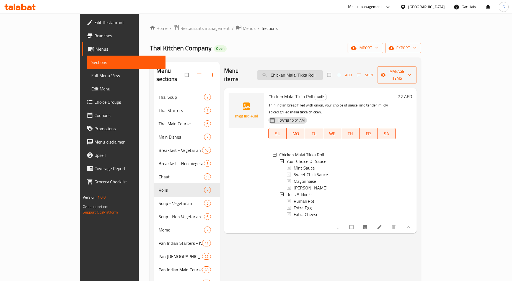
click at [308, 70] on input "Chicken Malai Tikka Roll" at bounding box center [289, 75] width 65 height 10
paste input "Seekh"
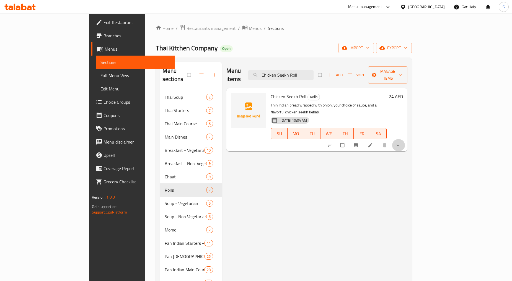
click at [405, 139] on button "show more" at bounding box center [398, 145] width 13 height 12
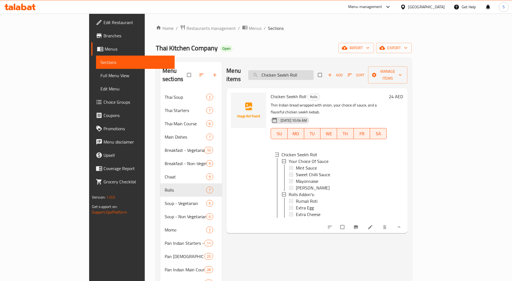
click at [314, 70] on input "Chicken Seekh Roll" at bounding box center [280, 75] width 65 height 10
paste input "Mutto"
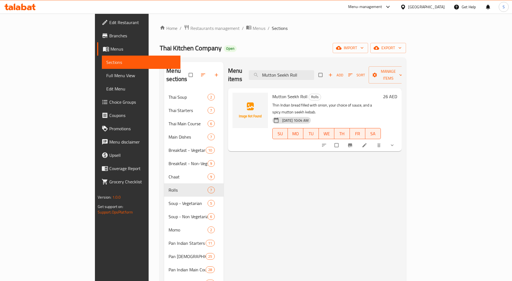
click at [399, 139] on button "show more" at bounding box center [392, 145] width 13 height 12
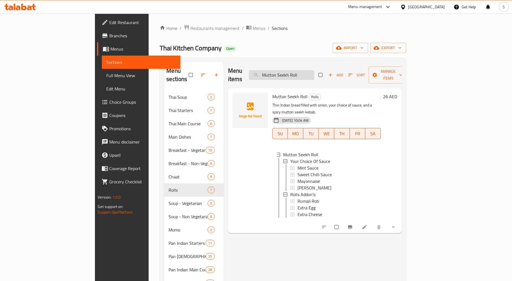
click at [314, 70] on input "Mutton Seekh Roll" at bounding box center [281, 75] width 65 height 10
paste input "Extra Egg"
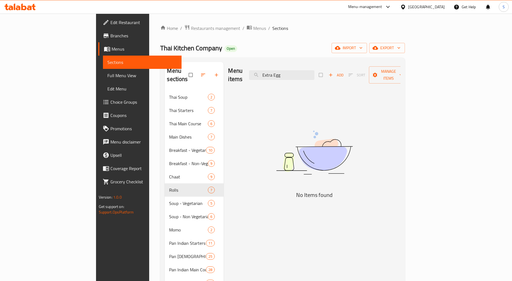
type input "Extra Egg"
click at [334, 72] on icon "button" at bounding box center [331, 75] width 6 height 6
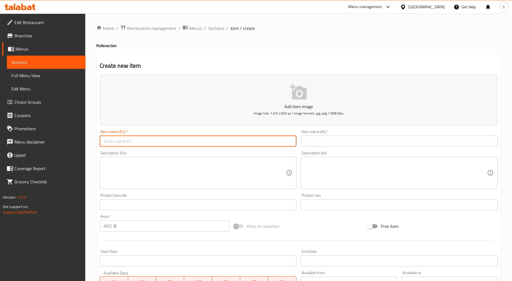
click at [223, 144] on input "text" at bounding box center [198, 141] width 197 height 11
paste input "Extra Egg"
type input "Extra Egg"
click at [340, 142] on input "text" at bounding box center [399, 141] width 197 height 11
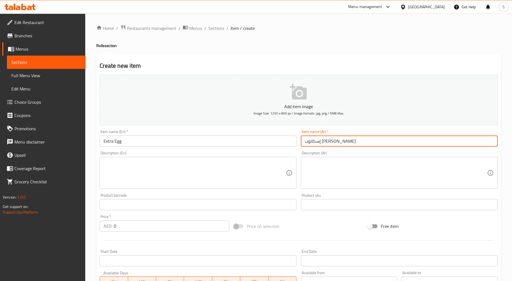
click at [322, 140] on input "إسكالوب ناصر" at bounding box center [399, 141] width 197 height 11
type input "إكسترا بيض"
click at [168, 231] on input "0" at bounding box center [172, 226] width 116 height 11
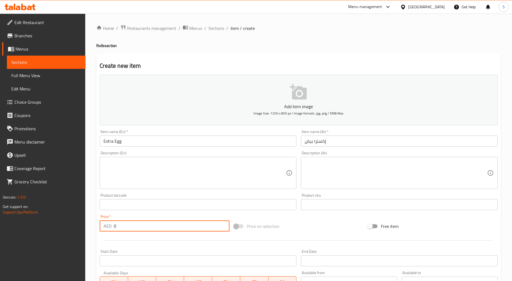
click at [168, 231] on input "0" at bounding box center [172, 226] width 116 height 11
type input "6"
click at [153, 247] on div "Start Date Start Date" at bounding box center [197, 257] width 201 height 21
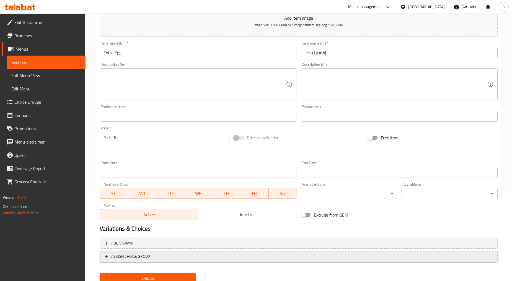
scroll to position [92, 0]
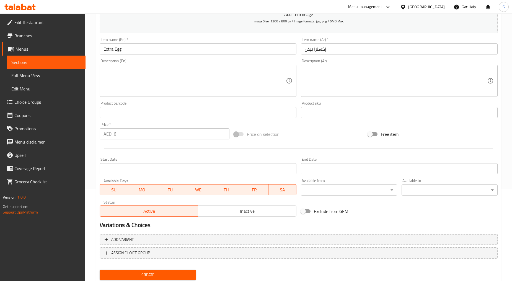
click at [157, 272] on span "Create" at bounding box center [147, 275] width 87 height 7
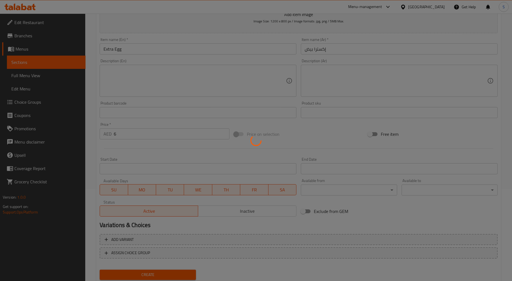
type input "0"
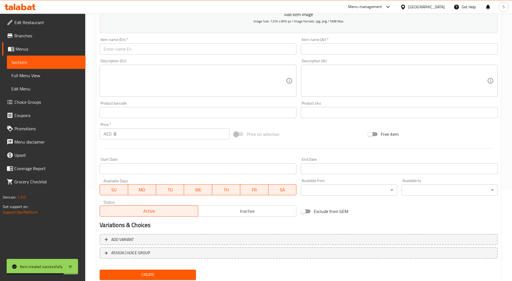
scroll to position [0, 0]
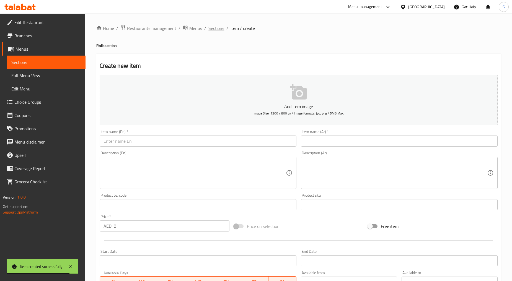
click at [217, 30] on span "Sections" at bounding box center [216, 28] width 16 height 7
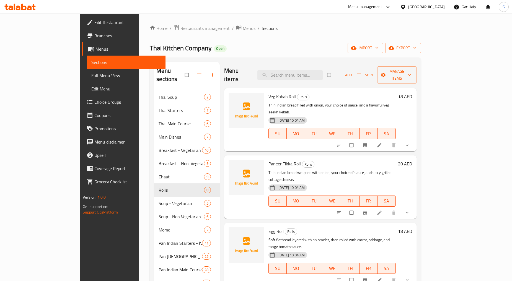
click at [414, 207] on button "show more" at bounding box center [407, 213] width 13 height 12
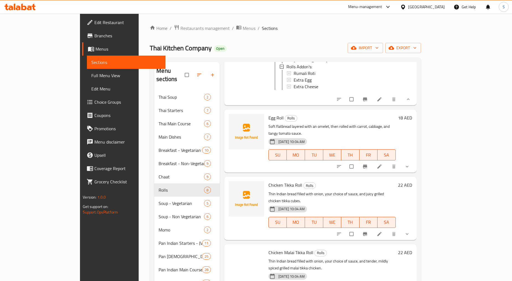
scroll to position [246, 0]
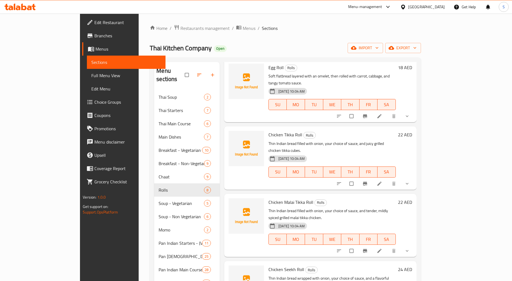
click at [414, 178] on button "show more" at bounding box center [407, 184] width 13 height 12
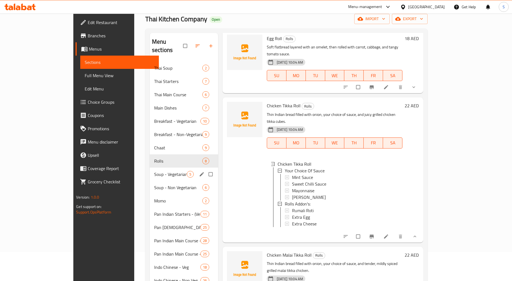
scroll to position [84, 0]
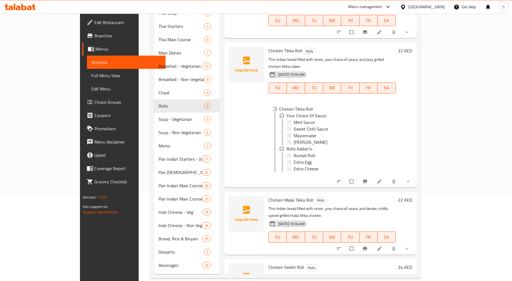
click at [414, 243] on button "show more" at bounding box center [407, 249] width 13 height 12
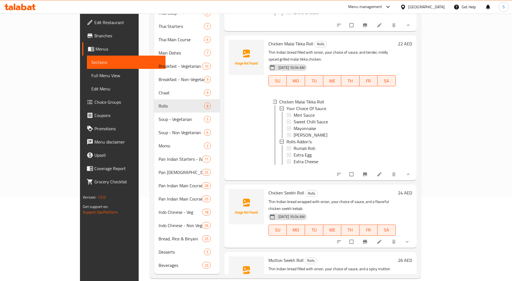
scroll to position [430, 0]
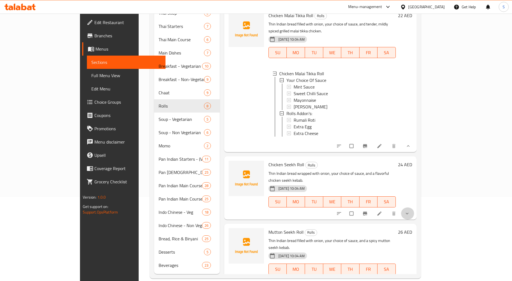
click at [414, 208] on button "show more" at bounding box center [407, 214] width 13 height 12
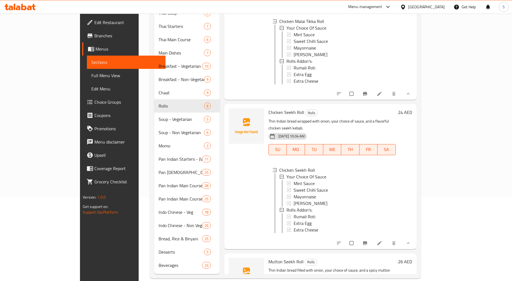
scroll to position [547, 0]
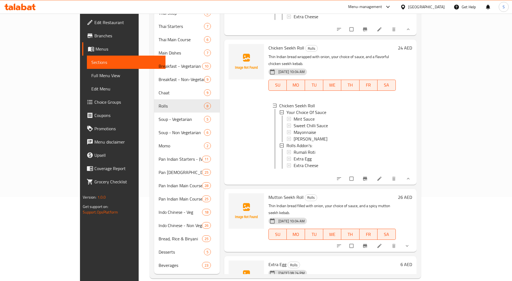
click at [410, 243] on icon "show more" at bounding box center [407, 246] width 6 height 6
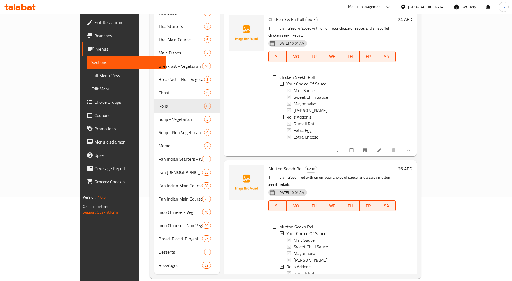
scroll to position [634, 0]
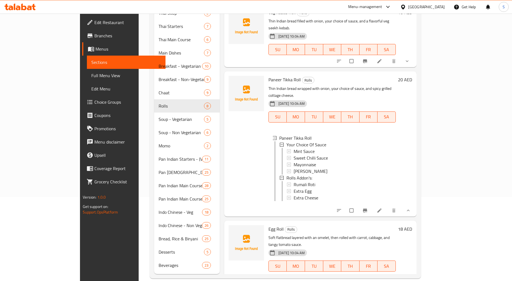
scroll to position [0, 0]
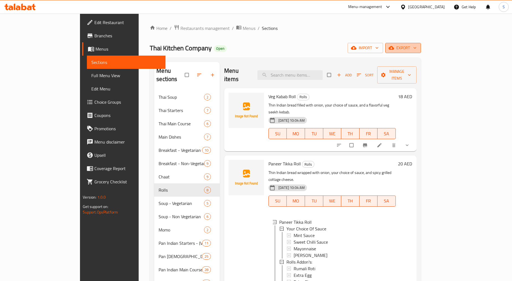
click at [417, 48] on span "export" at bounding box center [403, 48] width 27 height 7
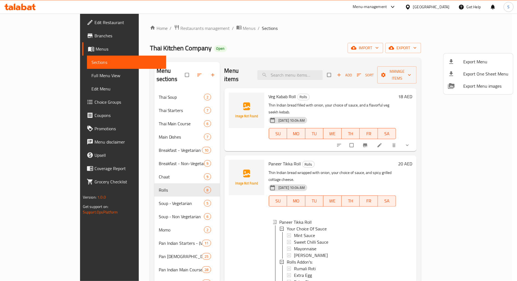
click at [475, 64] on span "Export Menu" at bounding box center [485, 61] width 45 height 7
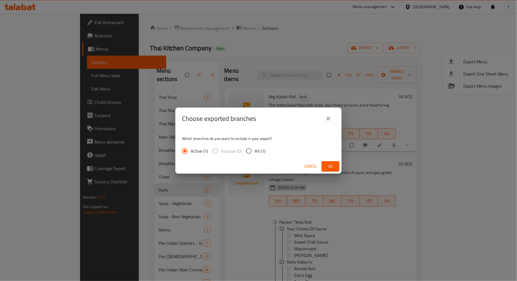
click at [255, 156] on label "All (1)" at bounding box center [254, 151] width 22 height 12
click at [254, 156] on input "All (1)" at bounding box center [249, 151] width 12 height 12
radio input "true"
click at [324, 165] on button "Ok" at bounding box center [330, 166] width 18 height 10
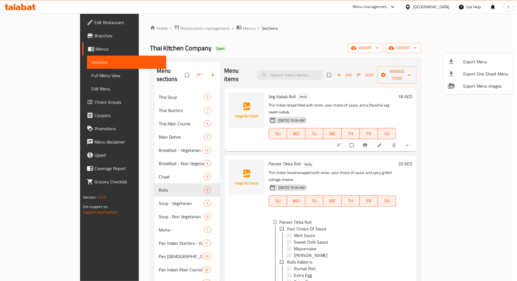
click at [441, 131] on div at bounding box center [258, 140] width 517 height 281
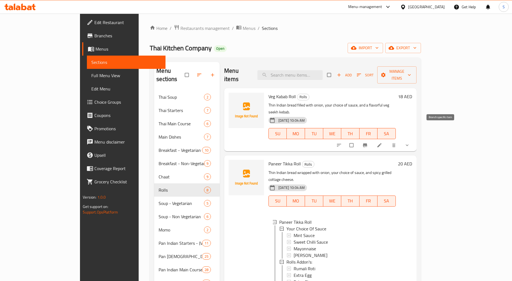
click at [368, 143] on icon "Branch-specific-item" at bounding box center [365, 146] width 6 height 6
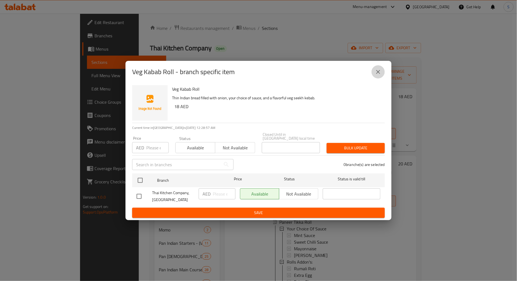
click at [383, 70] on button "close" at bounding box center [377, 71] width 13 height 13
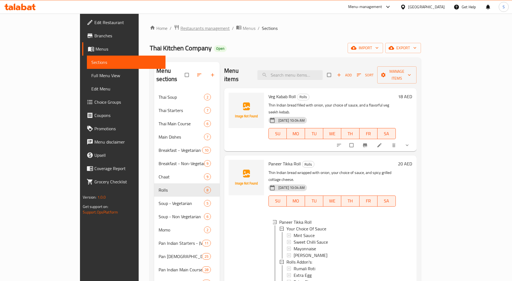
click at [180, 29] on span "Restaurants management" at bounding box center [204, 28] width 49 height 7
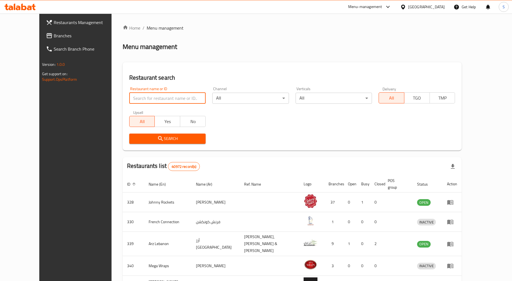
click at [139, 98] on input "search" at bounding box center [167, 98] width 76 height 11
paste input "623953"
type input "623953"
click button "Search" at bounding box center [167, 139] width 76 height 10
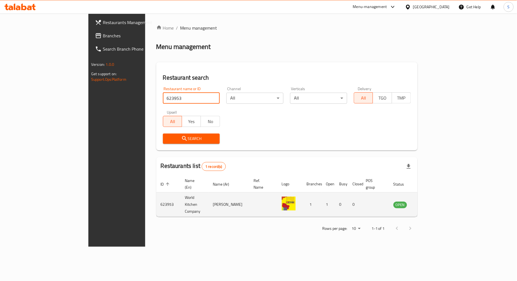
click at [432, 202] on link "enhanced table" at bounding box center [427, 205] width 10 height 7
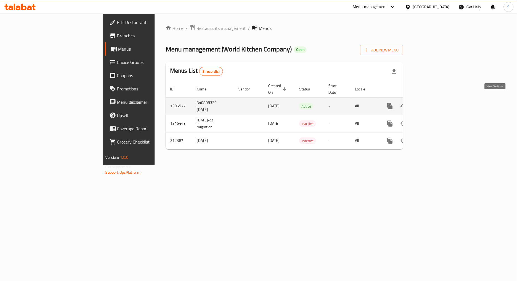
click at [433, 103] on icon "enhanced table" at bounding box center [429, 106] width 7 height 7
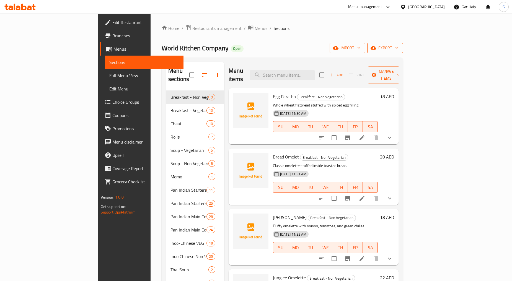
click at [399, 50] on span "export" at bounding box center [385, 48] width 27 height 7
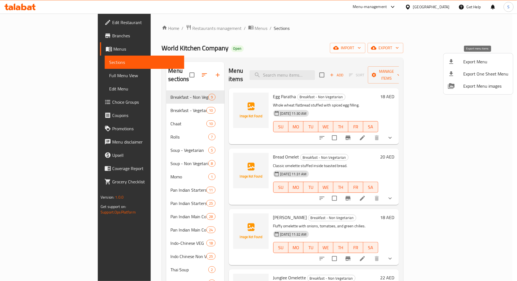
click at [476, 61] on span "Export Menu" at bounding box center [485, 61] width 45 height 7
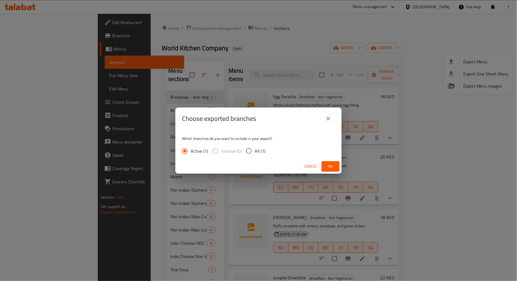
click at [250, 153] on input "All (1)" at bounding box center [249, 151] width 12 height 12
radio input "true"
click at [325, 164] on button "Ok" at bounding box center [330, 166] width 18 height 10
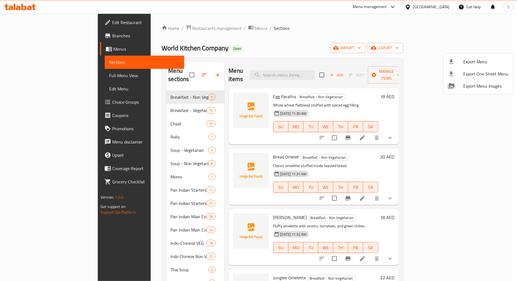
click at [299, 72] on div at bounding box center [258, 140] width 517 height 281
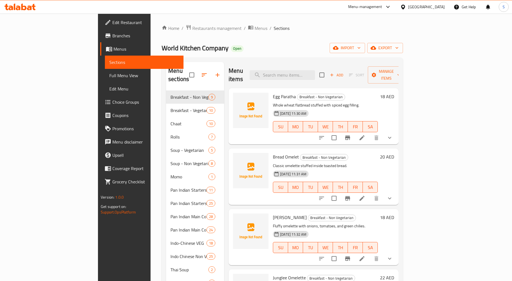
click at [316, 78] on div "Menu items Add Sort Manage items" at bounding box center [314, 75] width 170 height 26
click at [314, 73] on input "search" at bounding box center [282, 75] width 65 height 10
paste input "boiled"
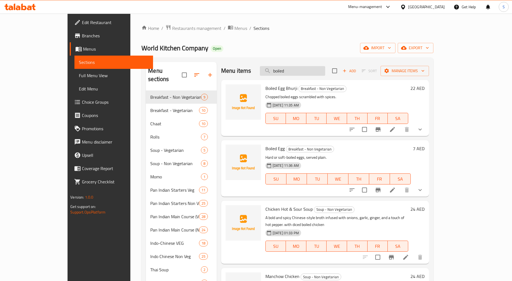
click at [310, 74] on input "boiled" at bounding box center [292, 71] width 65 height 10
paste input "Poach"
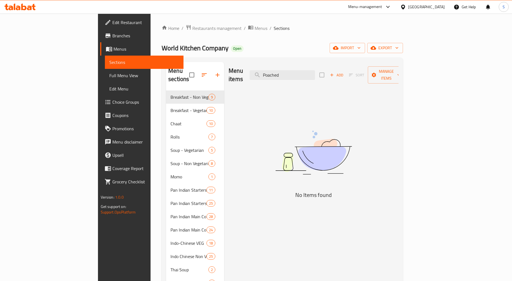
type input "Poached"
click at [112, 100] on span "Choice Groups" at bounding box center [145, 102] width 67 height 7
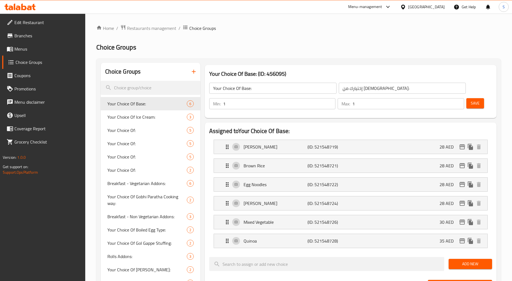
click at [194, 69] on icon "button" at bounding box center [193, 71] width 7 height 7
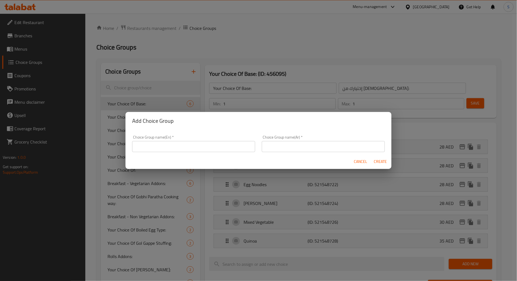
click at [222, 145] on input "text" at bounding box center [193, 146] width 123 height 11
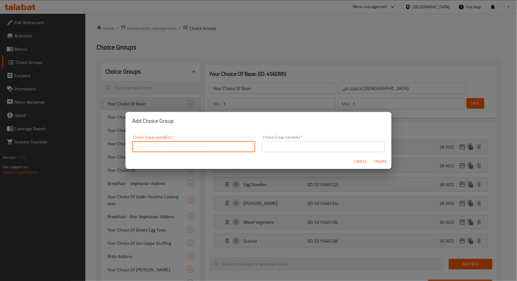
type input "Your Choice Of Sauce"
click at [301, 146] on input "text" at bounding box center [323, 146] width 123 height 11
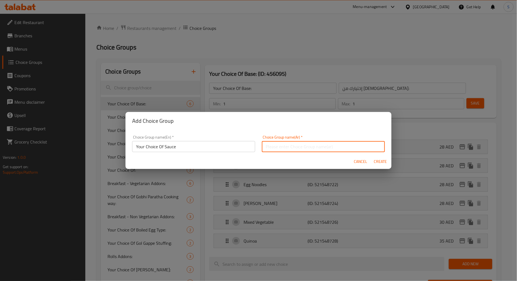
type input "اختيارك من الصوص"
click at [385, 162] on span "Create" at bounding box center [379, 161] width 13 height 7
type input "Your Choice Of Sauce"
type input "اختيارك من الصوص"
type input "0"
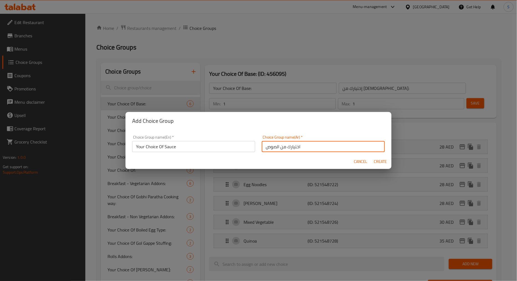
type input "0"
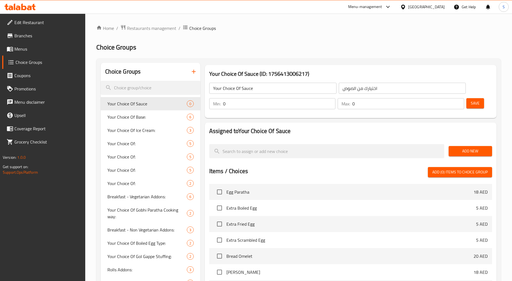
click at [246, 109] on div "Min: 0 ​" at bounding box center [272, 103] width 129 height 13
click at [246, 107] on input "0" at bounding box center [279, 103] width 113 height 11
type input "1"
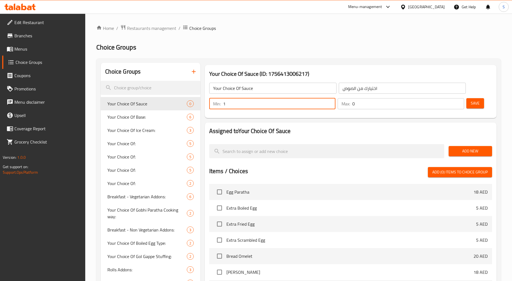
click at [378, 107] on input "0" at bounding box center [408, 103] width 112 height 11
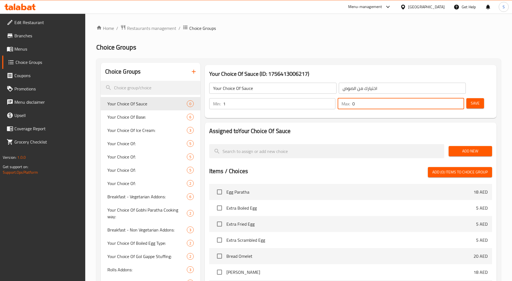
click at [378, 107] on input "0" at bounding box center [408, 103] width 112 height 11
type input "1"
click at [465, 155] on button "Add New" at bounding box center [470, 151] width 43 height 10
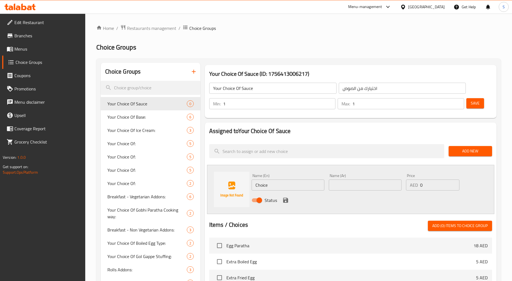
click at [278, 186] on input "Choice" at bounding box center [288, 185] width 73 height 11
click at [277, 179] on div "Name (En) mint Name (En)" at bounding box center [288, 182] width 73 height 17
click at [277, 184] on input "mint" at bounding box center [288, 185] width 73 height 11
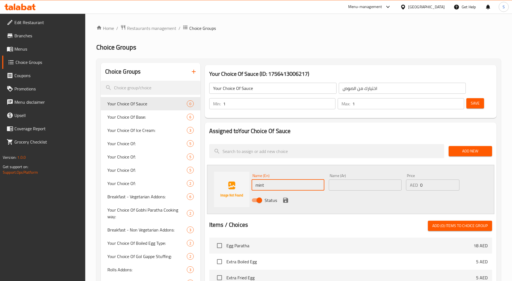
click at [277, 184] on input "mint" at bounding box center [288, 185] width 73 height 11
paste input "Mint Sauce"
type input "Mint Sauce"
click at [353, 189] on input "text" at bounding box center [365, 185] width 73 height 11
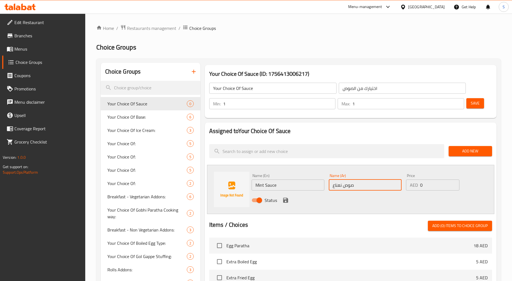
type input "صوص نعناع"
click at [286, 198] on icon "save" at bounding box center [285, 200] width 5 height 5
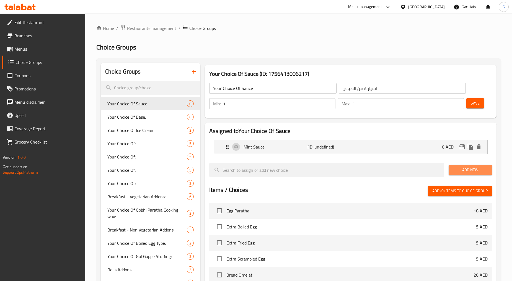
click at [473, 167] on span "Add New" at bounding box center [470, 170] width 35 height 7
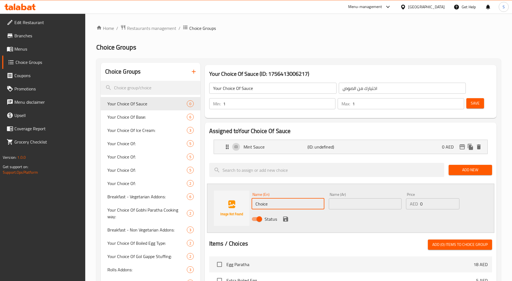
click at [304, 200] on input "Choice" at bounding box center [288, 203] width 73 height 11
paste input "Sweet Chilli Sau"
type input "Sweet Chilli Sauce"
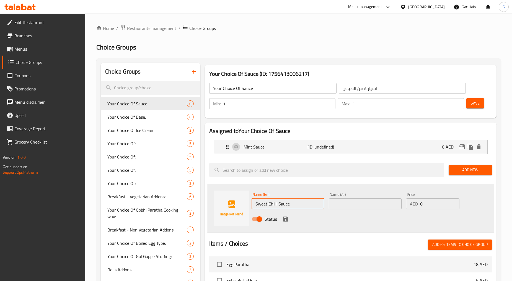
click at [363, 206] on input "text" at bounding box center [365, 203] width 73 height 11
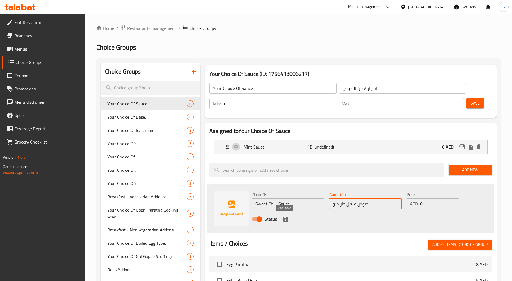
type input "صوص فلفل حار حلو"
click at [286, 221] on icon "save" at bounding box center [285, 219] width 5 height 5
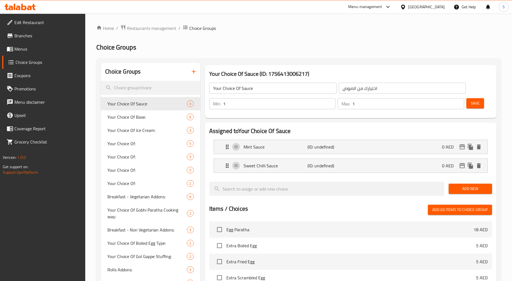
click at [466, 190] on span "Add New" at bounding box center [470, 188] width 35 height 7
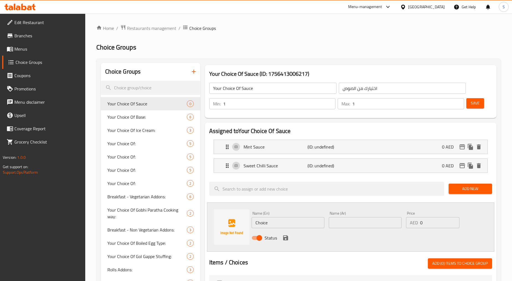
click at [294, 222] on input "Choice" at bounding box center [288, 222] width 73 height 11
paste input "Mayonnais"
type input "Mayonnaise"
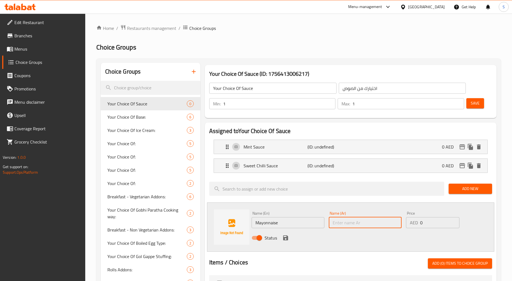
click at [363, 222] on input "text" at bounding box center [365, 222] width 73 height 11
type input "مايونيز"
click at [284, 237] on icon "save" at bounding box center [285, 238] width 5 height 5
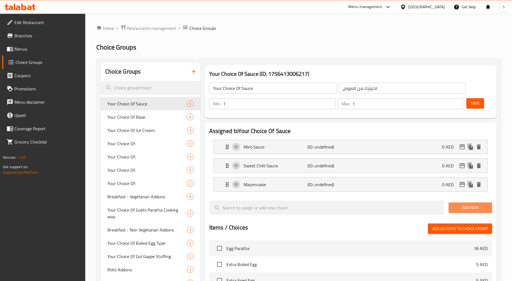
click at [470, 209] on span "Add New" at bounding box center [470, 207] width 35 height 7
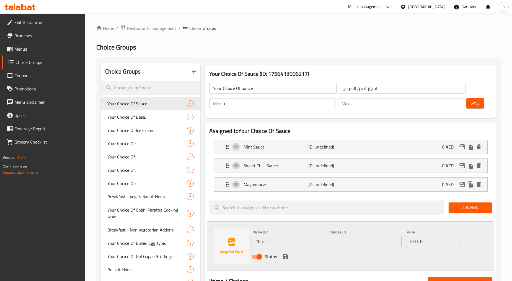
click at [296, 239] on input "Choice" at bounding box center [288, 241] width 73 height 11
paste input "[PERSON_NAME]"
type input "[PERSON_NAME]"
click at [363, 248] on div "Name (Ar) Name (Ar)" at bounding box center [365, 238] width 77 height 21
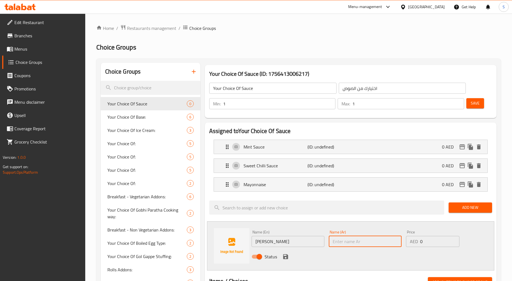
click at [362, 244] on input "text" at bounding box center [365, 241] width 73 height 11
type input "طماطم كاتشب"
click at [286, 257] on icon "save" at bounding box center [285, 256] width 5 height 5
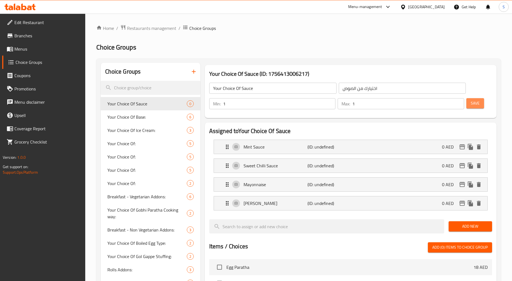
click at [474, 105] on span "Save" at bounding box center [475, 103] width 9 height 7
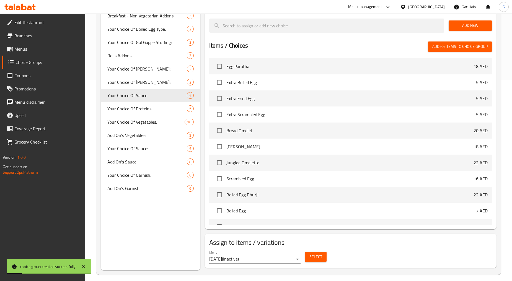
scroll to position [206, 0]
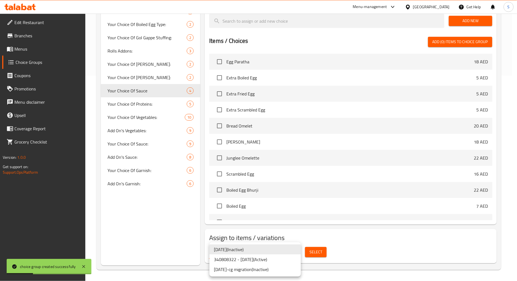
click at [269, 262] on li "340808322 - 16.8.2025 ( Active )" at bounding box center [254, 260] width 91 height 10
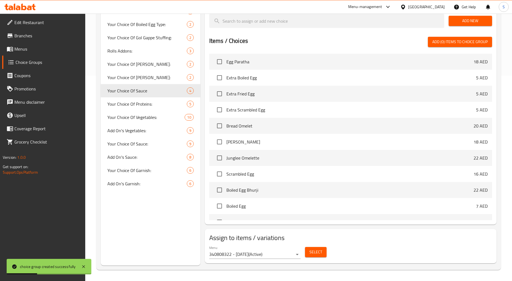
click at [325, 258] on div "Select" at bounding box center [316, 252] width 26 height 15
click at [318, 252] on span "Select" at bounding box center [315, 252] width 13 height 7
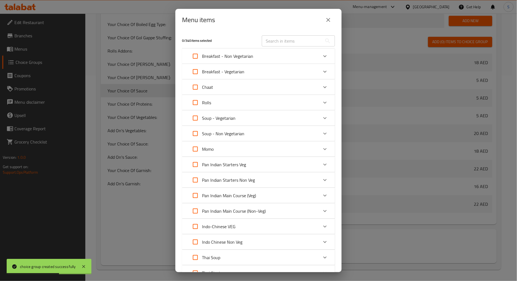
click at [272, 38] on input "text" at bounding box center [292, 40] width 60 height 11
paste input "Veg Kabab Roll"
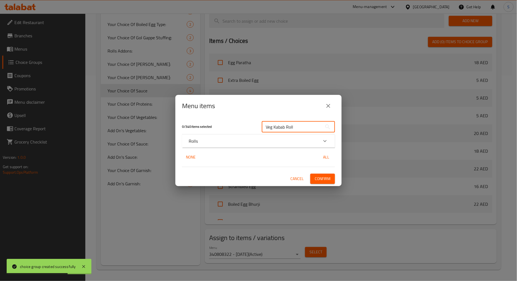
type input "Veg Kabab Roll"
click at [206, 140] on div "Rolls" at bounding box center [254, 141] width 130 height 7
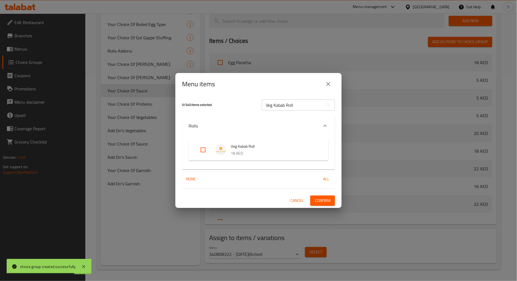
click at [200, 152] on input "Expand" at bounding box center [202, 149] width 13 height 13
checkbox input "true"
click at [294, 104] on input "Veg Kabab Roll" at bounding box center [292, 105] width 60 height 11
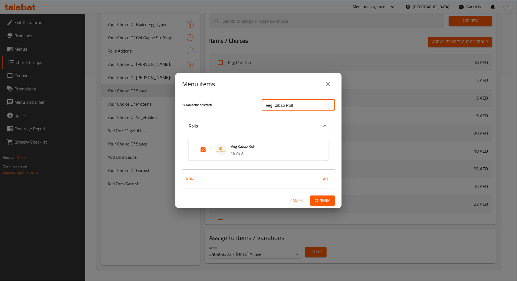
paste input "Paneer Tikka"
type input "Paneer Tikka Roll"
click at [206, 150] on input "Expand" at bounding box center [202, 149] width 13 height 13
checkbox input "true"
click at [298, 105] on input "Paneer Tikka Roll" at bounding box center [292, 105] width 60 height 11
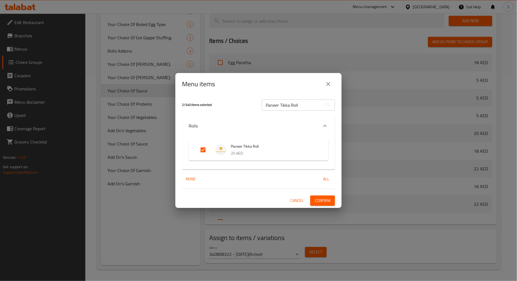
click at [298, 105] on input "Paneer Tikka Roll" at bounding box center [292, 105] width 60 height 11
paste input "Chicken"
type input "Chicken Tikka Roll"
click at [206, 152] on input "Expand" at bounding box center [202, 149] width 13 height 13
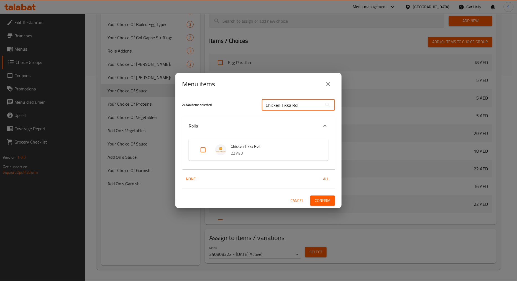
checkbox input "true"
click at [294, 105] on input "Chicken Tikka Roll" at bounding box center [292, 105] width 60 height 11
paste input "Malai"
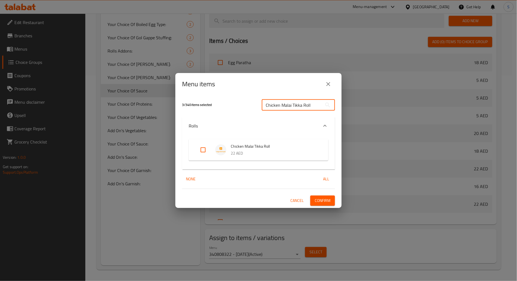
type input "Chicken Malai Tikka Roll"
click at [202, 153] on input "Expand" at bounding box center [202, 149] width 13 height 13
checkbox input "true"
click at [286, 107] on input "Chicken Malai Tikka Roll" at bounding box center [292, 105] width 60 height 11
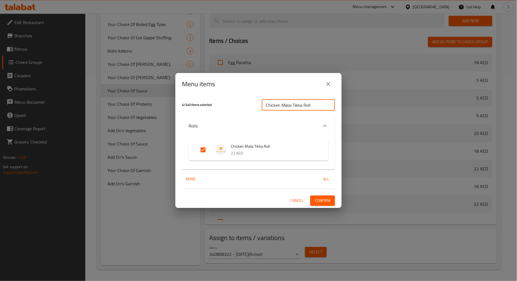
click at [286, 107] on input "Chicken Malai Tikka Roll" at bounding box center [292, 105] width 60 height 11
paste input "Seekh"
type input "Chicken Seekh Roll"
click at [204, 149] on input "Expand" at bounding box center [202, 149] width 13 height 13
checkbox input "true"
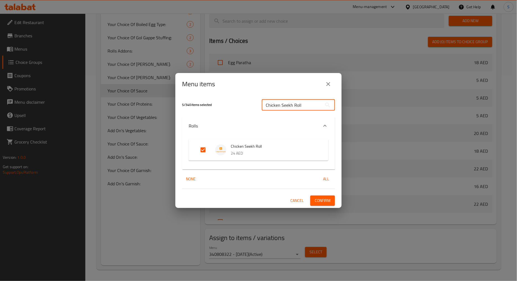
click at [290, 108] on input "Chicken Seekh Roll" at bounding box center [292, 105] width 60 height 11
paste input "Mutto"
type input "Mutton Seekh Roll"
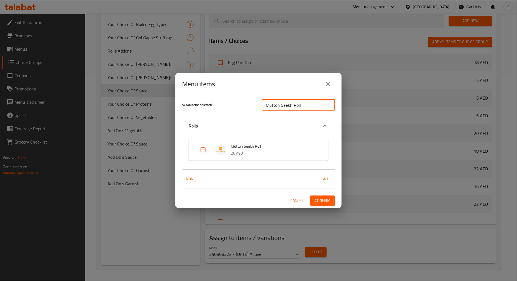
click at [205, 154] on input "Expand" at bounding box center [202, 149] width 13 height 13
checkbox input "true"
click at [328, 202] on span "Confirm" at bounding box center [322, 200] width 16 height 7
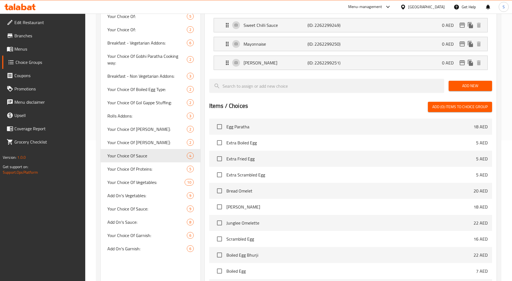
scroll to position [21, 0]
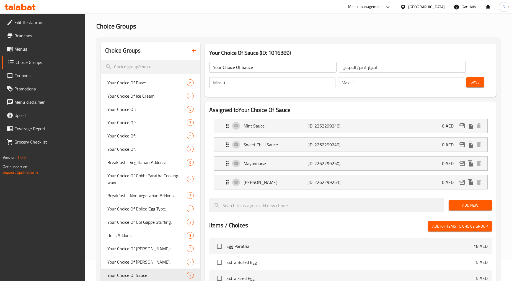
click at [191, 54] on button "button" at bounding box center [193, 50] width 13 height 13
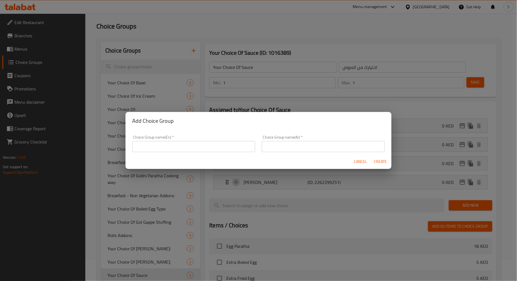
click at [224, 141] on input "text" at bounding box center [193, 146] width 123 height 11
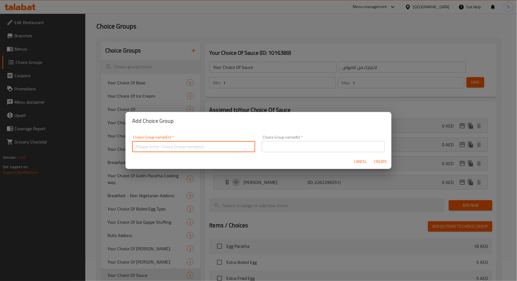
type input "Your Choice Of Egg"
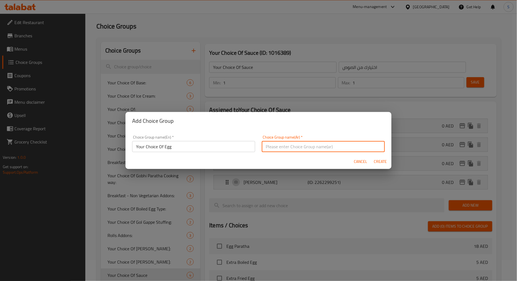
click at [284, 150] on input "text" at bounding box center [323, 146] width 123 height 11
type input "اختيارك من البيض"
click at [383, 164] on span "Create" at bounding box center [379, 161] width 13 height 7
type input "Your Choice Of Egg"
type input "اختيارك من البيض"
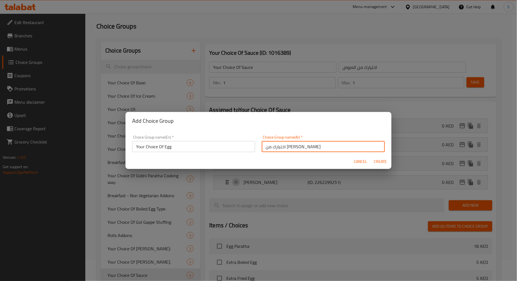
type input "0"
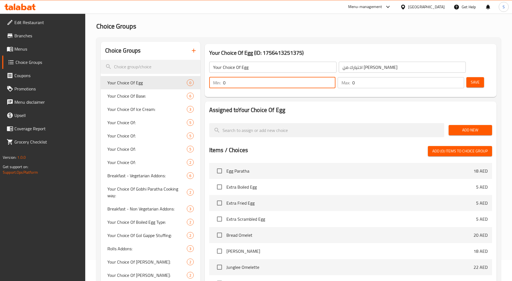
click at [256, 85] on input "0" at bounding box center [279, 82] width 113 height 11
type input "1"
click at [391, 76] on div "Max: 0 ​" at bounding box center [401, 82] width 129 height 13
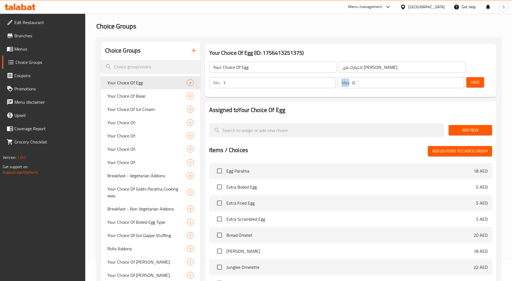
click at [391, 76] on div "Max: 0 ​" at bounding box center [401, 82] width 129 height 13
click at [391, 82] on input "0" at bounding box center [408, 82] width 112 height 11
type input "1"
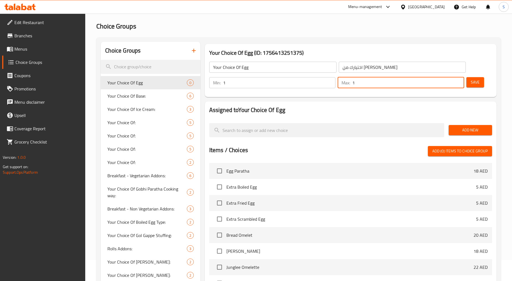
click at [454, 130] on span "Add New" at bounding box center [470, 130] width 35 height 7
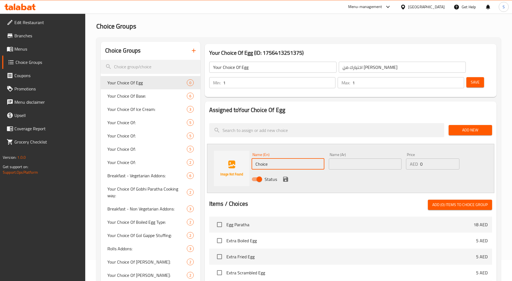
click at [294, 164] on input "Choice" at bounding box center [288, 164] width 73 height 11
paste input "Omelette Egg"
type input "Omelette Egg"
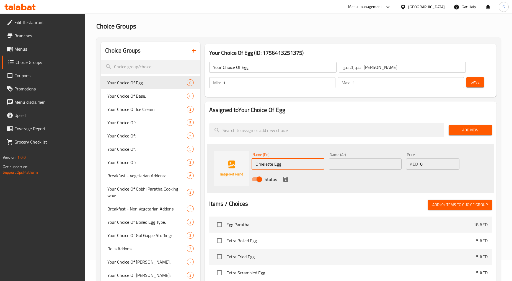
click at [356, 165] on input "text" at bounding box center [365, 164] width 73 height 11
type input "بيض اومليت"
click at [288, 178] on icon "save" at bounding box center [285, 179] width 7 height 7
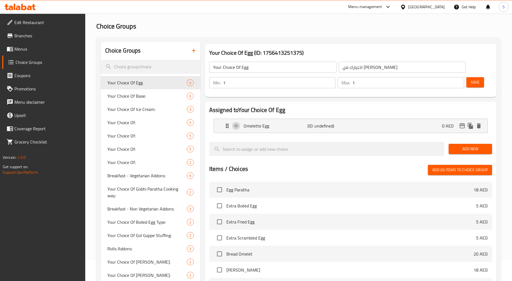
click at [477, 146] on span "Add New" at bounding box center [470, 149] width 35 height 7
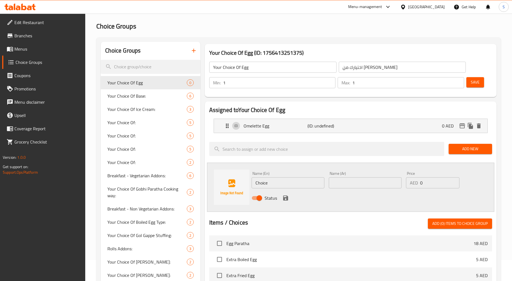
click at [297, 186] on input "Choice" at bounding box center [288, 182] width 73 height 11
paste input "Fried Egg"
type input "Fried Egg"
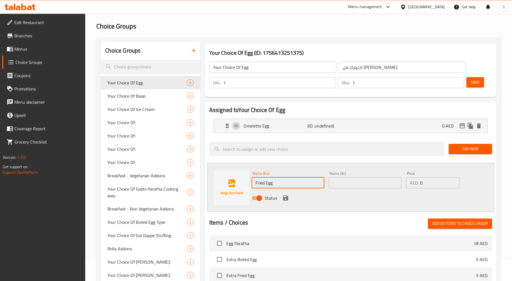
click at [382, 187] on input "text" at bounding box center [365, 182] width 73 height 11
type input "بيض مقلى"
click at [287, 198] on icon "save" at bounding box center [285, 198] width 5 height 5
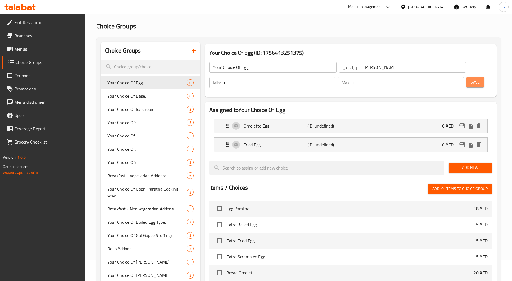
click at [473, 83] on span "Save" at bounding box center [475, 82] width 9 height 7
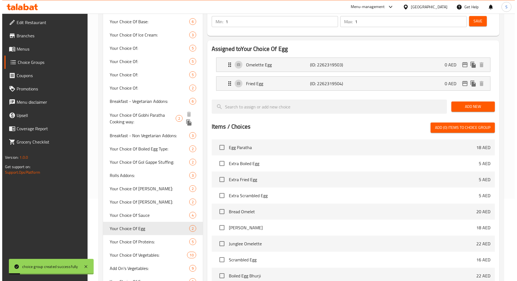
scroll to position [168, 0]
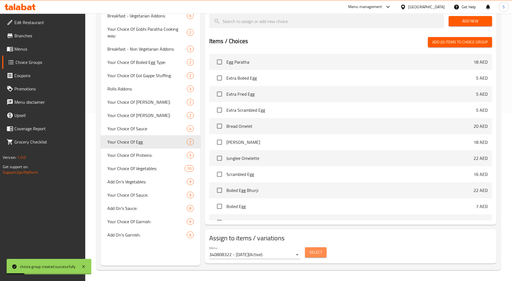
click at [309, 256] on button "Select" at bounding box center [316, 252] width 22 height 10
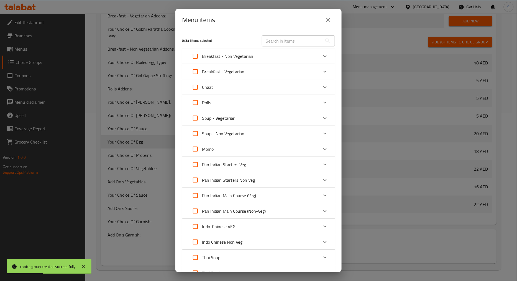
click at [271, 103] on div "Rolls" at bounding box center [254, 102] width 130 height 13
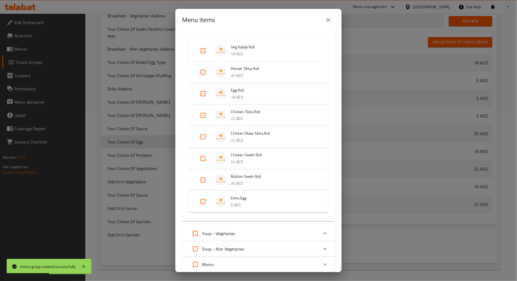
scroll to position [184, 0]
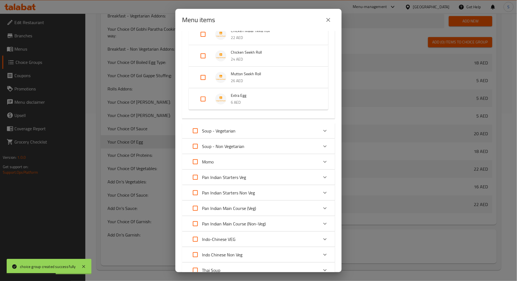
click at [208, 98] on input "Expand" at bounding box center [202, 98] width 13 height 13
checkbox input "true"
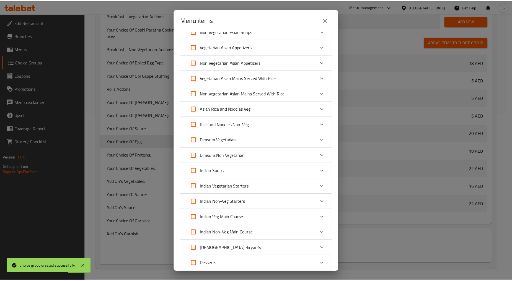
scroll to position [574, 0]
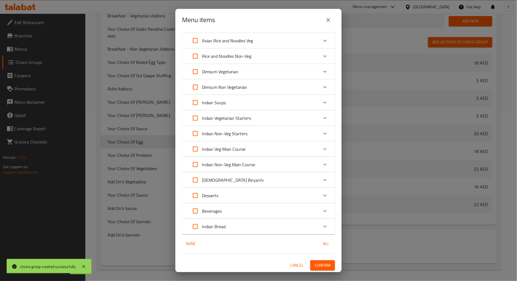
click at [329, 262] on button "Confirm" at bounding box center [322, 265] width 25 height 10
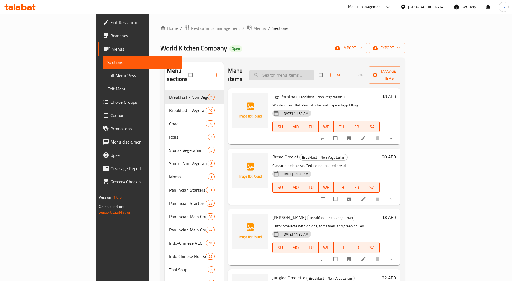
click at [300, 70] on input "search" at bounding box center [281, 75] width 65 height 10
paste input "Veg Kabab Roll"
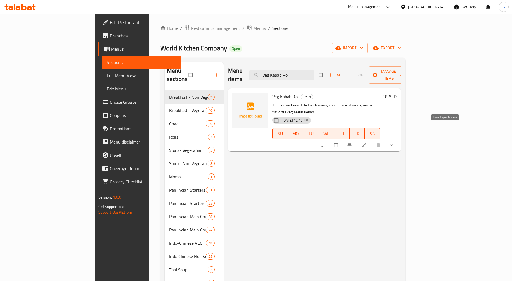
type input "Veg Kabab Roll"
click at [352, 143] on icon "Branch-specific-item" at bounding box center [350, 146] width 6 height 6
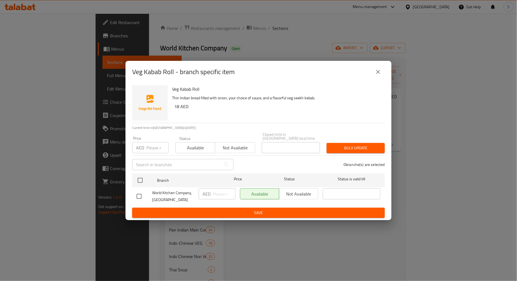
click at [379, 72] on icon "close" at bounding box center [378, 72] width 7 height 7
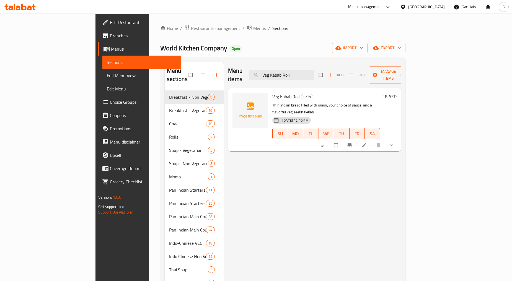
click at [394, 143] on icon "show more" at bounding box center [392, 146] width 6 height 6
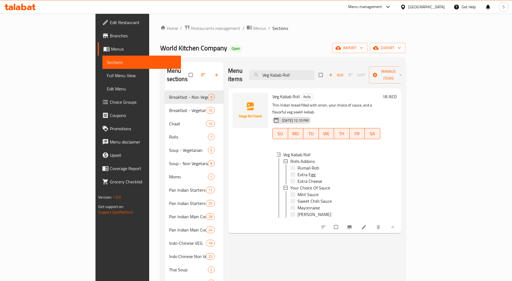
click at [367, 224] on icon at bounding box center [364, 227] width 6 height 6
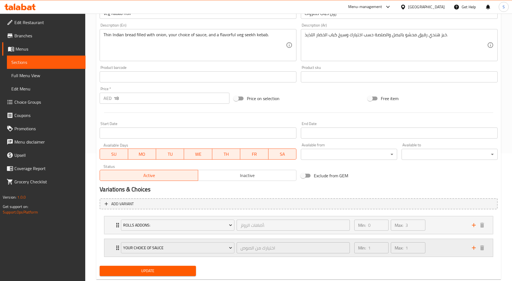
scroll to position [141, 0]
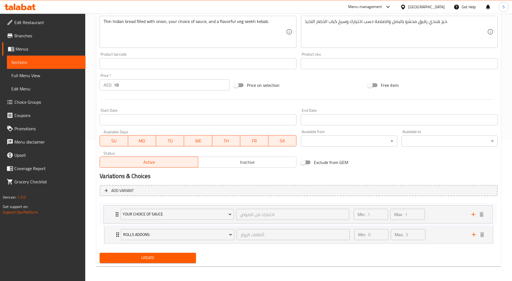
drag, startPoint x: 118, startPoint y: 237, endPoint x: 117, endPoint y: 214, distance: 23.3
click at [117, 214] on div "Rolls Addons: أضافات الرولز: ​ Min: 0 ​ Max: 3 ​ Rumali Roti (ID: 2260049880) 6…" at bounding box center [299, 223] width 398 height 45
click at [142, 259] on span "Update" at bounding box center [147, 257] width 87 height 7
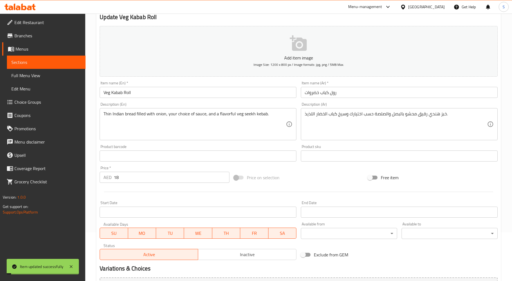
scroll to position [0, 0]
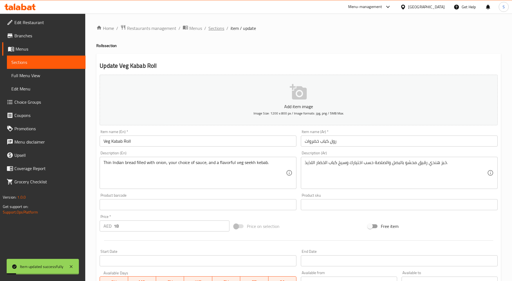
click at [222, 28] on span "Sections" at bounding box center [216, 28] width 16 height 7
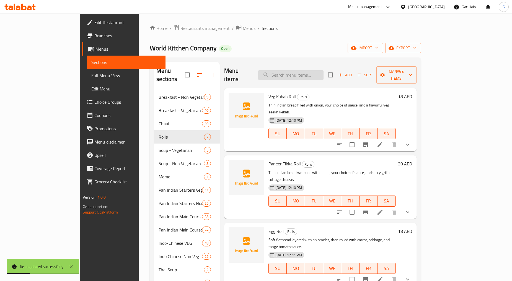
click at [321, 74] on input "search" at bounding box center [290, 75] width 65 height 10
paste input "Paneer Tikka Roll"
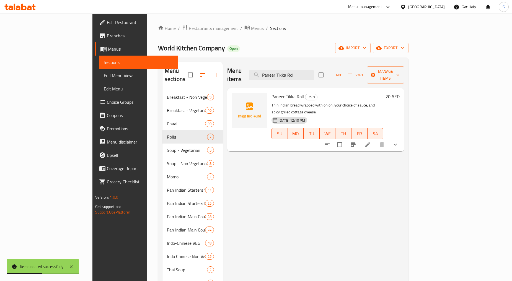
type input "Paneer Tikka Roll"
click at [371, 141] on icon at bounding box center [367, 144] width 7 height 7
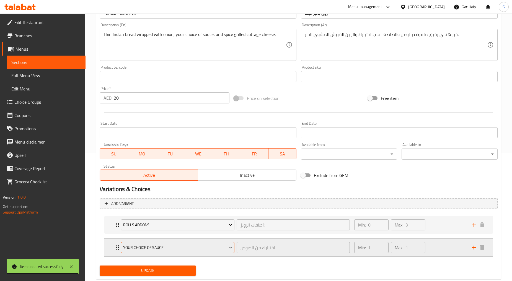
scroll to position [141, 0]
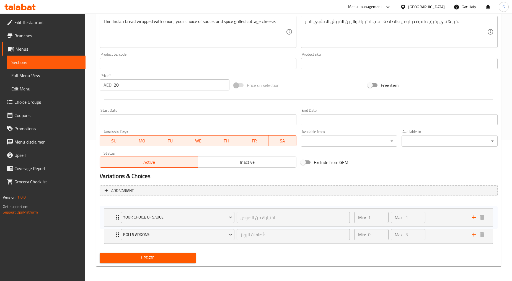
drag, startPoint x: 113, startPoint y: 238, endPoint x: 113, endPoint y: 215, distance: 22.7
click at [113, 215] on div "Rolls Addons: أضافات الرولز: ​ Min: 0 ​ Max: 3 ​ Rumali Roti (ID: 2260049880) 6…" at bounding box center [299, 223] width 398 height 45
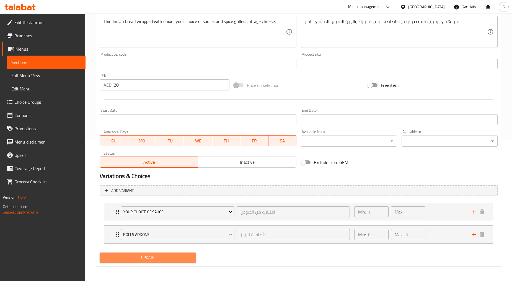
click at [138, 259] on span "Update" at bounding box center [147, 257] width 87 height 7
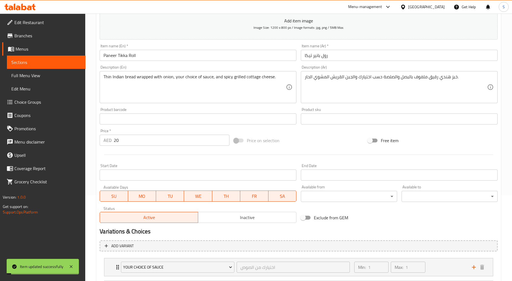
scroll to position [0, 0]
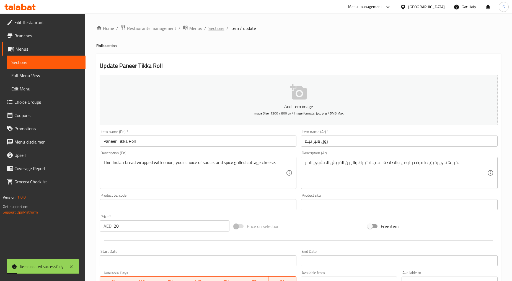
click at [216, 29] on span "Sections" at bounding box center [216, 28] width 16 height 7
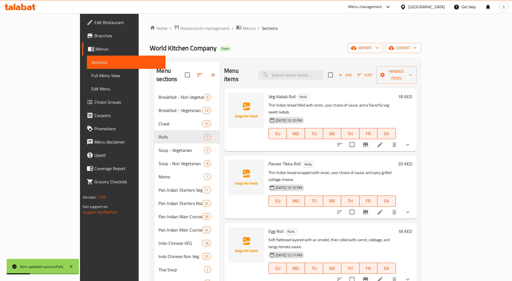
click at [306, 76] on div "Menu items Add Sort Manage items" at bounding box center [320, 75] width 192 height 26
click at [306, 74] on input "search" at bounding box center [290, 75] width 65 height 10
paste input "Chicken Tikka Roll"
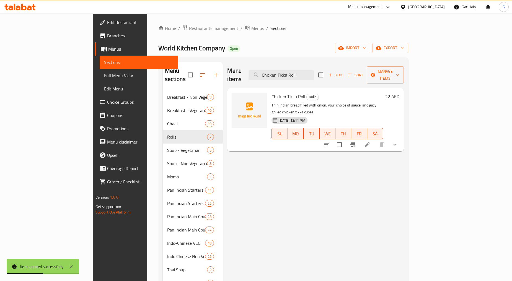
type input "Chicken Tikka Roll"
click at [375, 140] on li at bounding box center [368, 145] width 16 height 10
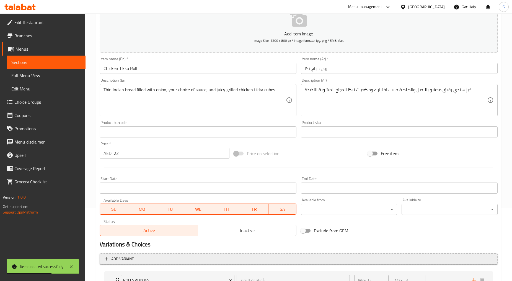
scroll to position [141, 0]
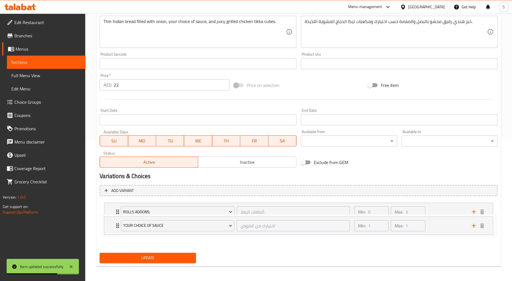
drag, startPoint x: 112, startPoint y: 224, endPoint x: 113, endPoint y: 212, distance: 12.5
click at [113, 212] on div "Rolls Addons: أضافات الرولز: ​ Min: 0 ​ Max: 3 ​ Rumali Roti (ID: 2260049880) 6…" at bounding box center [299, 223] width 398 height 45
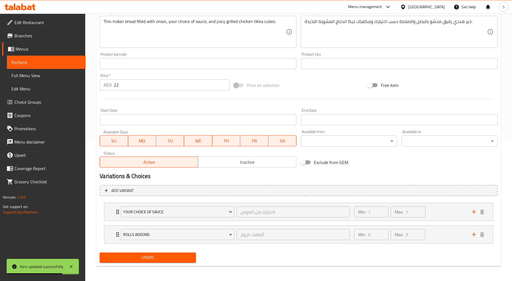
click at [152, 259] on span "Update" at bounding box center [147, 257] width 87 height 7
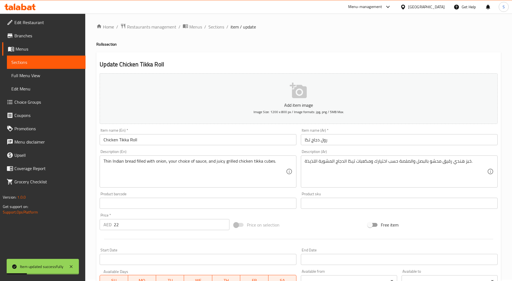
scroll to position [0, 0]
drag, startPoint x: 211, startPoint y: 28, endPoint x: 223, endPoint y: 36, distance: 15.1
click at [211, 28] on span "Sections" at bounding box center [216, 28] width 16 height 7
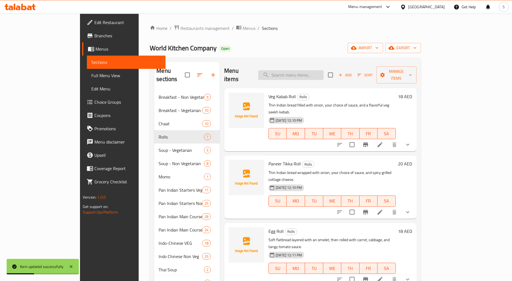
click at [314, 72] on input "search" at bounding box center [290, 75] width 65 height 10
paste input "Chicken Malai Tikka Roll"
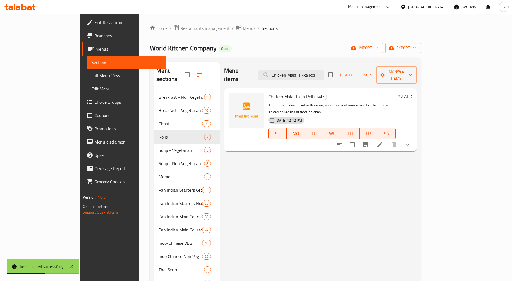
type input "Chicken Malai Tikka Roll"
click at [383, 141] on icon at bounding box center [380, 144] width 7 height 7
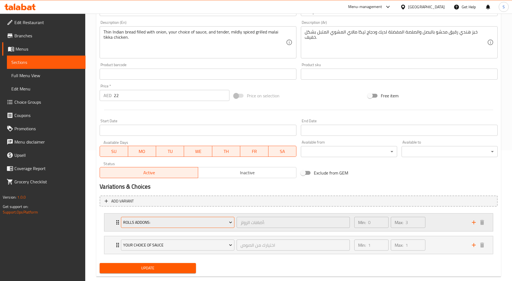
scroll to position [141, 0]
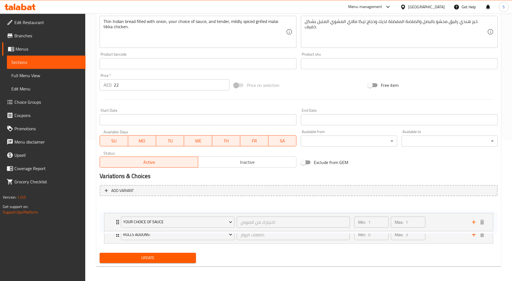
drag, startPoint x: 112, startPoint y: 243, endPoint x: 114, endPoint y: 214, distance: 29.4
click at [114, 214] on div "Rolls Addons: أضافات الرولز: ​ Min: 0 ​ Max: 3 ​ Rumali Roti (ID: 2260049880) 6…" at bounding box center [299, 223] width 398 height 45
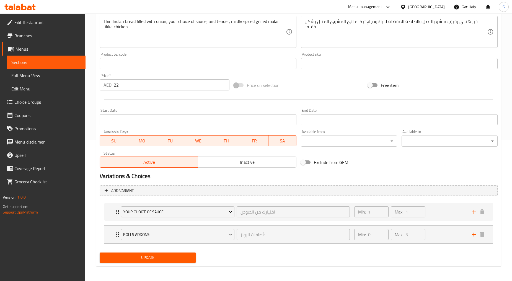
click at [143, 255] on span "Update" at bounding box center [147, 257] width 87 height 7
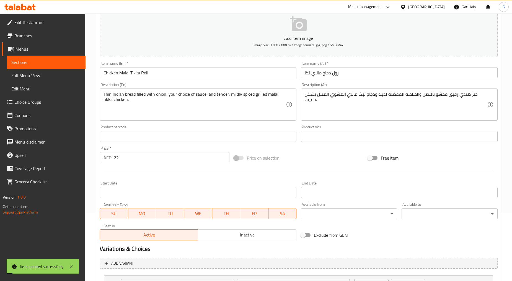
scroll to position [0, 0]
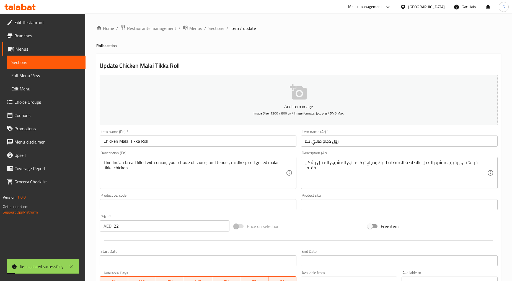
click at [213, 33] on div "Home / Restaurants management / Menus / Sections / item / update Rolls section …" at bounding box center [298, 218] width 405 height 387
click at [214, 30] on span "Sections" at bounding box center [216, 28] width 16 height 7
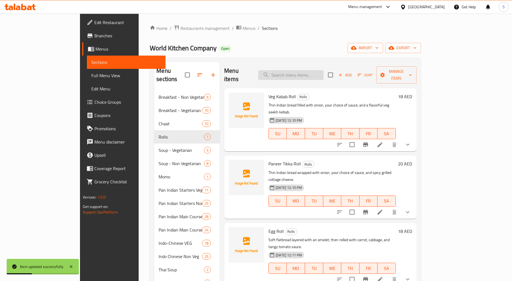
click at [318, 73] on input "search" at bounding box center [290, 75] width 65 height 10
paste input "Chicken Seekh Roll"
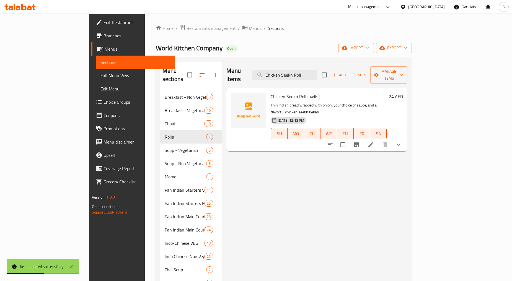
type input "Chicken Seekh Roll"
click at [374, 141] on icon at bounding box center [371, 144] width 7 height 7
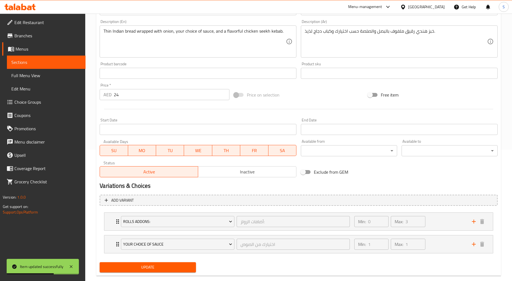
scroll to position [141, 0]
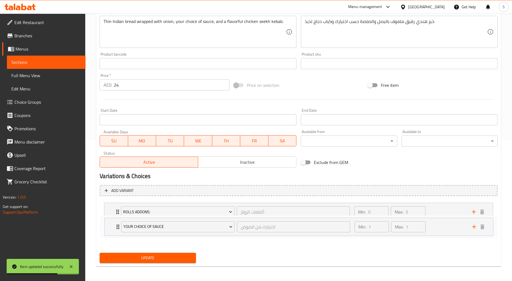
drag, startPoint x: 112, startPoint y: 240, endPoint x: 114, endPoint y: 215, distance: 24.4
click at [114, 215] on div "Rolls Addons: أضافات الرولز: ​ Min: 0 ​ Max: 3 ​ Rumali Roti (ID: 2260049880) 6…" at bounding box center [299, 223] width 398 height 45
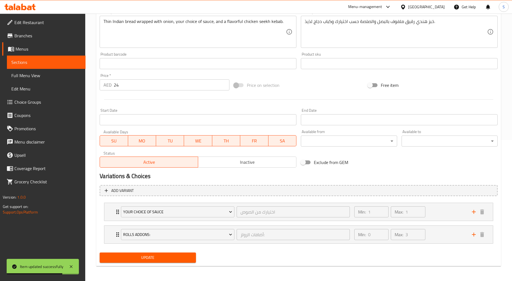
click at [135, 255] on span "Update" at bounding box center [147, 257] width 87 height 7
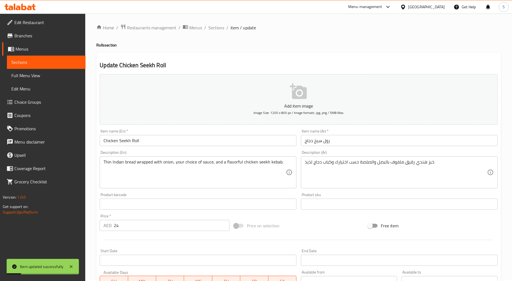
scroll to position [0, 0]
click at [215, 28] on span "Sections" at bounding box center [216, 28] width 16 height 7
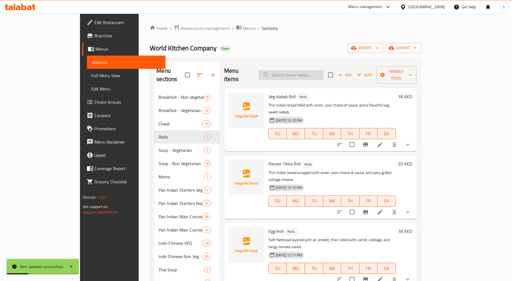
click at [321, 74] on input "search" at bounding box center [290, 75] width 65 height 10
paste input "Mutton Seekh Roll"
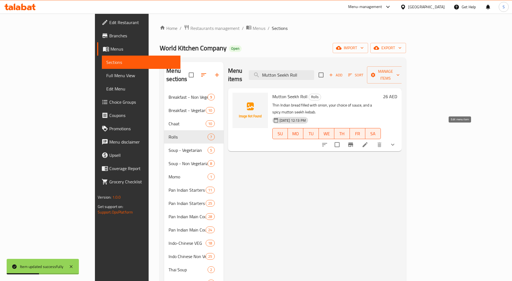
type input "Mutton Seekh Roll"
click at [368, 142] on icon at bounding box center [365, 144] width 5 height 5
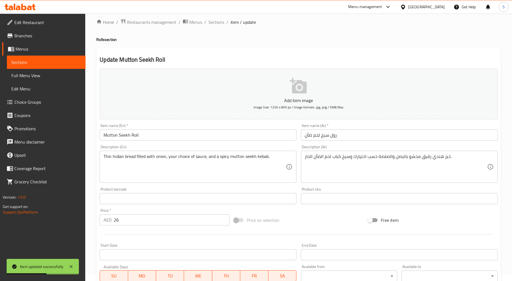
scroll to position [141, 0]
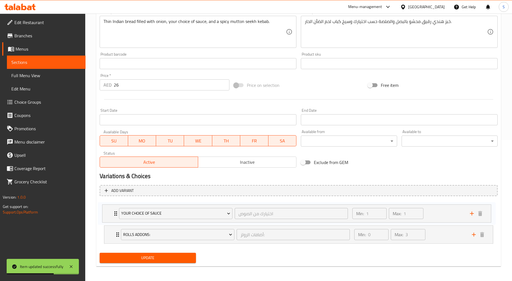
drag, startPoint x: 115, startPoint y: 235, endPoint x: 113, endPoint y: 212, distance: 23.0
click at [113, 212] on div "Rolls Addons: أضافات الرولز: ​ Min: 0 ​ Max: 3 ​ Rumali Roti (ID: 2260049880) 6…" at bounding box center [299, 223] width 398 height 45
click at [170, 256] on span "Update" at bounding box center [147, 257] width 87 height 7
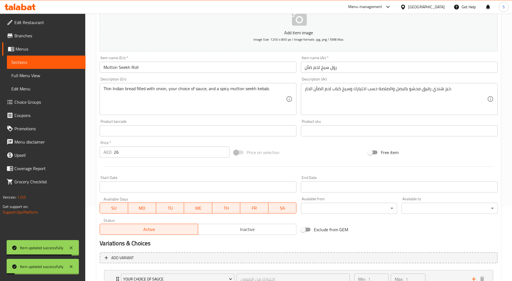
scroll to position [0, 0]
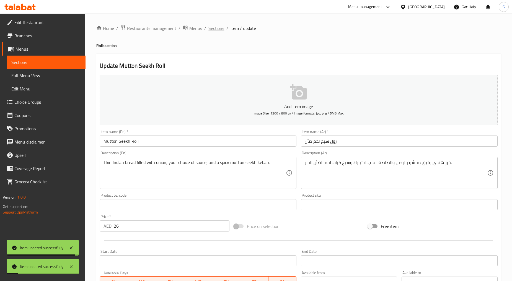
click at [221, 31] on span "Sections" at bounding box center [216, 28] width 16 height 7
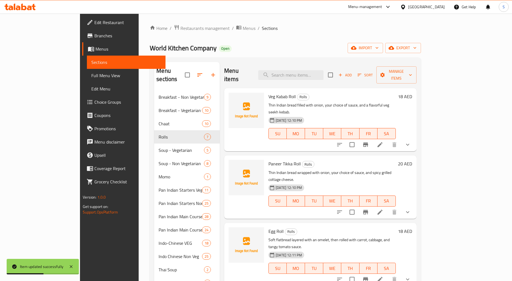
click at [353, 72] on span "Add" at bounding box center [345, 75] width 15 height 6
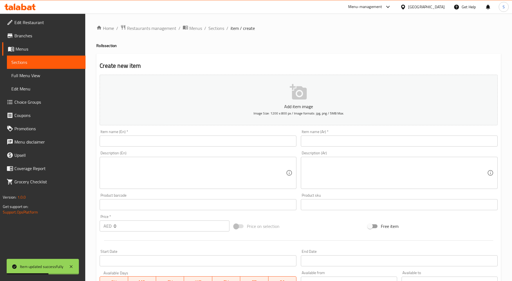
drag, startPoint x: 226, startPoint y: 148, endPoint x: 217, endPoint y: 138, distance: 13.6
click at [226, 148] on div "Item name (En)   * Item name (En) *" at bounding box center [197, 138] width 201 height 21
click at [217, 138] on input "text" at bounding box center [198, 141] width 197 height 11
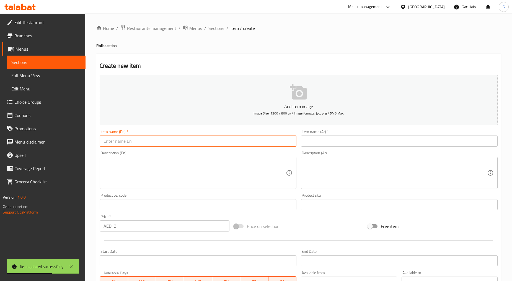
paste input "Extra Egg"
type input "Extra Egg"
click at [352, 141] on input "text" at bounding box center [399, 141] width 197 height 11
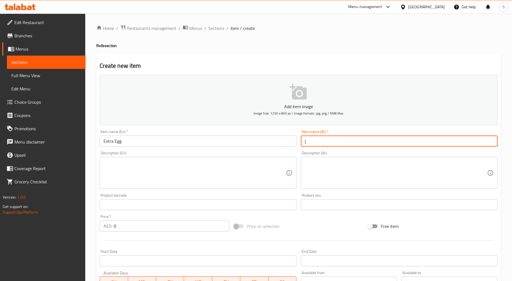
type input "إكسترا بيض"
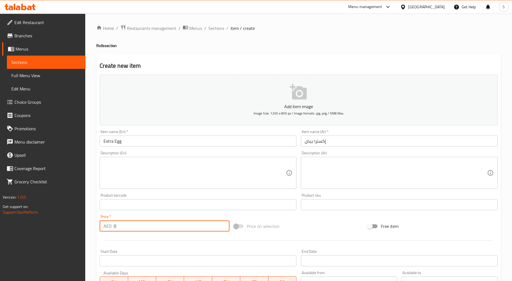
click at [123, 223] on input "0" at bounding box center [172, 226] width 116 height 11
type input "6"
click at [127, 245] on div at bounding box center [298, 241] width 402 height 14
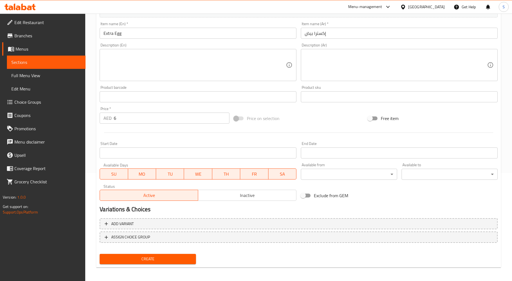
scroll to position [109, 0]
click at [176, 258] on span "Create" at bounding box center [147, 258] width 87 height 7
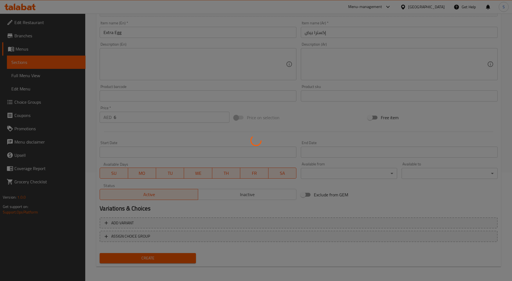
type input "0"
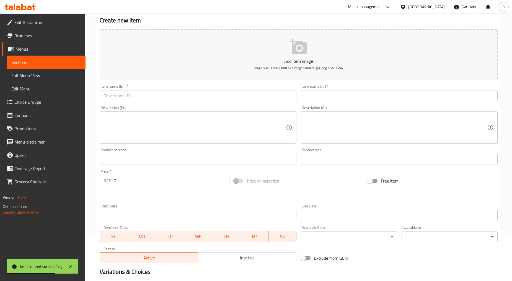
scroll to position [0, 0]
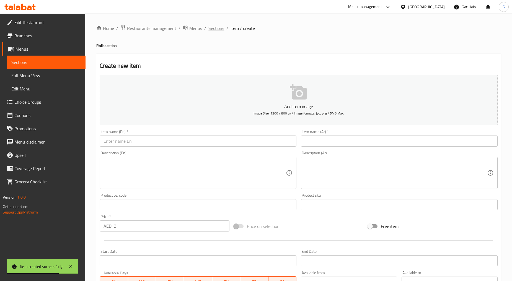
click at [216, 30] on span "Sections" at bounding box center [216, 28] width 16 height 7
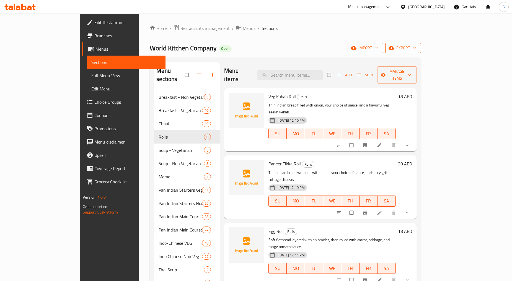
click at [417, 49] on span "export" at bounding box center [403, 48] width 27 height 7
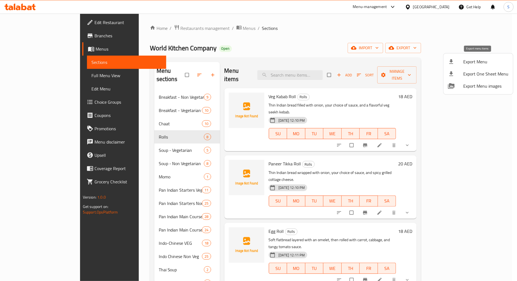
click at [483, 61] on span "Export Menu" at bounding box center [485, 61] width 45 height 7
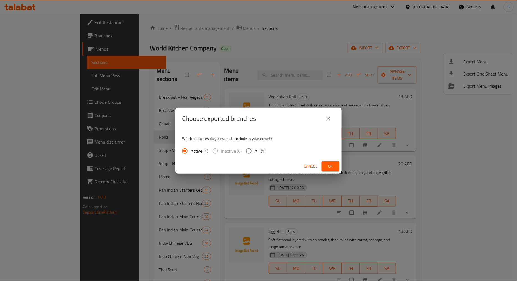
click at [249, 149] on input "All (1)" at bounding box center [249, 151] width 12 height 12
radio input "true"
click at [337, 163] on button "Ok" at bounding box center [330, 166] width 18 height 10
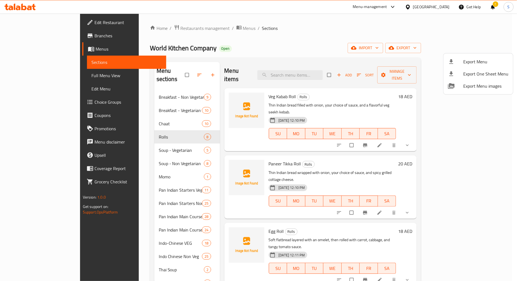
click at [443, 130] on div at bounding box center [258, 140] width 517 height 281
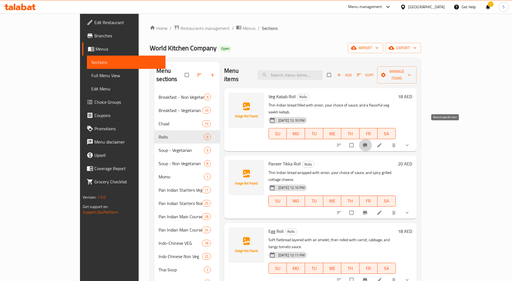
click at [367, 144] on icon "Branch-specific-item" at bounding box center [365, 146] width 4 height 4
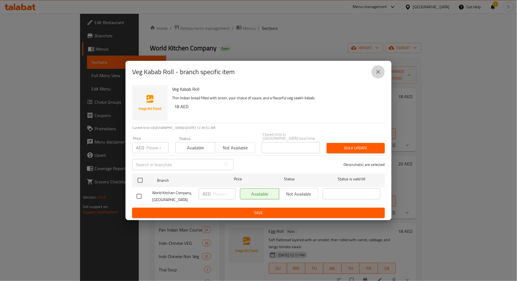
click at [374, 73] on button "close" at bounding box center [377, 71] width 13 height 13
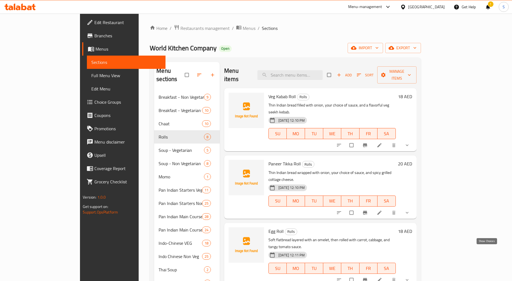
click at [409, 279] on icon "show more" at bounding box center [407, 280] width 3 height 2
click at [308, 70] on input "search" at bounding box center [289, 75] width 65 height 10
paste input "Prawn Fried Rice"
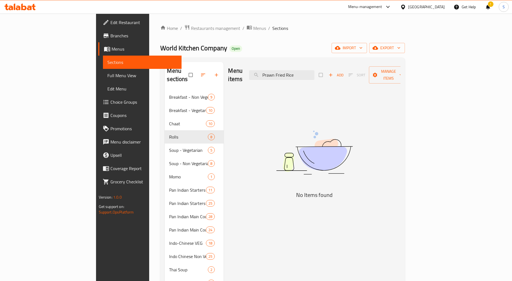
type input "Prawn Fried Rice"
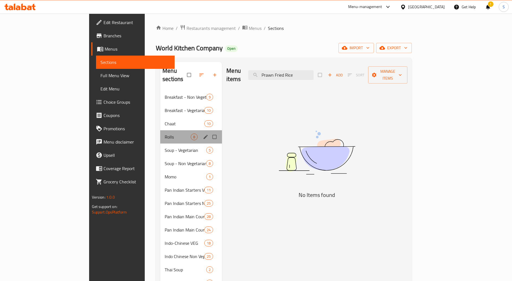
click at [165, 134] on span "Rolls" at bounding box center [178, 137] width 26 height 7
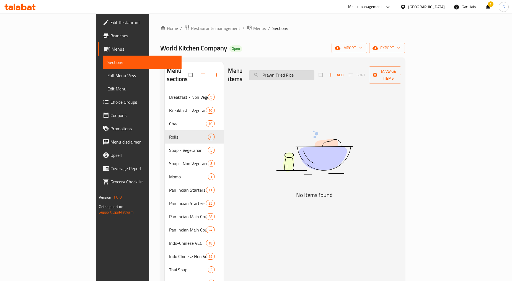
click at [309, 73] on input "Prawn Fried Rice" at bounding box center [281, 75] width 65 height 10
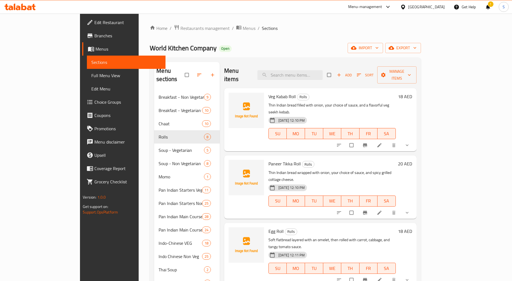
click at [414, 139] on button "show more" at bounding box center [407, 145] width 13 height 12
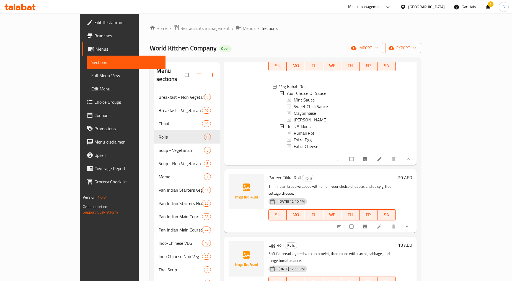
scroll to position [75, 0]
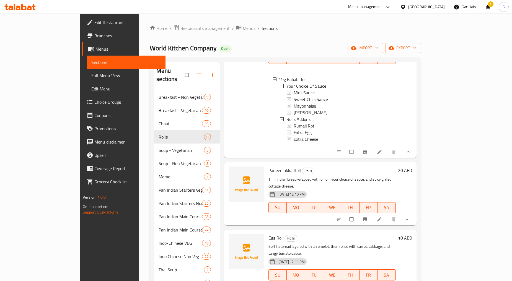
click at [410, 217] on icon "show more" at bounding box center [407, 220] width 6 height 6
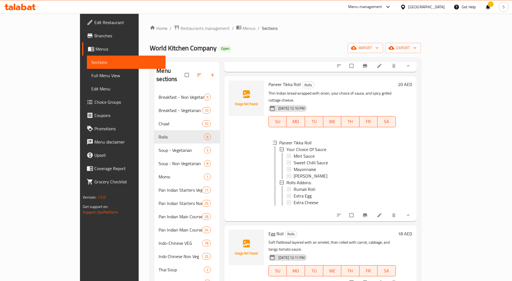
scroll to position [162, 0]
click at [410, 280] on icon "show more" at bounding box center [407, 283] width 6 height 6
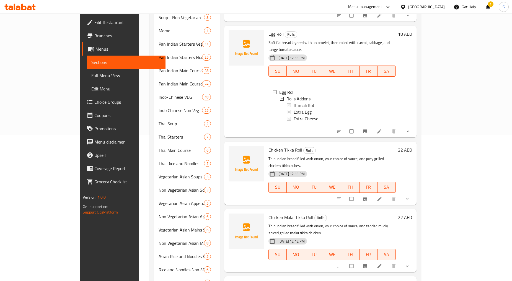
scroll to position [154, 0]
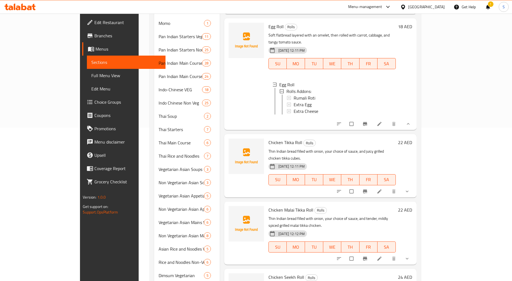
click at [414, 185] on div at bounding box center [373, 191] width 81 height 12
click at [410, 189] on icon "show more" at bounding box center [407, 192] width 6 height 6
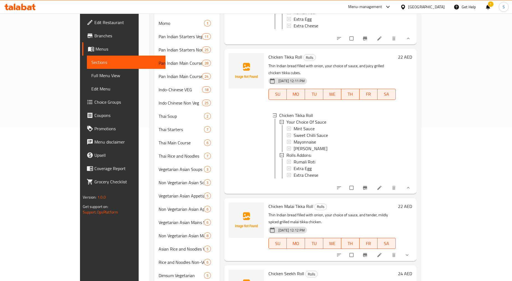
scroll to position [302, 0]
click at [410, 251] on icon "show more" at bounding box center [407, 254] width 6 height 6
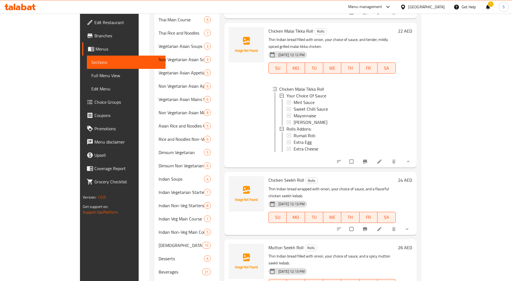
scroll to position [363, 0]
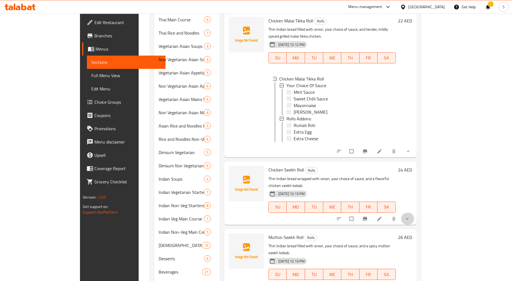
click at [410, 216] on icon "show more" at bounding box center [407, 219] width 6 height 6
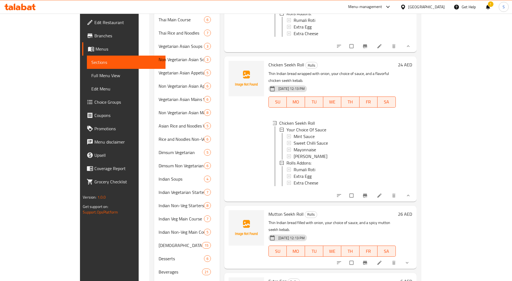
scroll to position [475, 0]
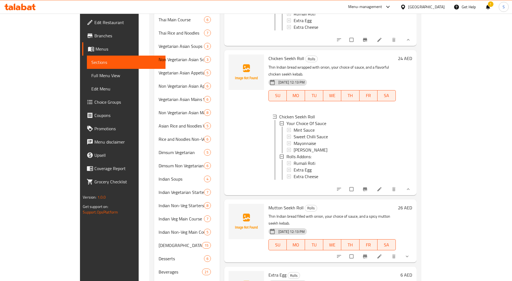
click at [410, 254] on icon "show more" at bounding box center [407, 257] width 6 height 6
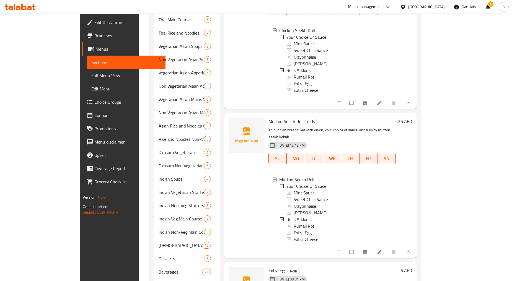
scroll to position [296, 0]
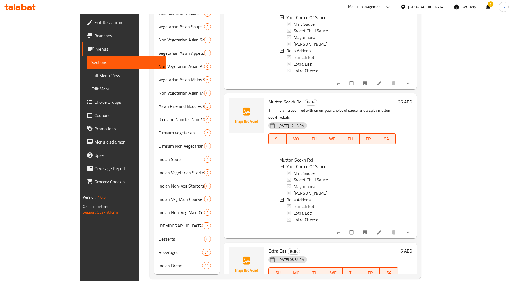
click at [414, 279] on button "show more" at bounding box center [407, 285] width 13 height 12
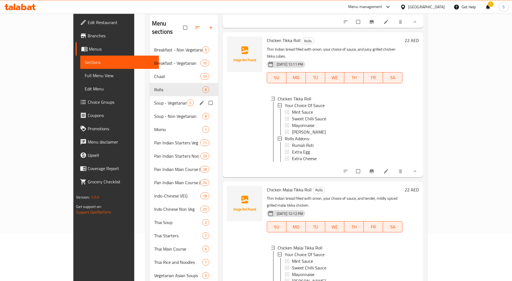
scroll to position [0, 0]
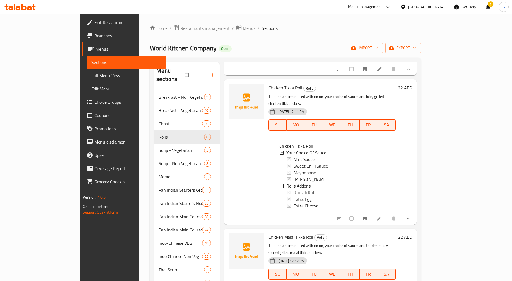
click at [180, 28] on span "Restaurants management" at bounding box center [204, 28] width 49 height 7
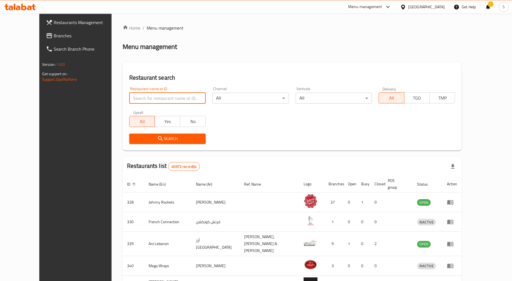
click at [132, 98] on input "search" at bounding box center [167, 98] width 76 height 11
paste input "703923"
type input "703923"
click button "Search" at bounding box center [167, 139] width 76 height 10
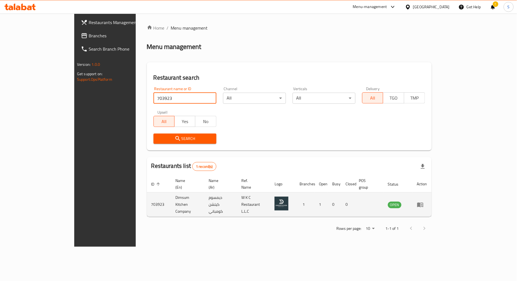
click at [423, 203] on icon "enhanced table" at bounding box center [420, 205] width 6 height 5
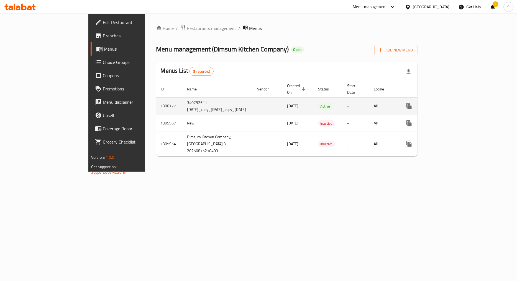
click at [455, 100] on link "enhanced table" at bounding box center [448, 106] width 13 height 13
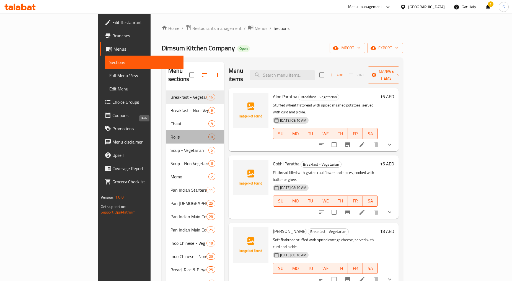
click at [171, 134] on span "Rolls" at bounding box center [190, 137] width 38 height 7
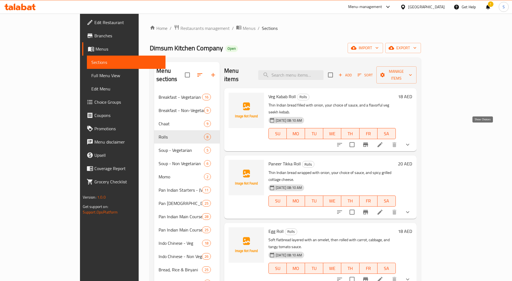
click at [411, 141] on icon "show more" at bounding box center [407, 144] width 7 height 7
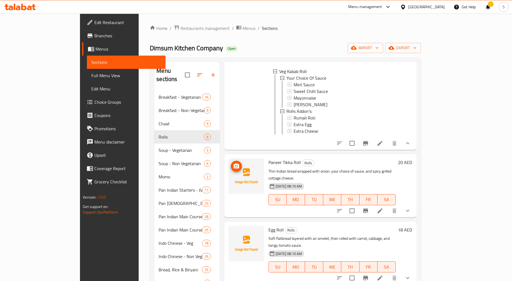
scroll to position [92, 0]
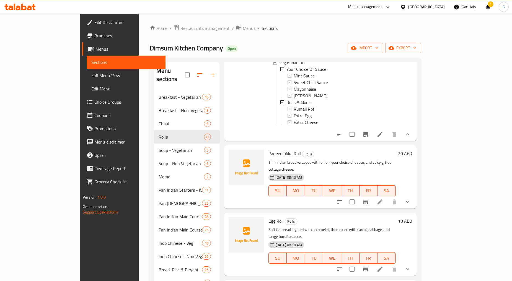
click at [411, 199] on icon "show more" at bounding box center [407, 202] width 7 height 7
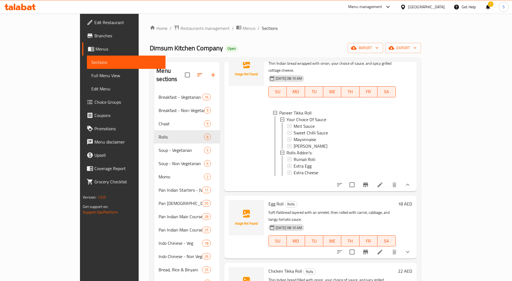
scroll to position [215, 0]
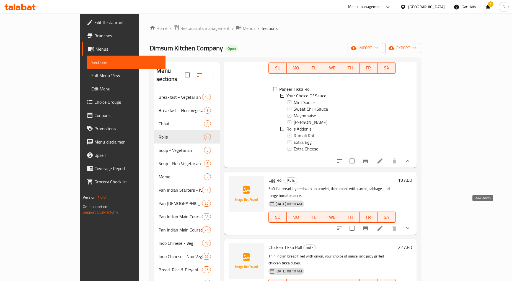
click at [411, 225] on icon "show more" at bounding box center [407, 228] width 7 height 7
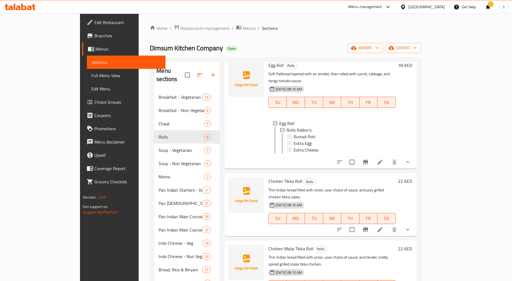
scroll to position [369, 0]
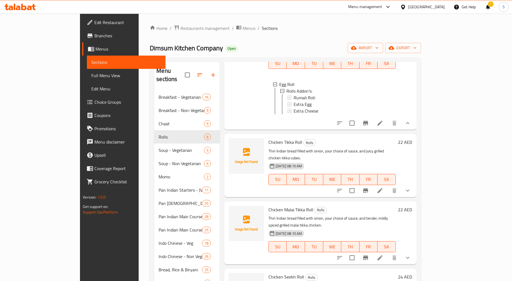
click at [417, 169] on div "Chicken Tikka Roll Rolls Thin Indian bread filled with onion, your choice of sa…" at bounding box center [320, 165] width 192 height 63
click at [414, 184] on div at bounding box center [373, 190] width 81 height 13
click at [414, 184] on button "show more" at bounding box center [407, 190] width 13 height 13
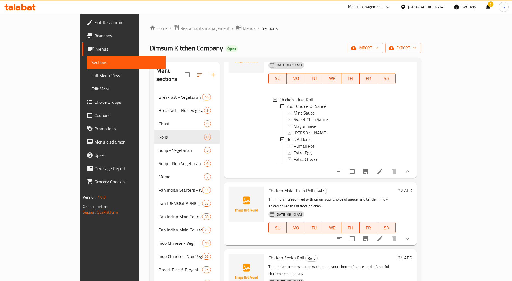
scroll to position [492, 0]
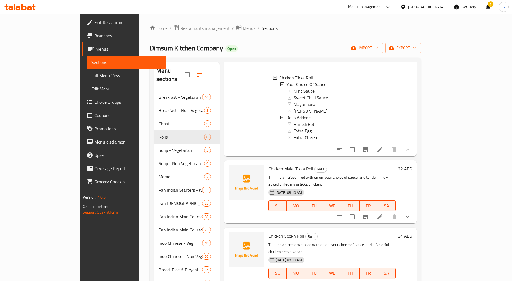
click at [414, 210] on button "show more" at bounding box center [407, 216] width 13 height 13
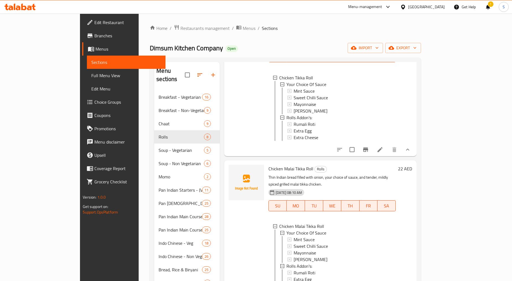
scroll to position [607, 0]
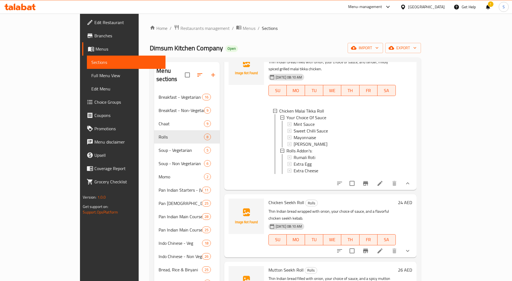
drag, startPoint x: 490, startPoint y: 221, endPoint x: 486, endPoint y: 222, distance: 4.5
click at [417, 221] on div "Chicken Seekh Roll Rolls Thin Indian bread wrapped with onion, your choice of s…" at bounding box center [320, 225] width 192 height 63
click at [411, 248] on icon "show more" at bounding box center [407, 251] width 7 height 7
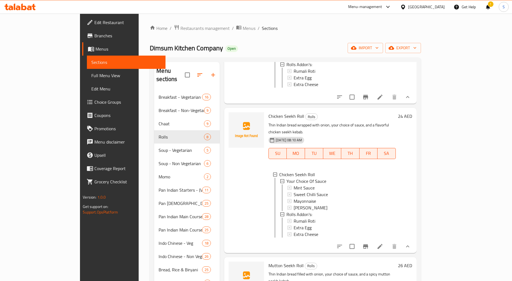
scroll to position [78, 0]
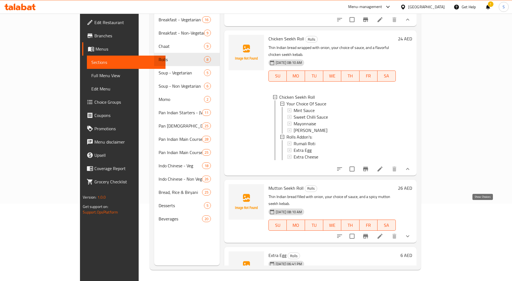
click at [411, 233] on icon "show more" at bounding box center [407, 236] width 7 height 7
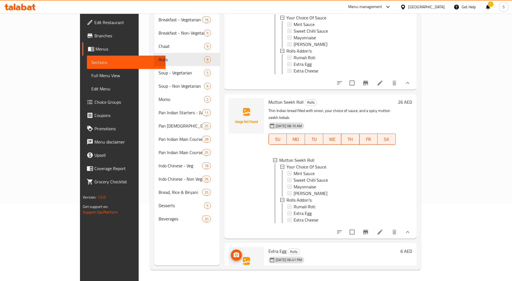
scroll to position [780, 0]
click at [411, 281] on icon "show more" at bounding box center [407, 284] width 7 height 7
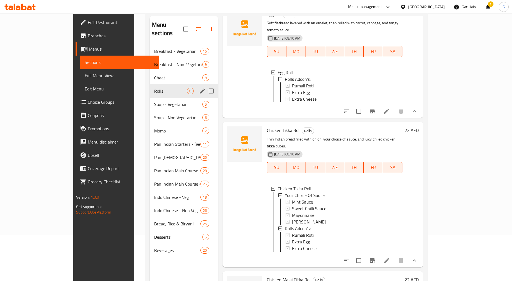
scroll to position [0, 0]
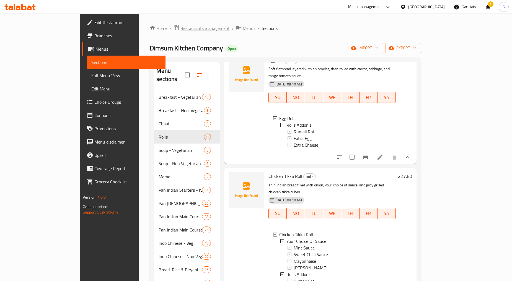
click at [180, 32] on span "Restaurants management" at bounding box center [204, 28] width 49 height 7
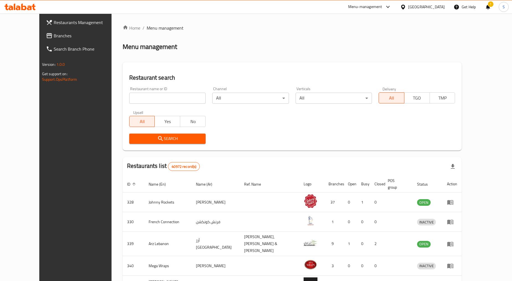
click at [143, 95] on input "search" at bounding box center [167, 98] width 76 height 11
paste input "624099"
type input "624099"
click button "Search" at bounding box center [167, 139] width 76 height 10
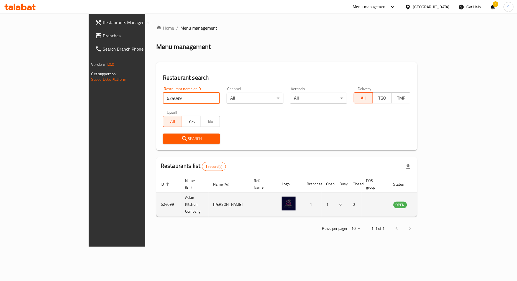
click at [429, 202] on icon "enhanced table" at bounding box center [425, 205] width 7 height 7
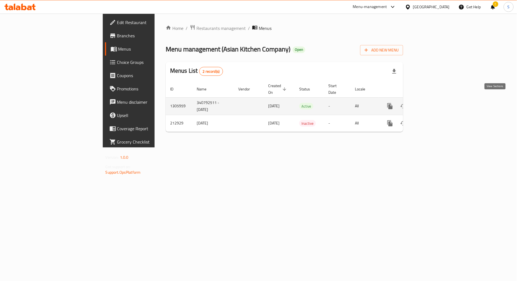
click at [433, 103] on icon "enhanced table" at bounding box center [429, 106] width 7 height 7
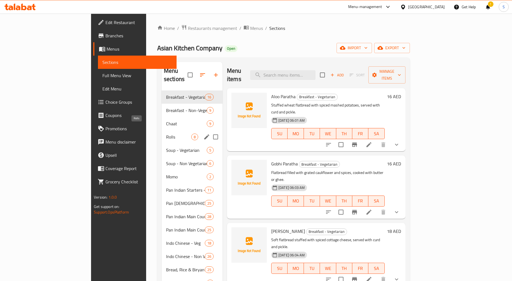
click at [166, 134] on span "Rolls" at bounding box center [178, 137] width 25 height 7
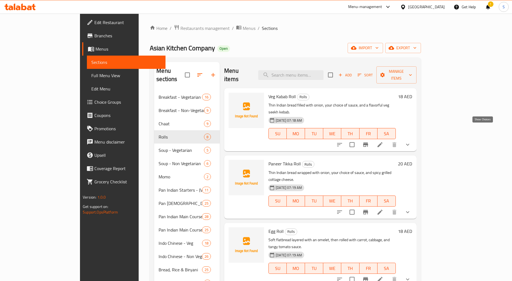
click at [411, 141] on icon "show more" at bounding box center [407, 144] width 7 height 7
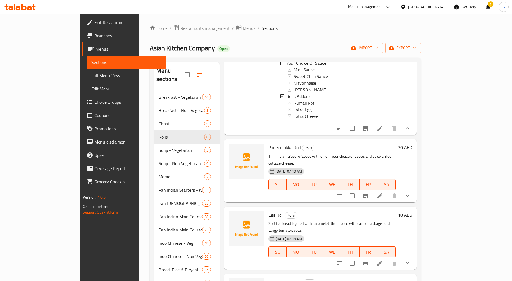
scroll to position [154, 0]
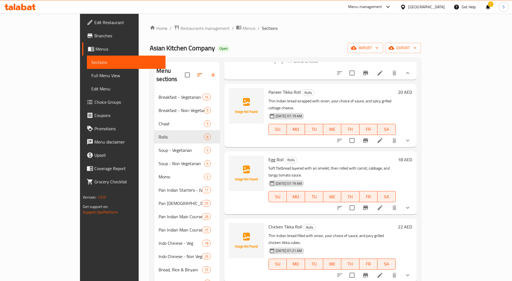
click at [411, 137] on icon "show more" at bounding box center [407, 140] width 7 height 7
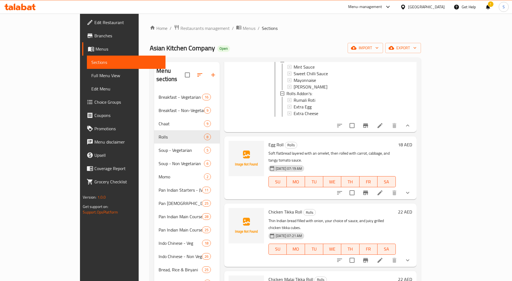
scroll to position [277, 0]
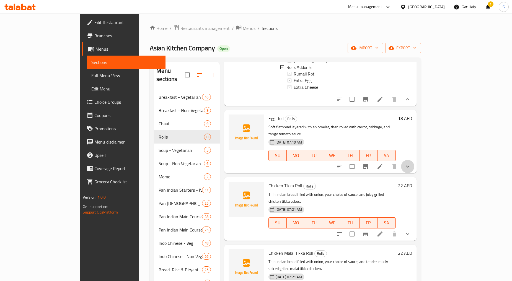
click at [414, 160] on button "show more" at bounding box center [407, 166] width 13 height 13
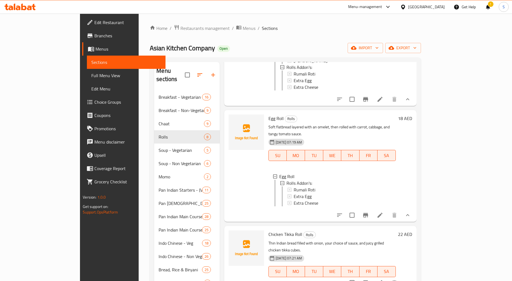
scroll to position [400, 0]
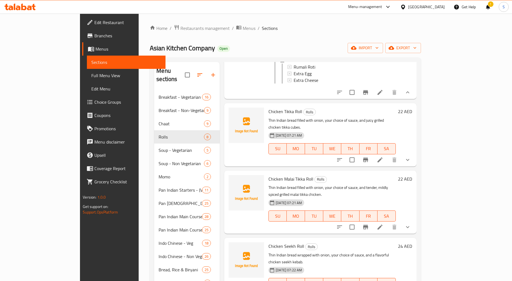
click at [411, 157] on icon "show more" at bounding box center [407, 160] width 7 height 7
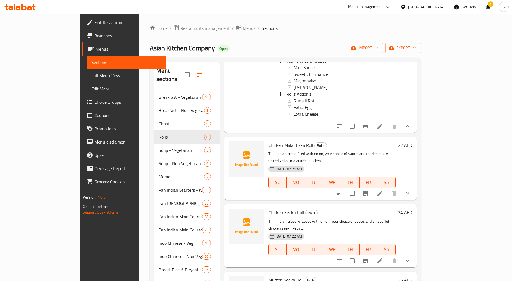
scroll to position [521, 0]
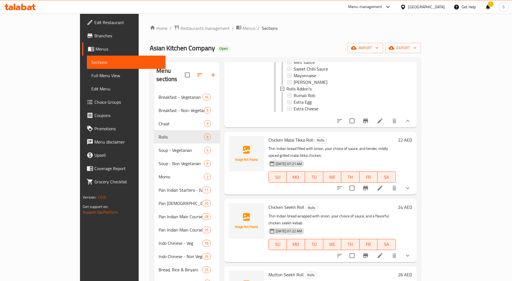
click at [409, 187] on icon "show more" at bounding box center [407, 188] width 3 height 2
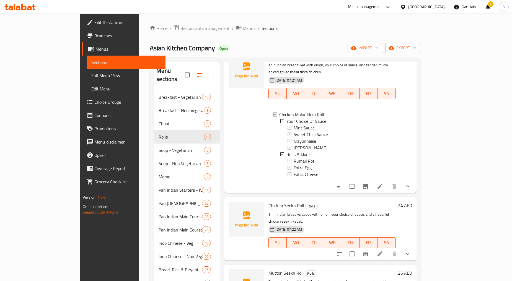
scroll to position [607, 0]
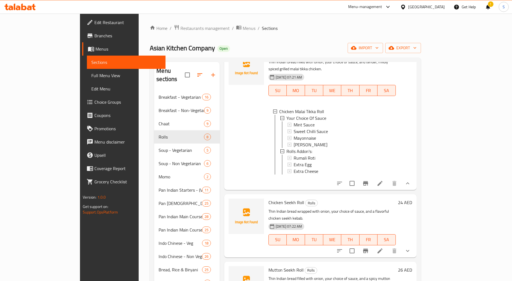
click at [414, 244] on div at bounding box center [373, 250] width 81 height 13
click at [414, 244] on button "show more" at bounding box center [407, 250] width 13 height 13
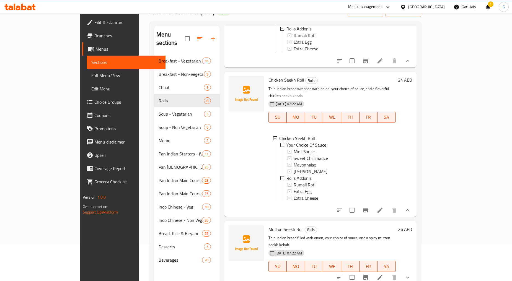
scroll to position [78, 0]
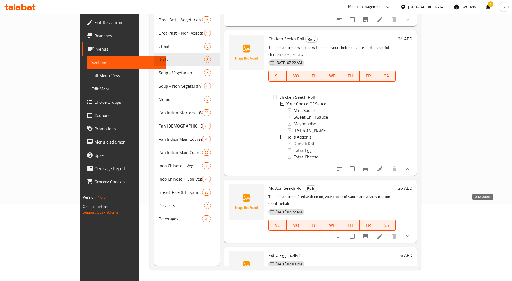
click at [411, 233] on icon "show more" at bounding box center [407, 236] width 7 height 7
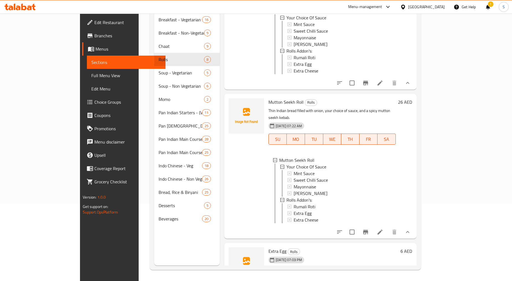
scroll to position [780, 0]
click at [411, 281] on icon "show more" at bounding box center [407, 284] width 7 height 7
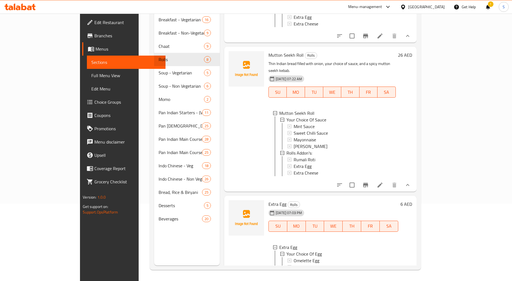
drag, startPoint x: 344, startPoint y: 36, endPoint x: 341, endPoint y: 36, distance: 2.8
click at [344, 51] on h6 "Mutton Seekh Roll Rolls" at bounding box center [332, 55] width 127 height 8
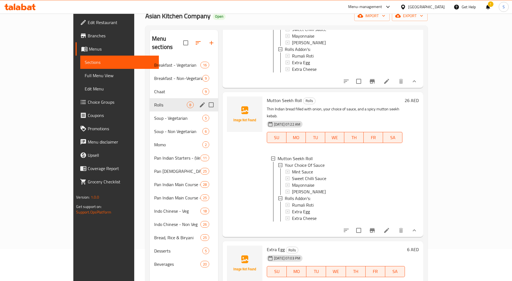
scroll to position [0, 0]
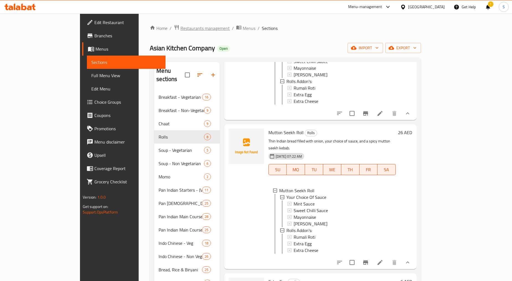
click at [180, 28] on span "Restaurants management" at bounding box center [204, 28] width 49 height 7
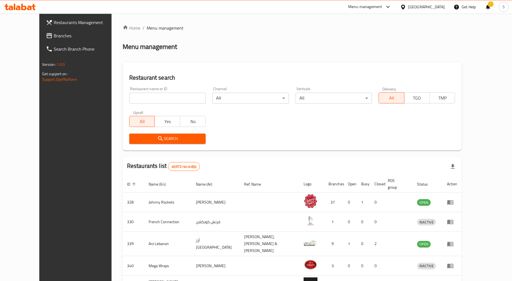
click at [168, 92] on div "Restaurant name or ID Restaurant name or ID" at bounding box center [167, 95] width 76 height 17
click at [175, 102] on input "search" at bounding box center [167, 98] width 76 height 11
paste input "623949"
type input "623949"
click button "Search" at bounding box center [167, 139] width 76 height 10
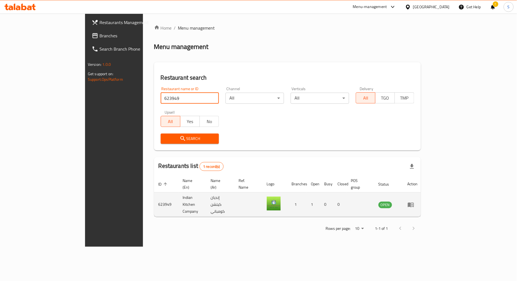
click at [422, 194] on td "enhanced table" at bounding box center [412, 205] width 19 height 24
click at [422, 198] on td "enhanced table" at bounding box center [412, 205] width 19 height 24
click at [414, 202] on icon "enhanced table" at bounding box center [410, 205] width 7 height 7
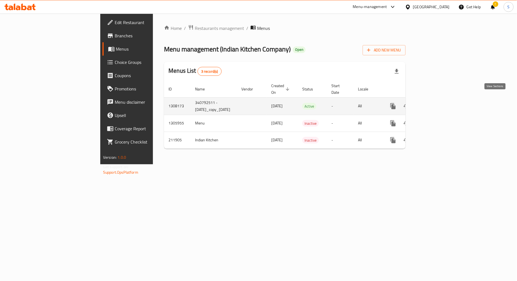
click at [436, 103] on icon "enhanced table" at bounding box center [432, 106] width 7 height 7
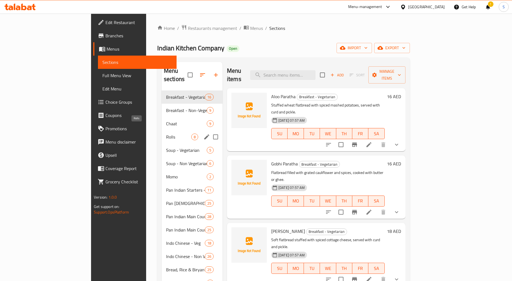
click at [166, 134] on span "Rolls" at bounding box center [178, 137] width 25 height 7
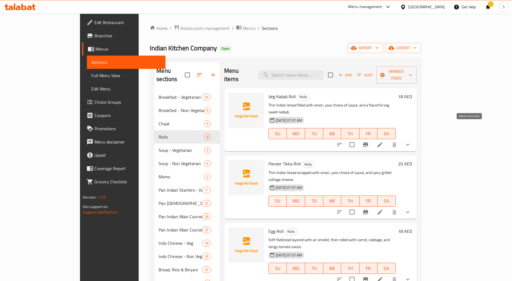
click at [409, 144] on icon "show more" at bounding box center [407, 145] width 3 height 2
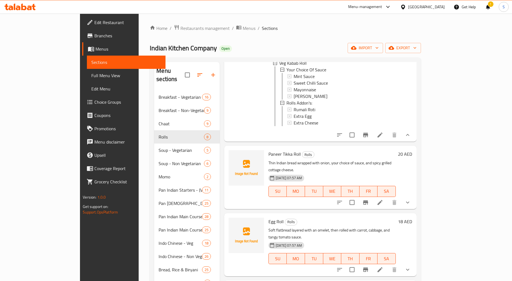
scroll to position [92, 0]
click at [411, 199] on icon "show more" at bounding box center [407, 202] width 7 height 7
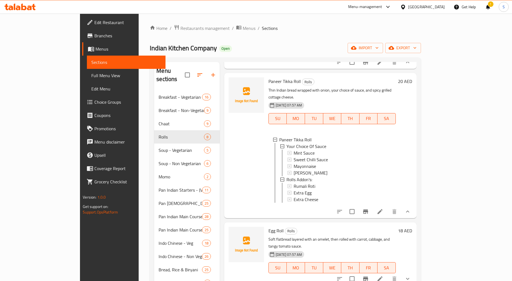
scroll to position [215, 0]
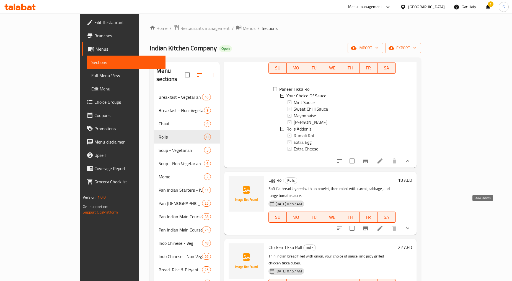
click at [411, 225] on icon "show more" at bounding box center [407, 228] width 7 height 7
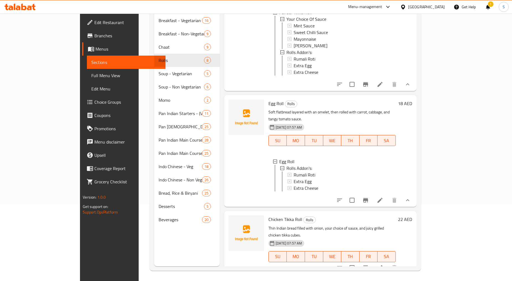
scroll to position [78, 0]
click at [417, 245] on div "Chicken Tikka Roll Rolls Thin Indian bread filled with onion, your choice of sa…" at bounding box center [320, 241] width 192 height 63
click at [414, 260] on button "show more" at bounding box center [407, 266] width 13 height 13
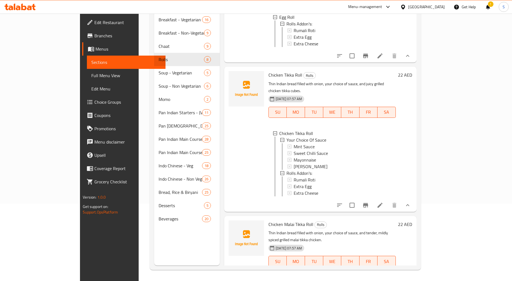
scroll to position [369, 0]
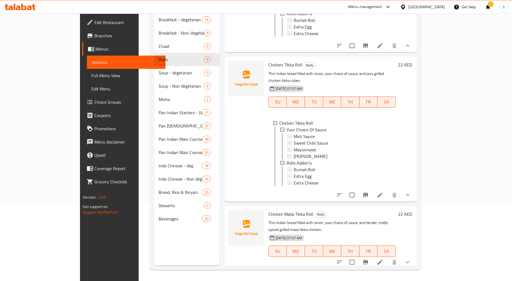
click at [411, 259] on icon "show more" at bounding box center [407, 262] width 7 height 7
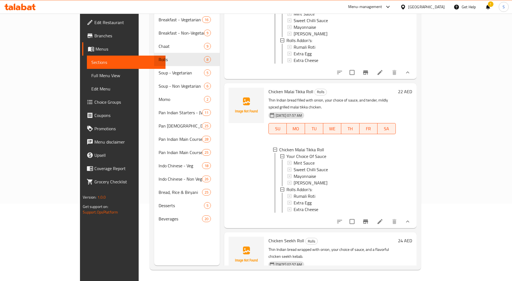
scroll to position [492, 0]
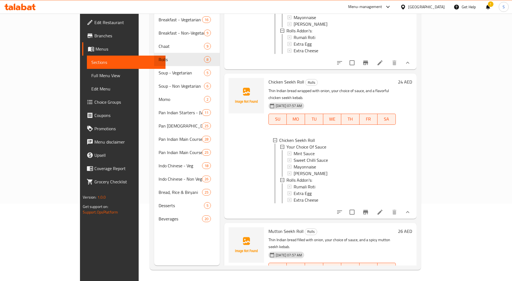
scroll to position [677, 0]
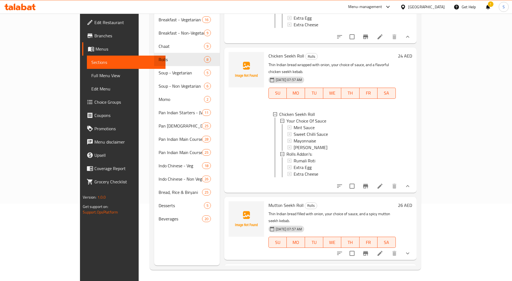
click at [411, 250] on icon "show more" at bounding box center [407, 253] width 7 height 7
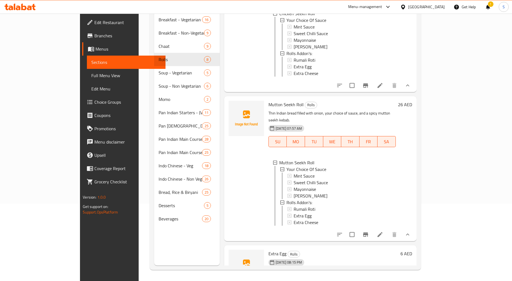
scroll to position [780, 0]
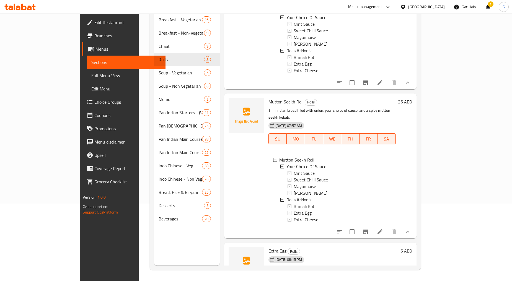
click at [417, 264] on div "Extra Egg Rolls [DATE] 08:15 PM SU MO TU WE TH FR SA 6 AED" at bounding box center [320, 267] width 192 height 48
click at [414, 278] on button "show more" at bounding box center [407, 284] width 13 height 13
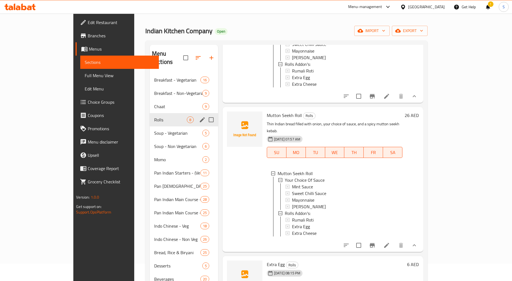
scroll to position [0, 0]
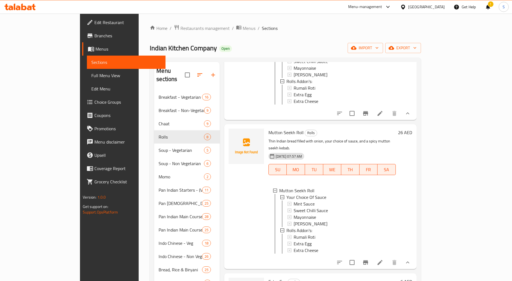
click at [159, 32] on div "Home / Restaurants management / Menus / Sections Indian Kitchen Company Open im…" at bounding box center [285, 186] width 271 height 323
click at [180, 29] on span "Restaurants management" at bounding box center [204, 28] width 49 height 7
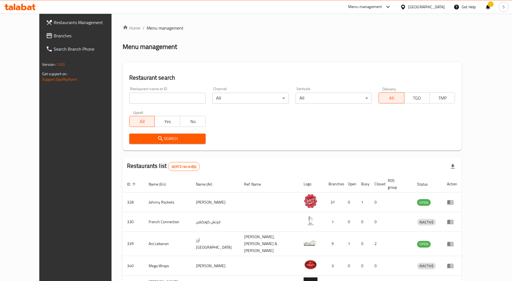
click at [147, 97] on input "search" at bounding box center [167, 98] width 76 height 11
paste input "623958"
type input "623958"
click button "Search" at bounding box center [167, 139] width 76 height 10
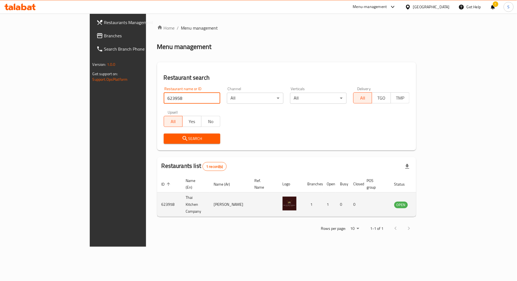
click at [438, 196] on td "enhanced table" at bounding box center [428, 205] width 19 height 24
click at [430, 202] on icon "enhanced table" at bounding box center [426, 205] width 7 height 7
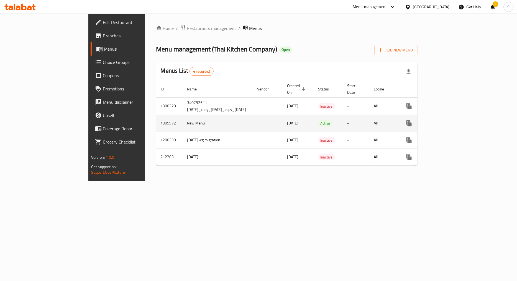
click at [455, 118] on link "enhanced table" at bounding box center [448, 123] width 13 height 13
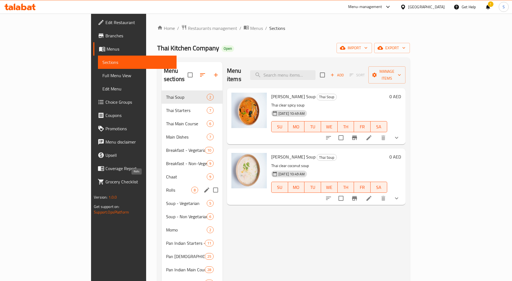
click at [166, 187] on span "Rolls" at bounding box center [178, 190] width 25 height 7
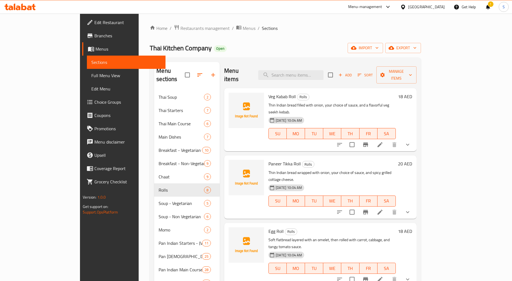
click at [411, 141] on icon "show more" at bounding box center [407, 144] width 7 height 7
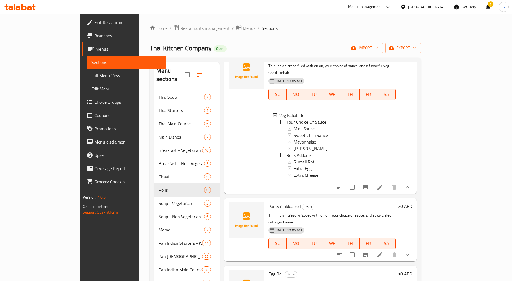
scroll to position [123, 0]
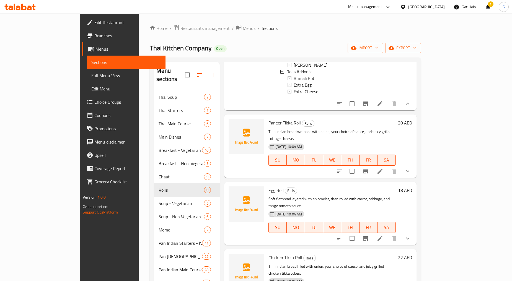
click at [411, 168] on icon "show more" at bounding box center [407, 171] width 7 height 7
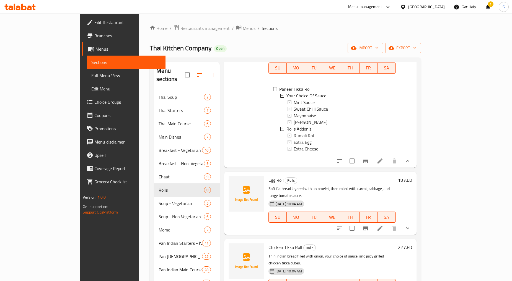
scroll to position [246, 0]
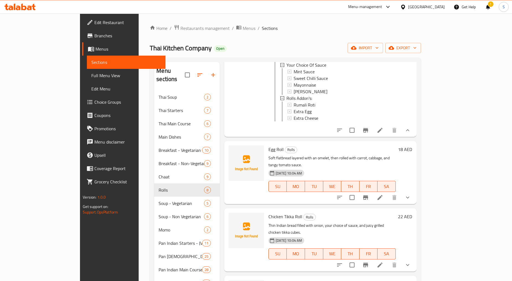
click at [411, 194] on icon "show more" at bounding box center [407, 197] width 7 height 7
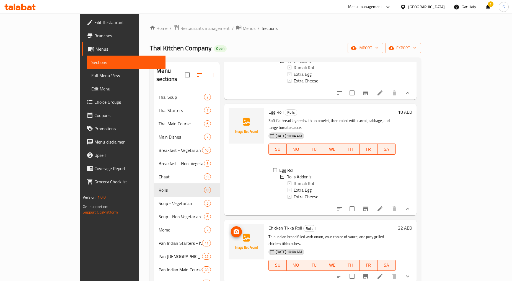
scroll to position [338, 0]
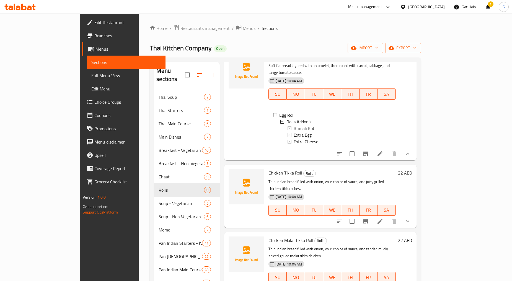
click at [411, 218] on icon "show more" at bounding box center [407, 221] width 7 height 7
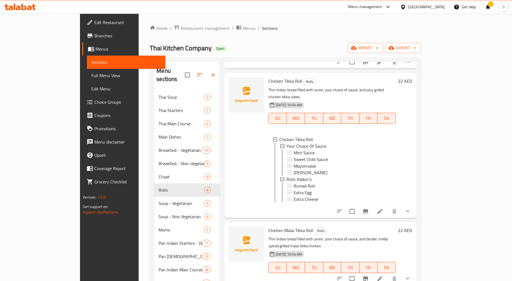
scroll to position [430, 0]
click at [411, 275] on icon "show more" at bounding box center [407, 278] width 7 height 7
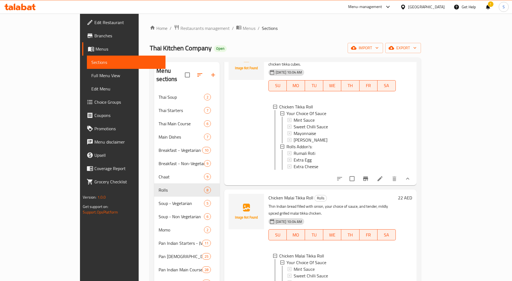
scroll to position [584, 0]
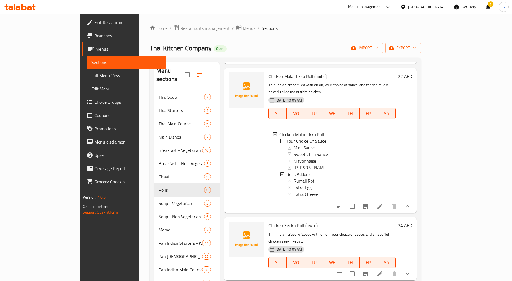
click at [411, 271] on icon "show more" at bounding box center [407, 274] width 7 height 7
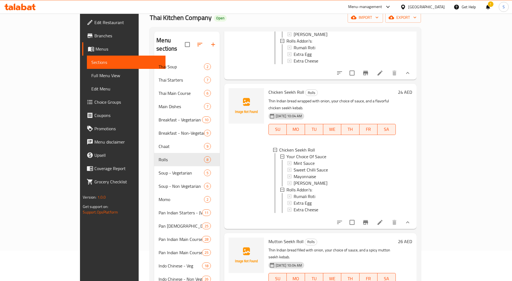
scroll to position [84, 0]
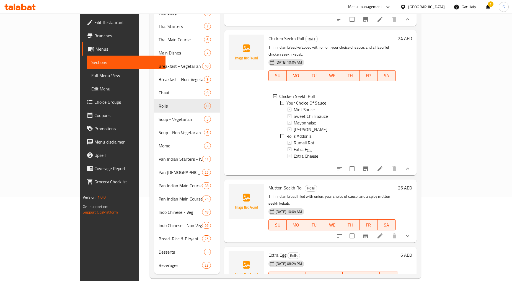
click at [417, 210] on div "Mutton Seekh Roll Rolls Thin Indian bread filled with onion, your choice of sau…" at bounding box center [320, 211] width 192 height 63
click at [411, 233] on icon "show more" at bounding box center [407, 236] width 7 height 7
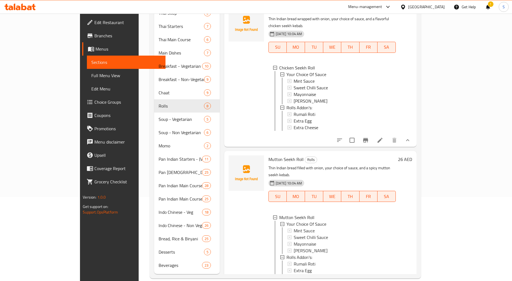
scroll to position [774, 0]
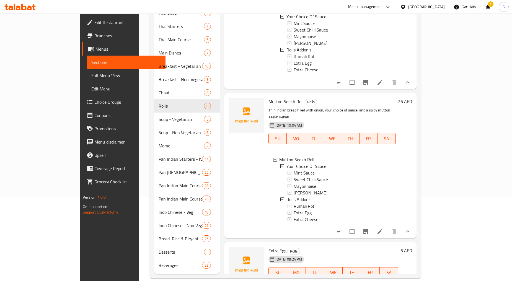
click at [411, 281] on icon "show more" at bounding box center [407, 284] width 7 height 7
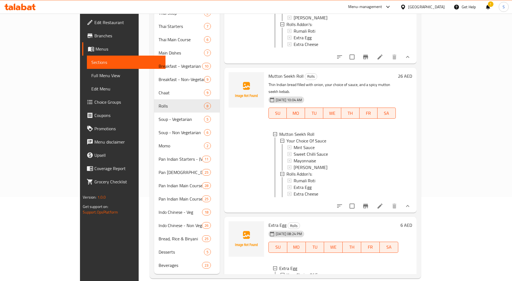
scroll to position [820, 0]
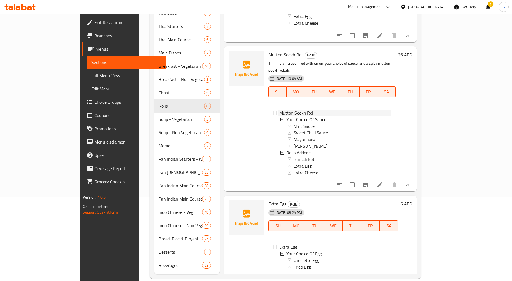
click at [361, 110] on div "Mutton Seekh Roll" at bounding box center [335, 113] width 112 height 7
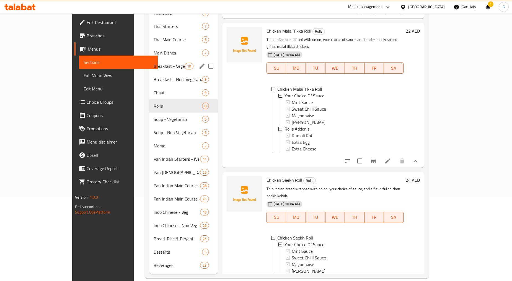
scroll to position [0, 0]
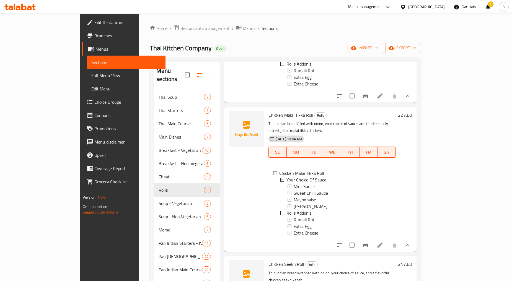
click at [156, 32] on div "Home / Restaurants management / Menus / Sections Thai Kitchen Company Open impo…" at bounding box center [285, 194] width 271 height 338
click at [180, 28] on span "Restaurants management" at bounding box center [204, 28] width 49 height 7
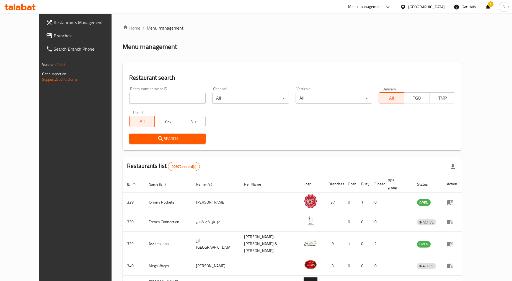
click at [164, 98] on input "search" at bounding box center [167, 98] width 76 height 11
paste input "623953"
type input "623953"
click button "Search" at bounding box center [167, 139] width 76 height 10
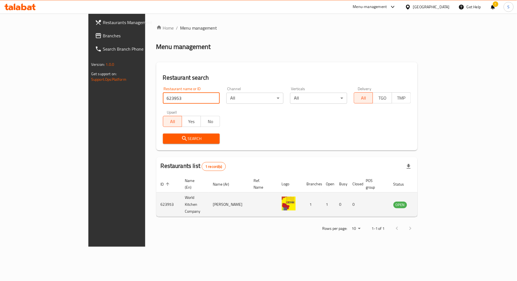
click at [432, 202] on link "enhanced table" at bounding box center [427, 205] width 10 height 7
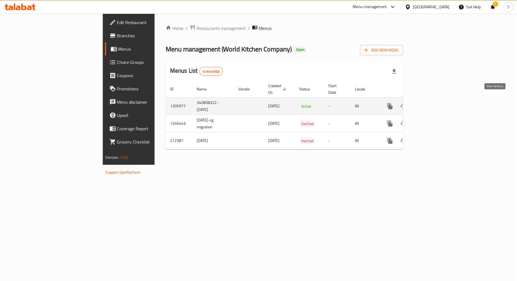
click at [436, 104] on link "enhanced table" at bounding box center [429, 106] width 13 height 13
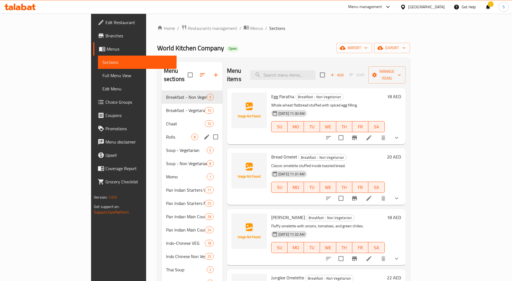
click at [162, 130] on div "Rolls 8" at bounding box center [192, 136] width 61 height 13
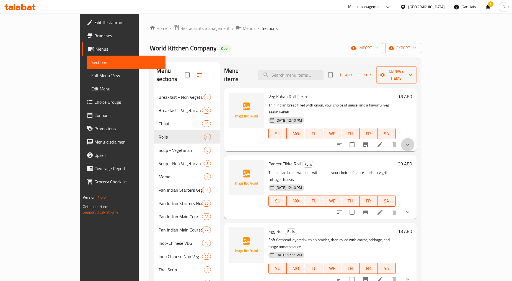
click at [414, 138] on button "show more" at bounding box center [407, 144] width 13 height 13
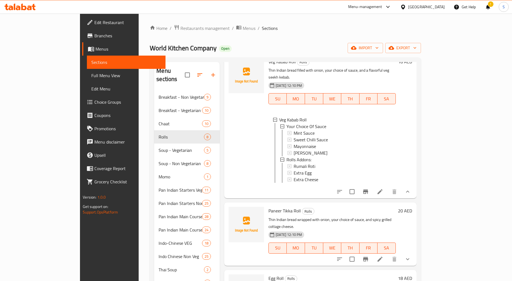
scroll to position [75, 0]
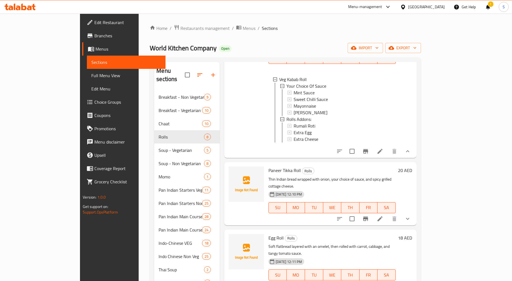
click at [414, 212] on button "show more" at bounding box center [407, 218] width 13 height 13
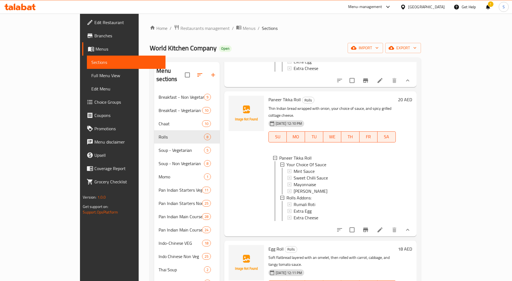
scroll to position [162, 0]
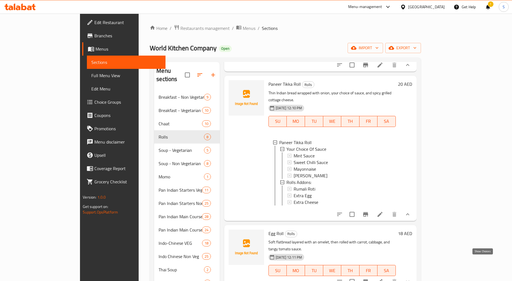
click at [411, 278] on icon "show more" at bounding box center [407, 281] width 7 height 7
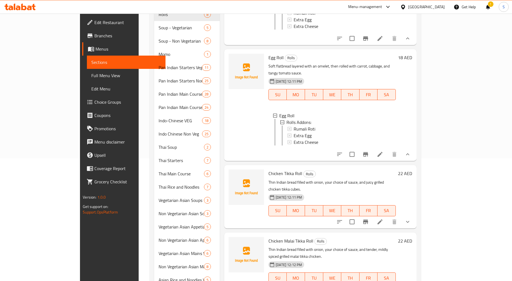
scroll to position [123, 0]
click at [411, 218] on icon "show more" at bounding box center [407, 221] width 7 height 7
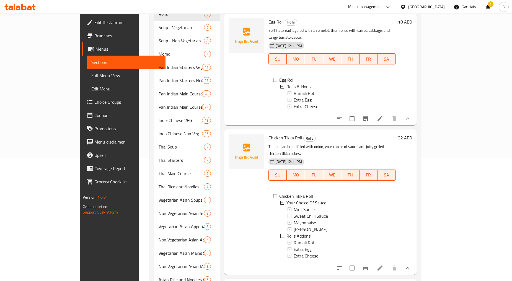
scroll to position [302, 0]
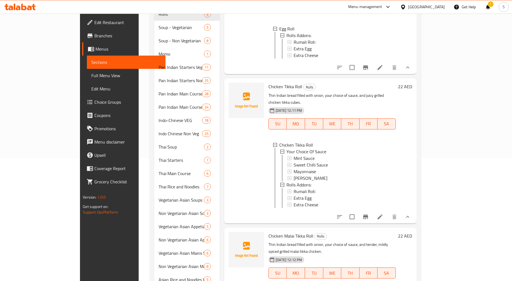
click at [414, 278] on button "show more" at bounding box center [407, 284] width 13 height 13
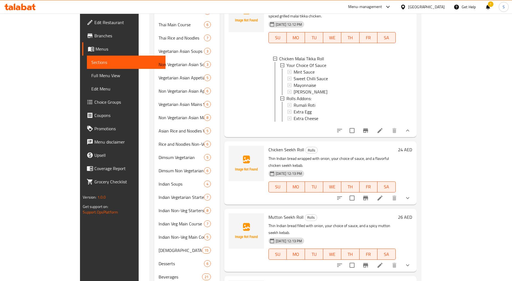
scroll to position [277, 0]
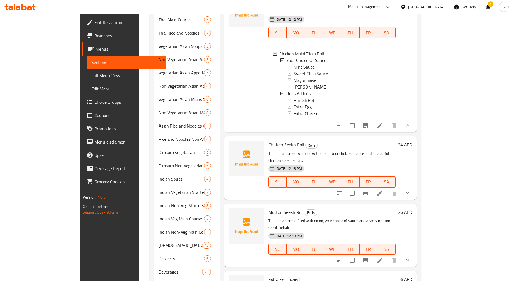
click at [411, 190] on icon "show more" at bounding box center [407, 193] width 7 height 7
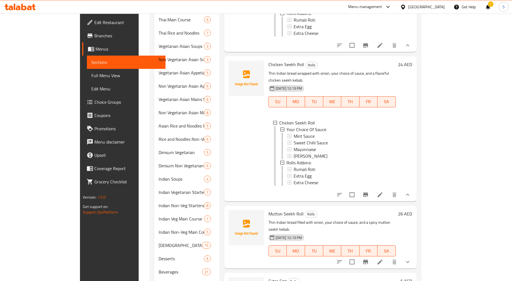
scroll to position [475, 0]
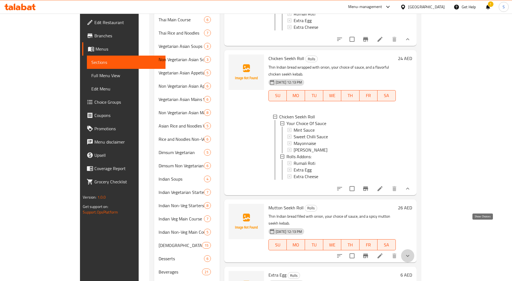
click at [411, 253] on icon "show more" at bounding box center [407, 256] width 7 height 7
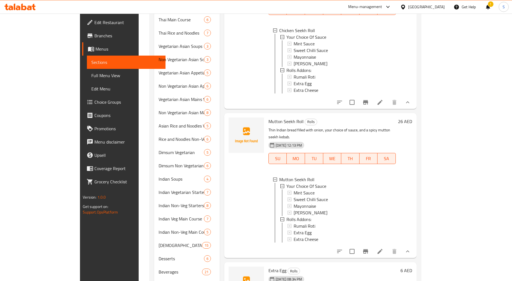
scroll to position [296, 0]
